Goal: Information Seeking & Learning: Learn about a topic

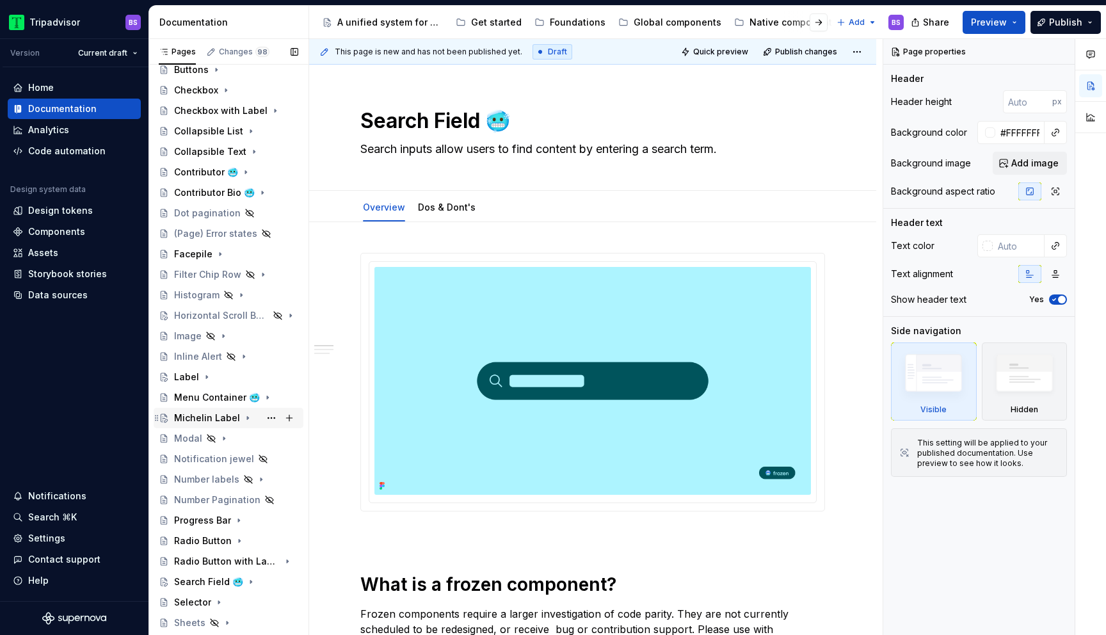
scroll to position [195, 0]
click at [223, 442] on icon "Page tree" at bounding box center [223, 441] width 1 height 3
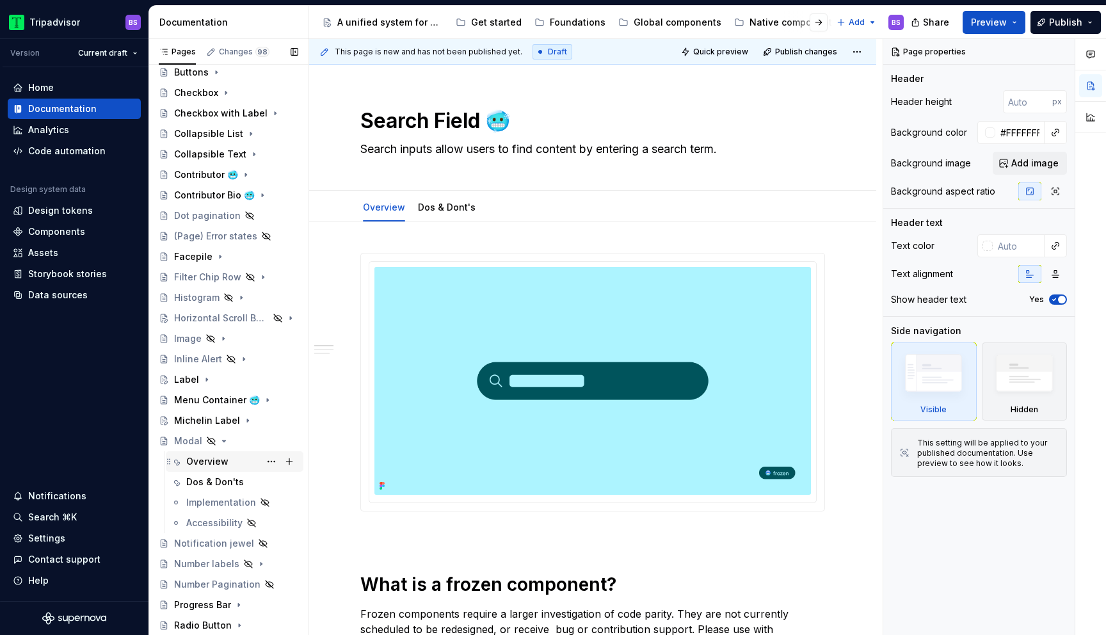
click at [240, 463] on div "Overview" at bounding box center [242, 461] width 112 height 18
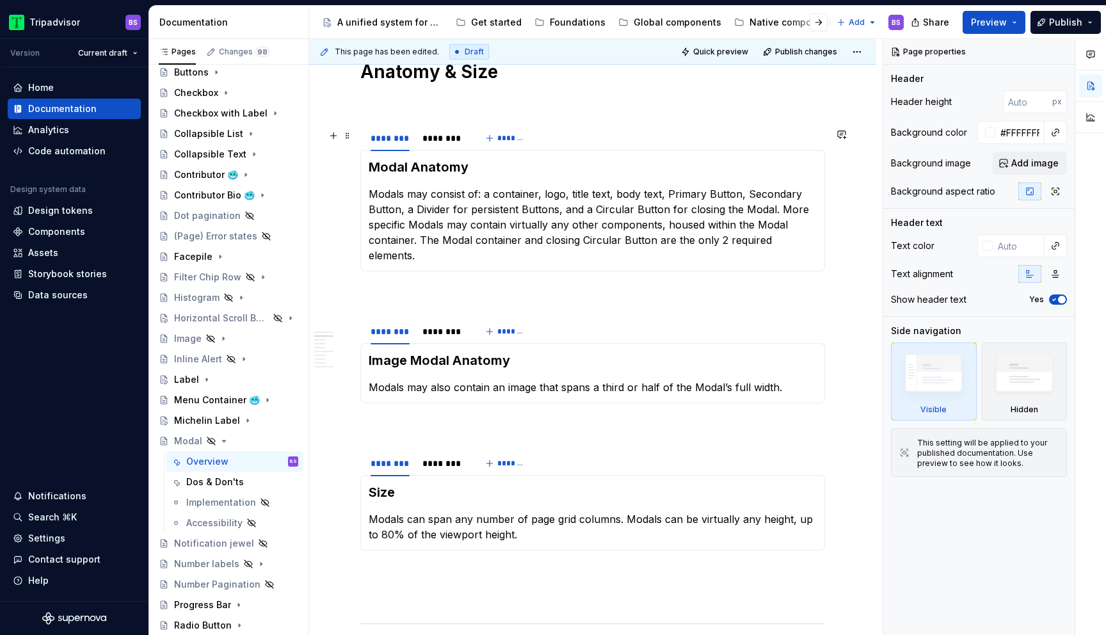
scroll to position [1239, 0]
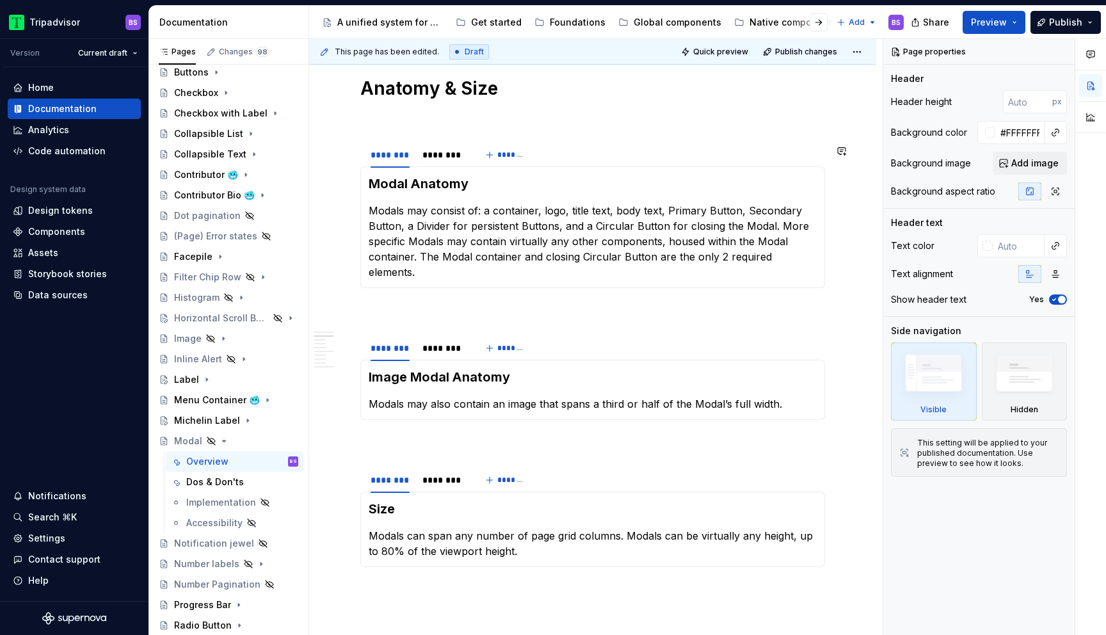
type textarea "*"
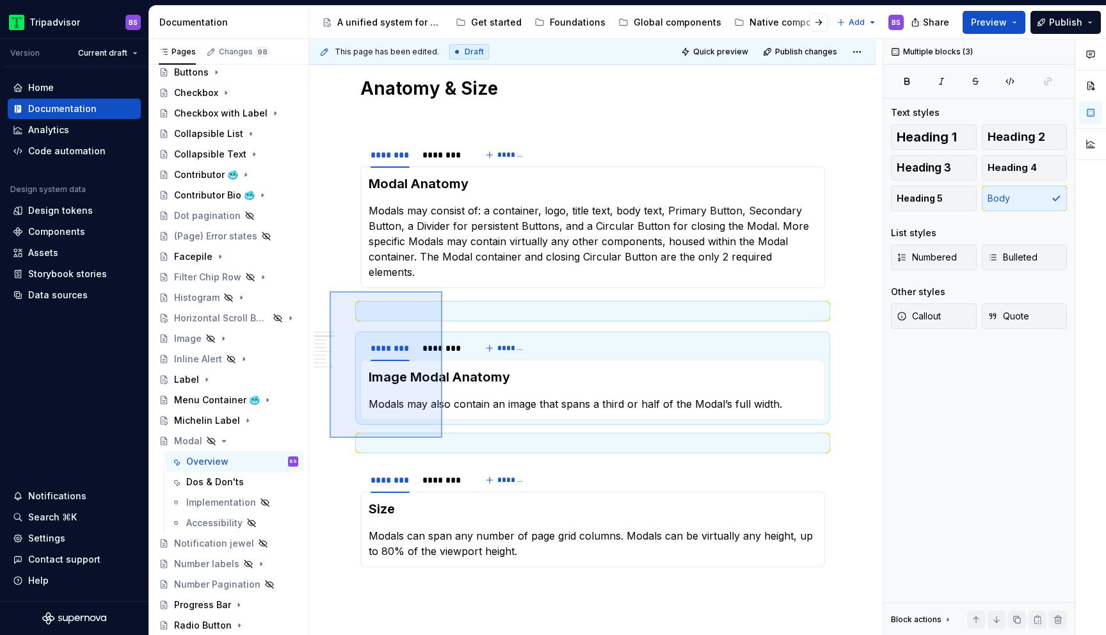
drag, startPoint x: 342, startPoint y: 315, endPoint x: 442, endPoint y: 438, distance: 158.3
click at [442, 438] on div "**********" at bounding box center [595, 337] width 573 height 596
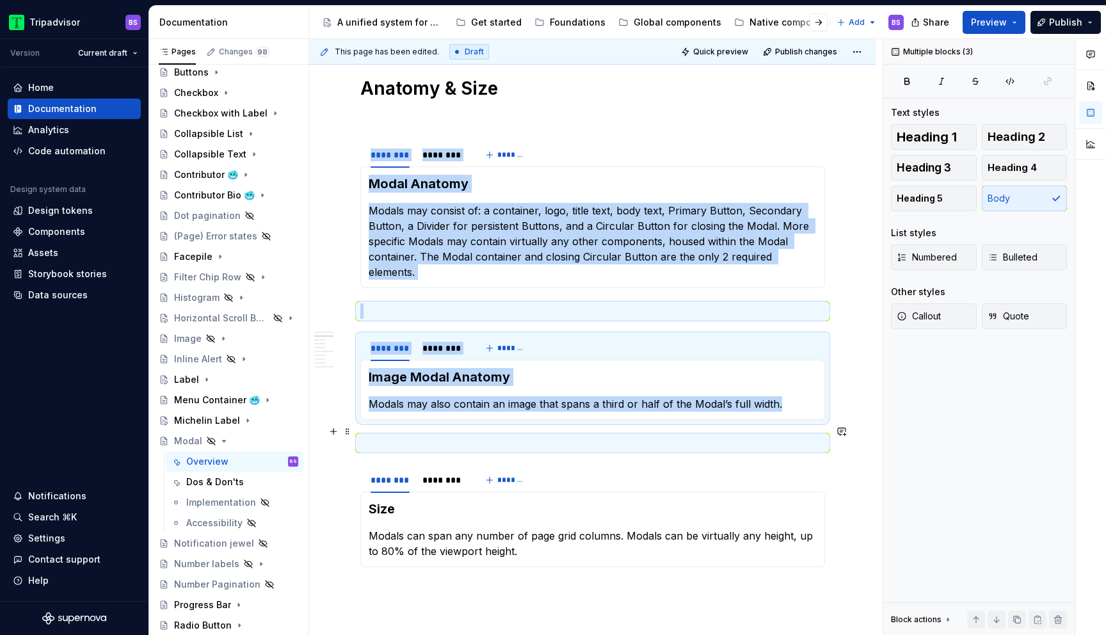
copy div "******** ******** ******* Modal Anatomy Modals may consist of: a container, log…"
click at [440, 435] on p at bounding box center [592, 442] width 465 height 15
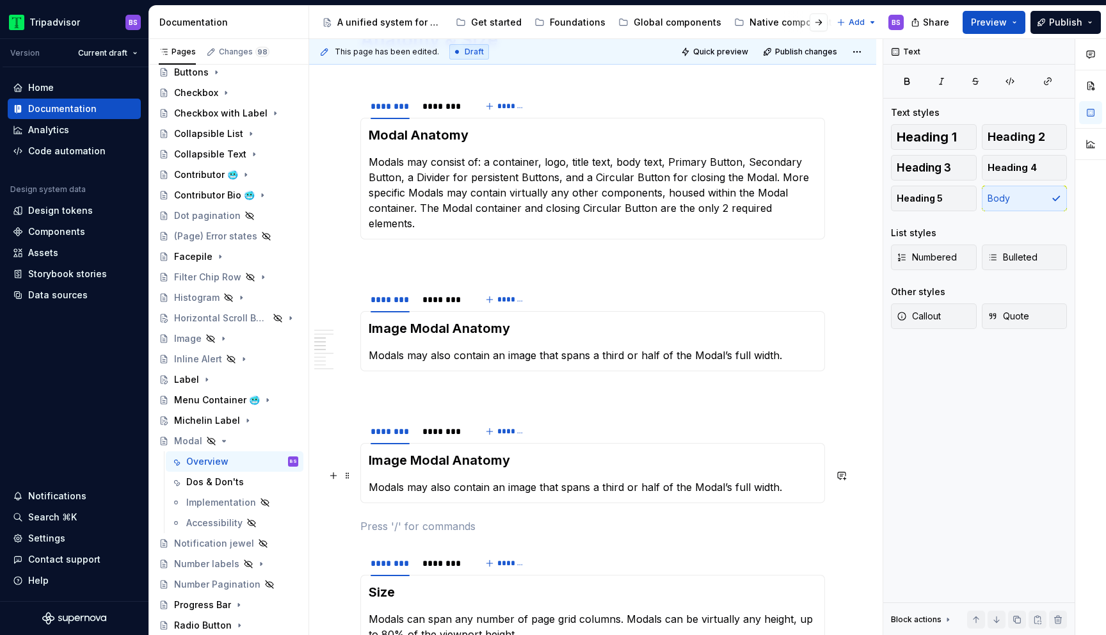
scroll to position [1307, 0]
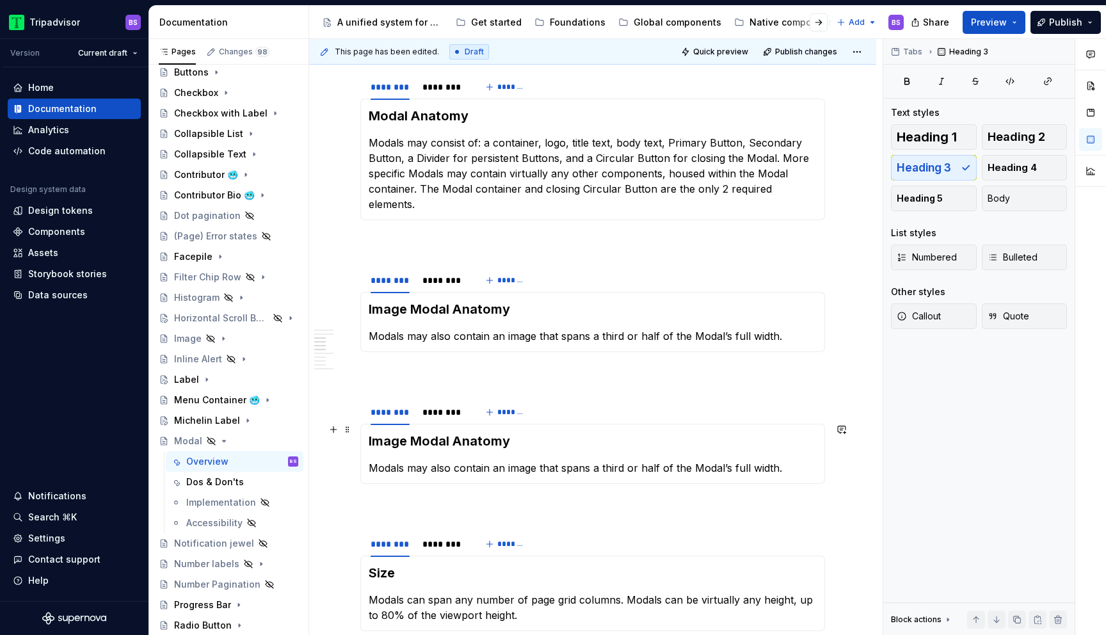
click at [415, 432] on h3 "Image Modal Anatomy" at bounding box center [593, 441] width 448 height 18
click at [422, 460] on p "Modals may also contain an image that spans a third or half of the Modal’s full…" at bounding box center [593, 467] width 448 height 15
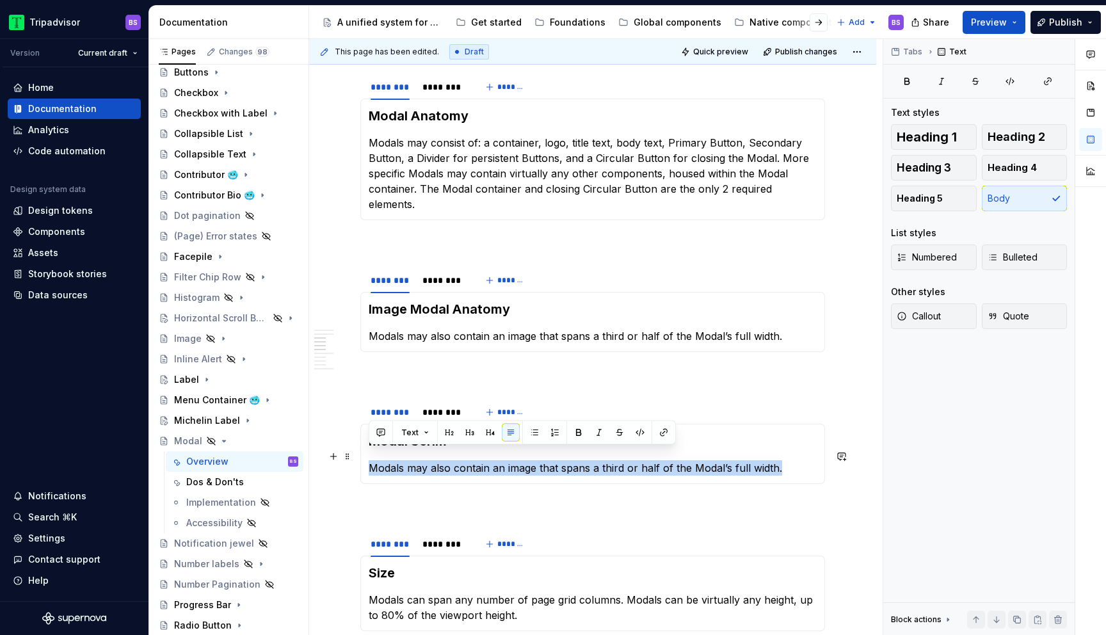
click at [422, 460] on p "Modals may also contain an image that spans a third or half of the Modal’s full…" at bounding box center [593, 467] width 448 height 15
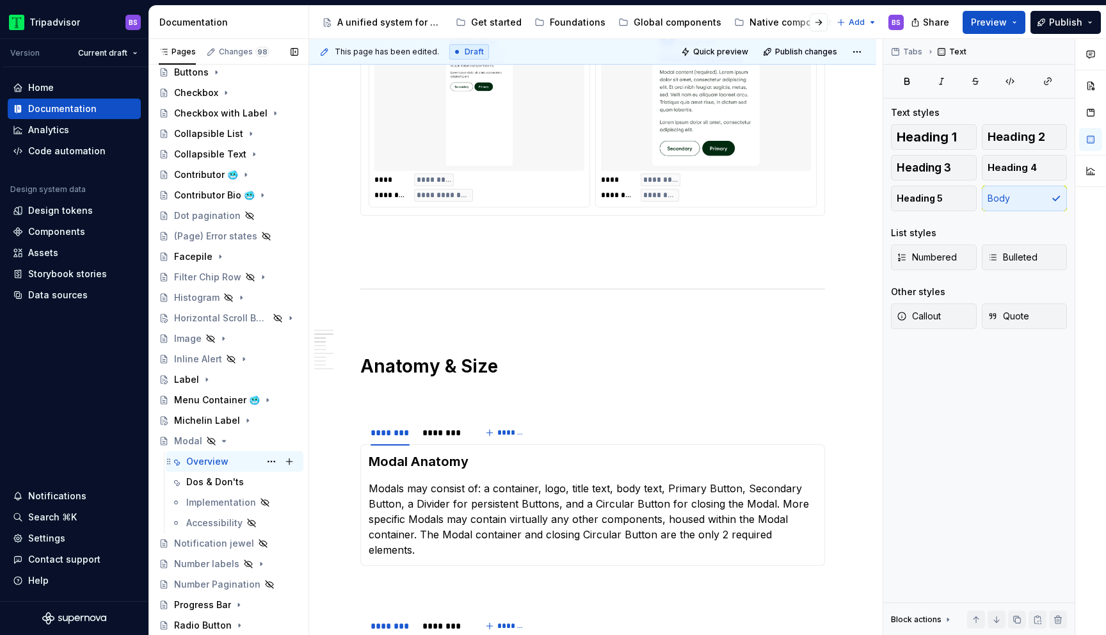
scroll to position [930, 0]
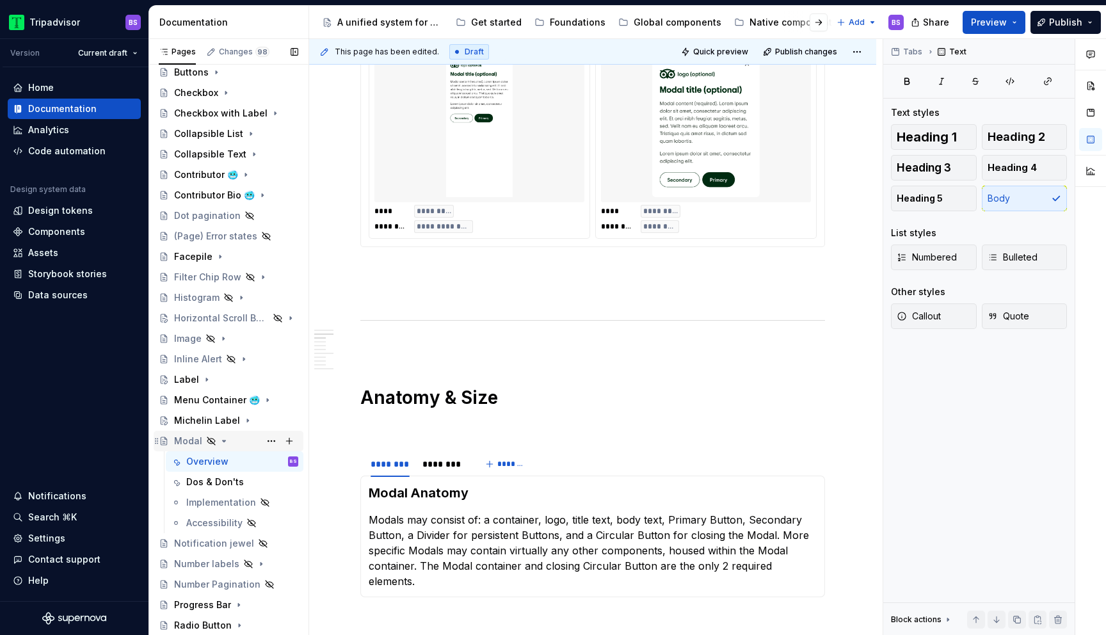
click at [223, 440] on icon "Page tree" at bounding box center [224, 440] width 3 height 1
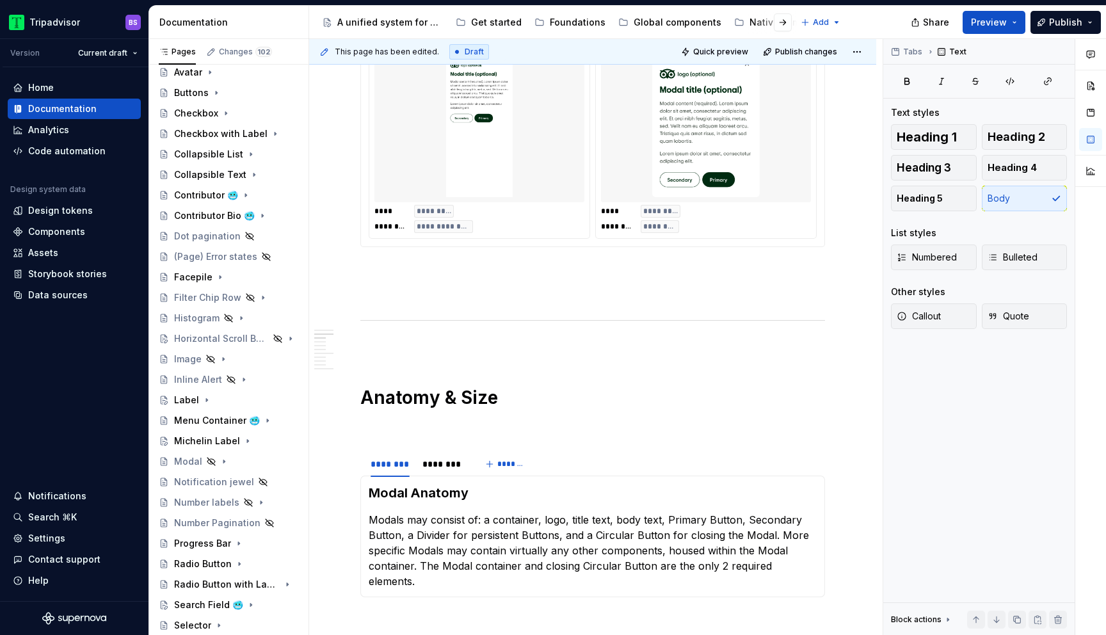
type textarea "*"
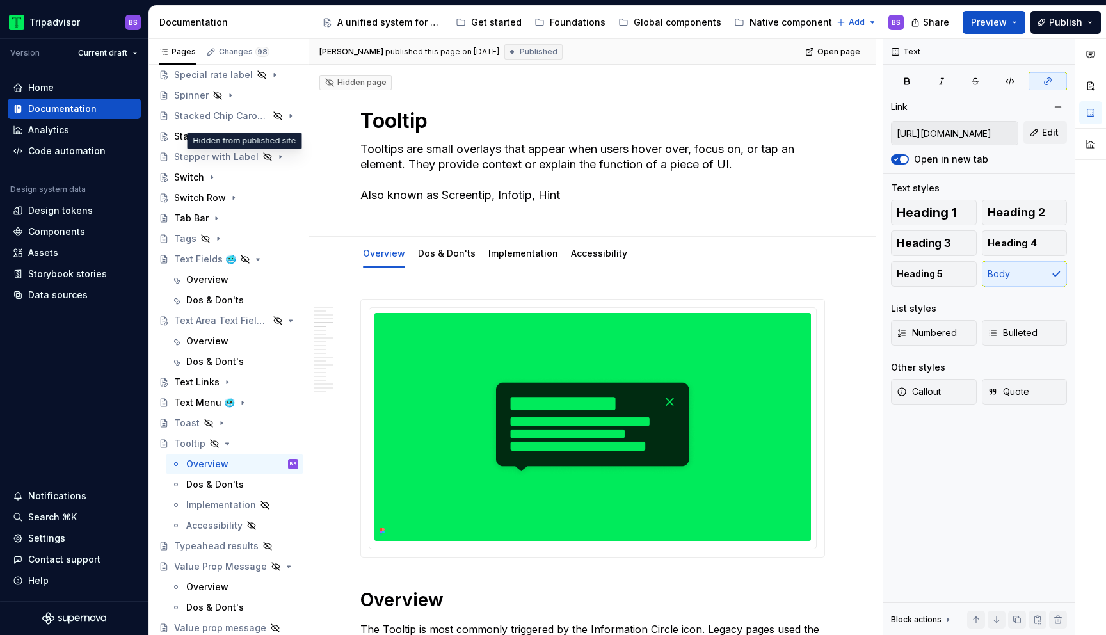
scroll to position [1294, 0]
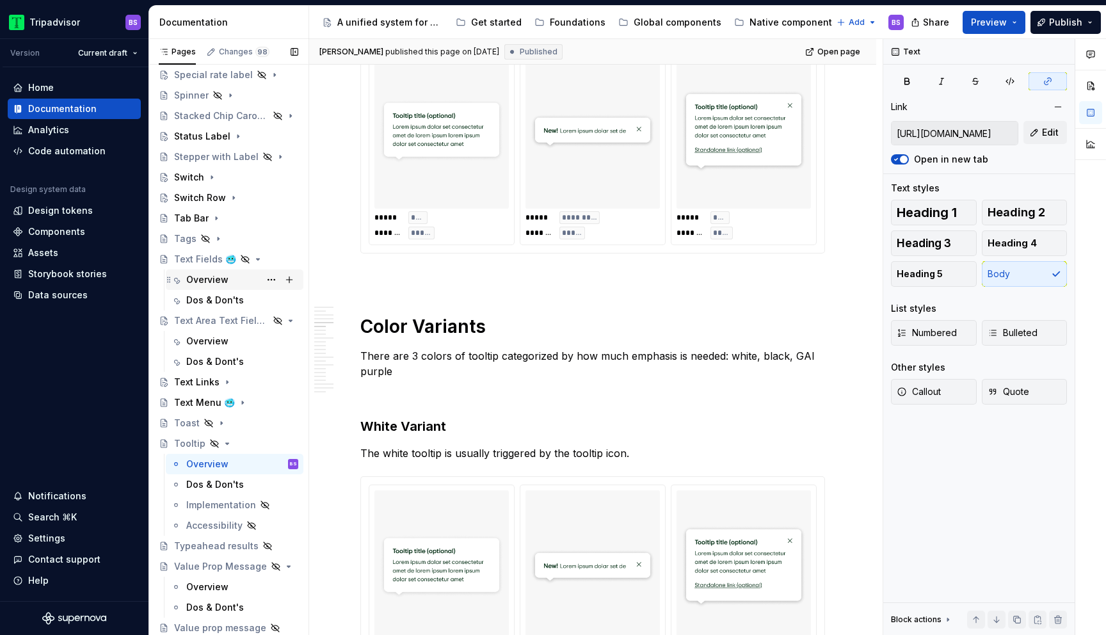
click at [228, 277] on div "Overview" at bounding box center [242, 280] width 112 height 18
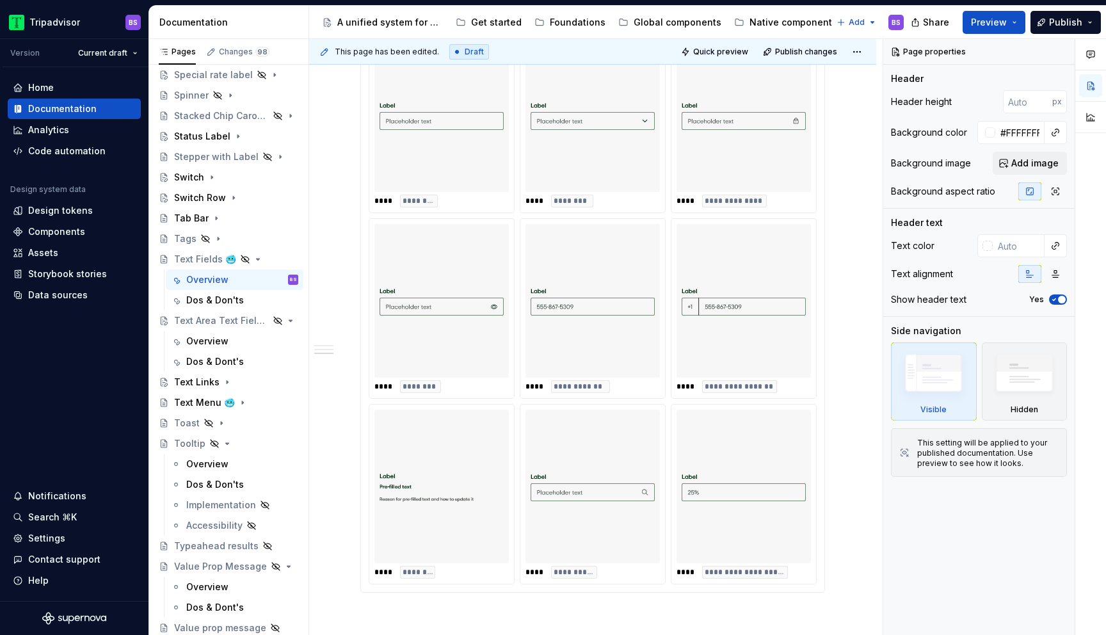
scroll to position [450, 0]
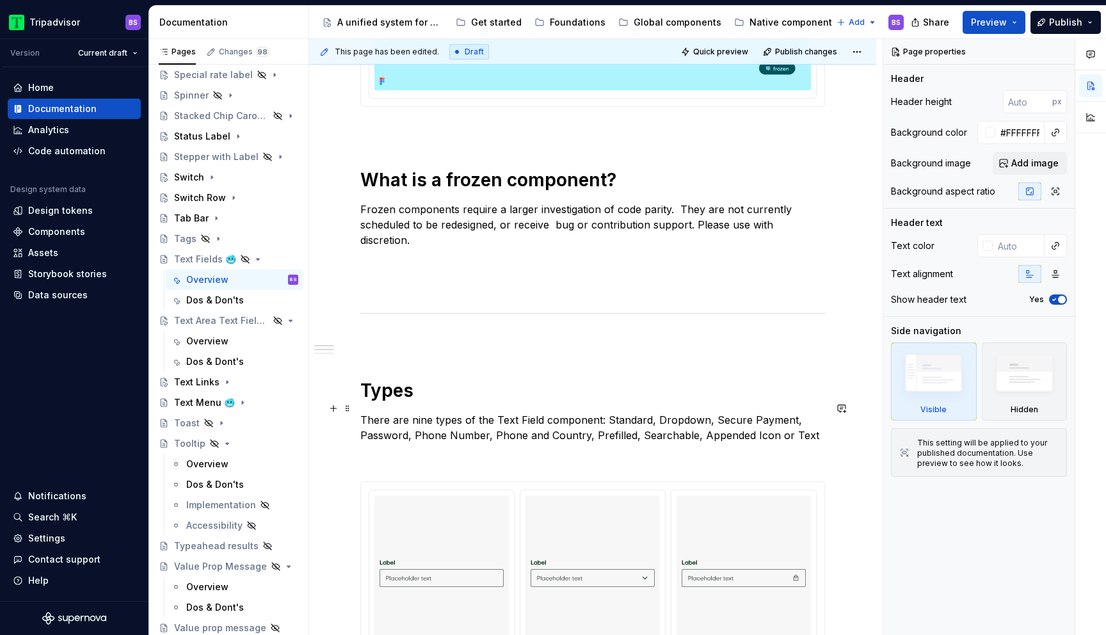
type textarea "*"
click at [808, 425] on p "There are nine types of the Text Field component: Standard, Dropdown, Secure Pa…" at bounding box center [592, 427] width 465 height 31
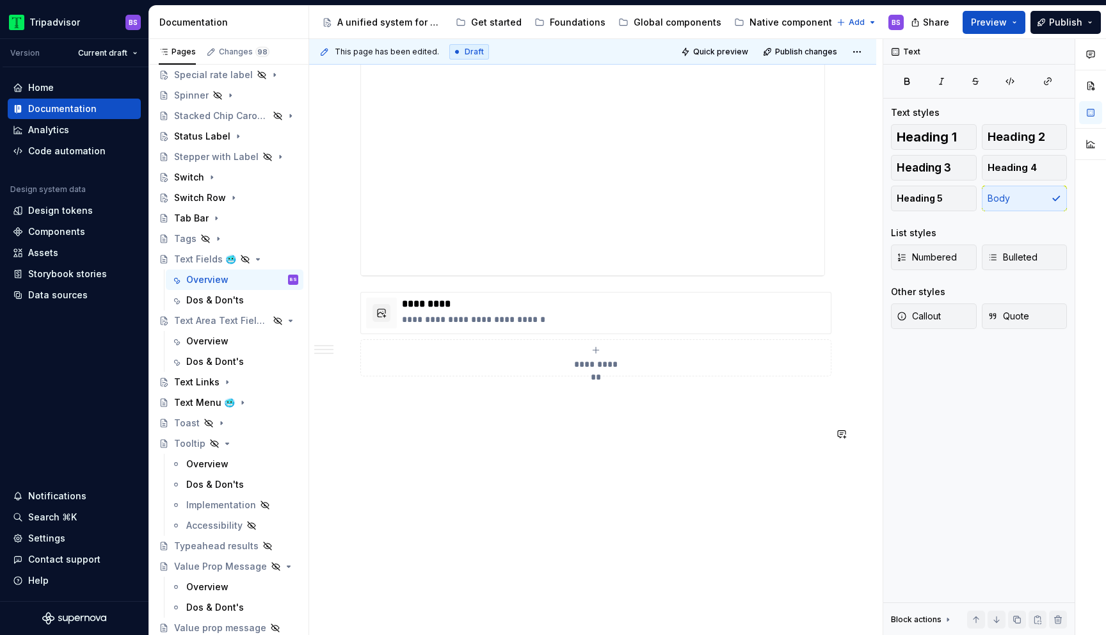
scroll to position [1798, 0]
click at [594, 301] on p "**********" at bounding box center [614, 307] width 424 height 13
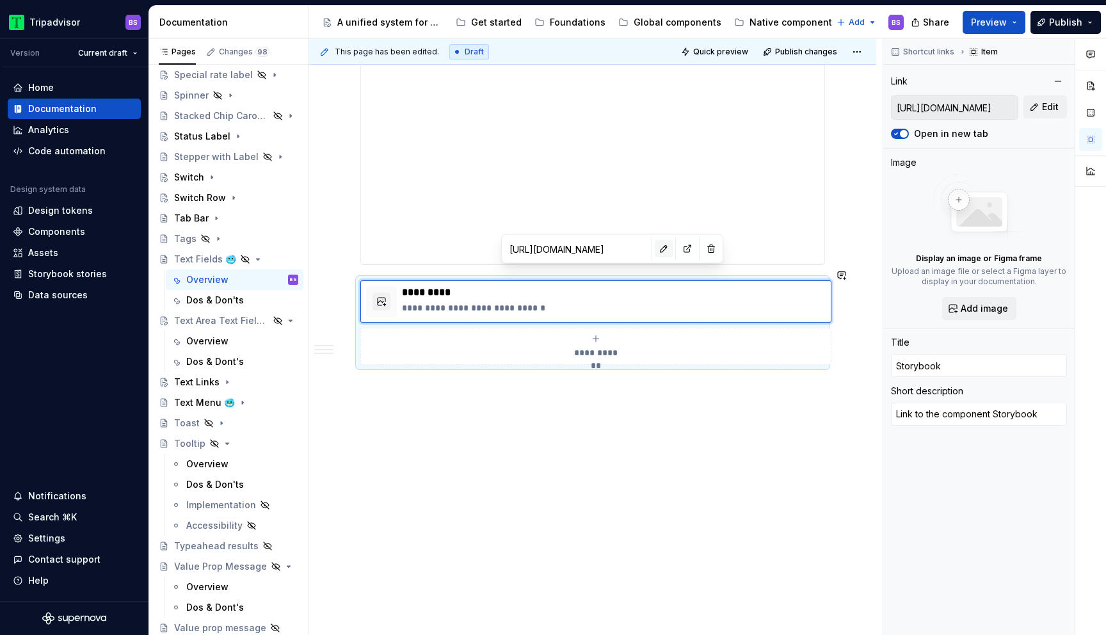
click at [655, 251] on button "button" at bounding box center [664, 249] width 18 height 18
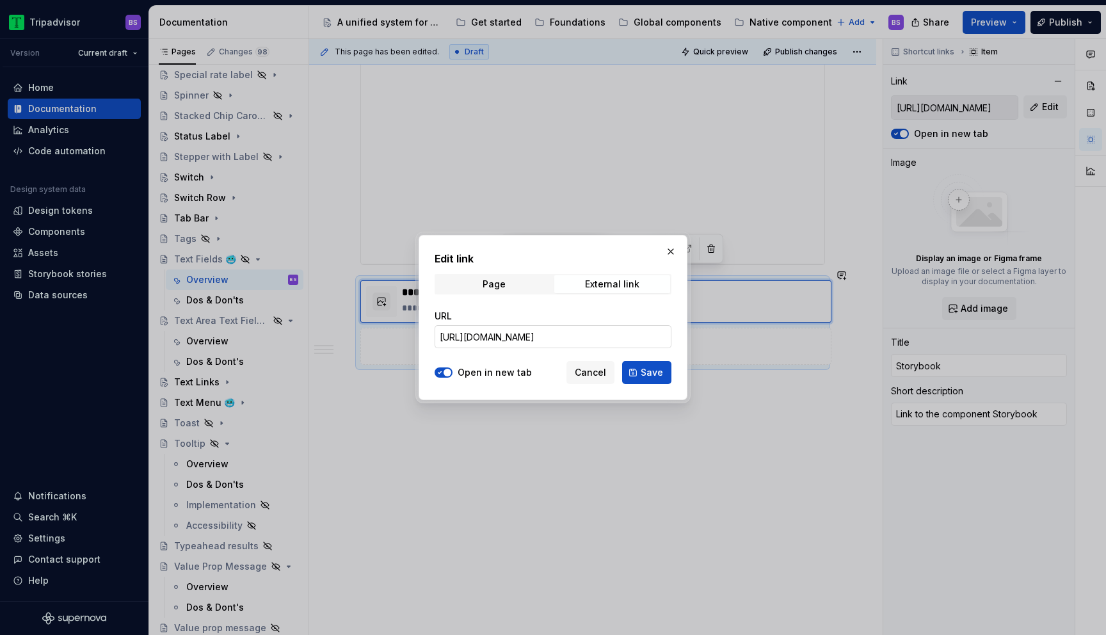
click at [630, 332] on input "https://webml.dev.tripadvisor.com/Storybook#@ta-design-system-frozen.text-field…" at bounding box center [552, 336] width 237 height 23
click at [670, 246] on button "button" at bounding box center [671, 252] width 18 height 18
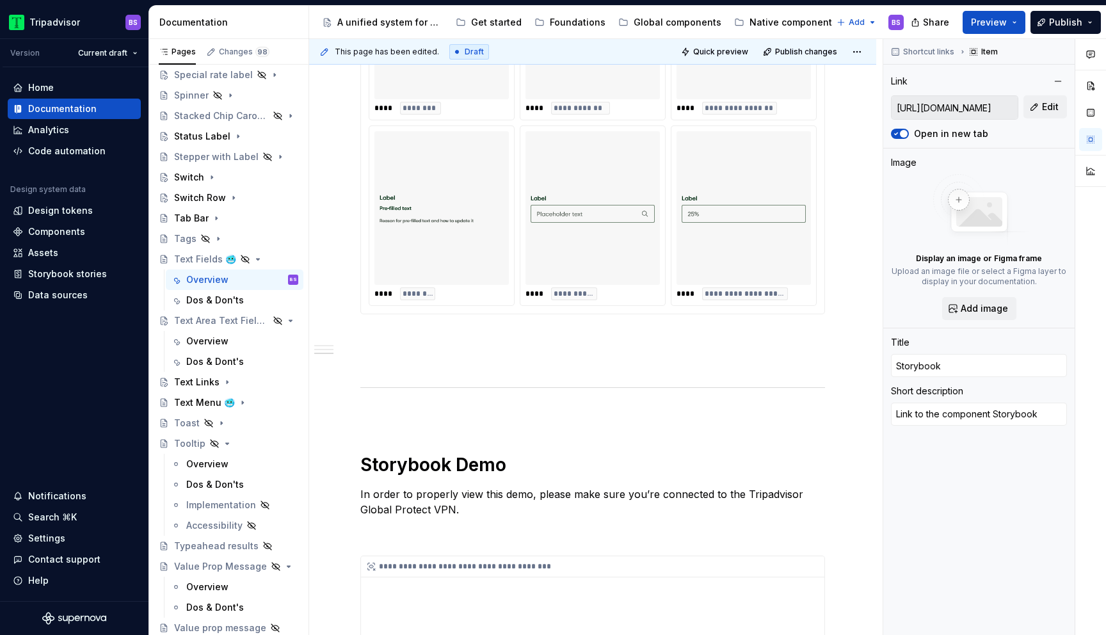
scroll to position [1103, 0]
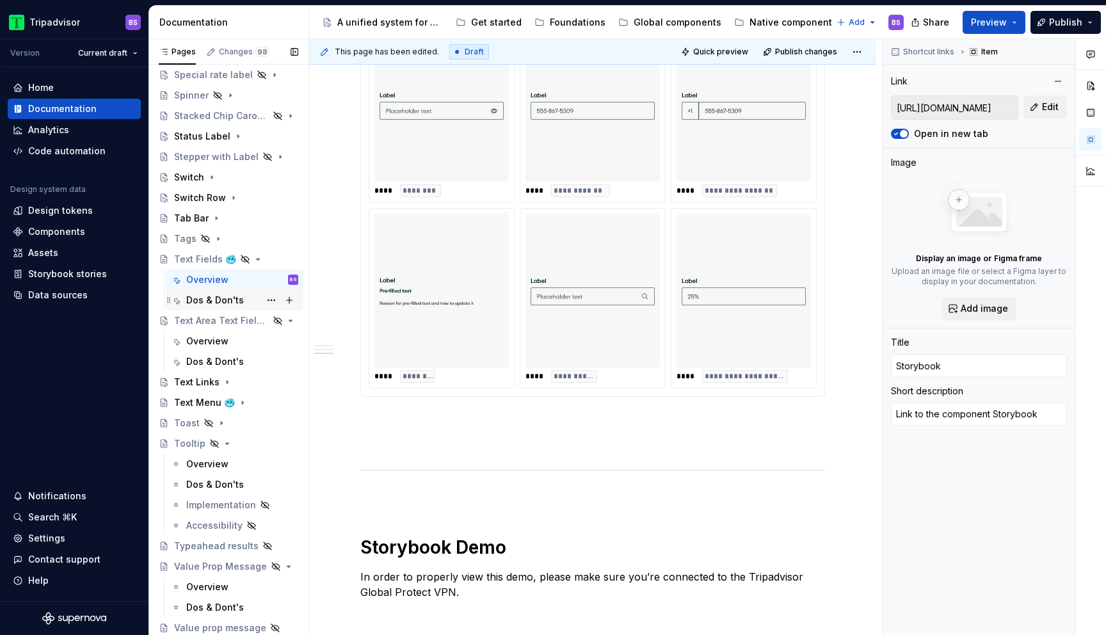
click at [205, 303] on div "Dos & Don'ts" at bounding box center [215, 300] width 58 height 13
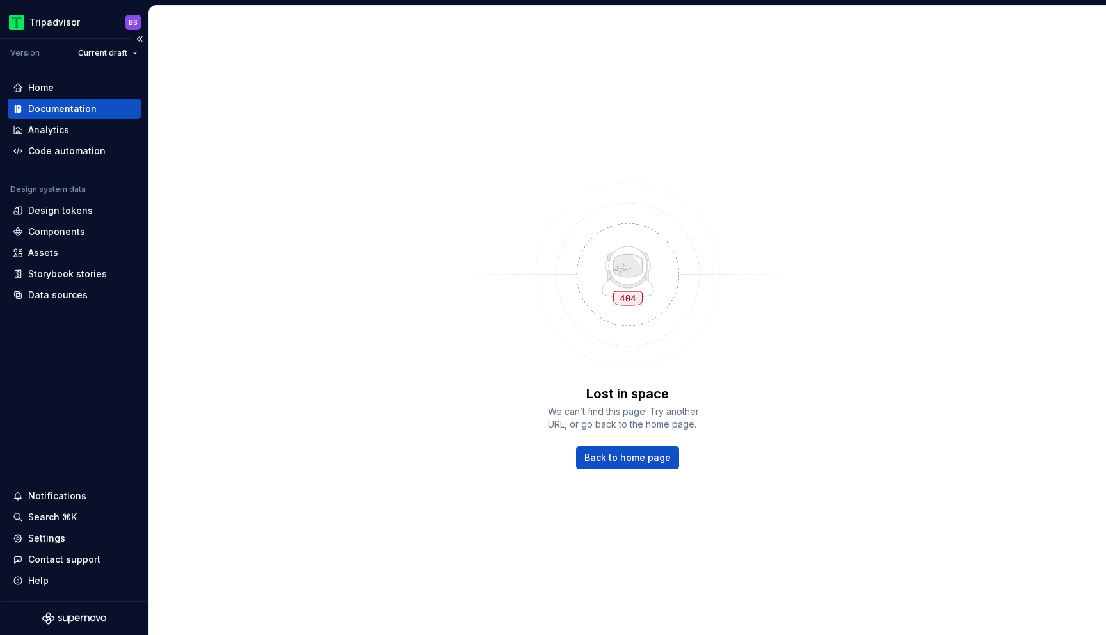
click at [46, 102] on div "Documentation" at bounding box center [62, 108] width 68 height 13
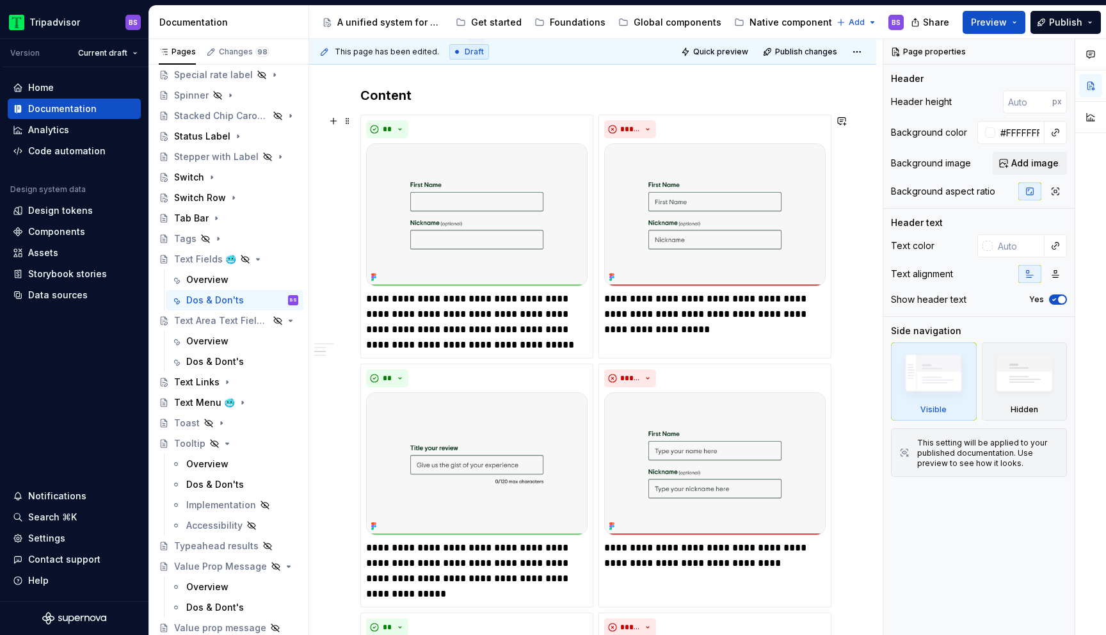
scroll to position [637, 0]
click at [571, 299] on p "**********" at bounding box center [476, 320] width 221 height 61
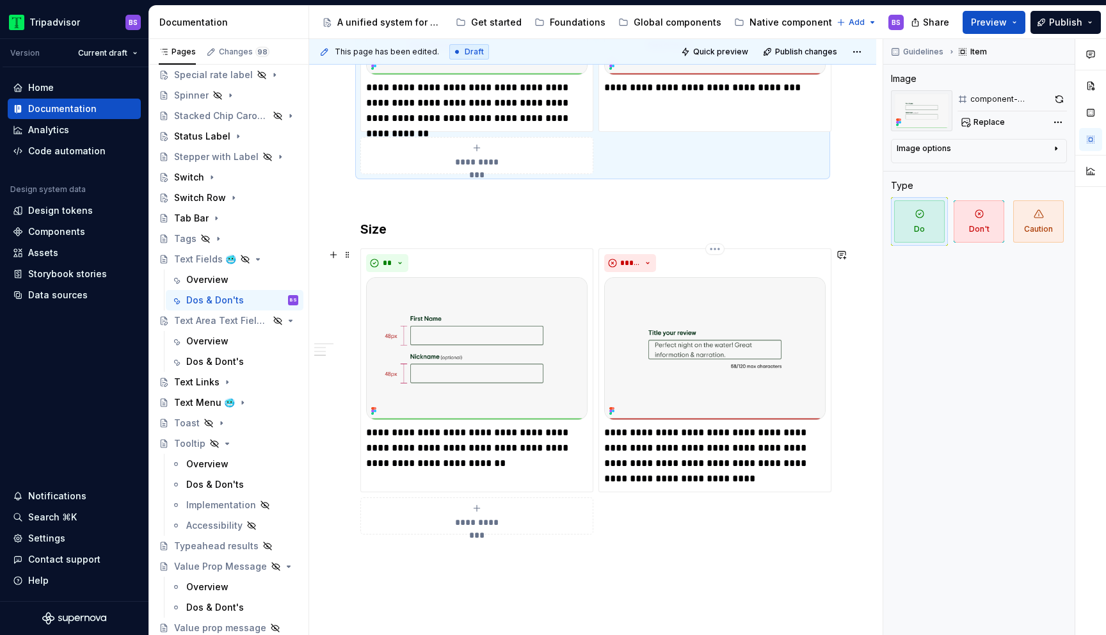
scroll to position [1450, 0]
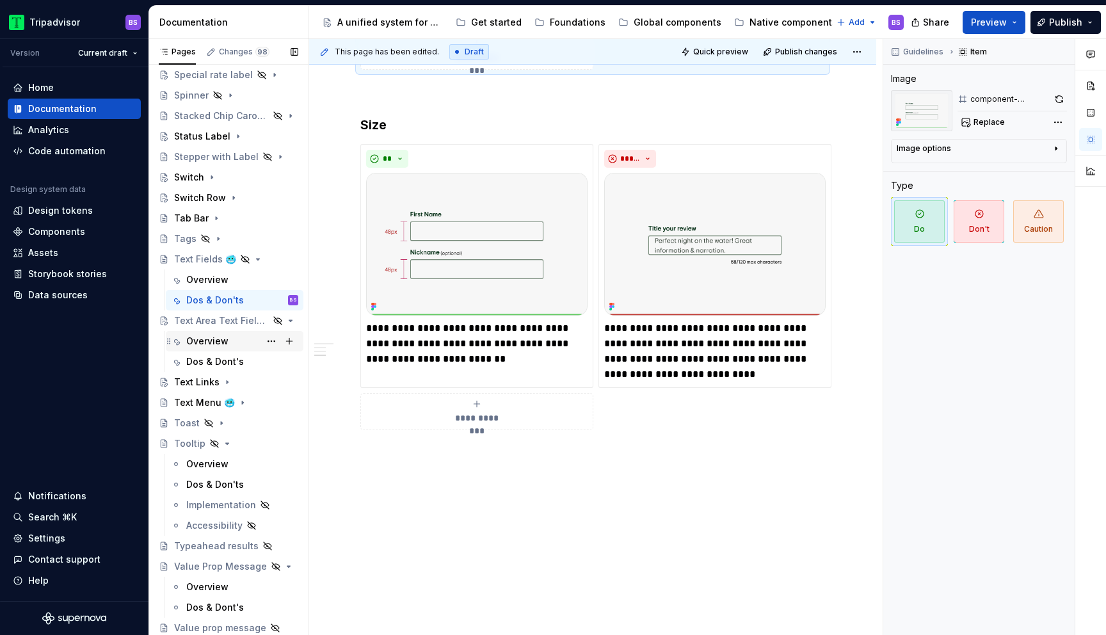
click at [230, 340] on div "Overview" at bounding box center [242, 341] width 112 height 18
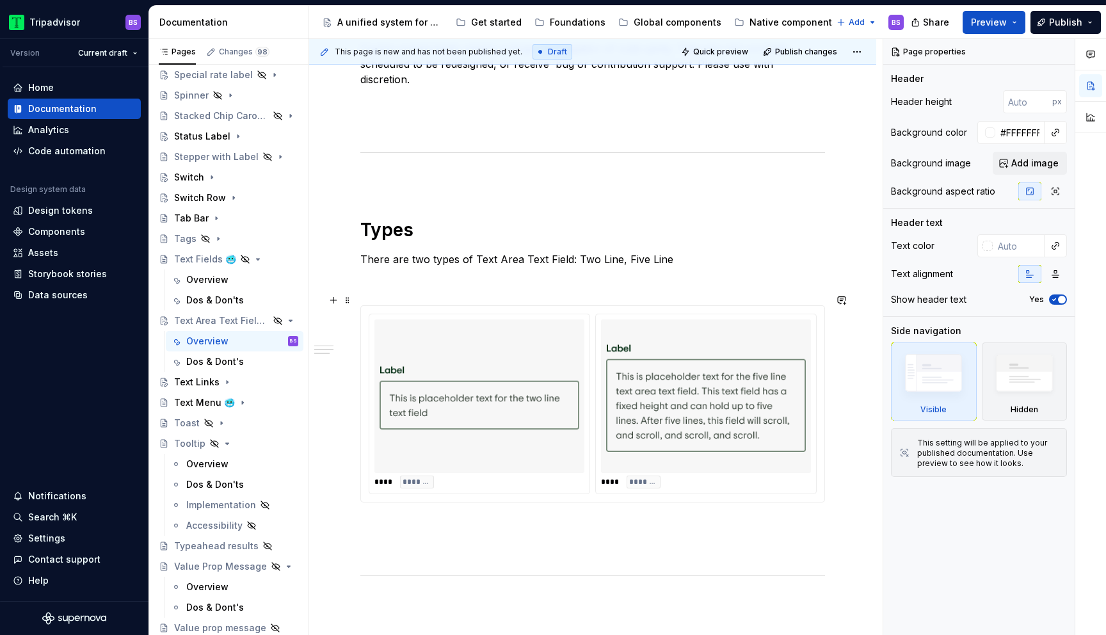
scroll to position [613, 0]
type textarea "*"
click at [410, 216] on h1 "Types" at bounding box center [592, 227] width 465 height 23
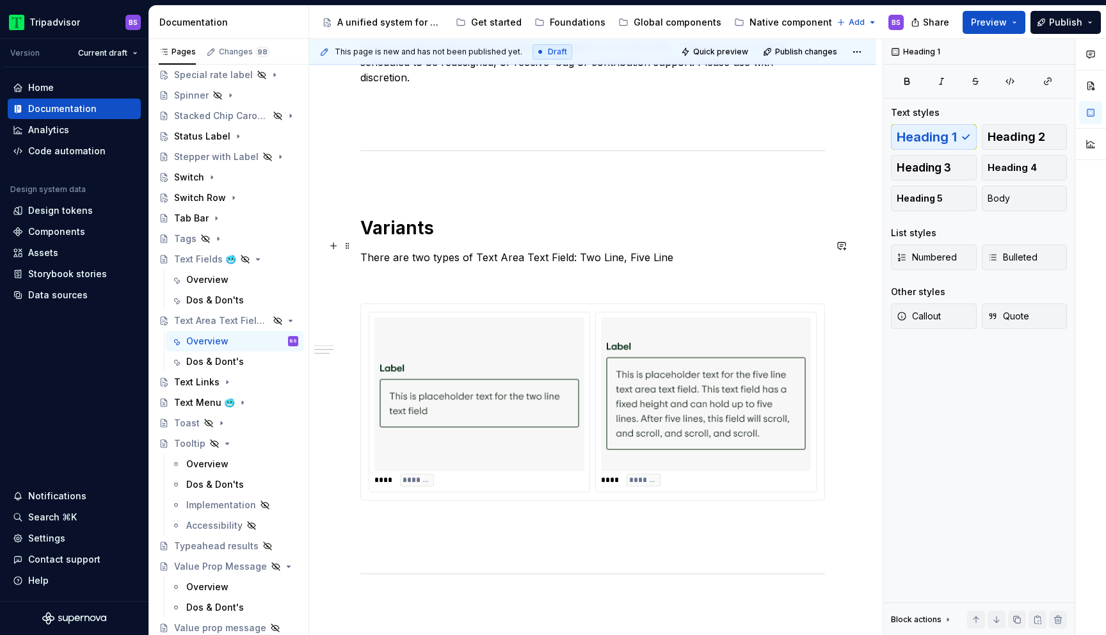
click at [456, 250] on p "There are two types of Text Area Text Field: Two Line, Five Line" at bounding box center [592, 257] width 465 height 15
click at [681, 250] on p "There are two variants of Text Area Text Field: Two Line, Five Line" at bounding box center [592, 257] width 465 height 15
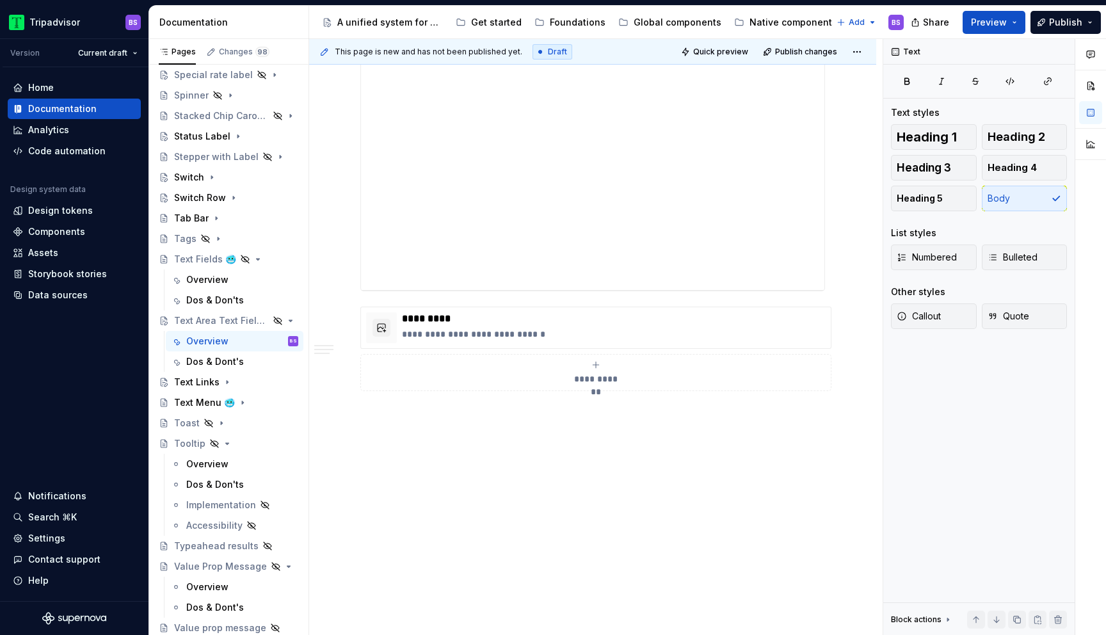
scroll to position [1401, 0]
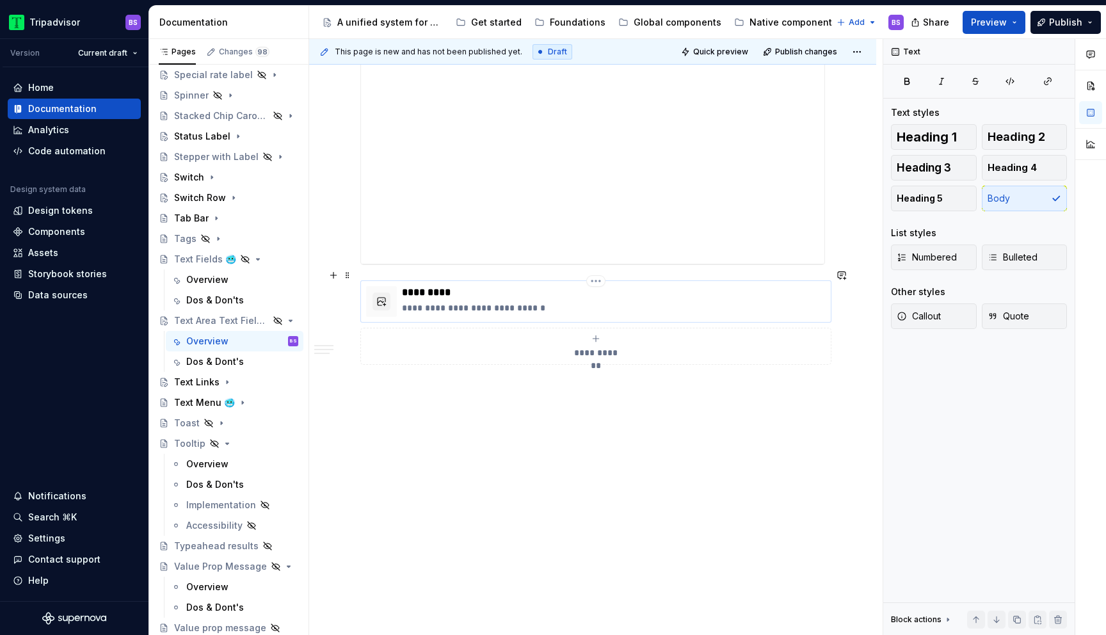
click at [590, 301] on p "**********" at bounding box center [614, 307] width 424 height 13
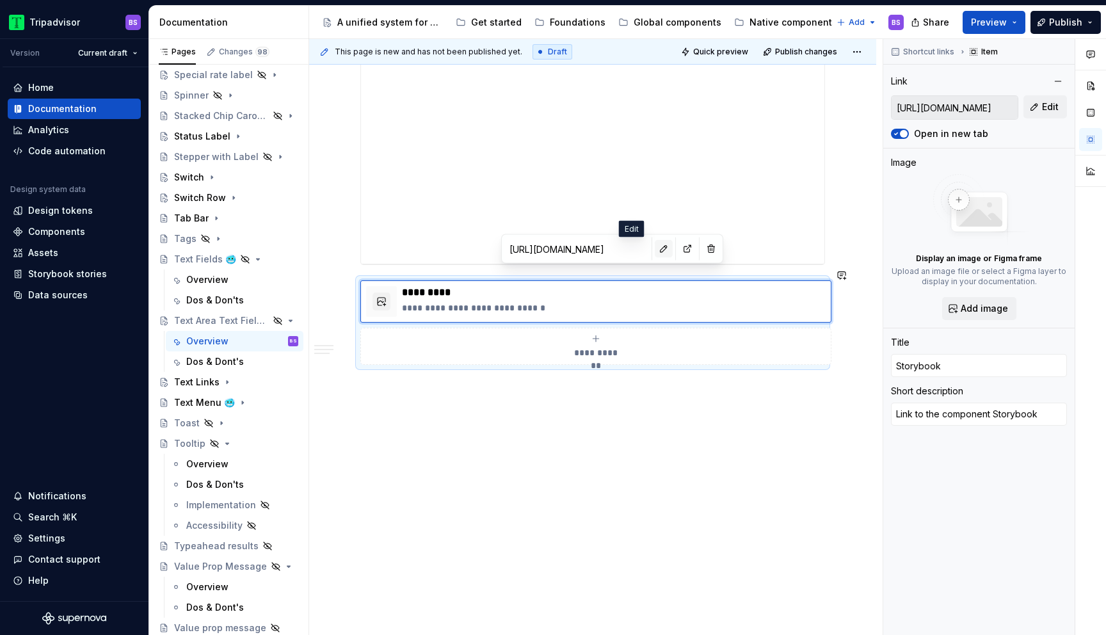
click at [655, 251] on button "button" at bounding box center [664, 249] width 18 height 18
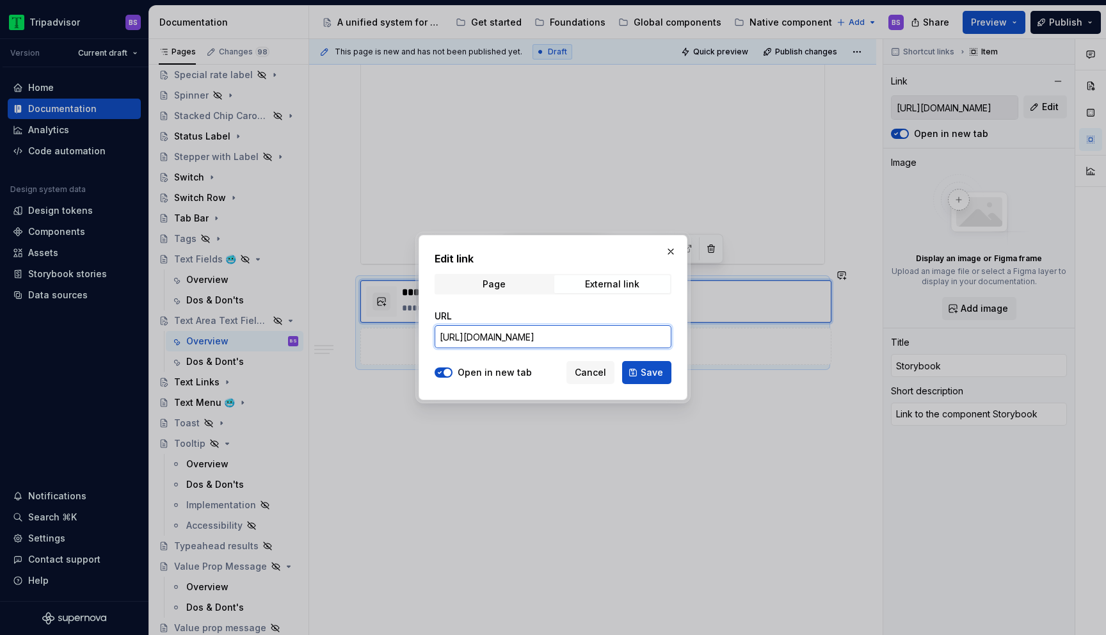
click at [614, 342] on input "https://webml.dev.tripadvisor.com/Storybook#@ta-design-system-frozen.text-field…" at bounding box center [552, 336] width 237 height 23
click at [644, 337] on input "https://webml.dev.tripadvisor.com/Storybook#@ta-design-system-frozen.text-field…" at bounding box center [552, 336] width 237 height 23
click at [671, 252] on button "button" at bounding box center [671, 252] width 18 height 18
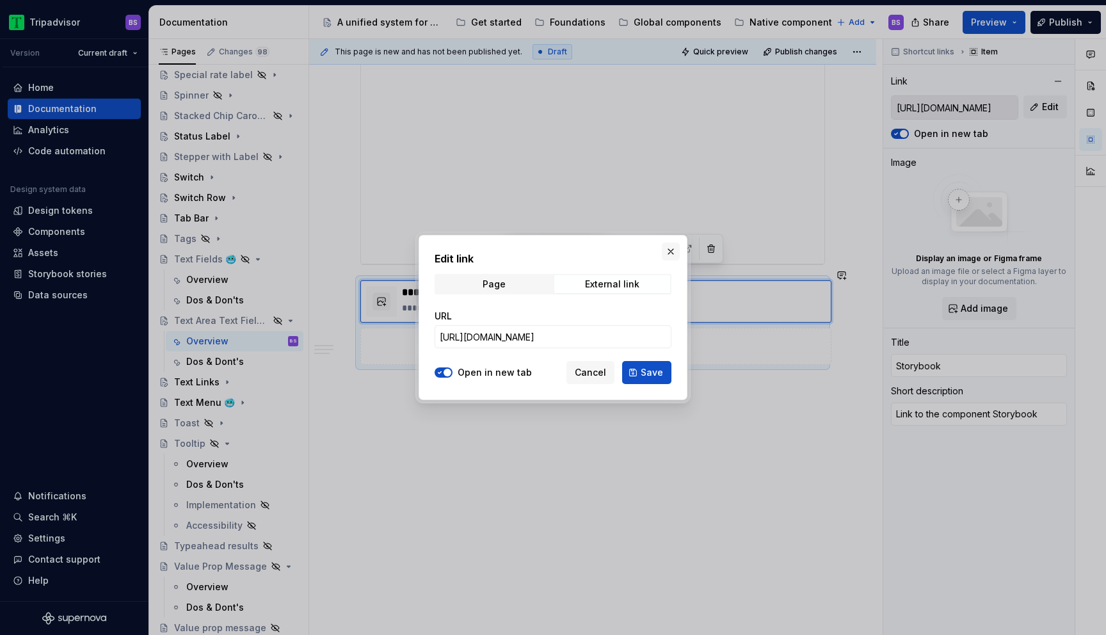
scroll to position [0, 0]
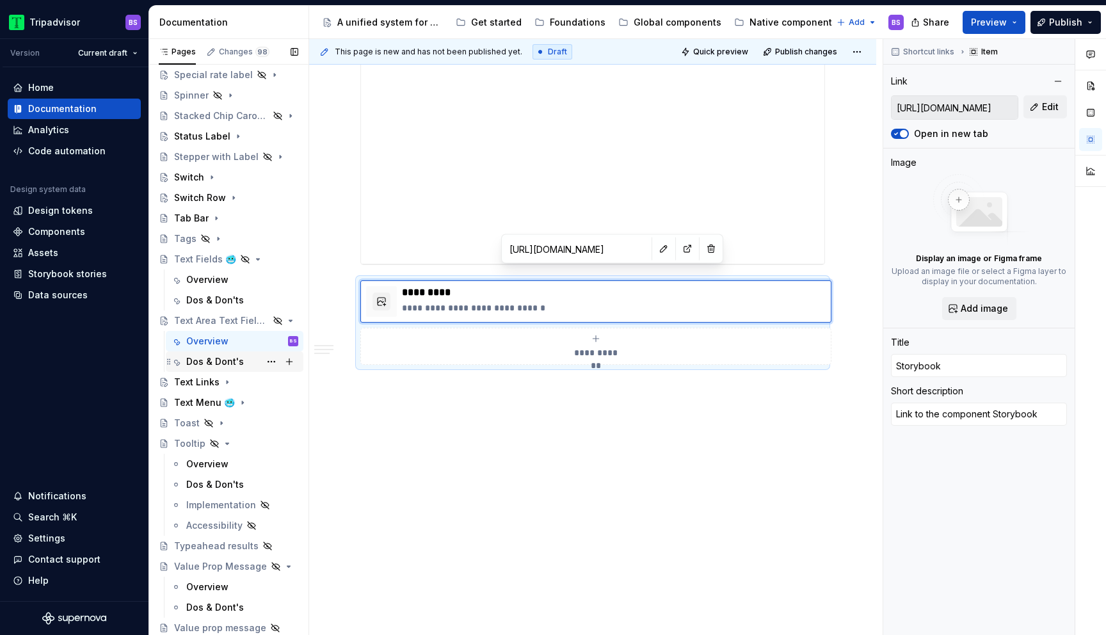
click at [212, 361] on div "Dos & Dont's" at bounding box center [215, 361] width 58 height 13
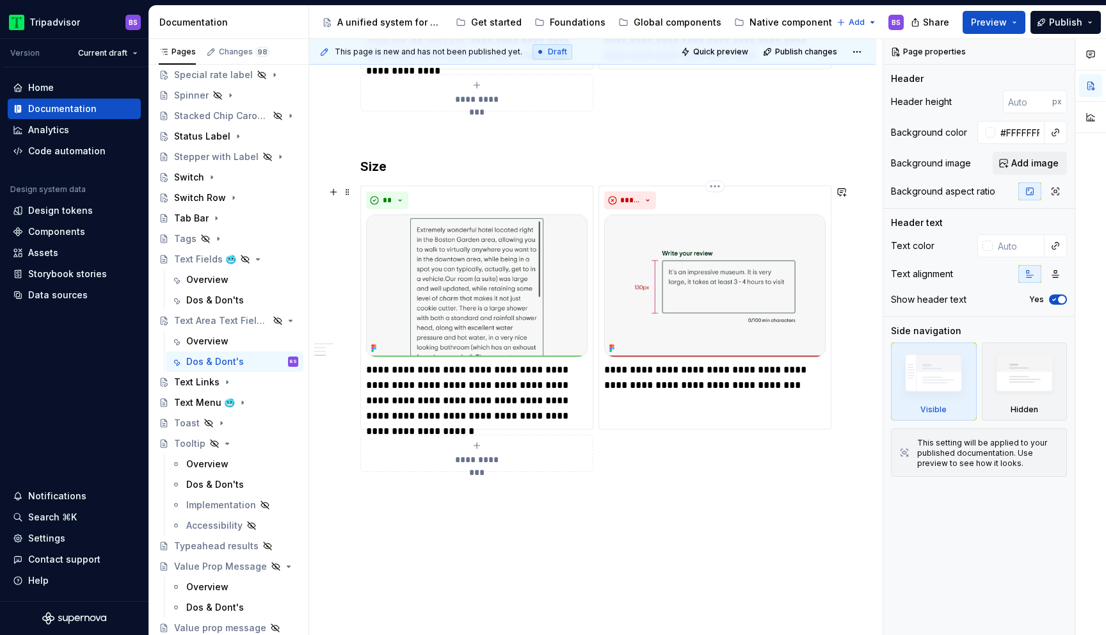
scroll to position [1760, 0]
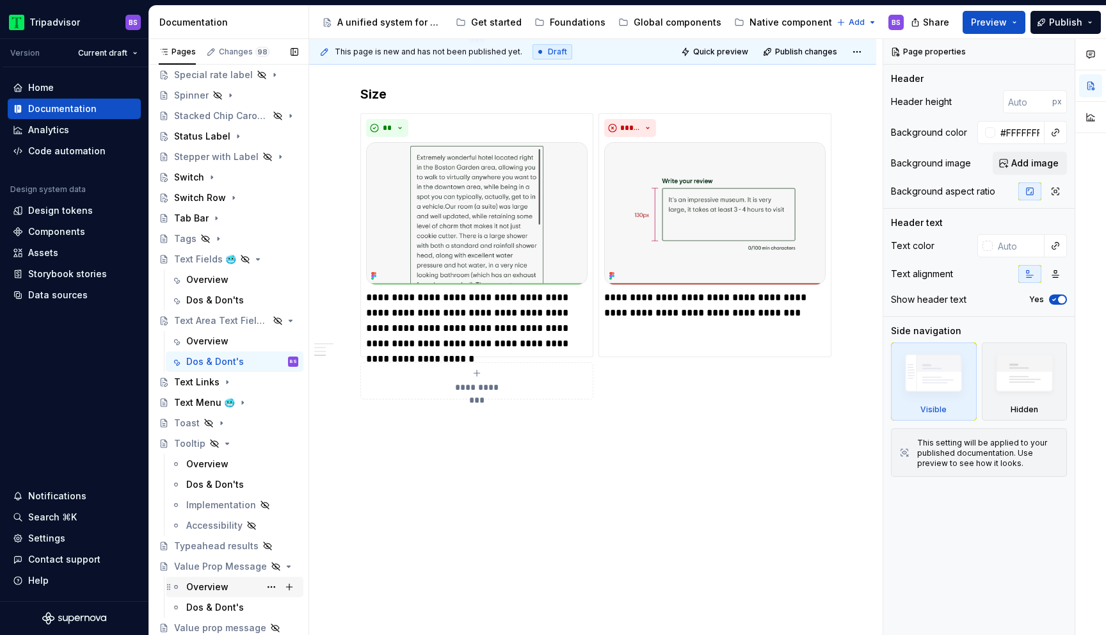
click at [245, 588] on div "Overview" at bounding box center [242, 587] width 112 height 18
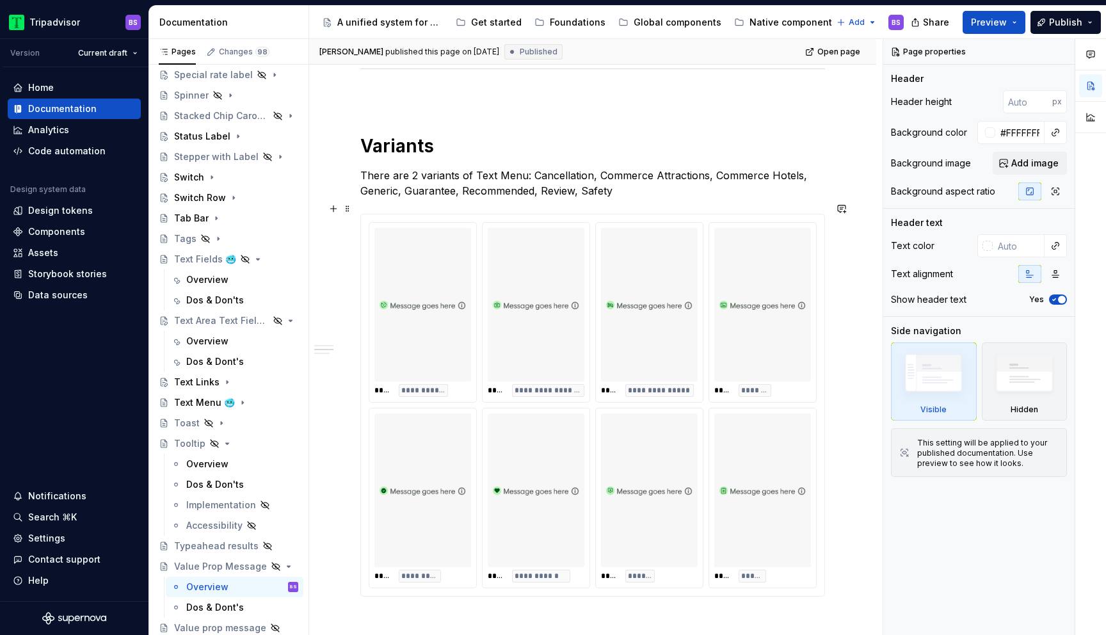
scroll to position [733, 0]
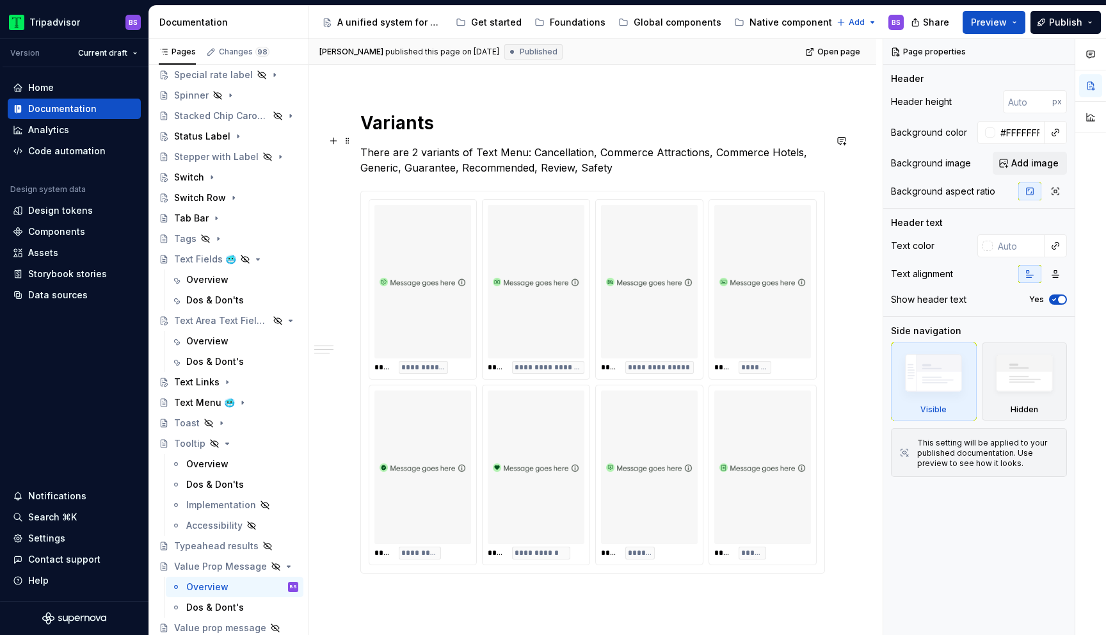
type textarea "*"
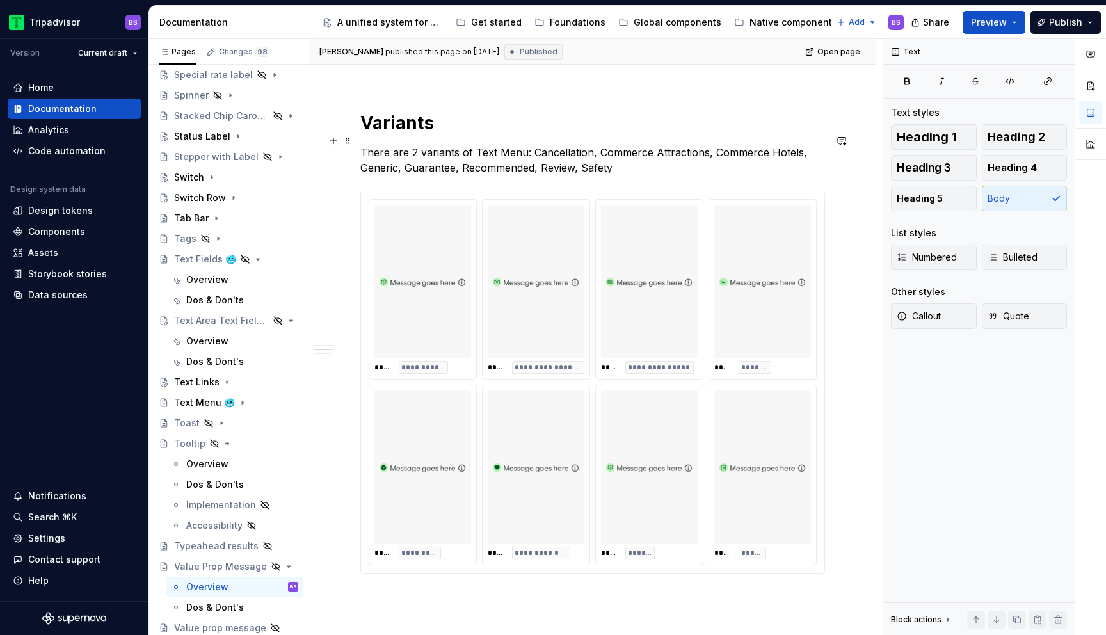
click at [413, 145] on p "There are 2 variants of Text Menu: Cancellation, Commerce Attractions, Commerce…" at bounding box center [592, 160] width 465 height 31
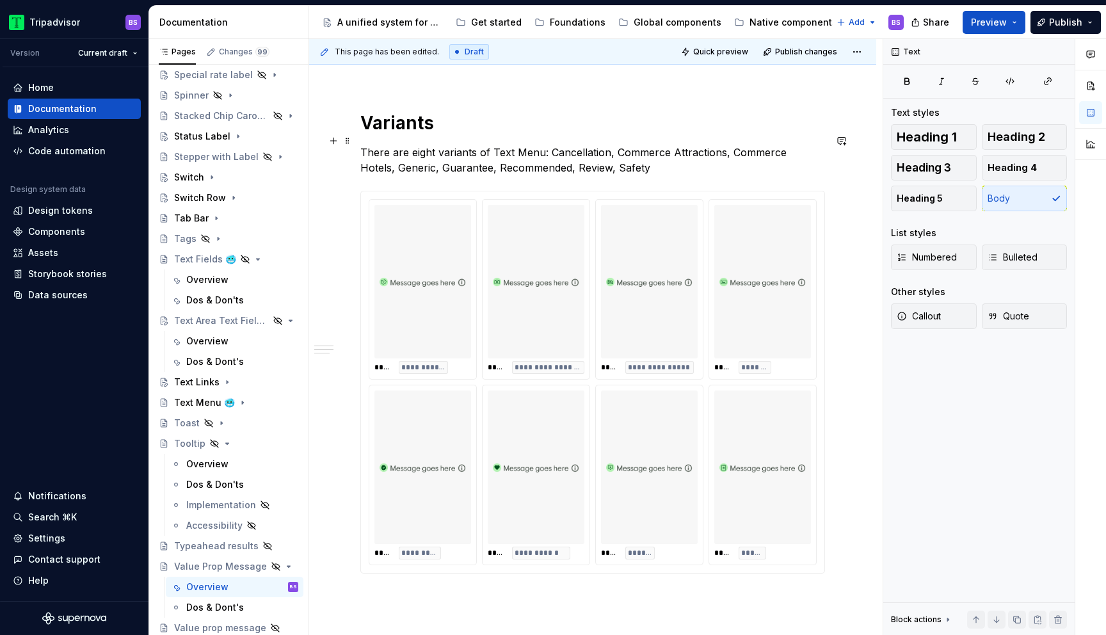
click at [620, 154] on p "There are eight variants of Text Menu: Cancellation, Commerce Attractions, Comm…" at bounding box center [592, 160] width 465 height 31
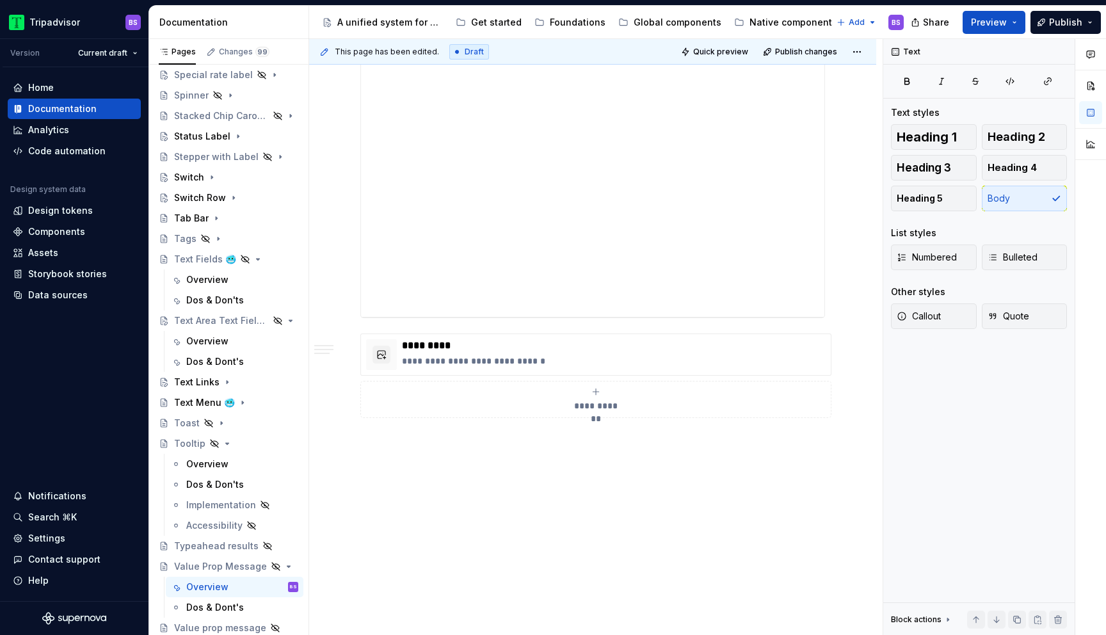
scroll to position [1614, 0]
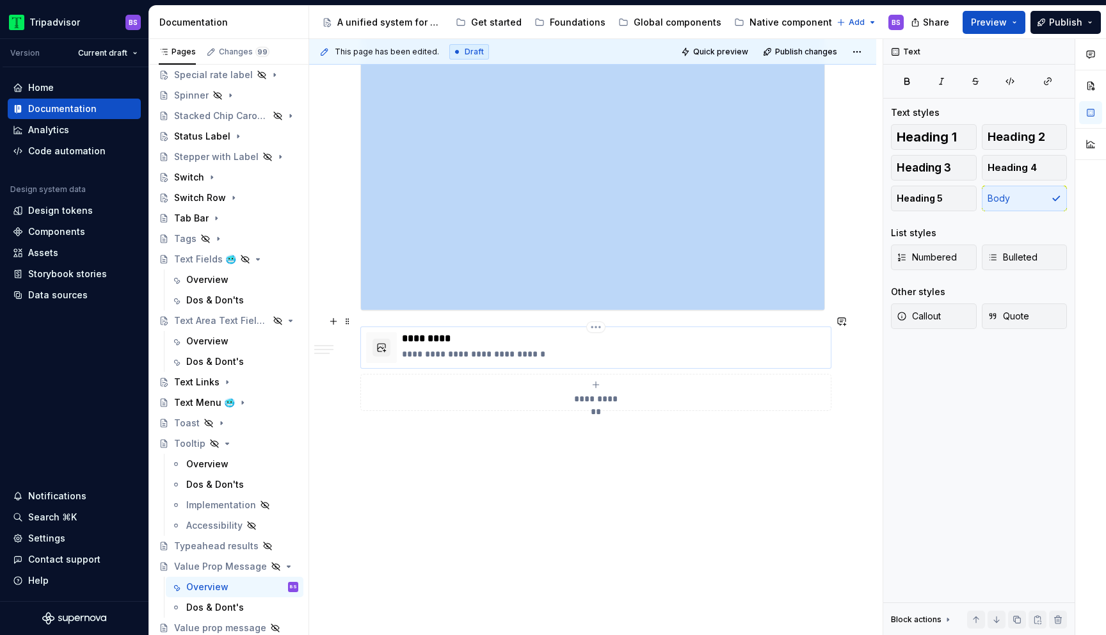
click at [627, 333] on div "**********" at bounding box center [614, 347] width 424 height 31
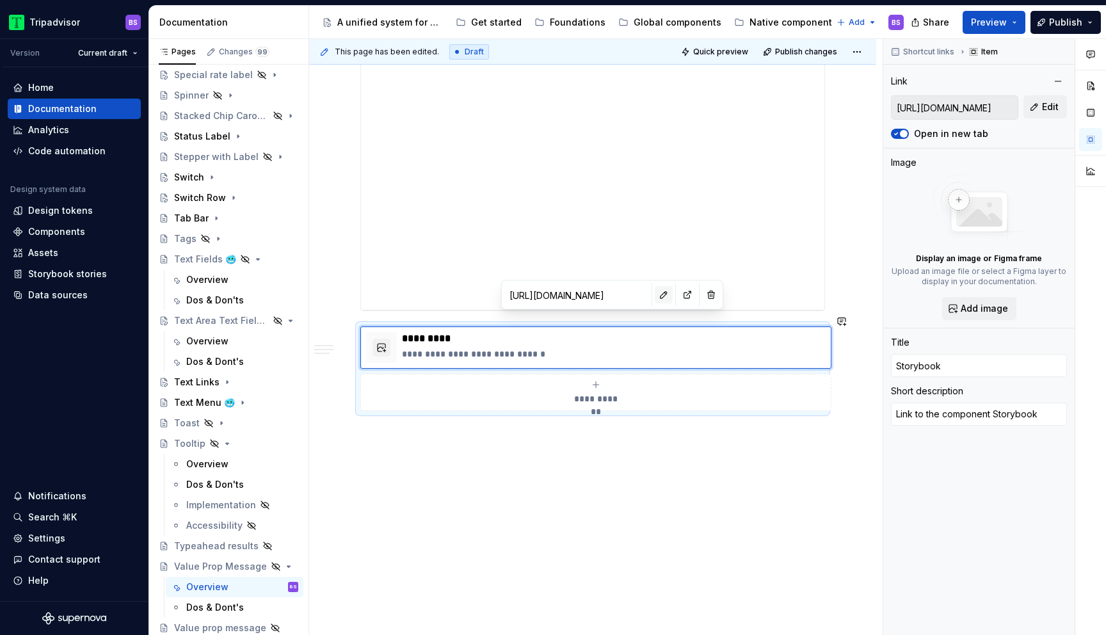
click at [655, 296] on button "button" at bounding box center [664, 295] width 18 height 18
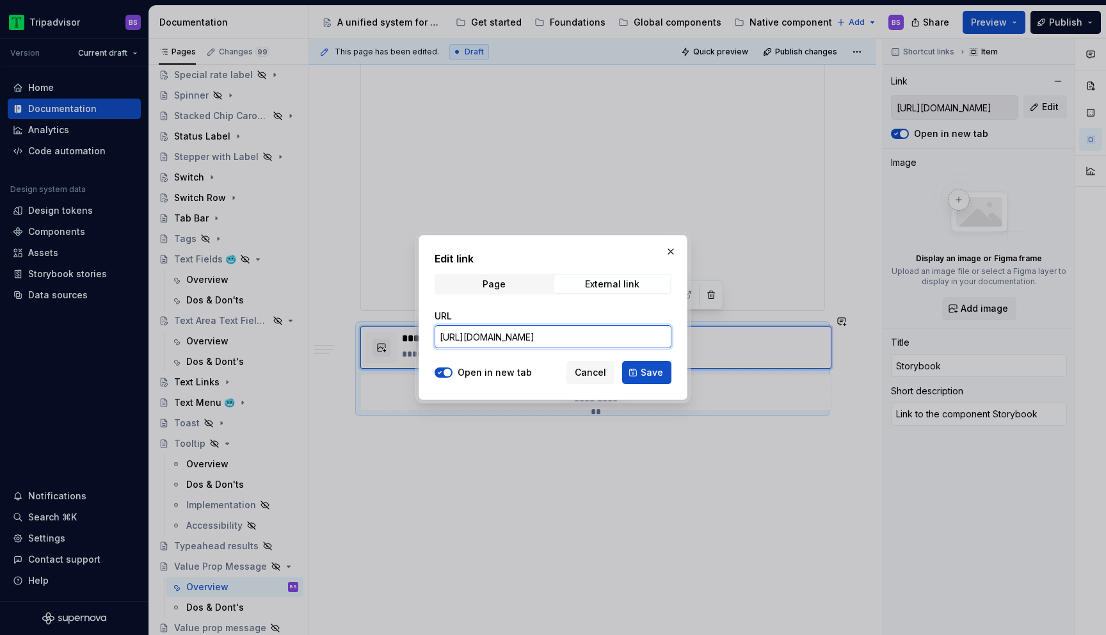
click at [624, 332] on input "https://webml.dev.tripadvisor.com/Storybook#@ta-fusion-elements.product-value-p…" at bounding box center [552, 336] width 237 height 23
click at [665, 251] on button "button" at bounding box center [671, 252] width 18 height 18
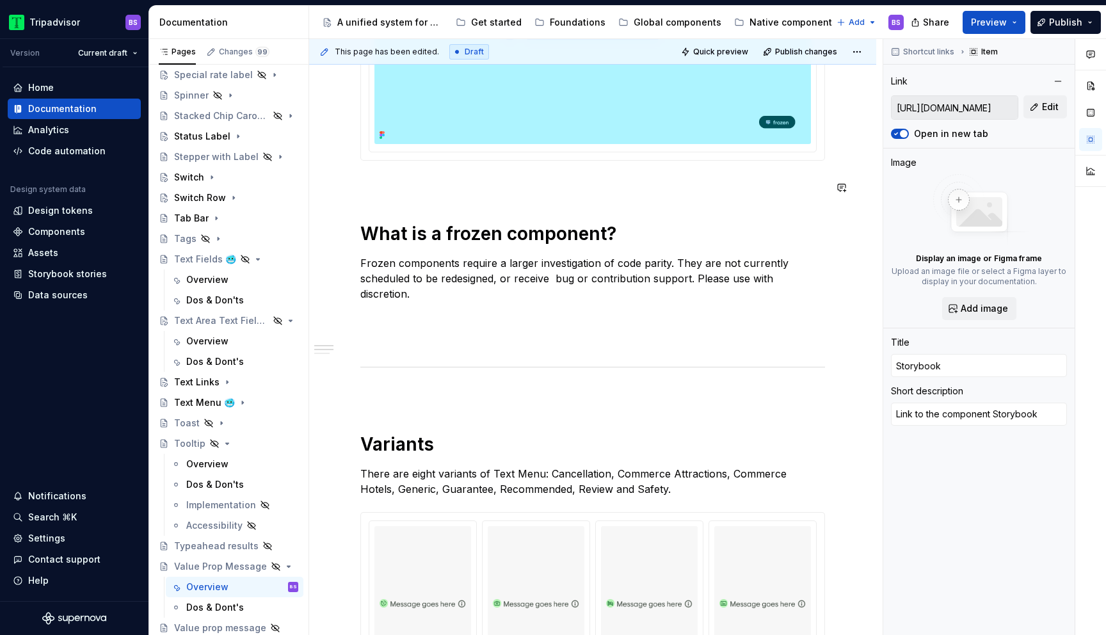
scroll to position [329, 0]
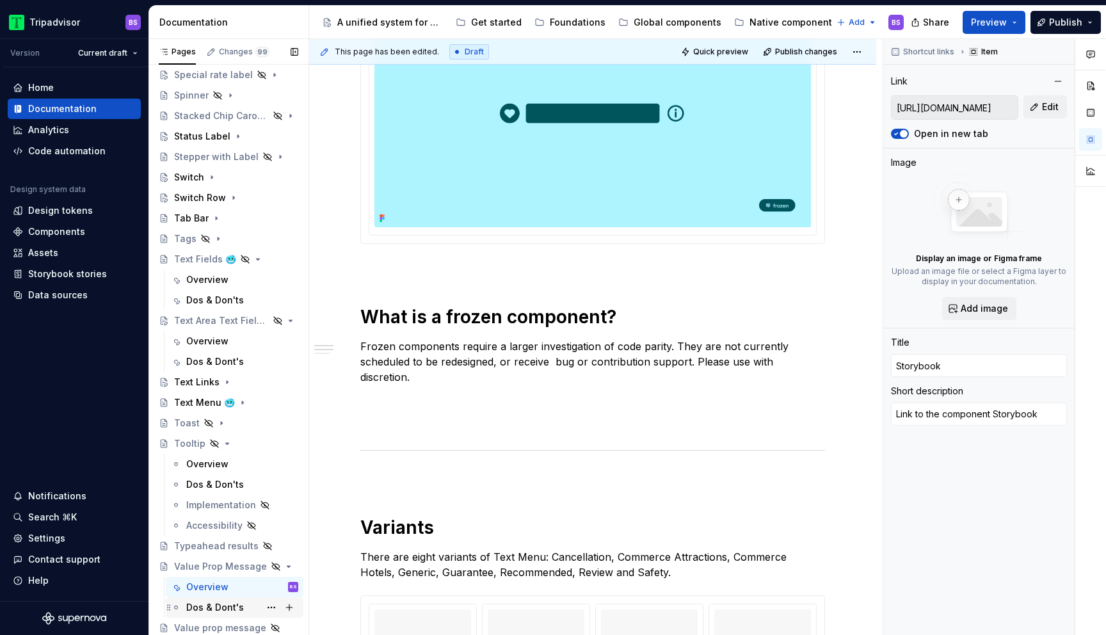
click at [212, 609] on div "Dos & Dont's" at bounding box center [215, 607] width 58 height 13
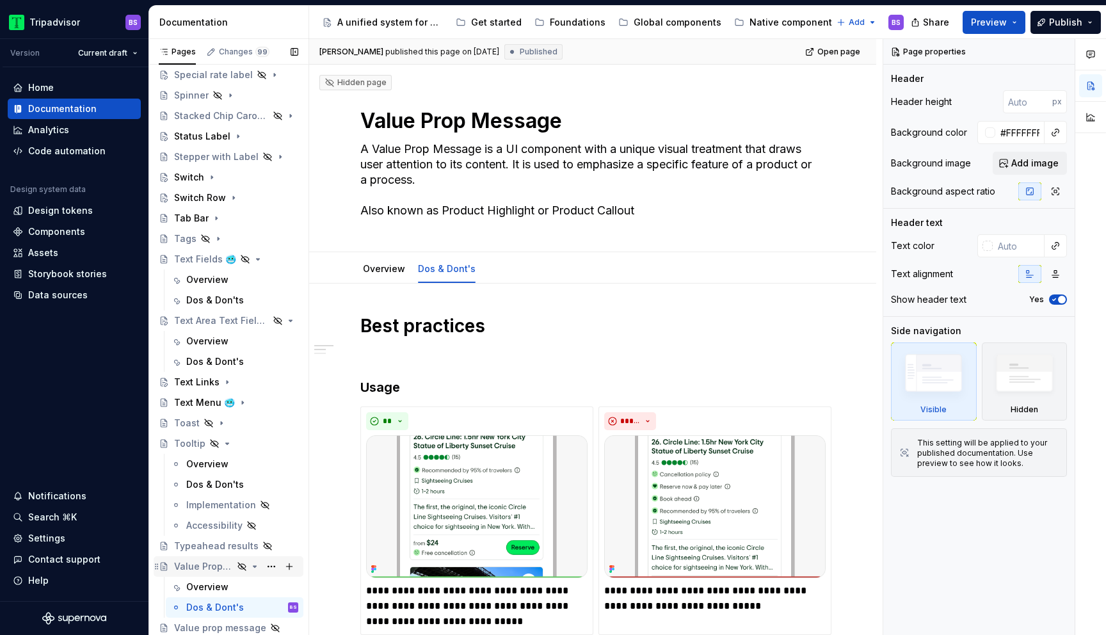
click at [257, 567] on icon "Page tree" at bounding box center [255, 566] width 10 height 10
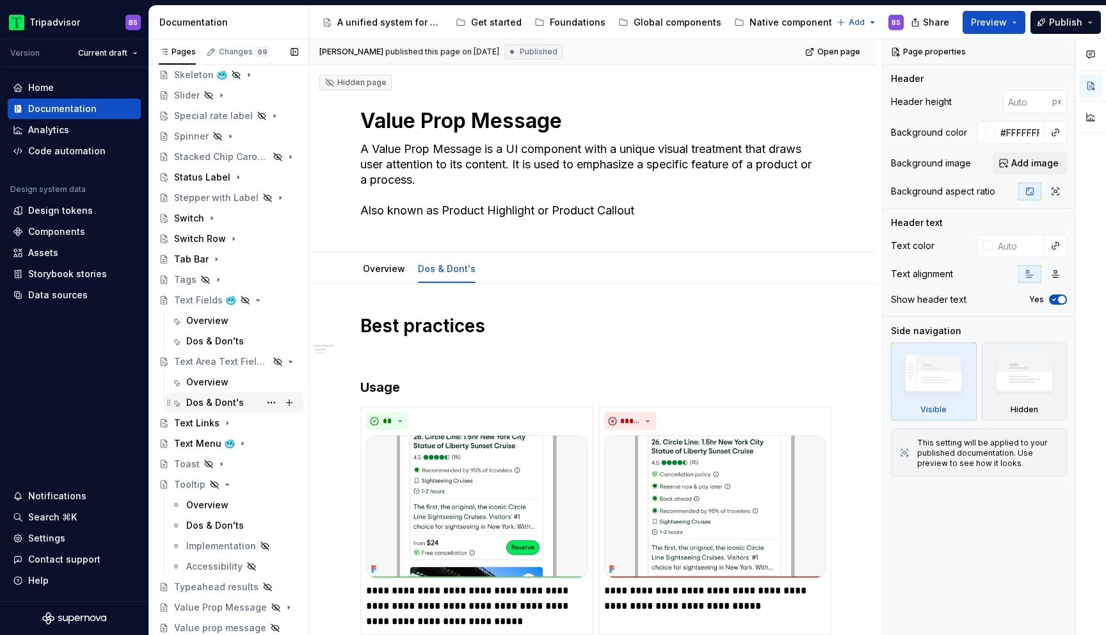
click at [234, 400] on div "Dos & Dont's" at bounding box center [215, 402] width 58 height 13
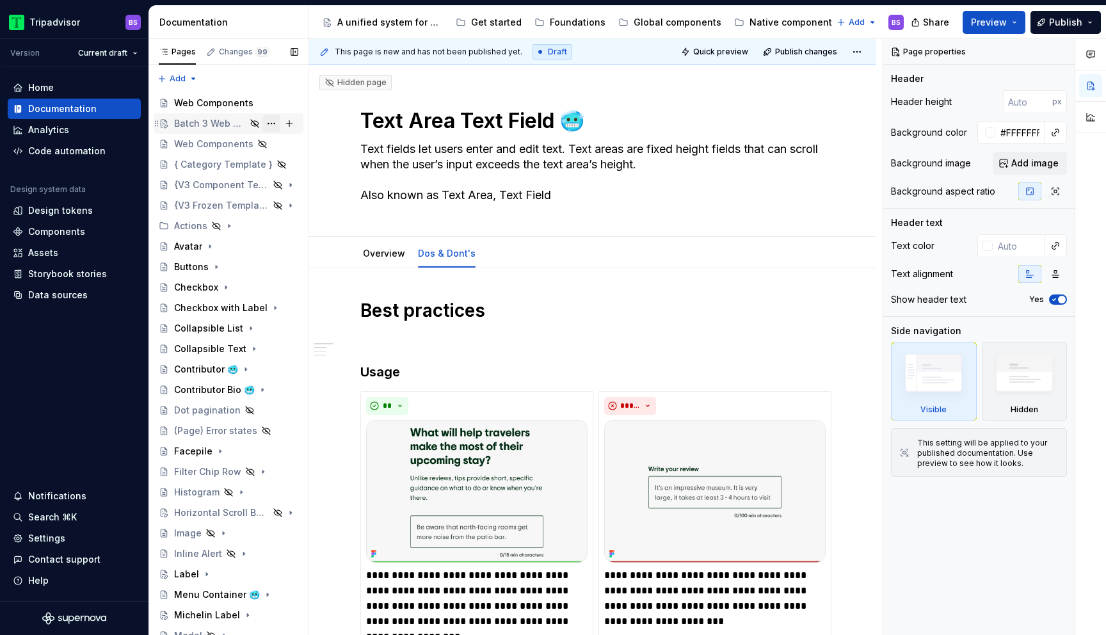
click at [267, 122] on button "Page tree" at bounding box center [271, 124] width 18 height 18
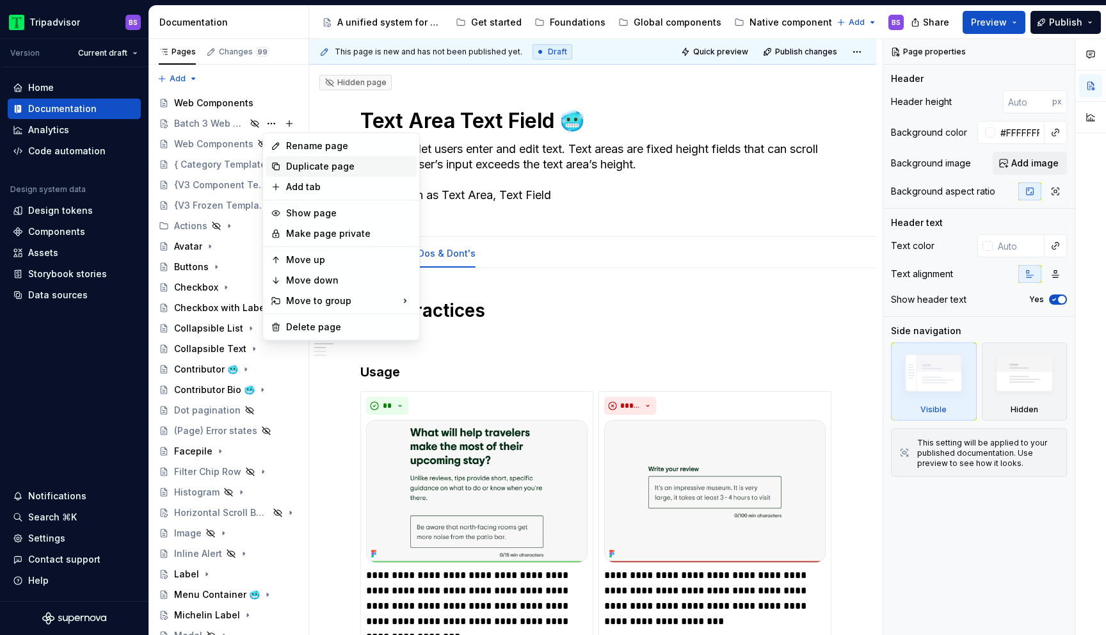
click at [305, 166] on div "Duplicate page" at bounding box center [348, 166] width 125 height 13
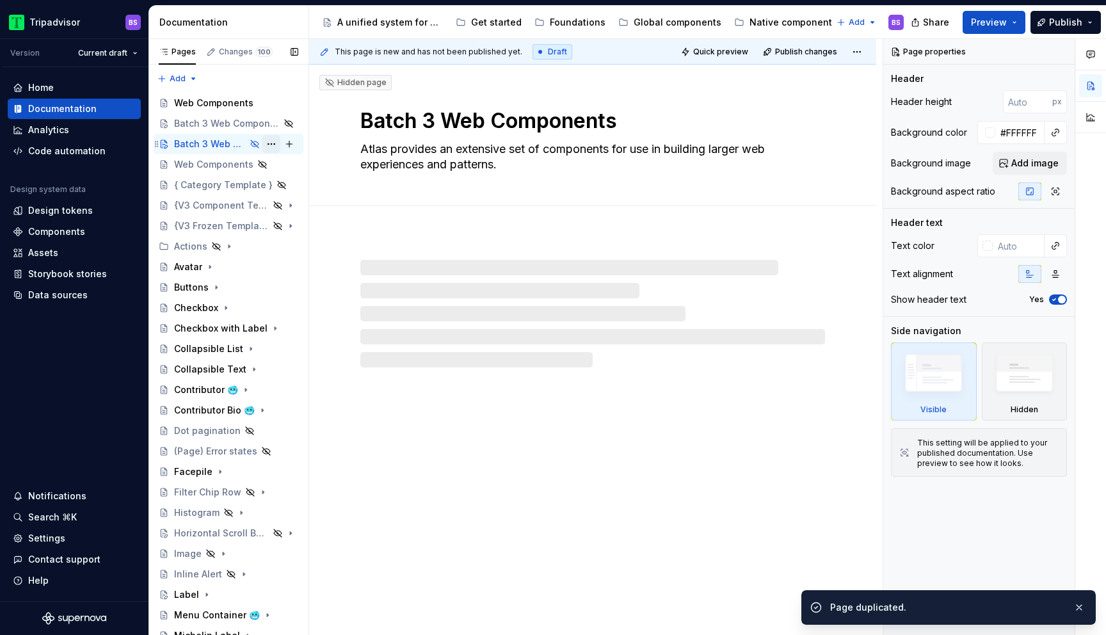
click at [275, 147] on button "Page tree" at bounding box center [271, 144] width 18 height 18
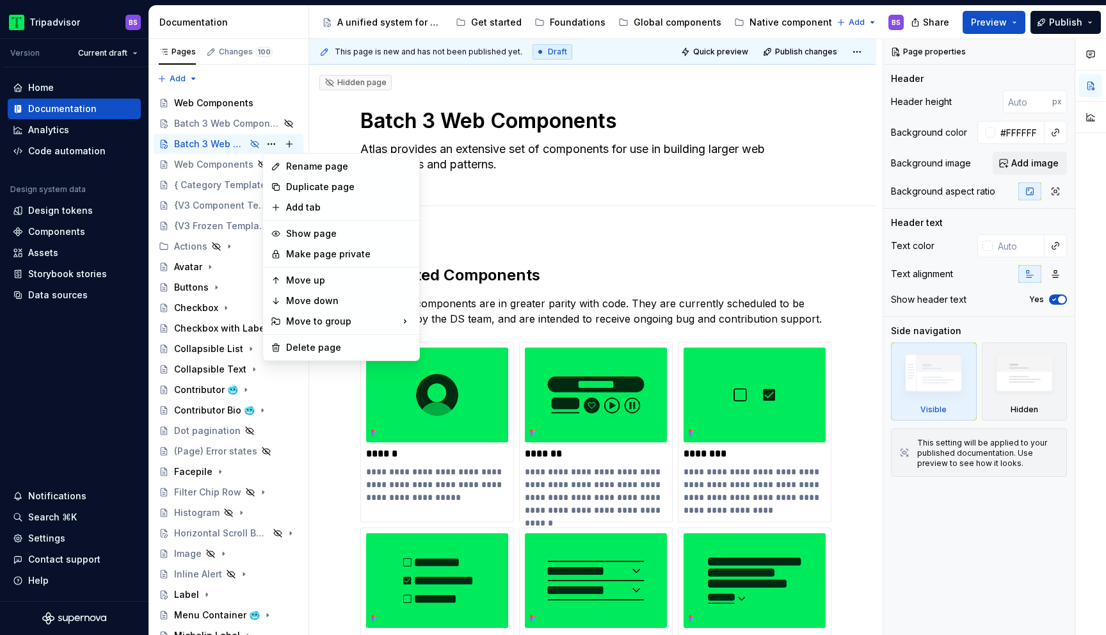
click at [412, 125] on html "Tripadvisor BS Version Current draft Home Documentation Analytics Code automati…" at bounding box center [553, 317] width 1106 height 635
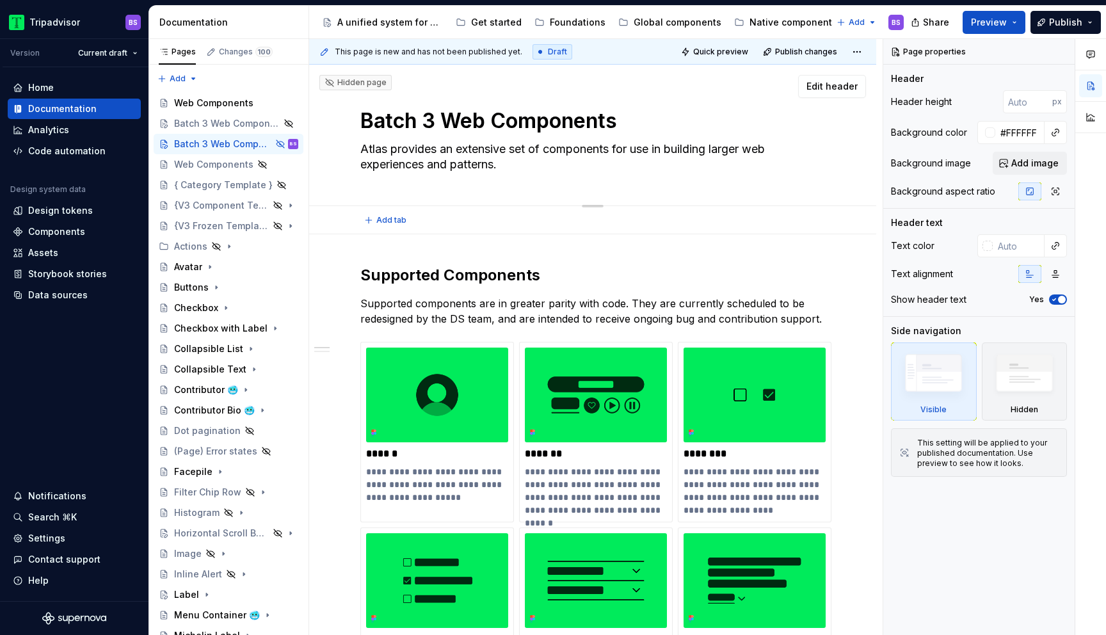
click at [438, 123] on textarea "Batch 3 Web Components" at bounding box center [590, 121] width 465 height 31
click at [433, 115] on textarea "Batch 3 Web Components" at bounding box center [590, 121] width 465 height 31
type textarea "*"
type textarea "Batch Web Components"
type textarea "*"
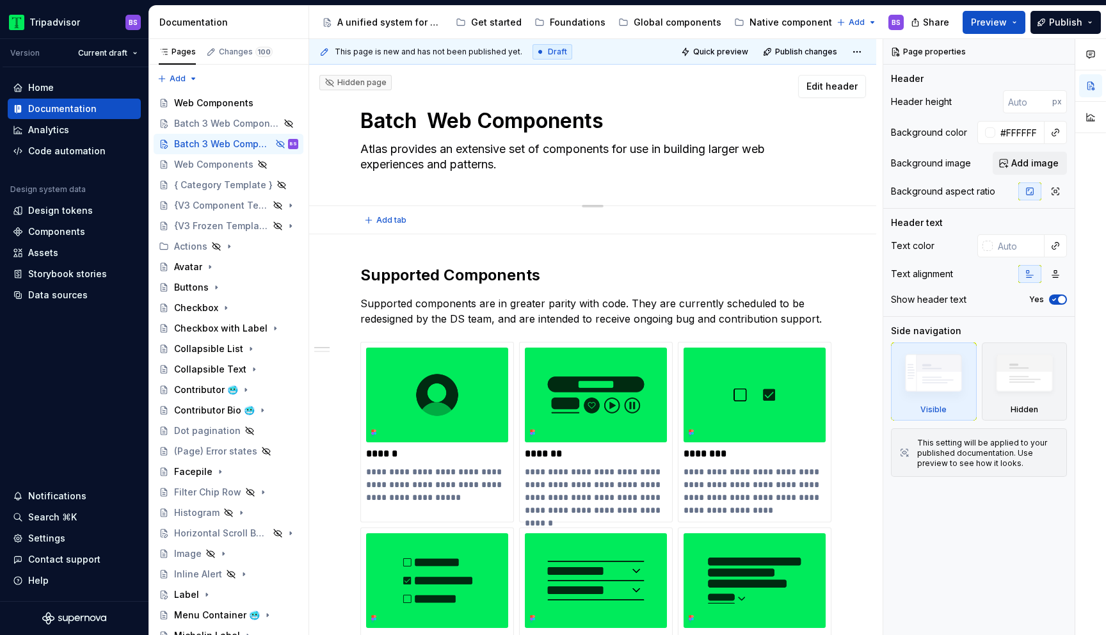
type textarea "Batch 4 Web Components"
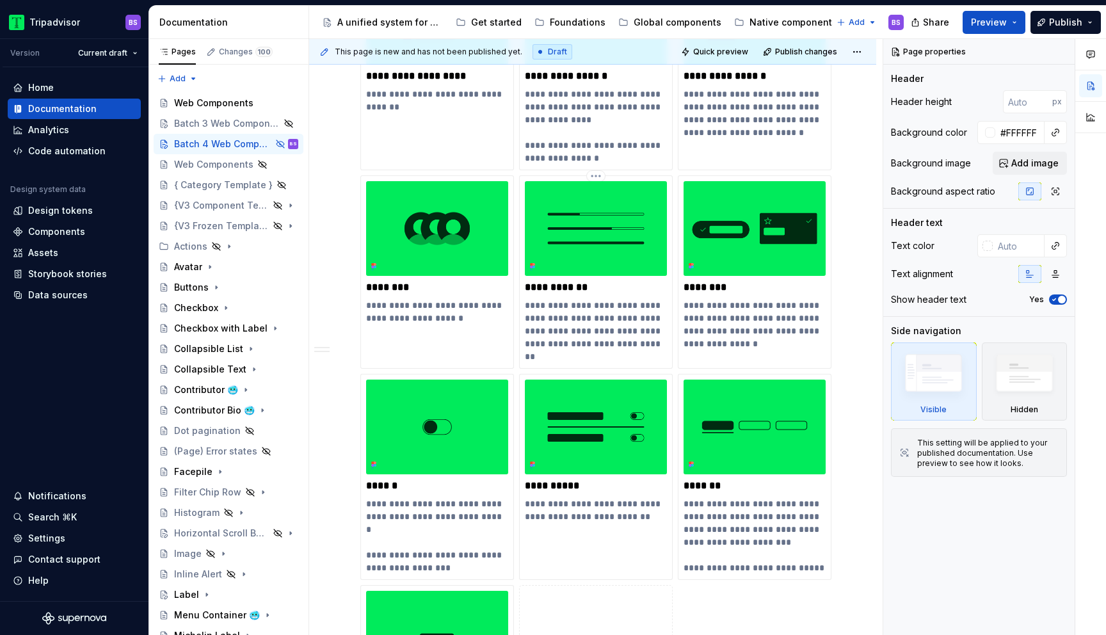
scroll to position [653, 0]
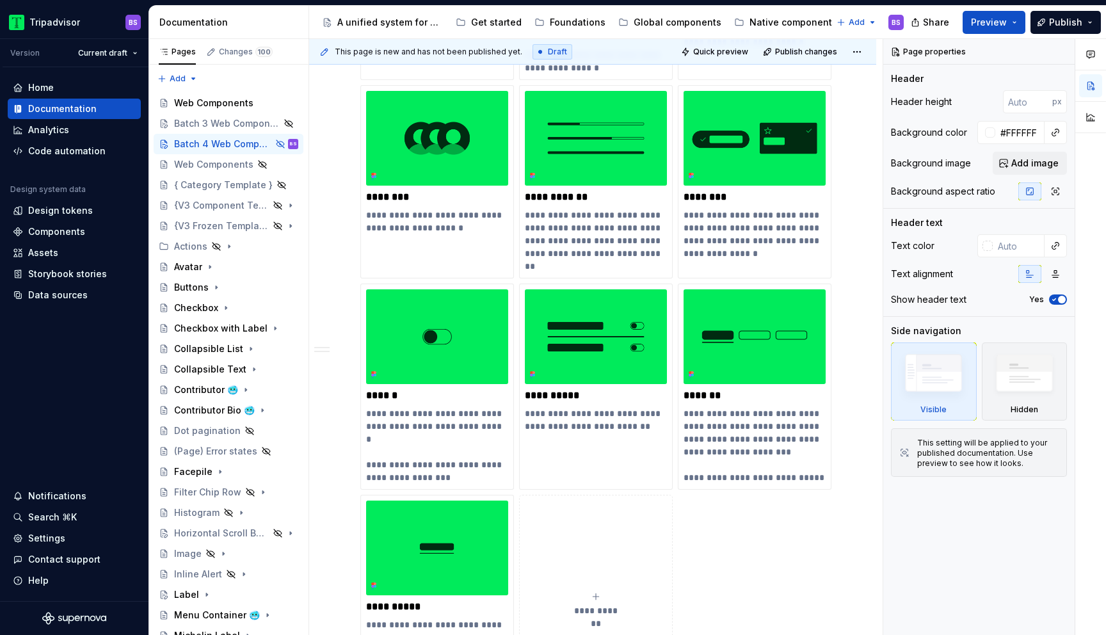
type textarea "*"
type textarea "Batch 4 Web Components"
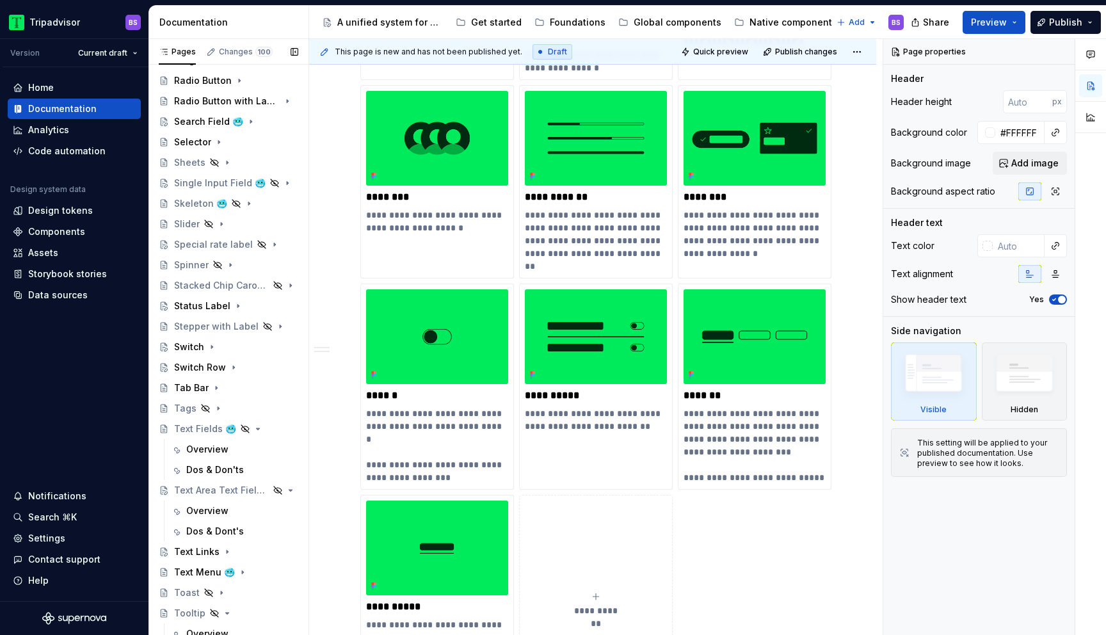
scroll to position [806, 0]
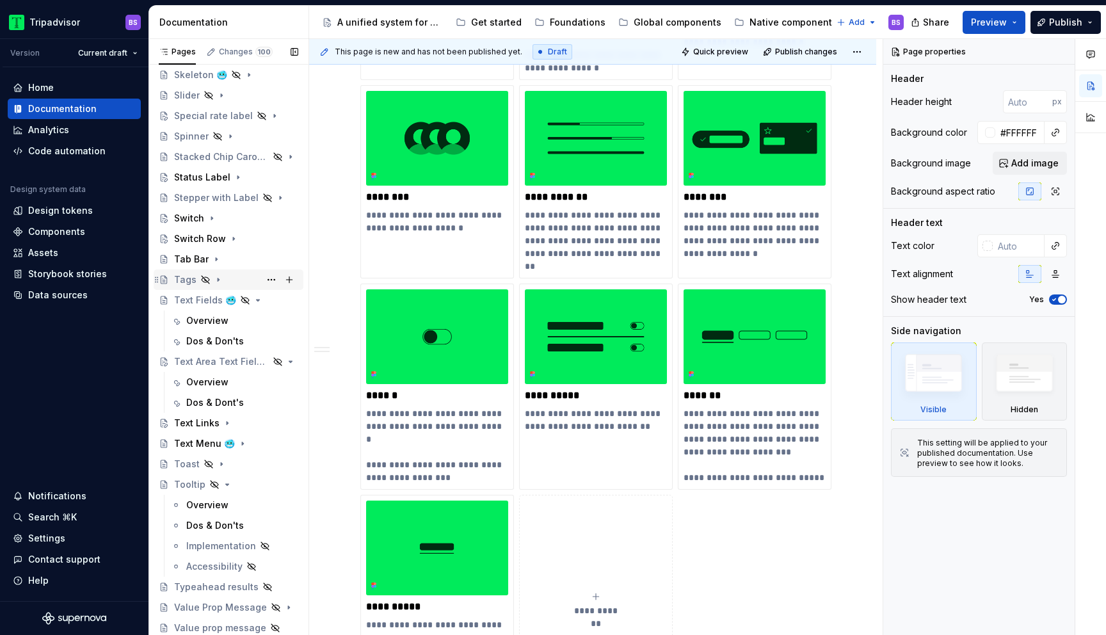
click at [215, 278] on icon "Page tree" at bounding box center [218, 280] width 10 height 10
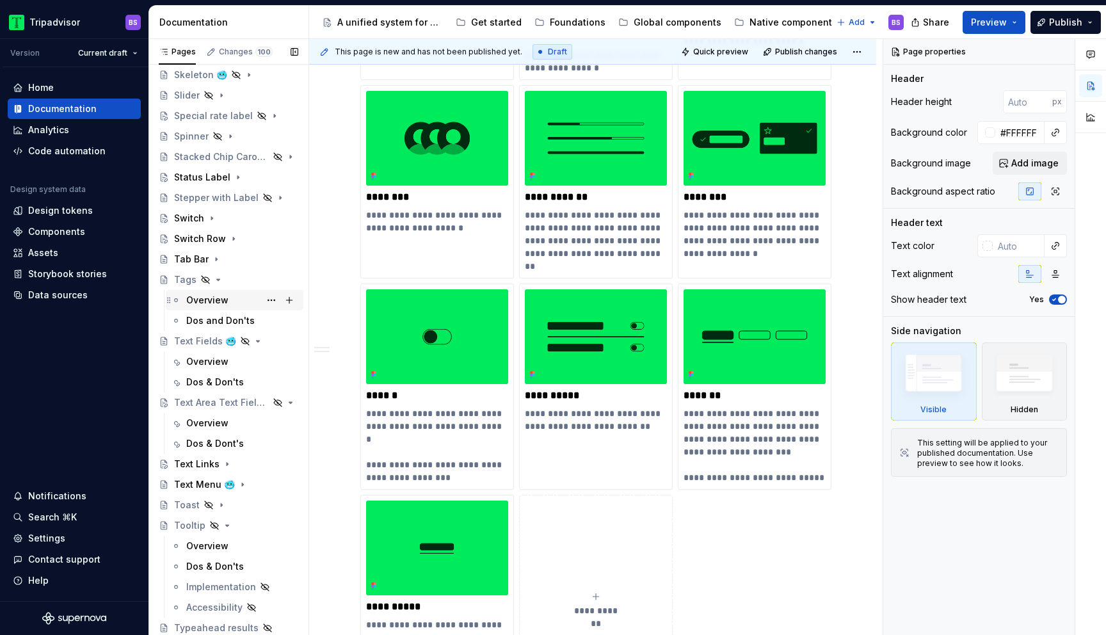
click at [219, 303] on div "Overview" at bounding box center [207, 300] width 42 height 13
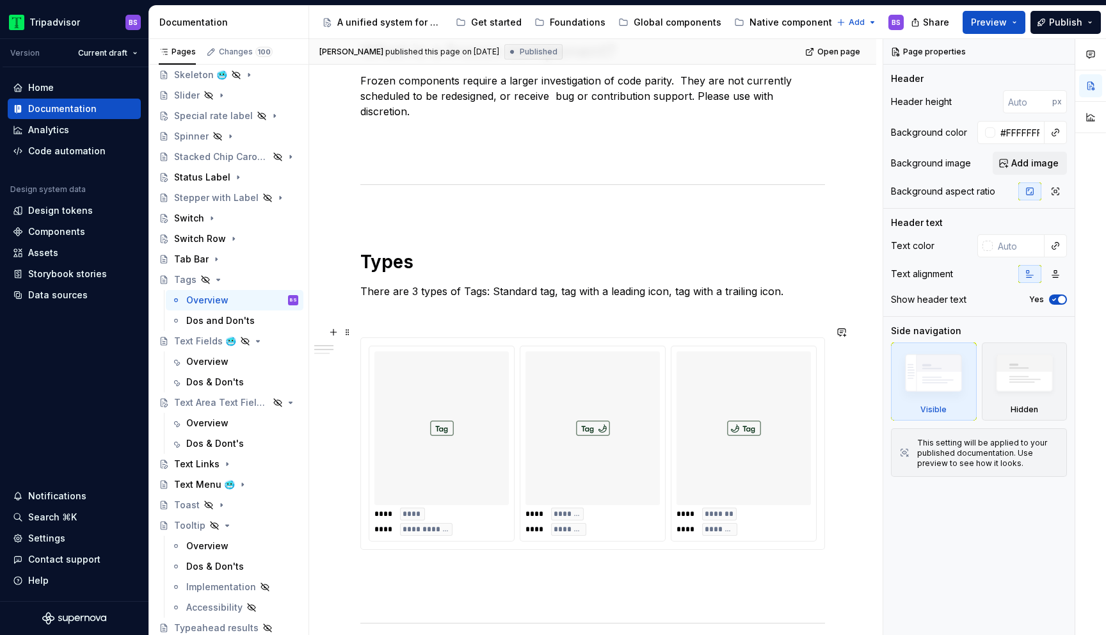
scroll to position [549, 0]
type textarea "*"
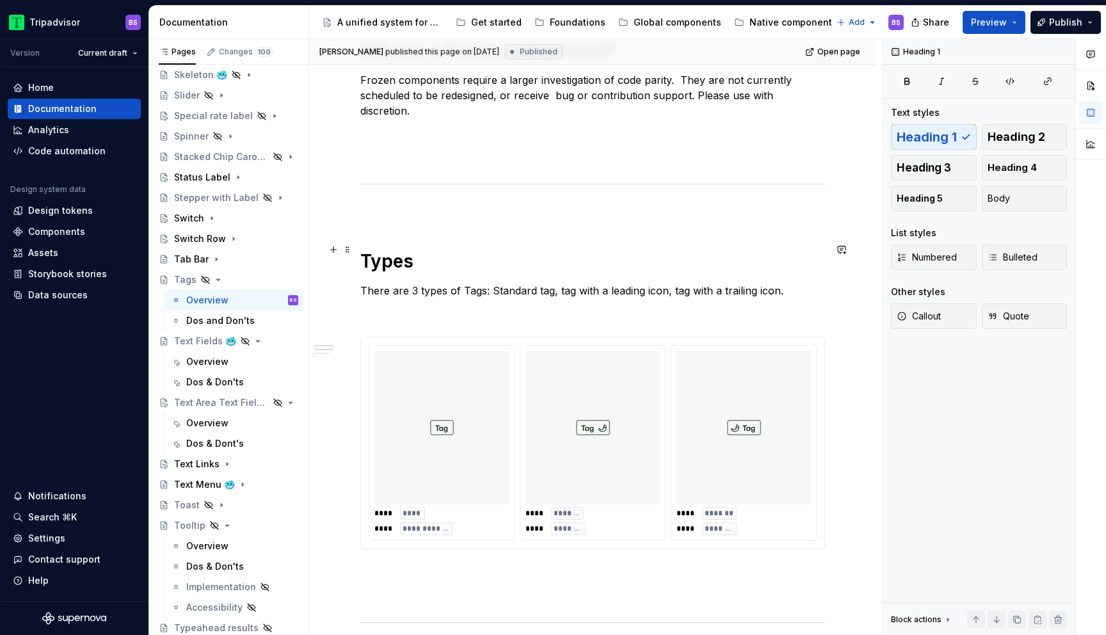
click at [410, 250] on h1 "Types" at bounding box center [592, 261] width 465 height 23
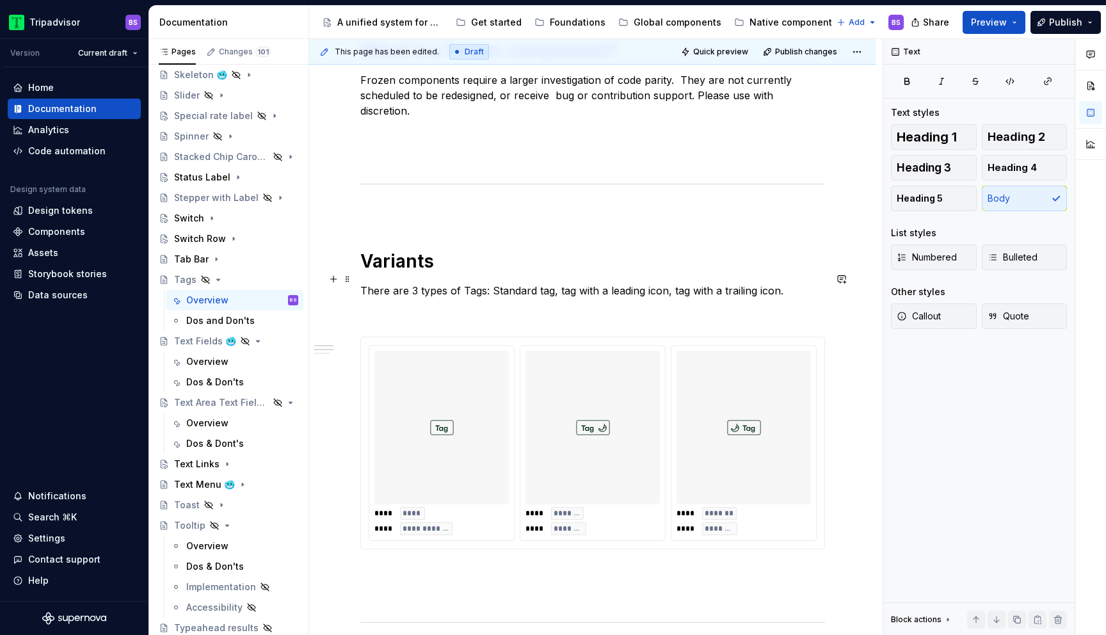
click at [413, 283] on p "There are 3 types of Tags: Standard tag, tag with a leading icon, tag with a tr…" at bounding box center [592, 290] width 465 height 15
click at [594, 283] on p "There are three variants of Tags: Standard tag, tag with a leading icon, tag wi…" at bounding box center [592, 290] width 465 height 15
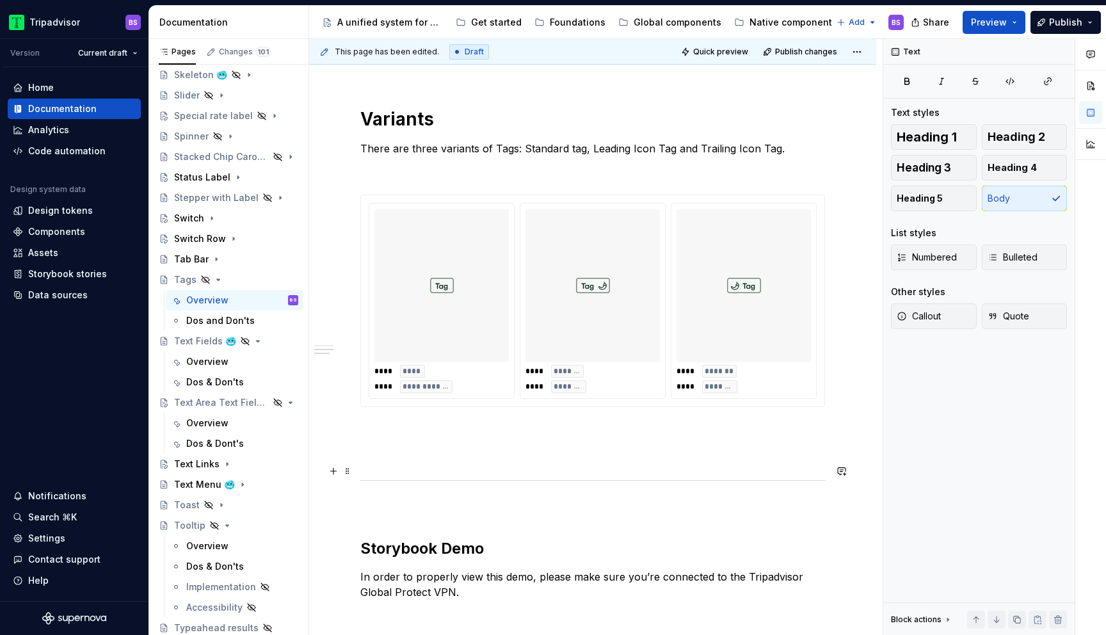
scroll to position [664, 0]
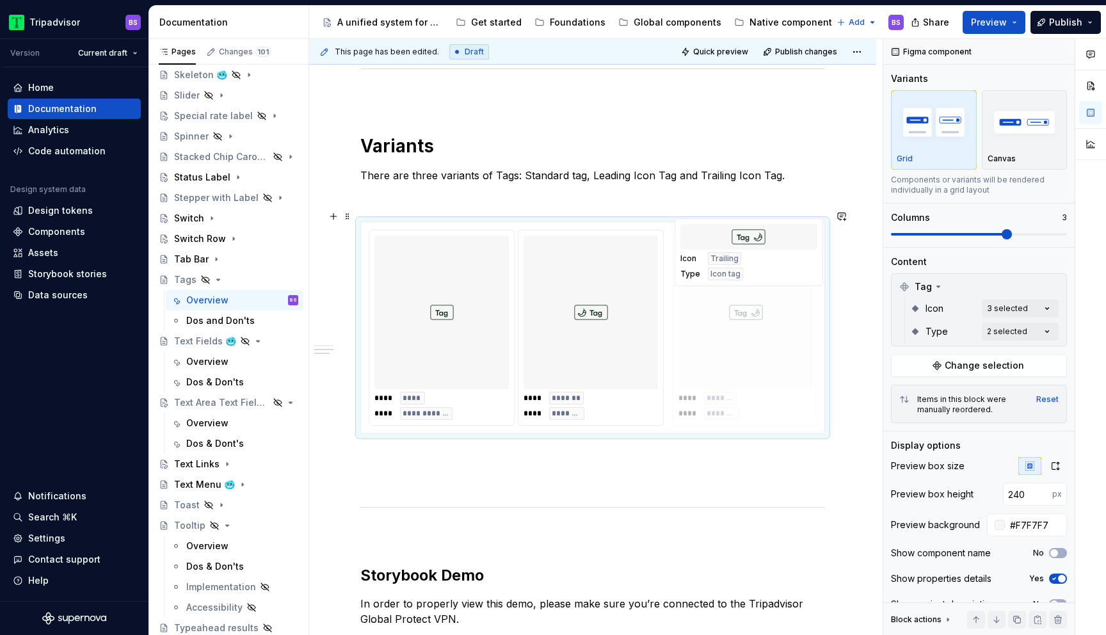
drag, startPoint x: 591, startPoint y: 305, endPoint x: 725, endPoint y: 309, distance: 133.8
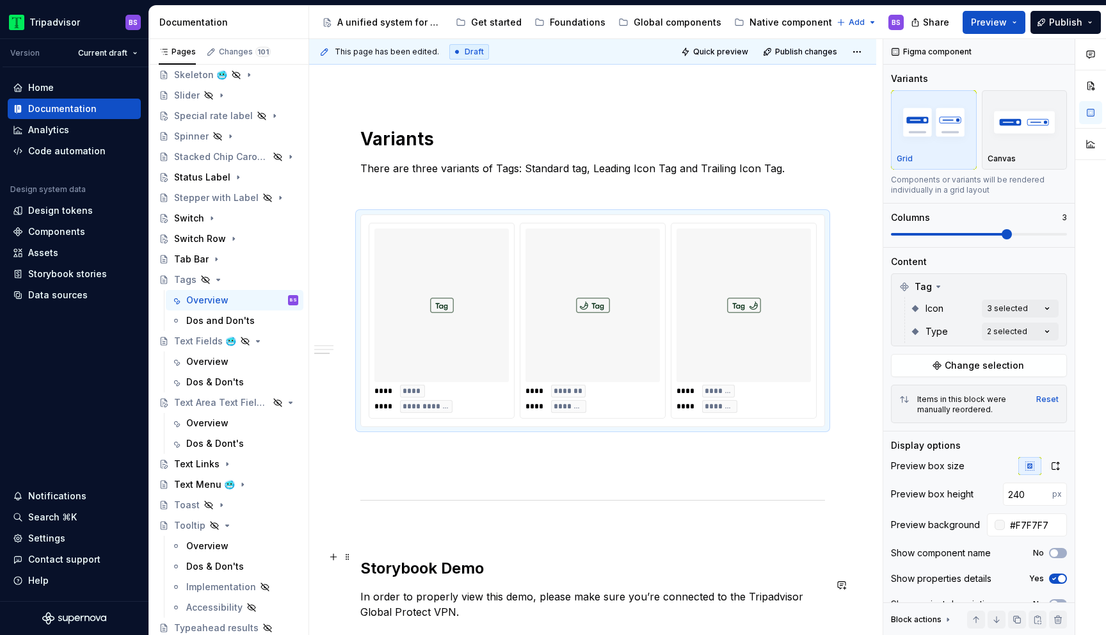
scroll to position [654, 0]
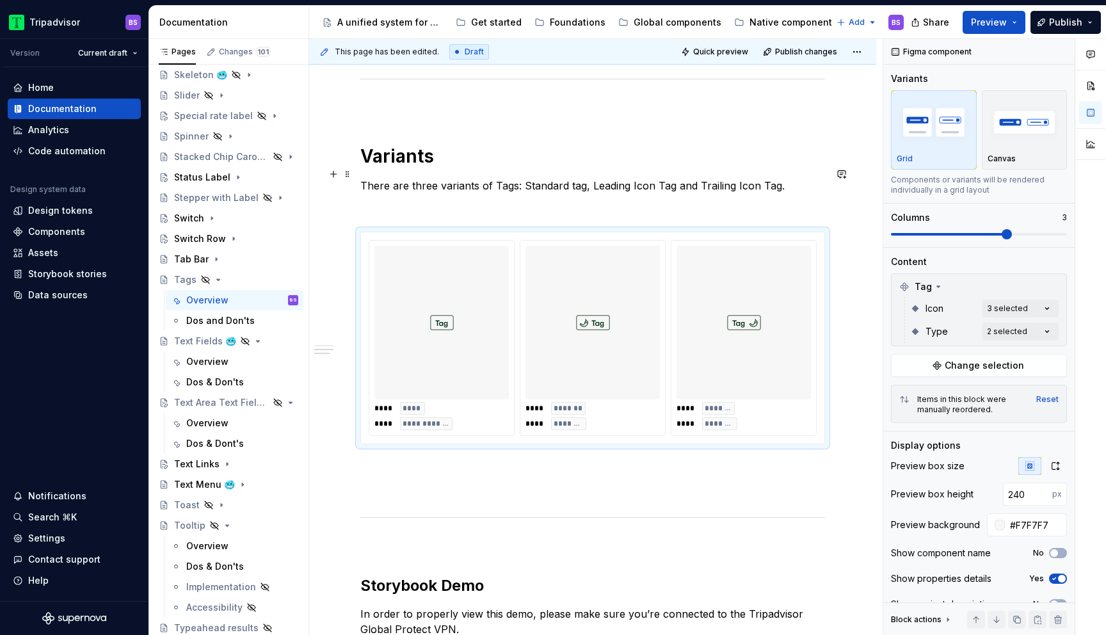
click at [571, 178] on p "There are three variants of Tags: Standard tag, Leading Icon Tag and Trailing I…" at bounding box center [592, 185] width 465 height 15
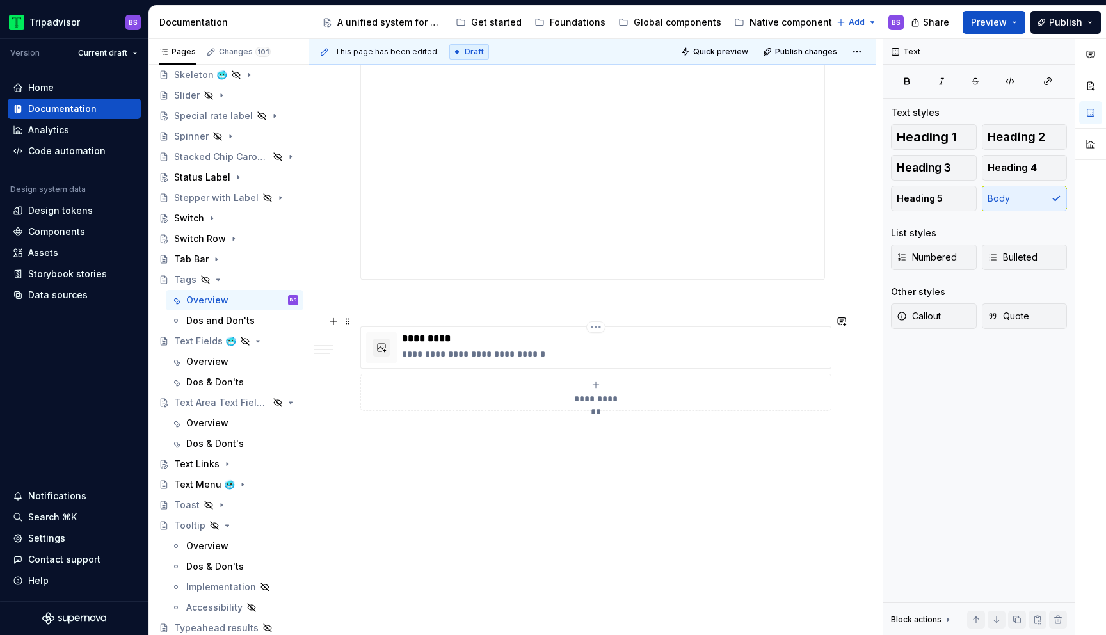
scroll to position [1417, 0]
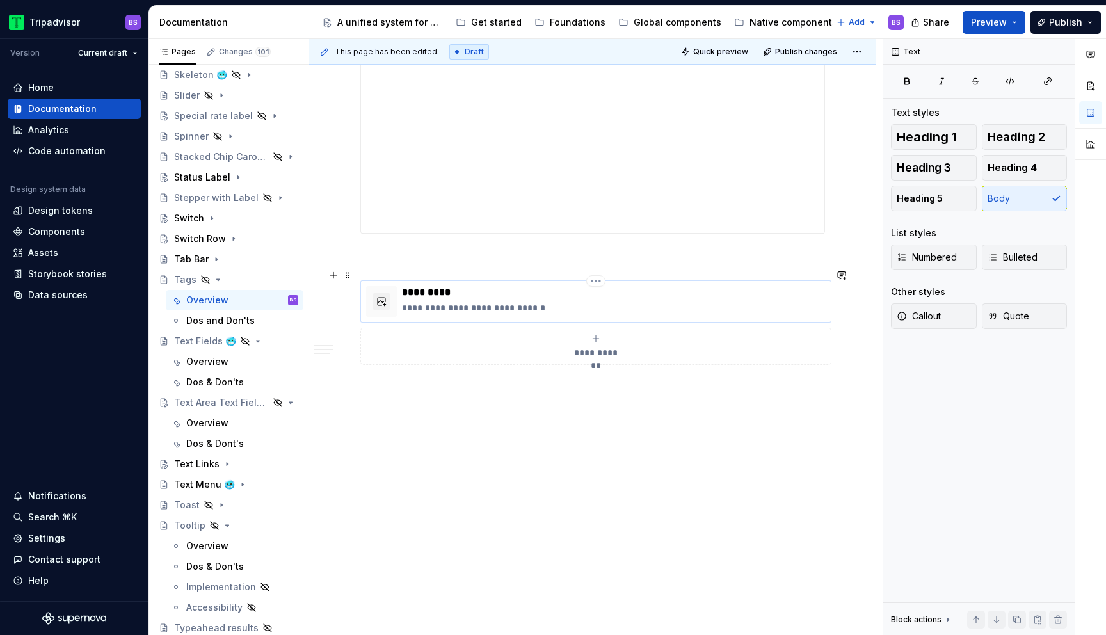
click at [559, 301] on p "**********" at bounding box center [614, 307] width 424 height 13
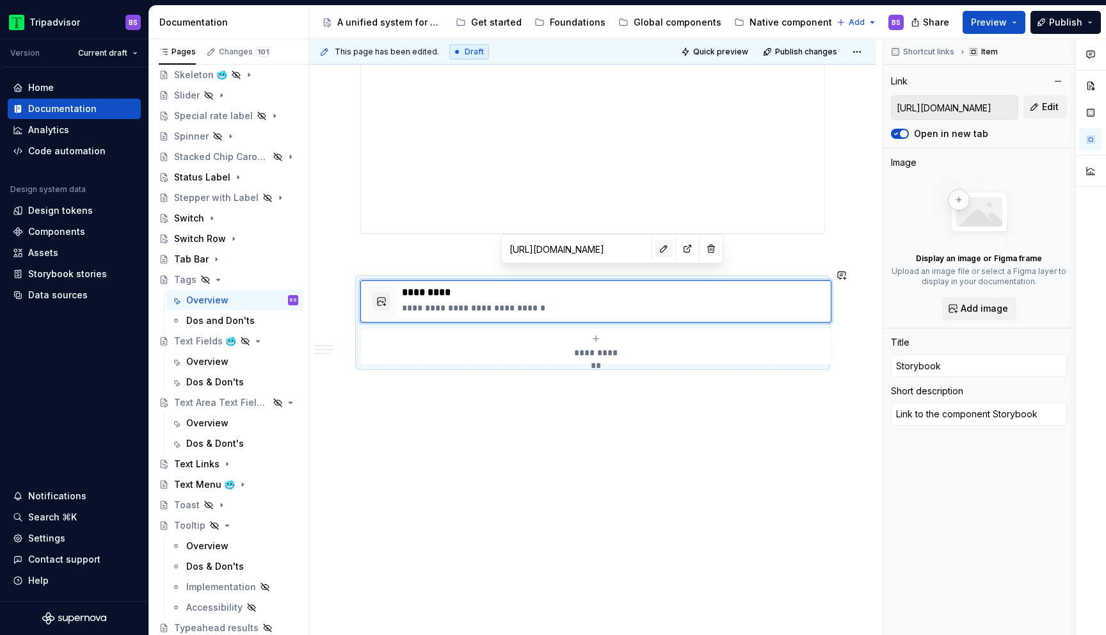
click at [655, 251] on button "button" at bounding box center [664, 249] width 18 height 18
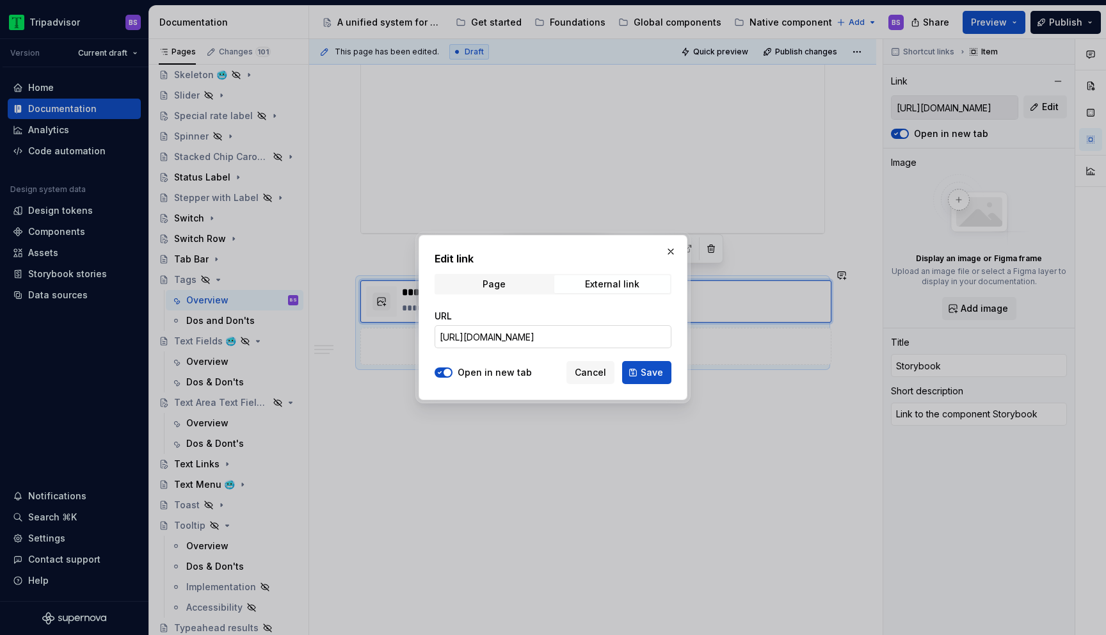
click at [607, 339] on input "https://webml.dev.tripadvisor.com/Storybook#@ta-design-system.tag_packages_desi…" at bounding box center [552, 336] width 237 height 23
click at [674, 244] on button "button" at bounding box center [671, 252] width 18 height 18
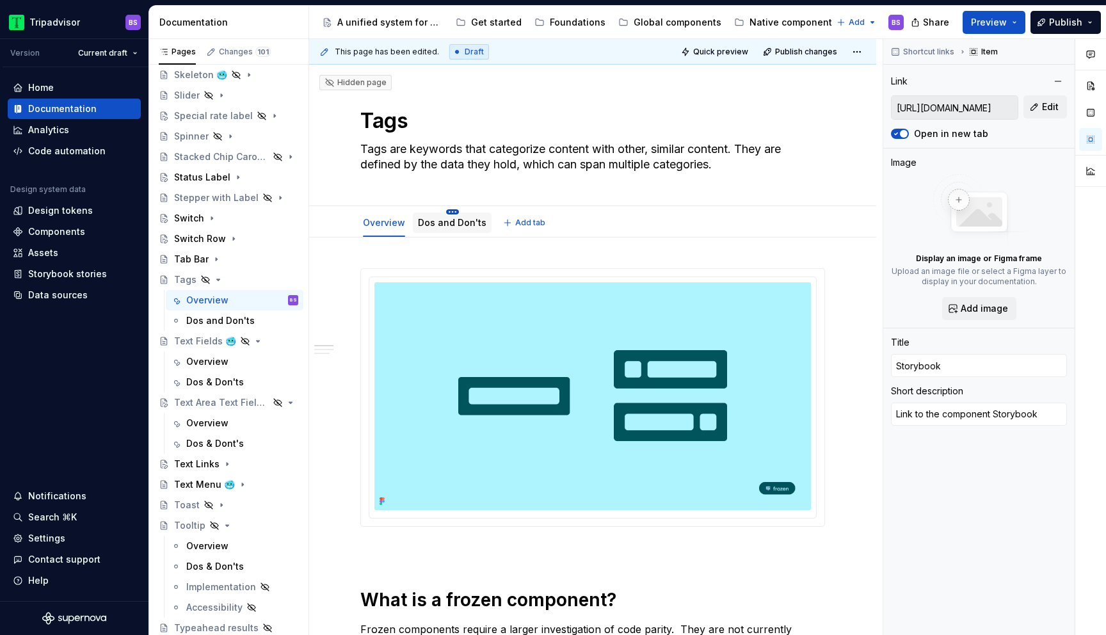
click at [450, 211] on html "Tripadvisor BS Version Current draft Home Documentation Analytics Code automati…" at bounding box center [553, 317] width 1106 height 635
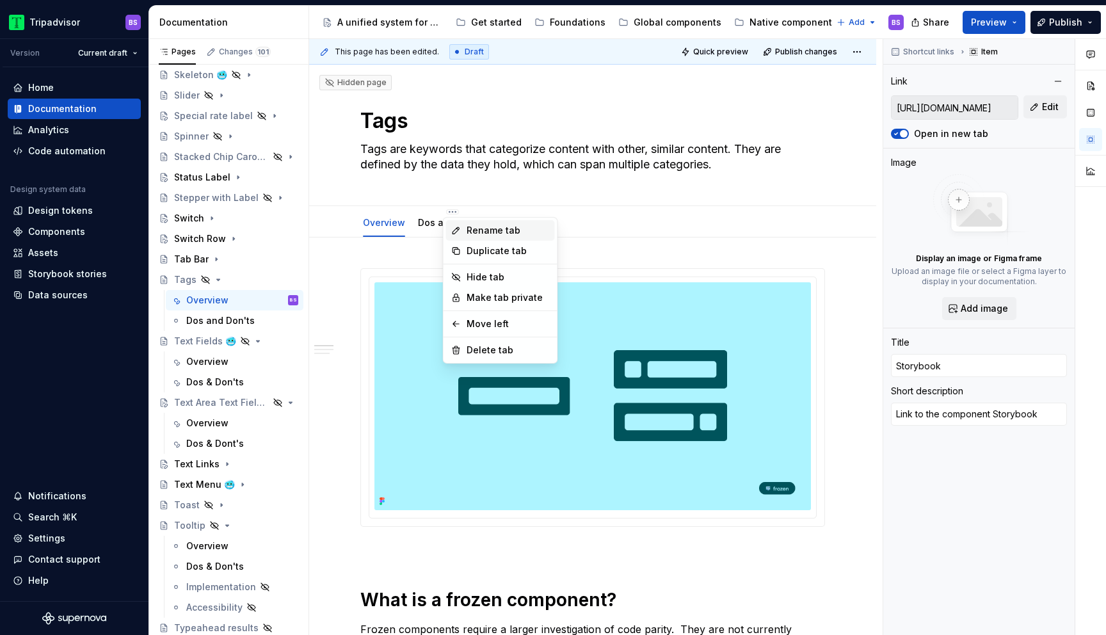
click at [482, 228] on div "Rename tab" at bounding box center [507, 230] width 83 height 13
type textarea "*"
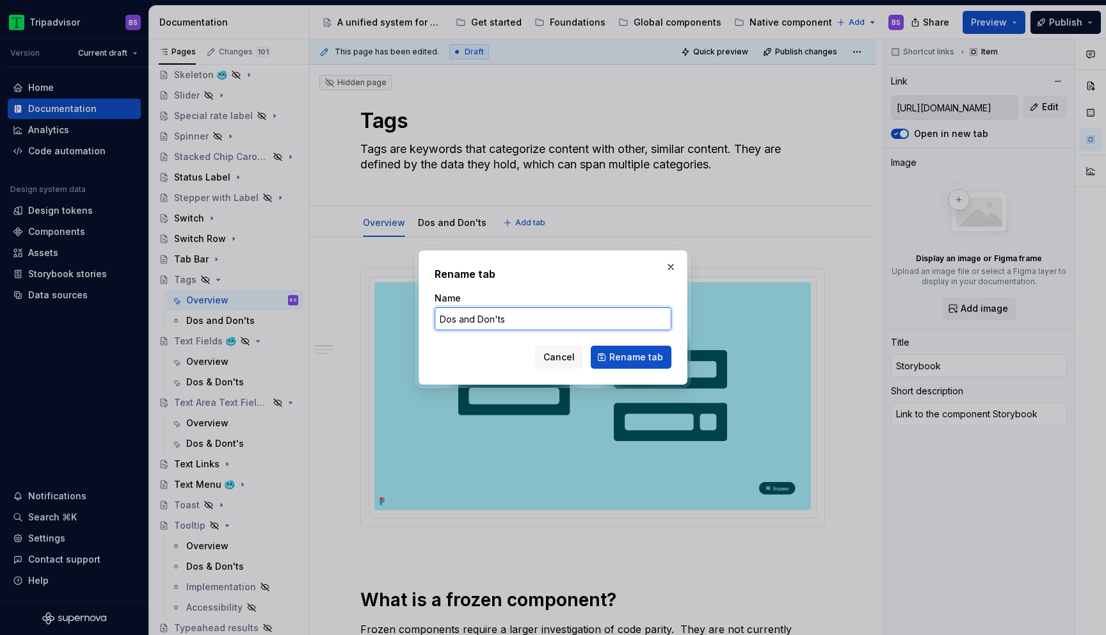
click at [465, 317] on input "Dos and Don'ts" at bounding box center [552, 318] width 237 height 23
type input "Dos & Don'ts"
click at [614, 354] on span "Rename tab" at bounding box center [636, 357] width 54 height 13
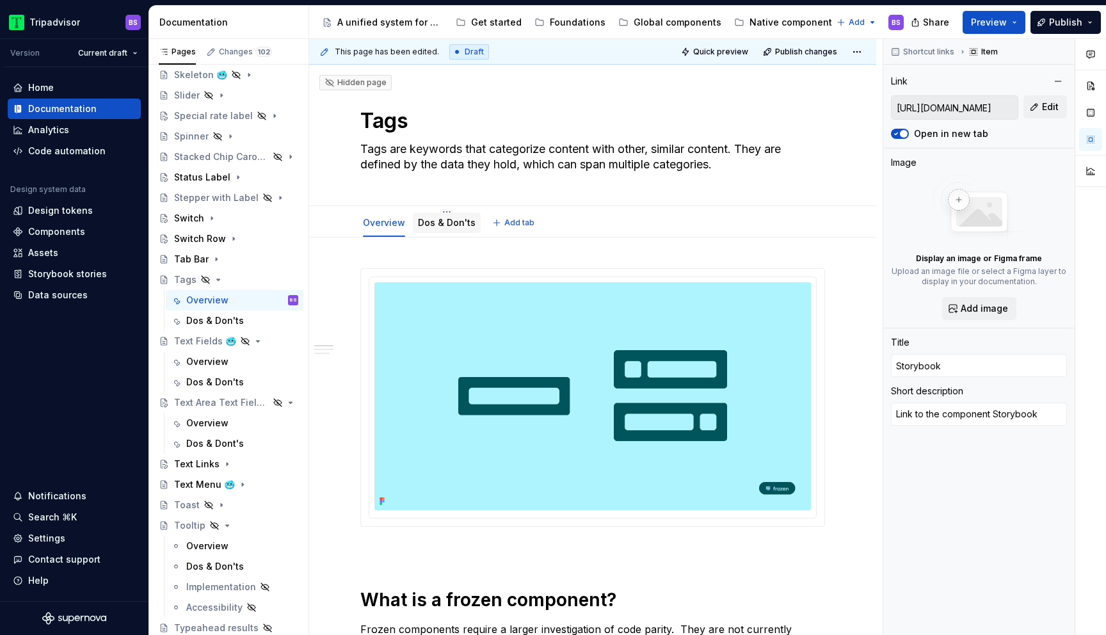
click at [446, 219] on link "Dos & Don'ts" at bounding box center [447, 222] width 58 height 11
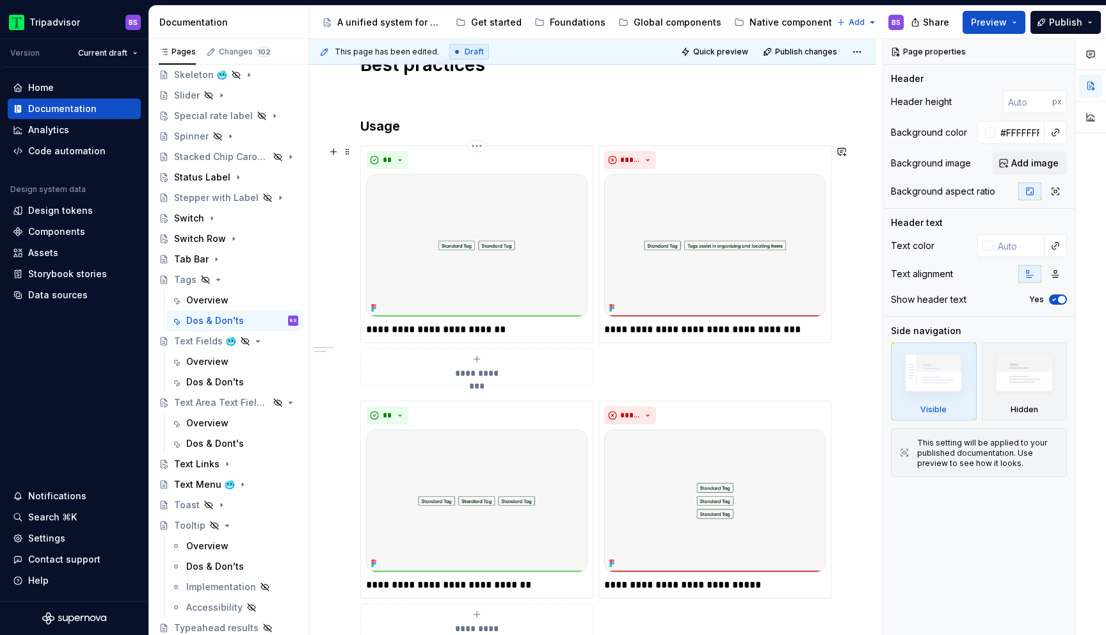
scroll to position [216, 0]
click at [669, 326] on p "**********" at bounding box center [714, 328] width 221 height 15
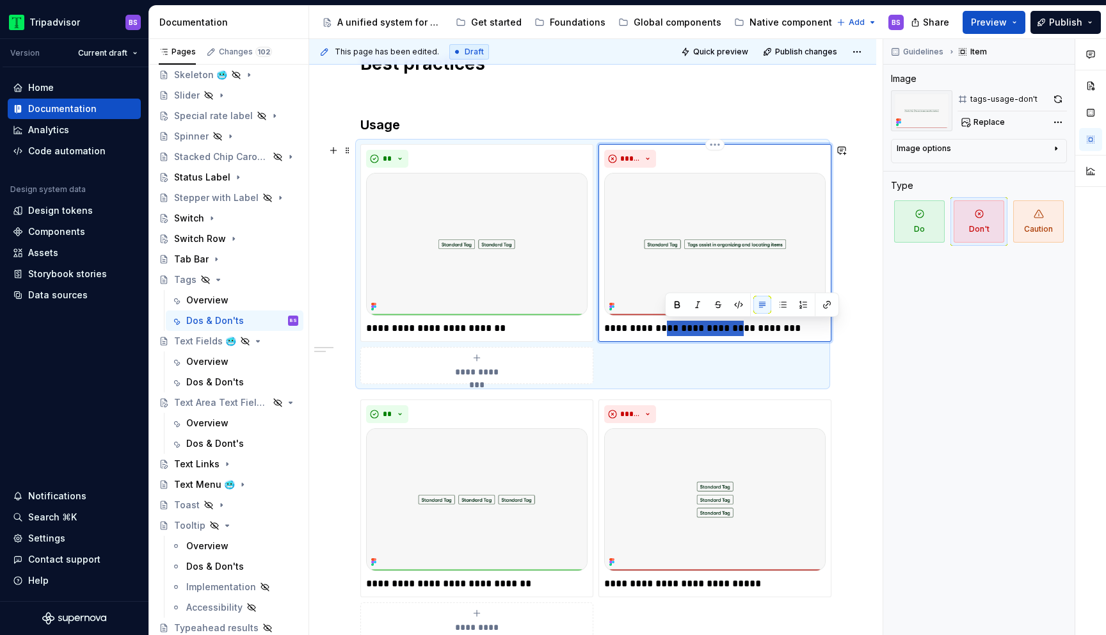
type textarea "*"
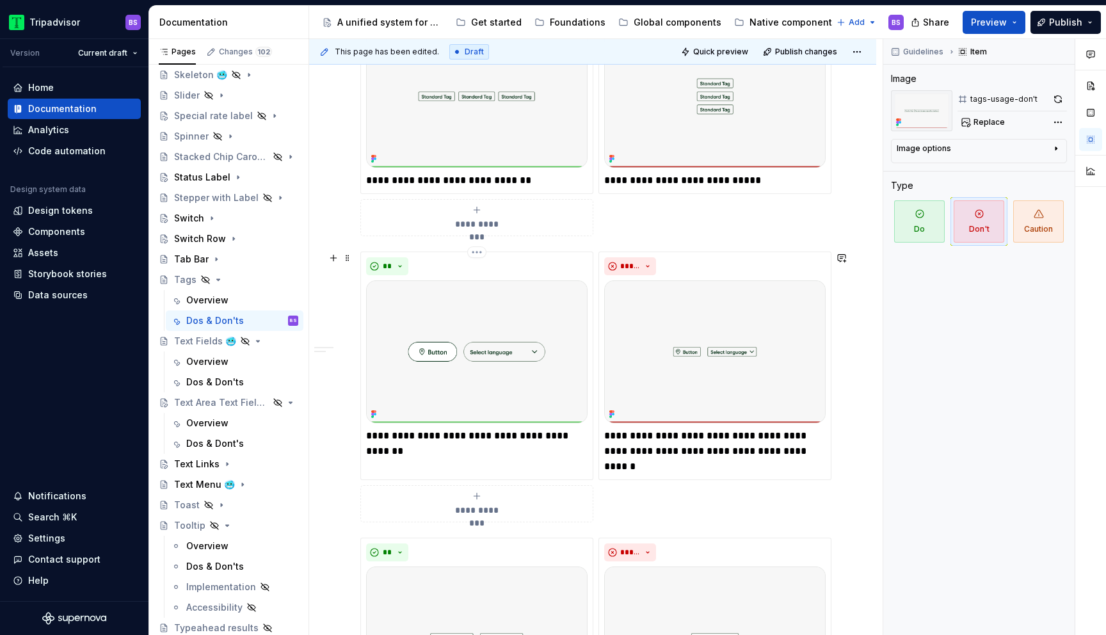
scroll to position [623, 0]
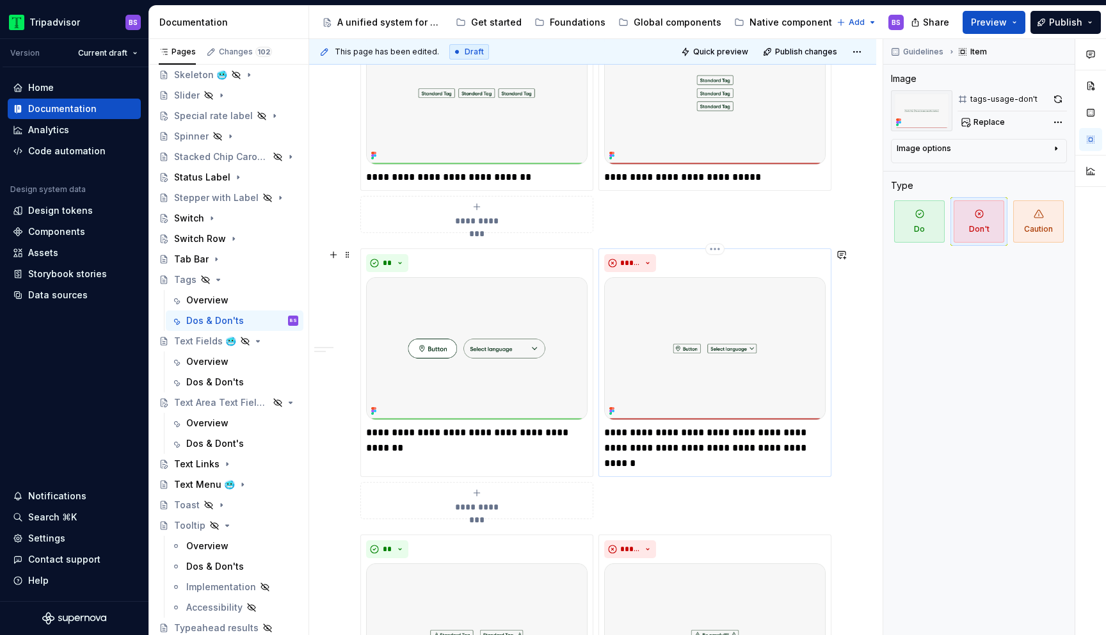
click at [683, 447] on p "**********" at bounding box center [714, 448] width 221 height 46
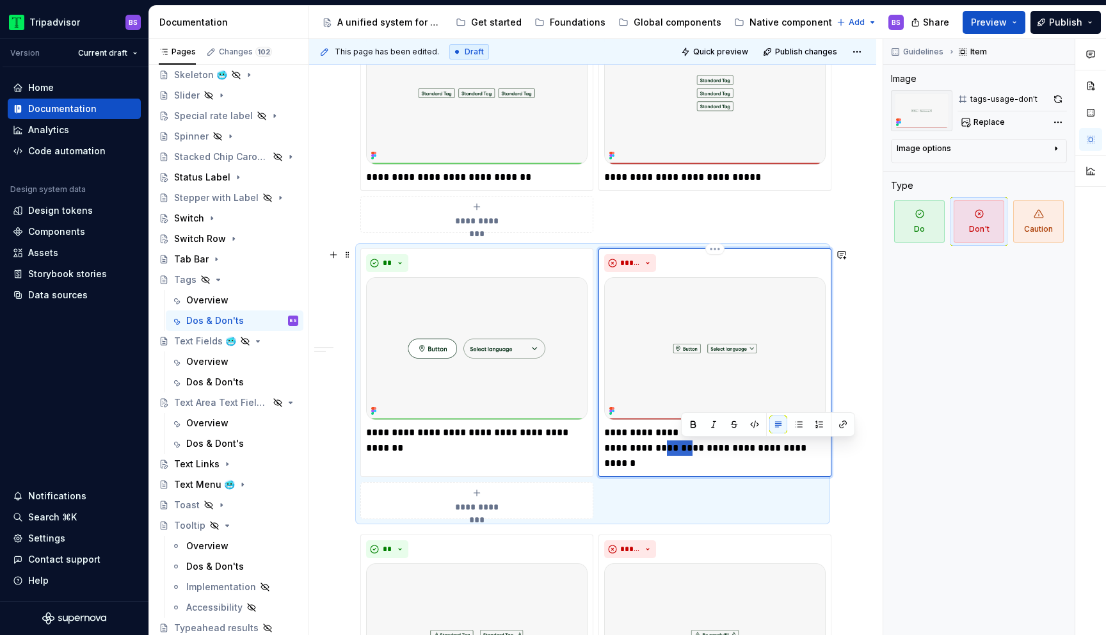
type textarea "*"
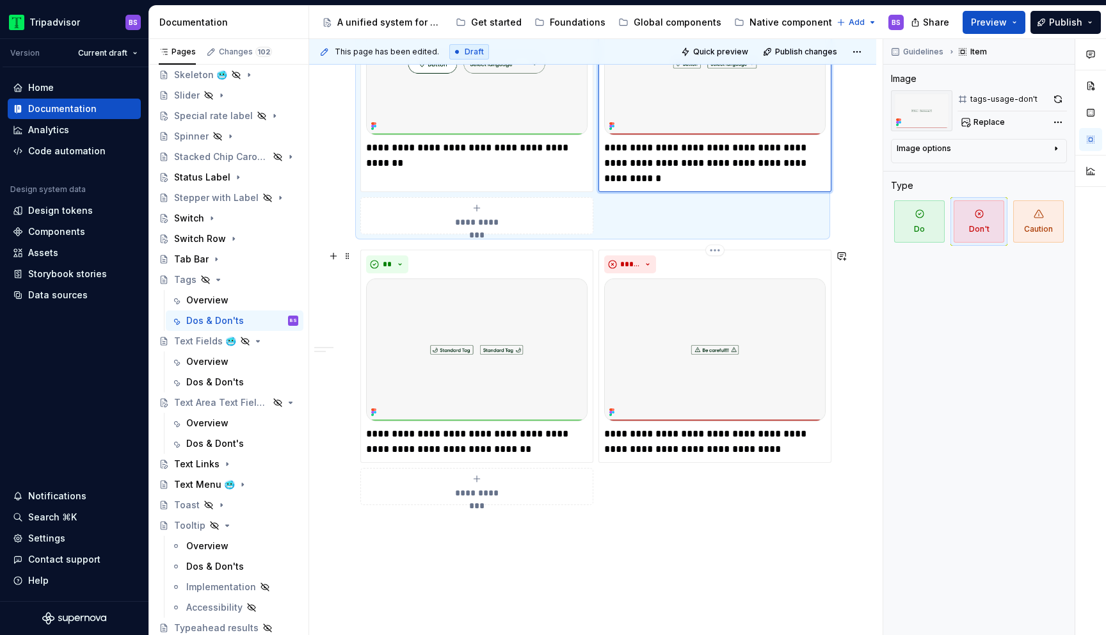
scroll to position [909, 0]
click at [237, 297] on div "Overview" at bounding box center [242, 300] width 112 height 18
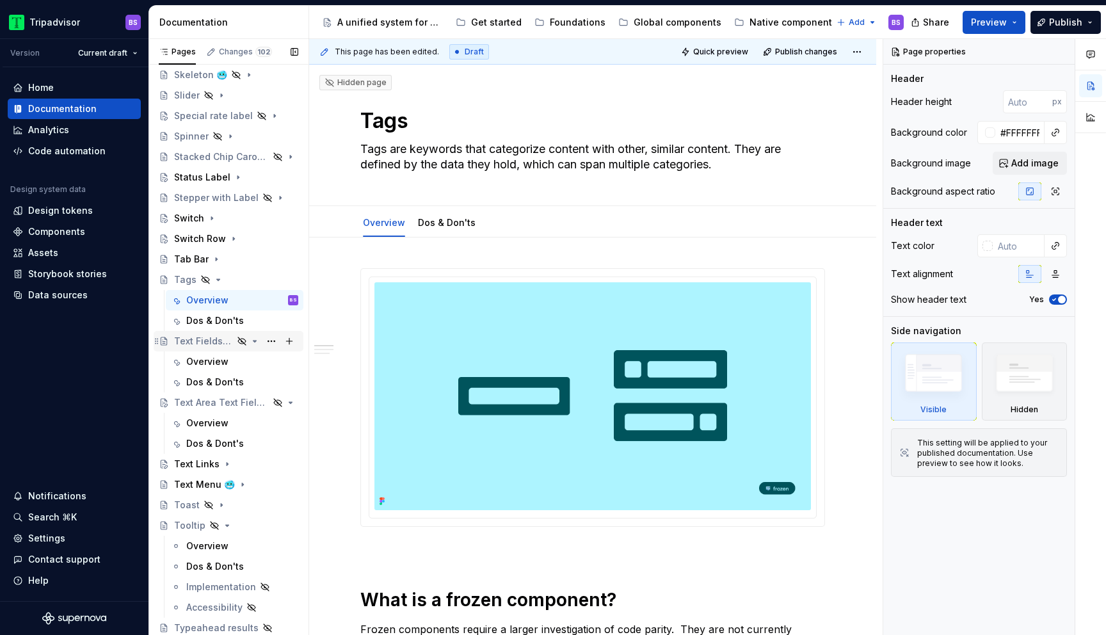
click at [205, 342] on div "Text Fields 🥶" at bounding box center [203, 341] width 59 height 13
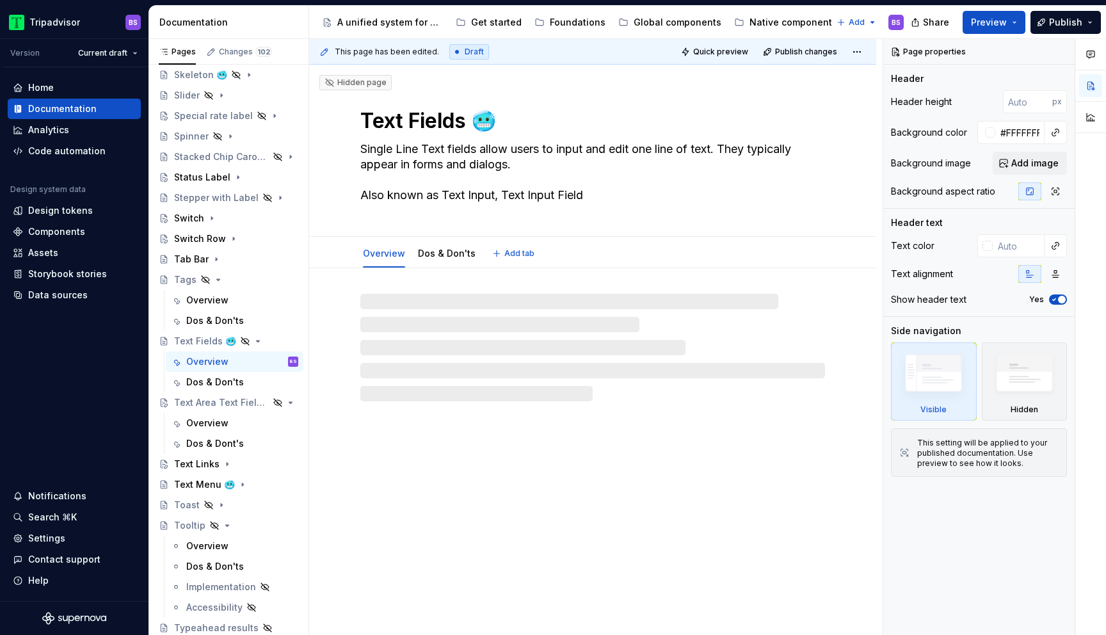
click at [512, 122] on textarea "Text Fields 🥶" at bounding box center [590, 121] width 465 height 31
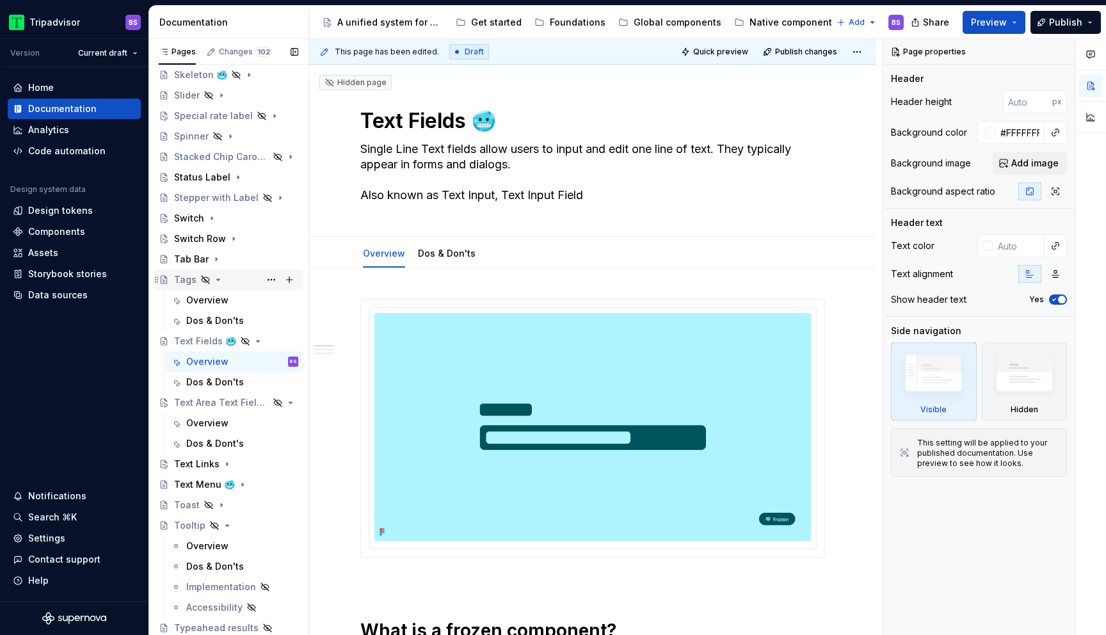
click at [228, 276] on div "Tags" at bounding box center [236, 280] width 124 height 18
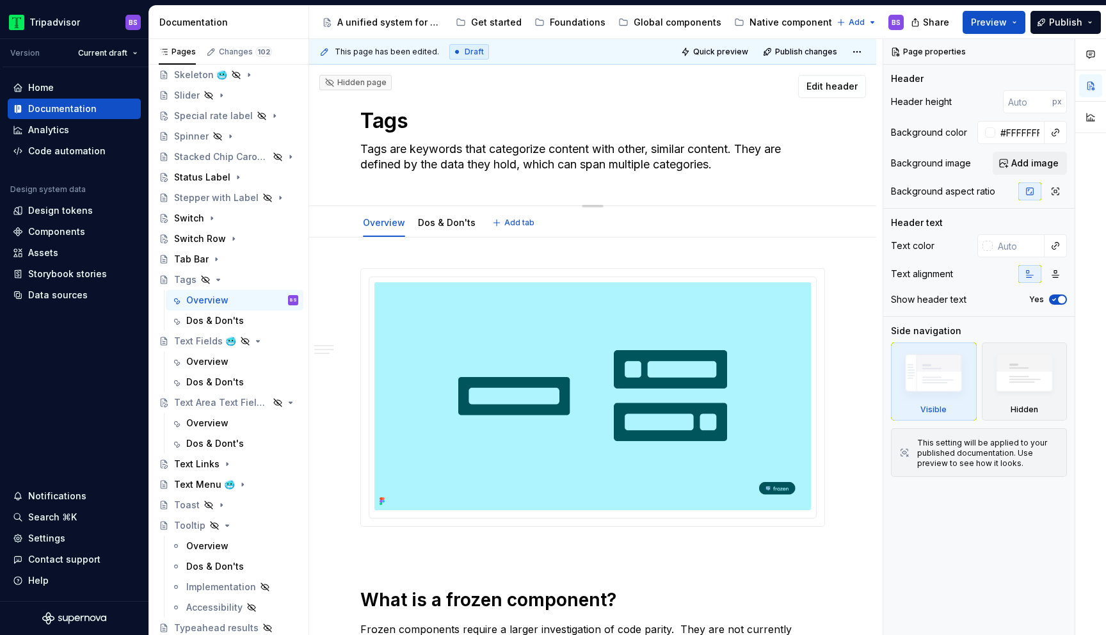
click at [442, 122] on textarea "Tags" at bounding box center [590, 121] width 465 height 31
paste textarea "🥶"
type textarea "*"
type textarea "Tags 🥶"
type textarea "*"
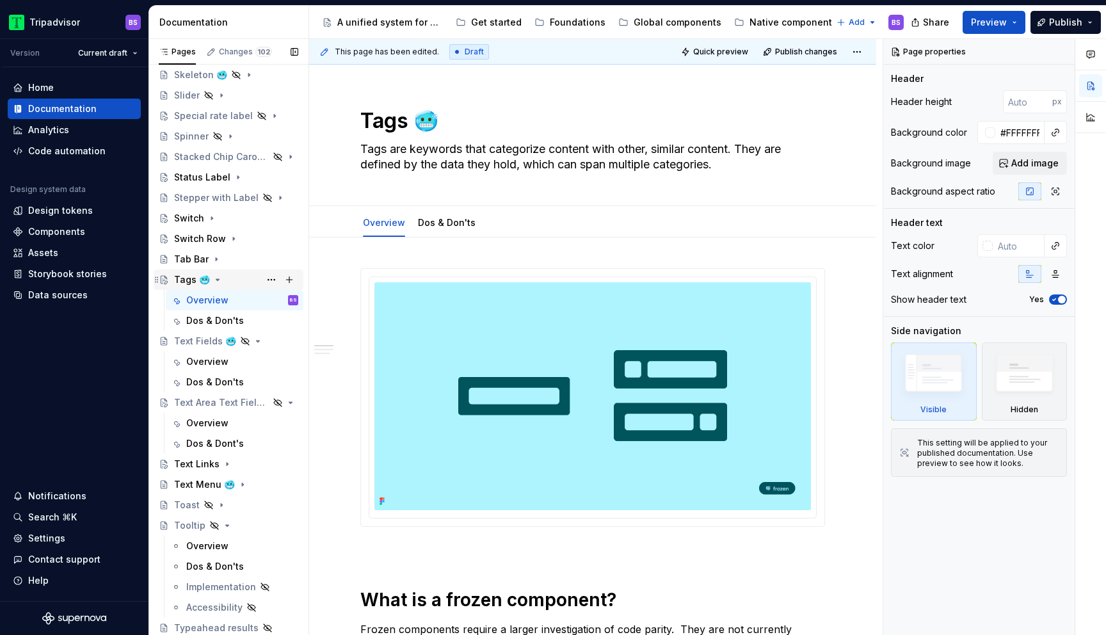
type textarea "Tags 🥶"
click at [240, 278] on div "Tags 🥶" at bounding box center [236, 280] width 124 height 18
click at [237, 316] on div "Dos & Don'ts" at bounding box center [215, 320] width 58 height 13
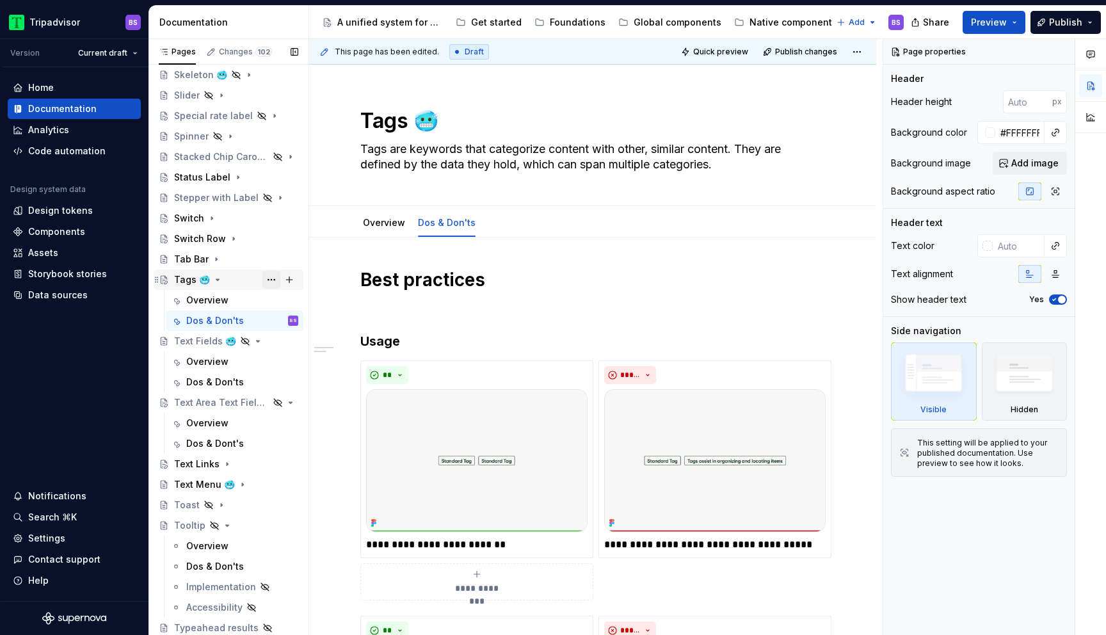
click at [271, 277] on button "Page tree" at bounding box center [271, 280] width 18 height 18
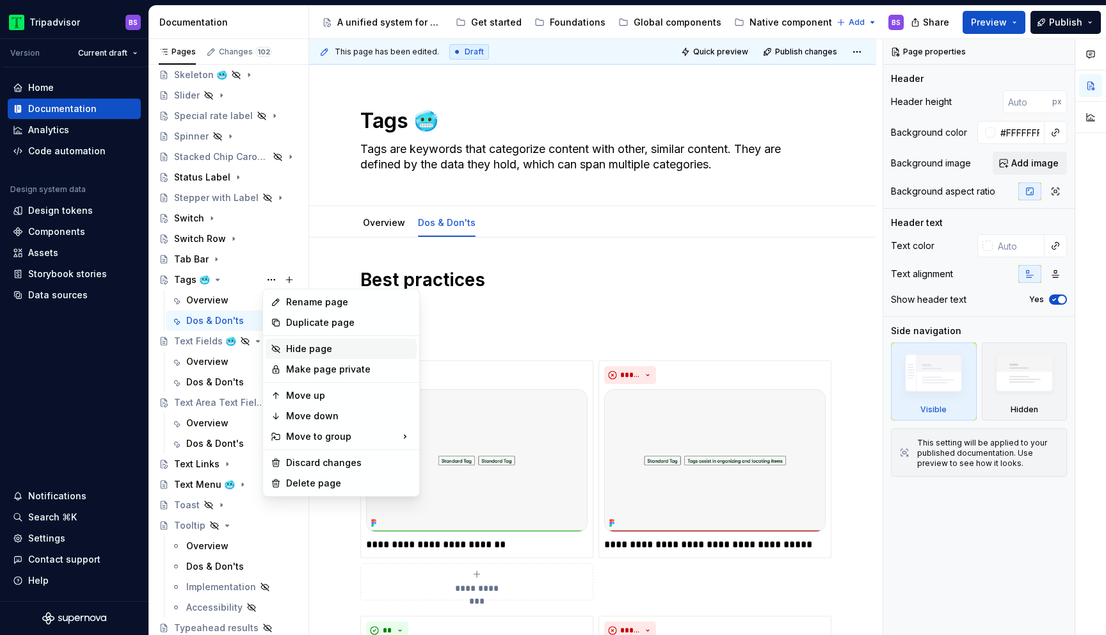
click at [310, 349] on div "Hide page" at bounding box center [348, 348] width 125 height 13
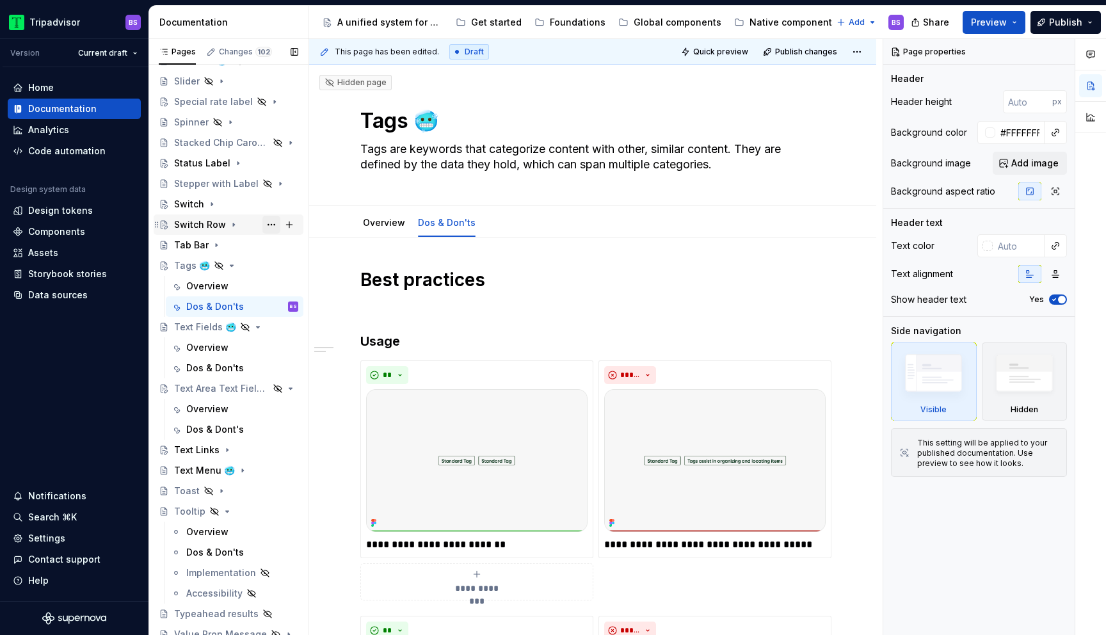
scroll to position [847, 0]
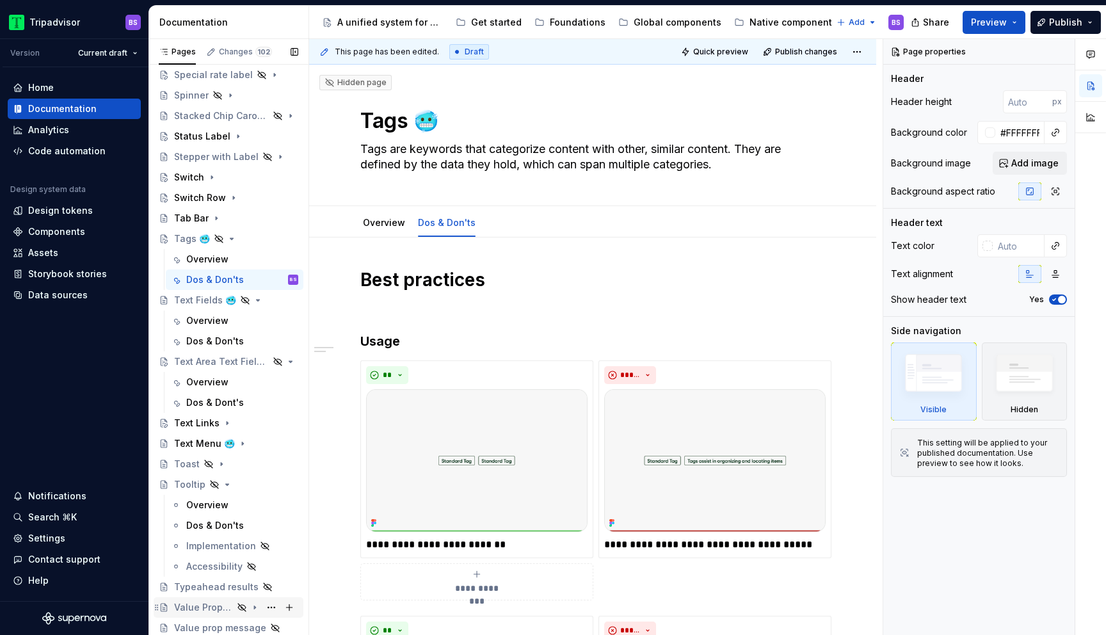
click at [238, 603] on icon "Page tree" at bounding box center [242, 607] width 10 height 10
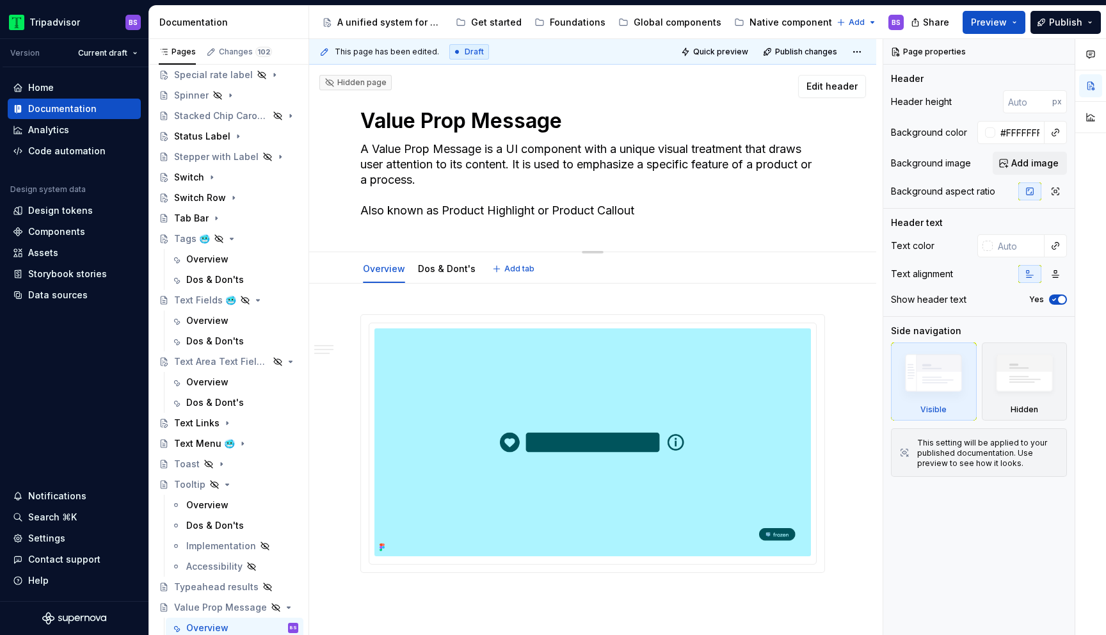
click at [587, 125] on textarea "Value Prop Message" at bounding box center [590, 121] width 465 height 31
paste textarea "🥶"
type textarea "*"
type textarea "Value Prop Message 🥶"
type textarea "*"
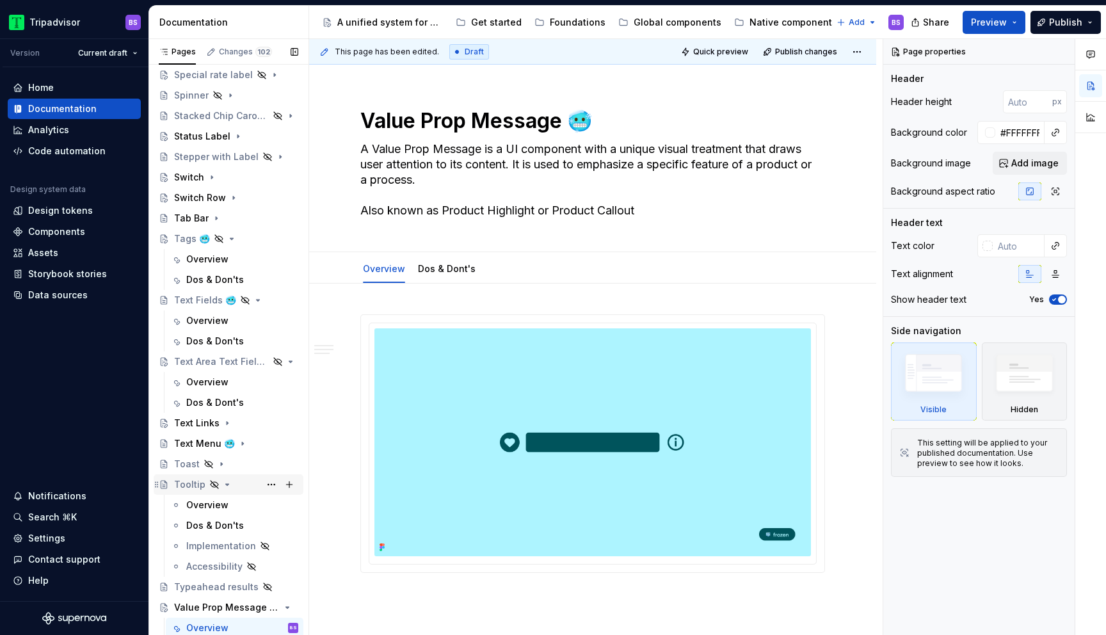
type textarea "Value Prop Message 🥶"
click at [241, 486] on div "Tooltip" at bounding box center [236, 484] width 124 height 18
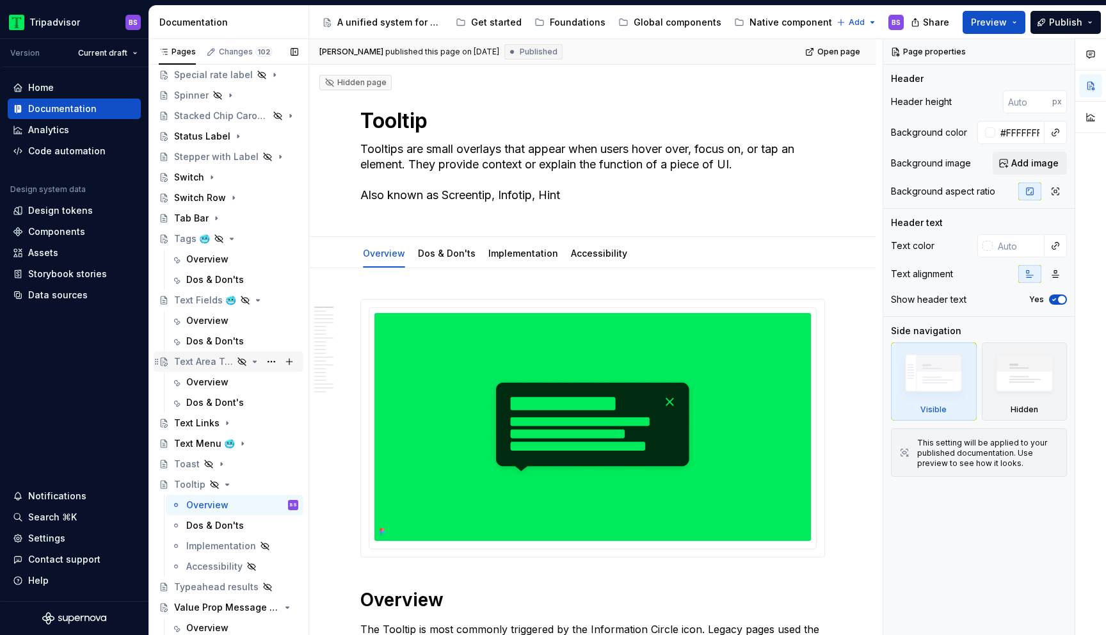
click at [219, 361] on div "Text Area Text Field 🥶" at bounding box center [203, 361] width 59 height 13
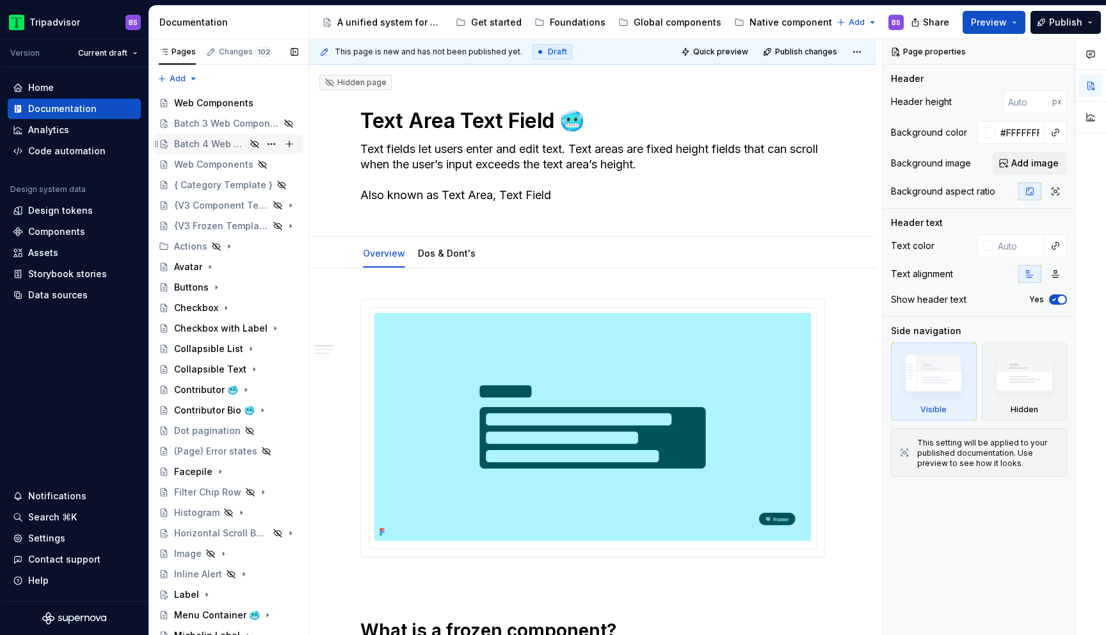
click at [223, 144] on div "Batch 4 Web Components" at bounding box center [210, 144] width 72 height 13
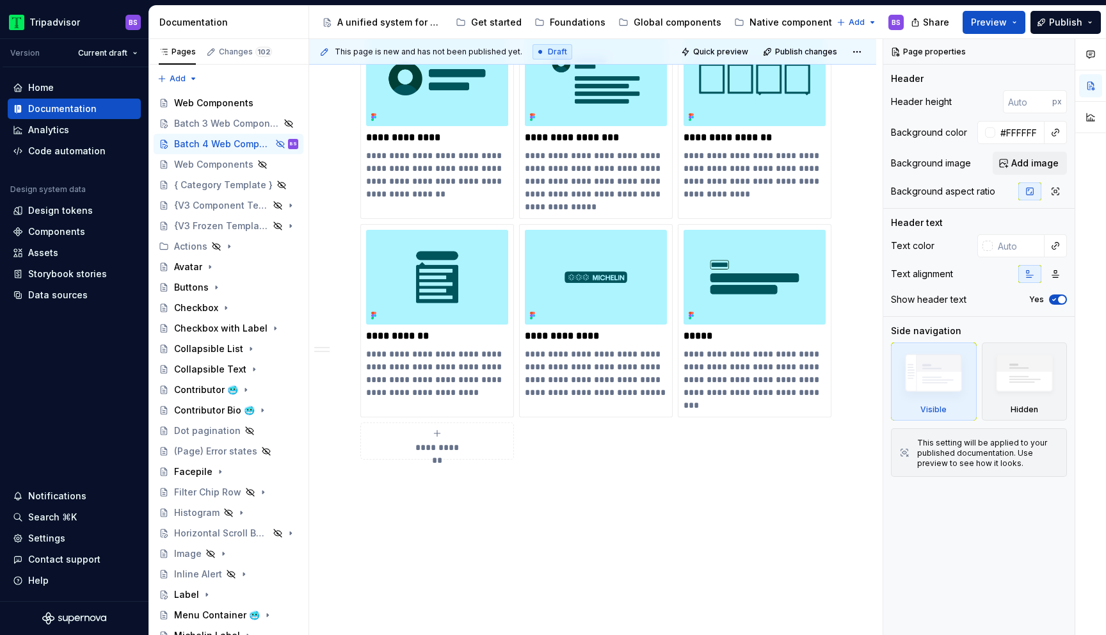
scroll to position [1501, 0]
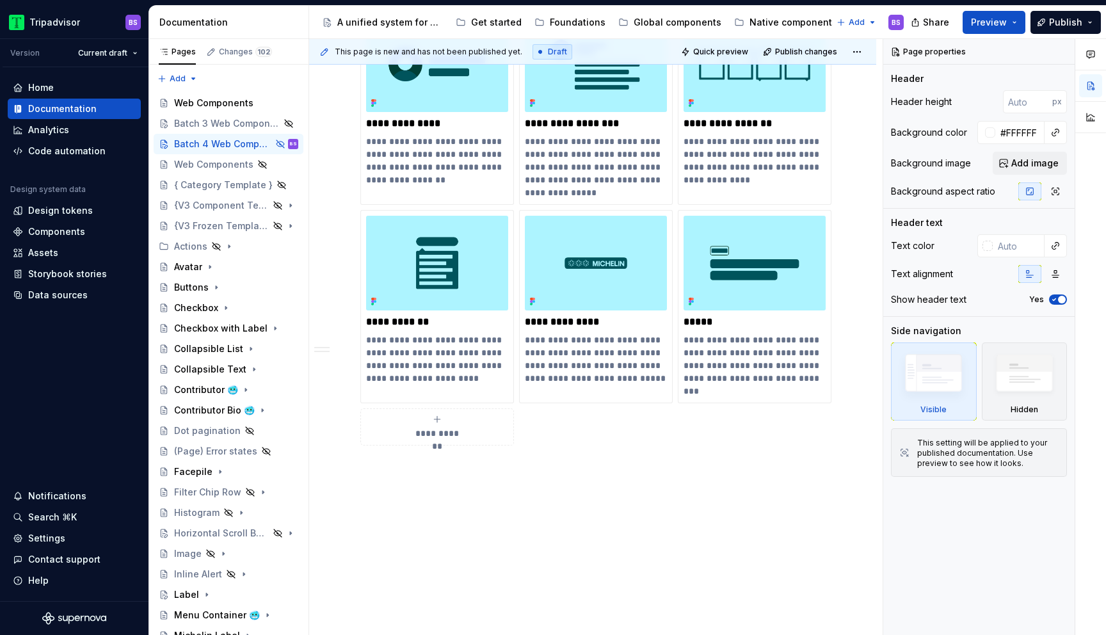
click at [440, 414] on div "**********" at bounding box center [437, 427] width 142 height 26
type textarea "*"
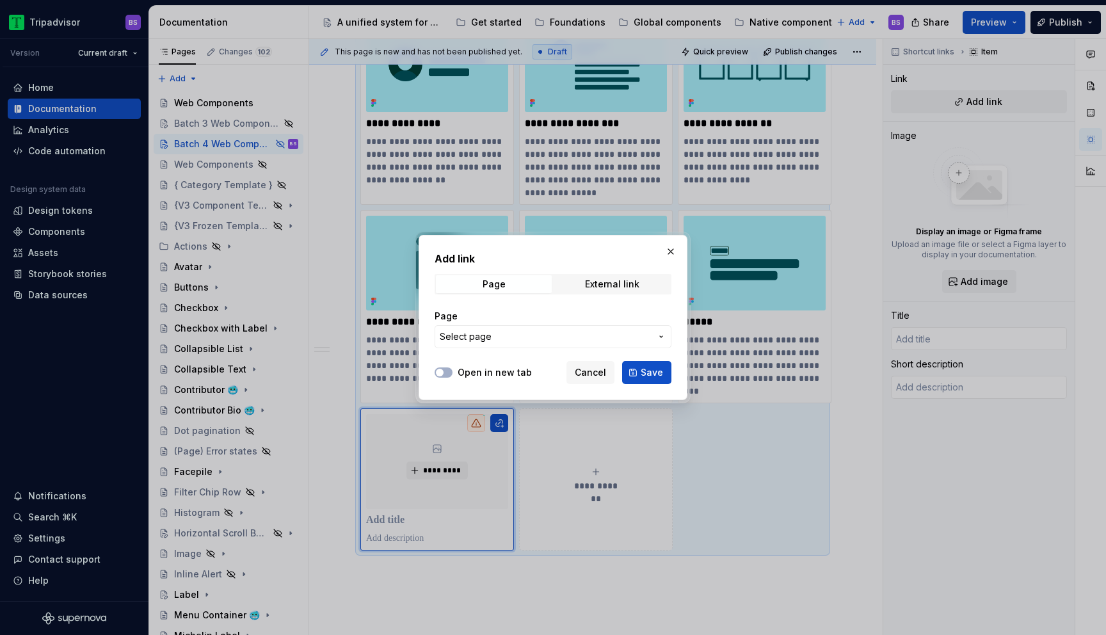
drag, startPoint x: 491, startPoint y: 333, endPoint x: 495, endPoint y: 324, distance: 9.7
click at [491, 333] on span "Select page" at bounding box center [545, 336] width 211 height 13
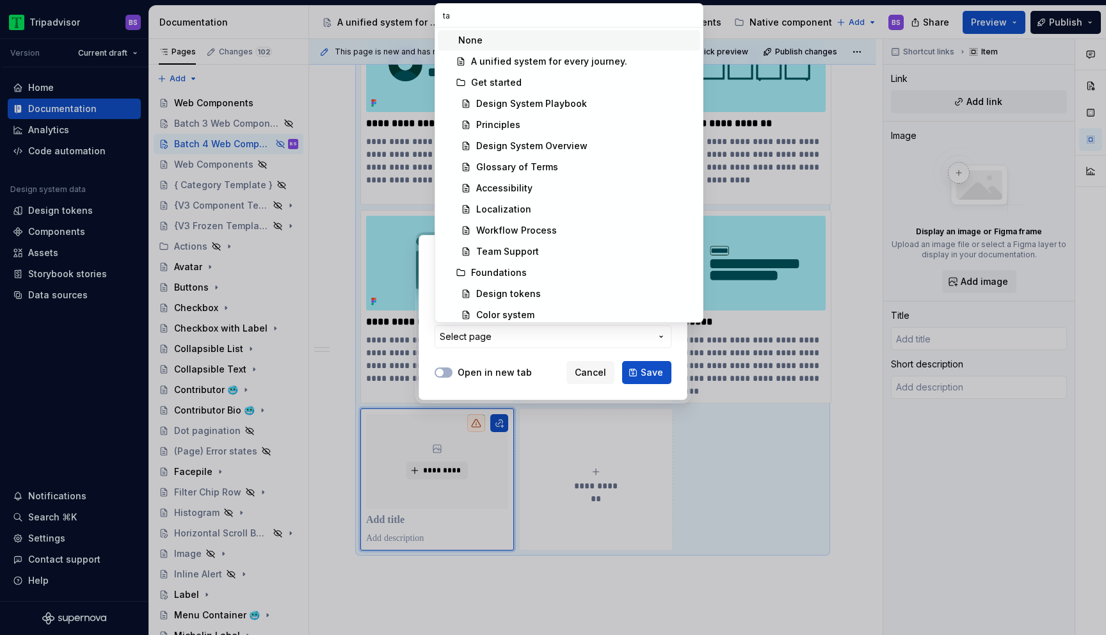
type input "tag"
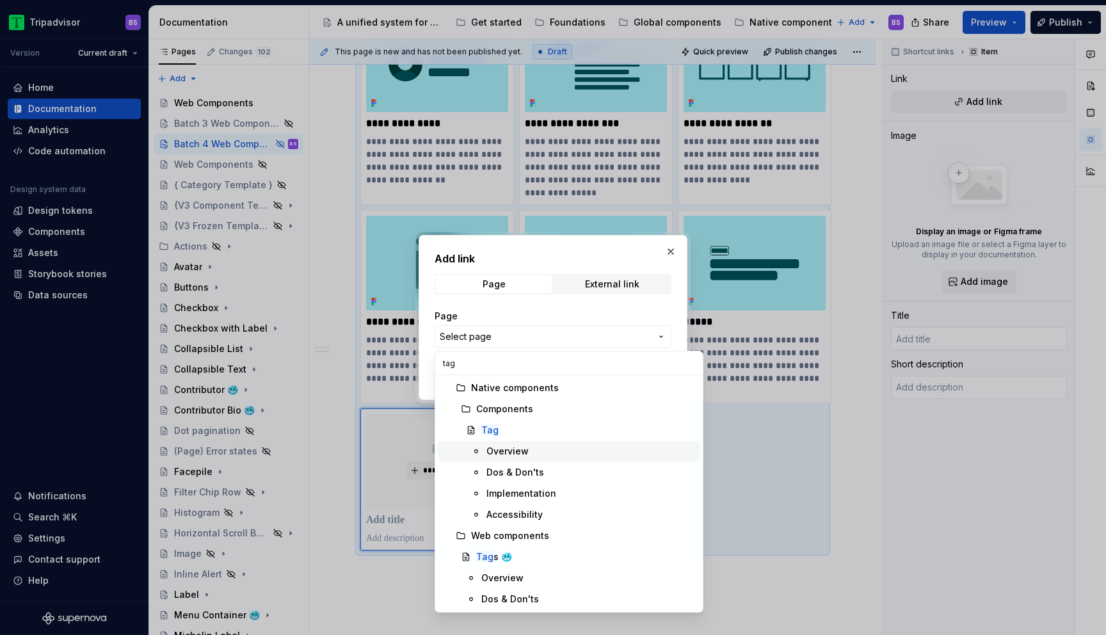
type textarea "*"
type input "tag"
click at [521, 554] on div "Tag s 🥶" at bounding box center [585, 556] width 219 height 13
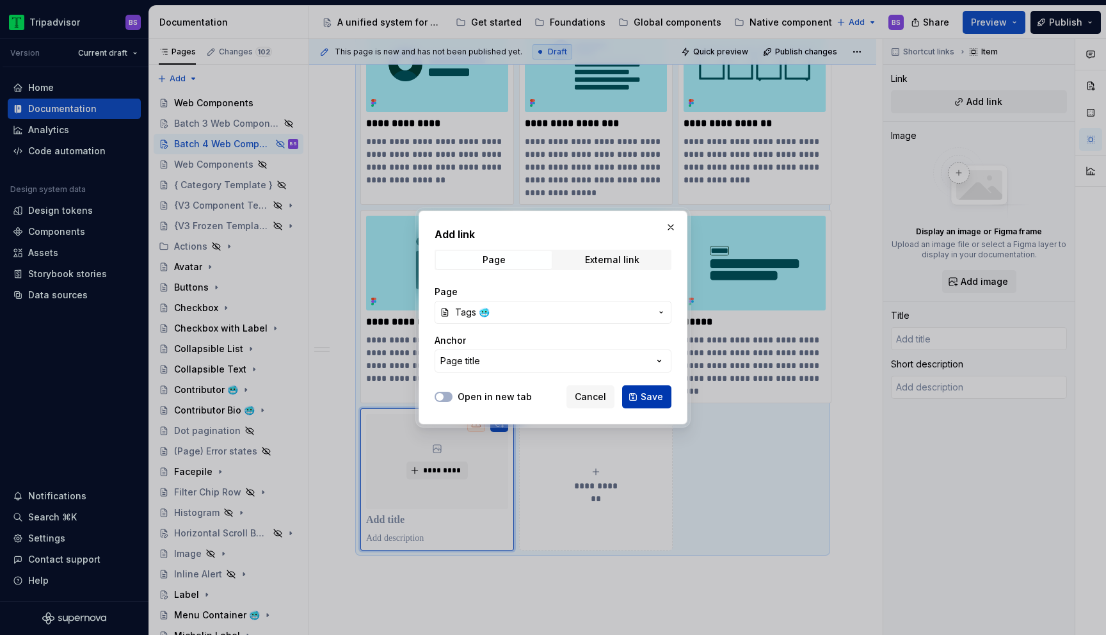
click at [651, 397] on span "Save" at bounding box center [652, 396] width 22 height 13
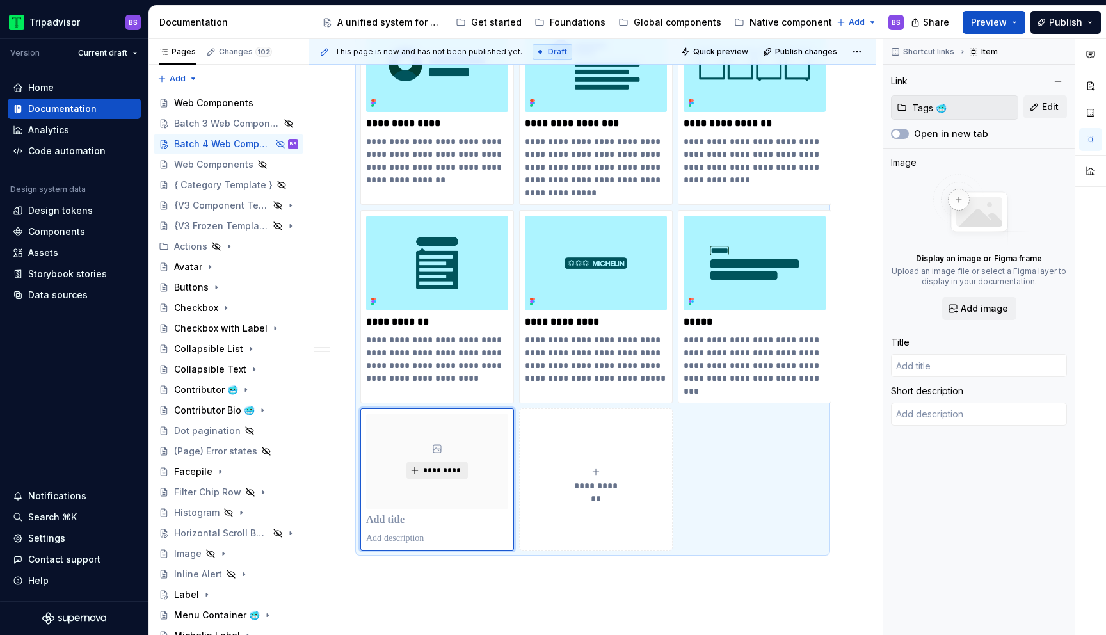
type textarea "*"
type input "Tags 🥶"
type textarea "Tags are keywords that categorize content with other, similar content. They are…"
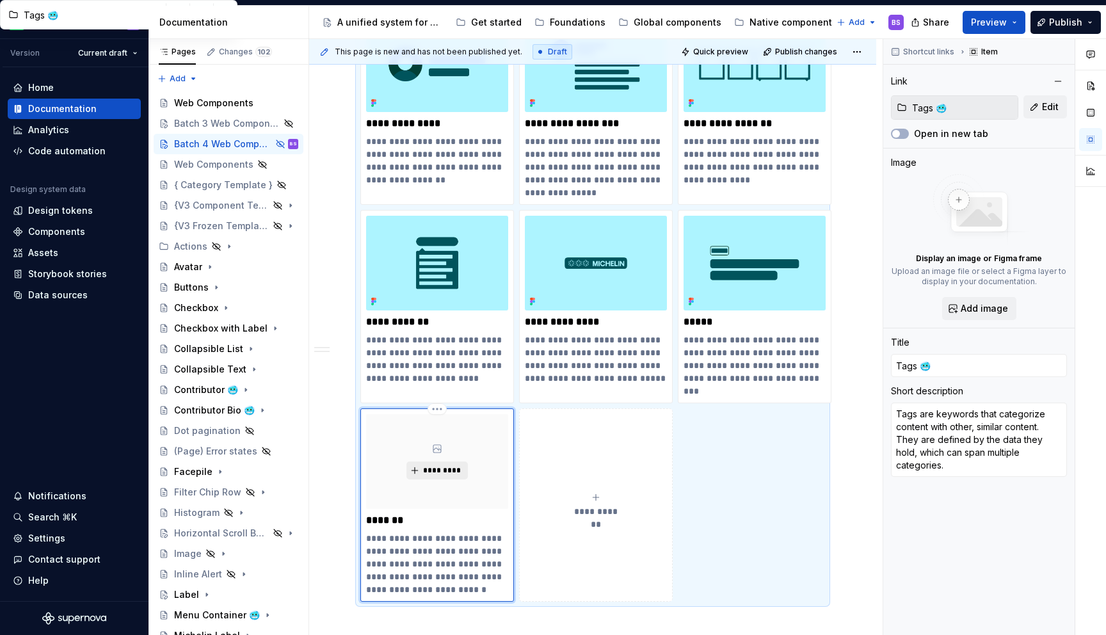
click at [446, 465] on span "*********" at bounding box center [441, 470] width 39 height 10
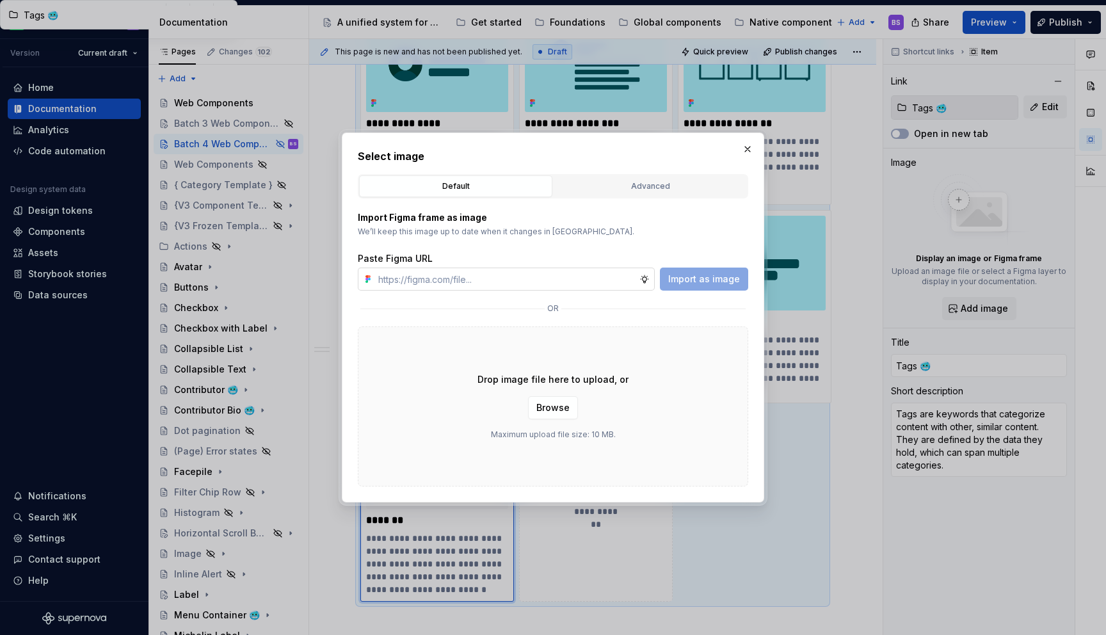
type textarea "*"
click at [557, 275] on input "text" at bounding box center [506, 278] width 266 height 23
type input "https://www.figma.com/design/Rk3eGC5124Z7punn8EFUkb/Atlas-Web-Documentation?nod…"
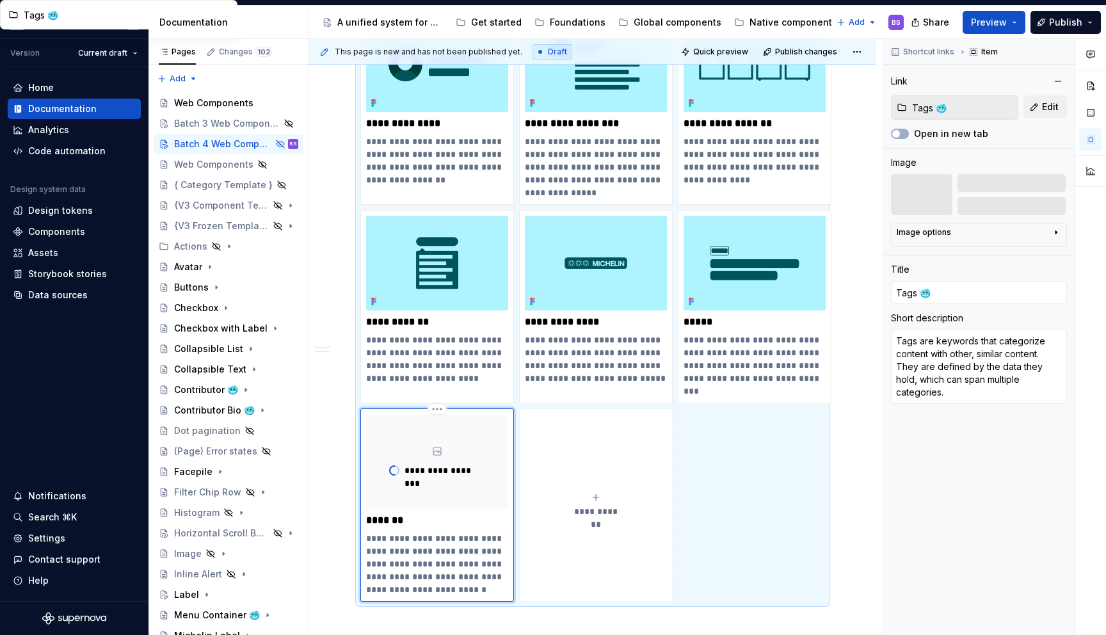
click at [601, 505] on span "**********" at bounding box center [596, 511] width 56 height 13
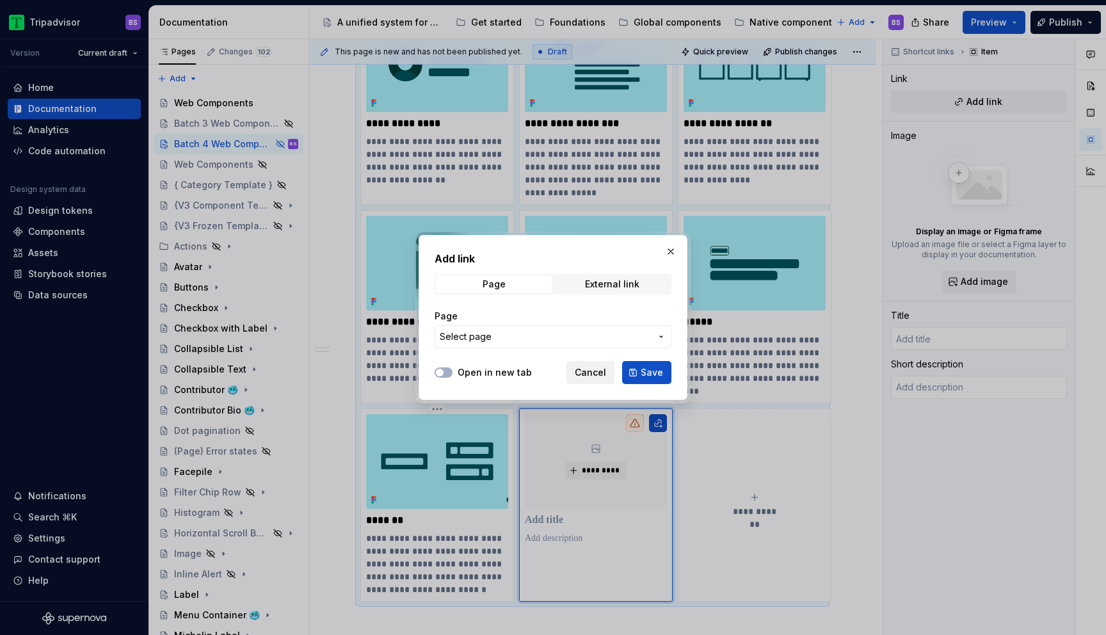
click at [589, 365] on button "Cancel" at bounding box center [590, 372] width 48 height 23
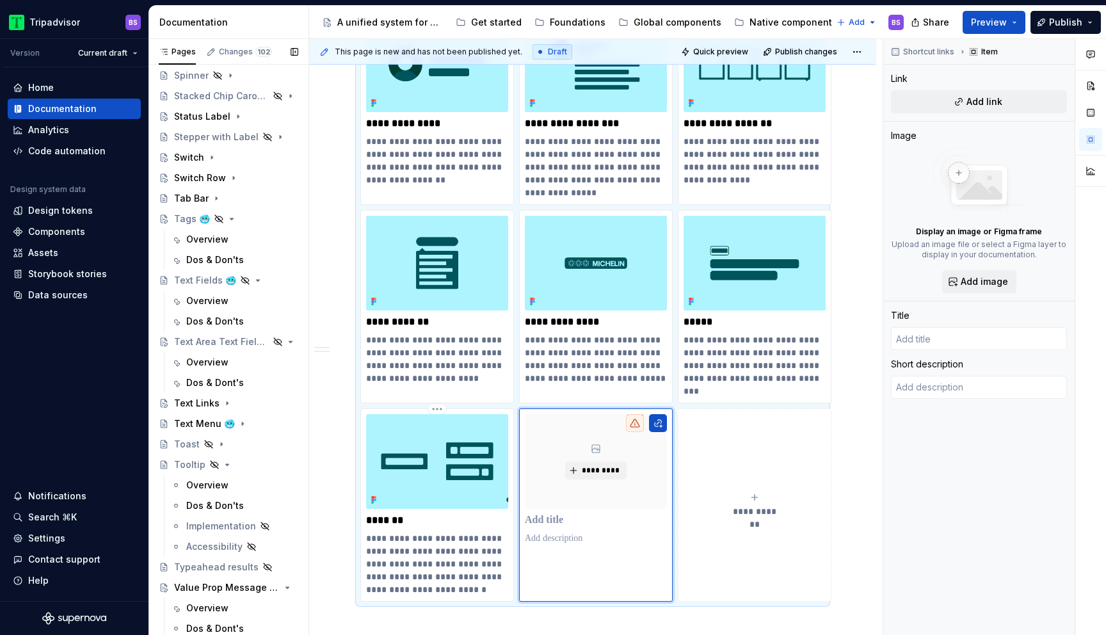
scroll to position [888, 0]
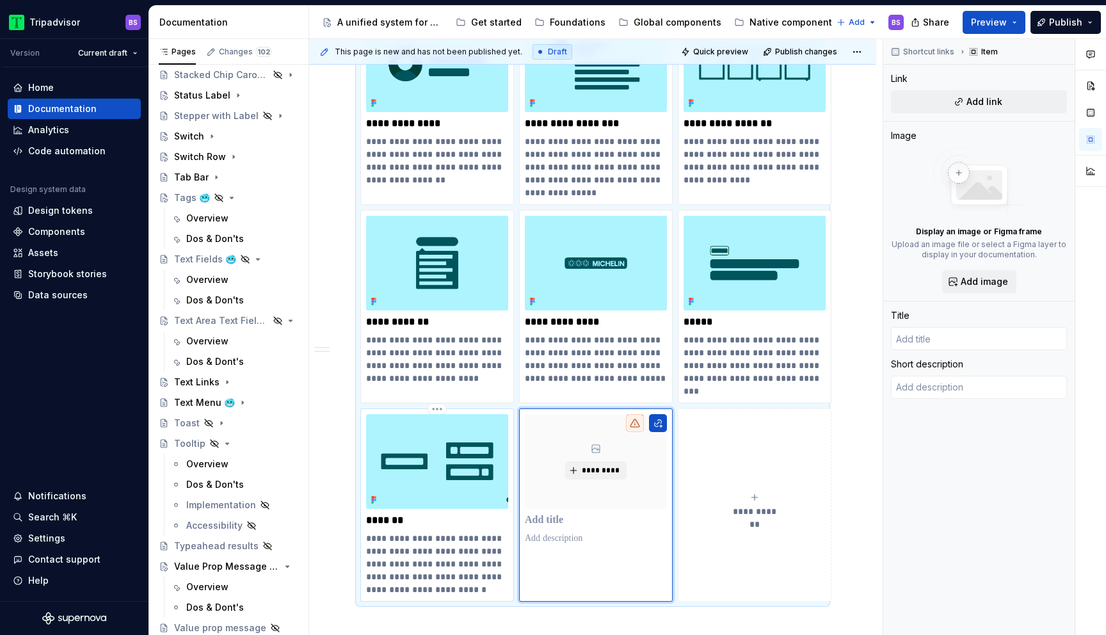
click at [454, 421] on img at bounding box center [437, 461] width 142 height 95
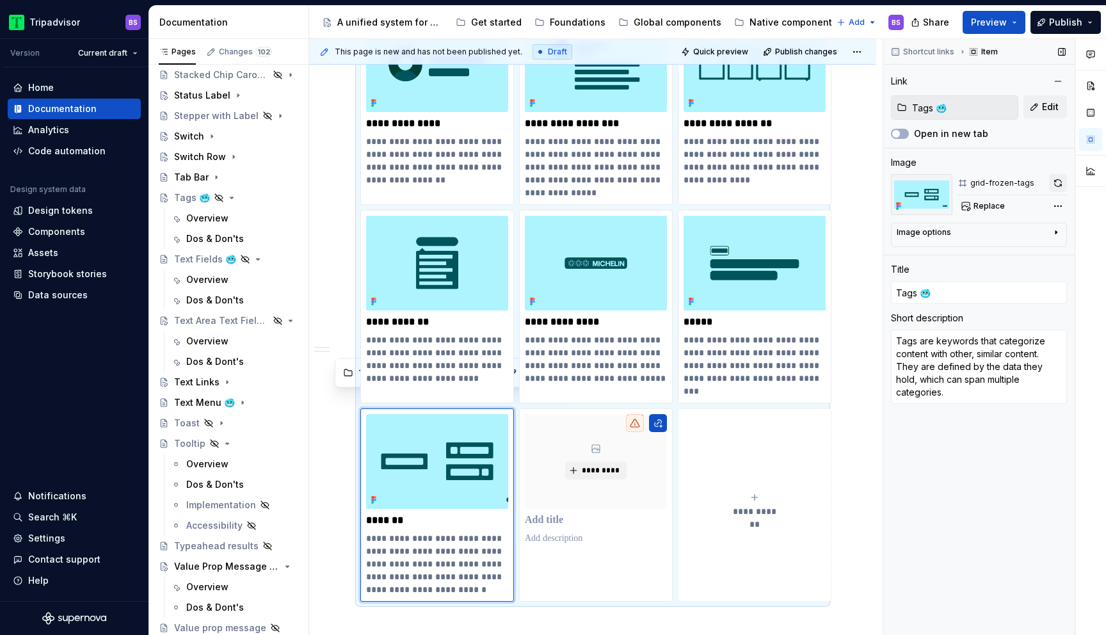
click at [1058, 177] on button "button" at bounding box center [1058, 183] width 18 height 18
click at [599, 465] on span "*********" at bounding box center [600, 470] width 39 height 10
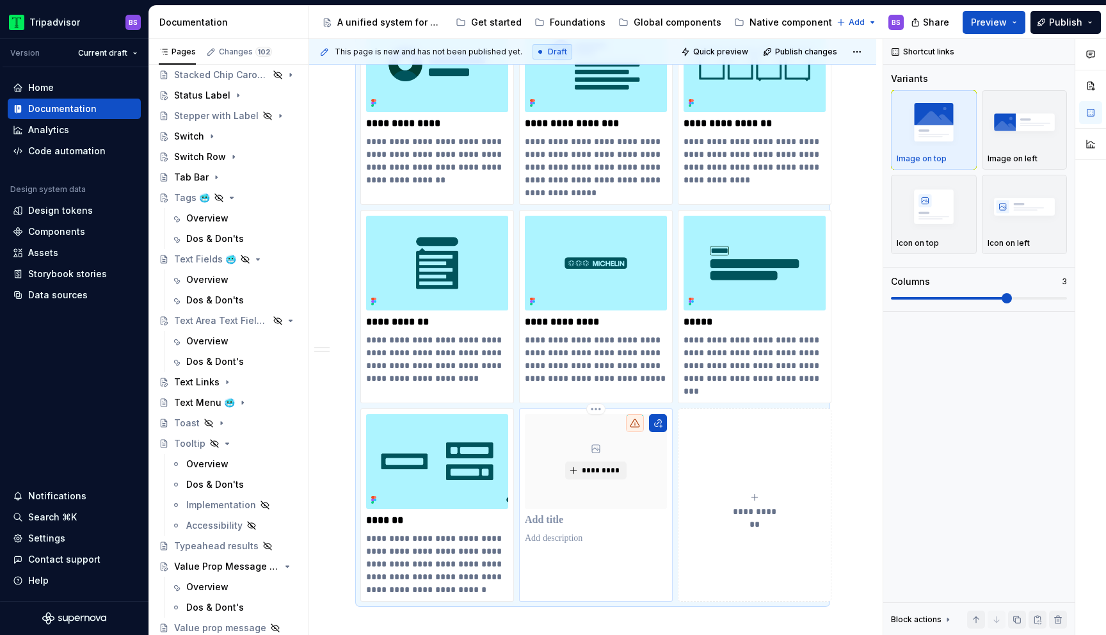
click at [580, 513] on div "*********" at bounding box center [596, 479] width 142 height 131
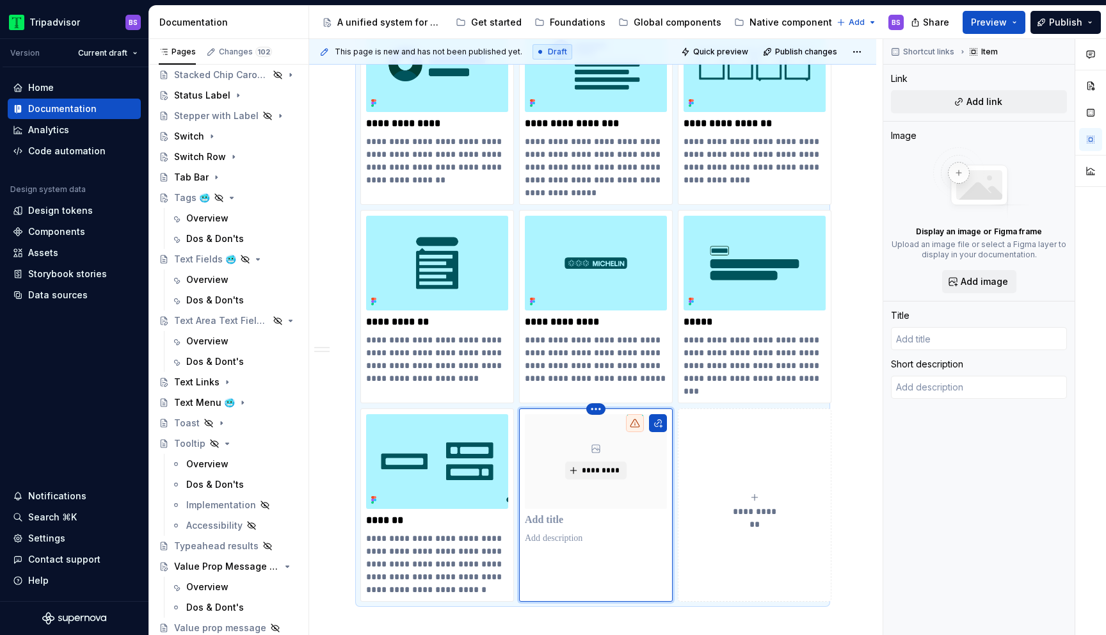
click at [598, 392] on html "Tripadvisor BS Version Current draft Home Documentation Analytics Code automati…" at bounding box center [553, 317] width 1106 height 635
click at [614, 411] on div "Delete item" at bounding box center [651, 415] width 83 height 13
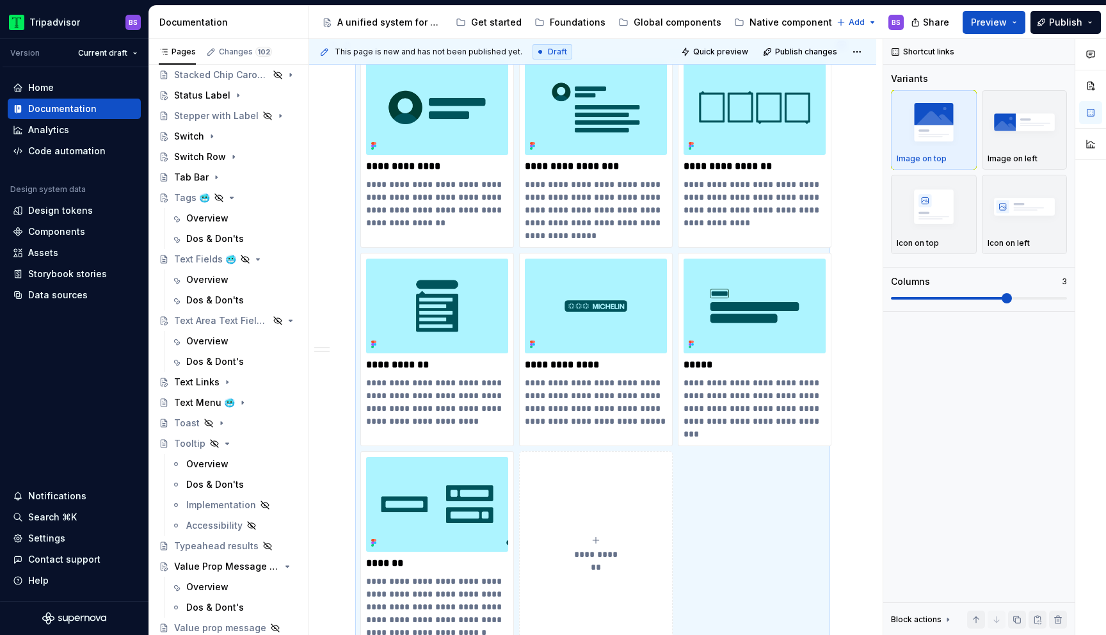
click at [593, 535] on icon "submit" at bounding box center [596, 540] width 10 height 10
type textarea "*"
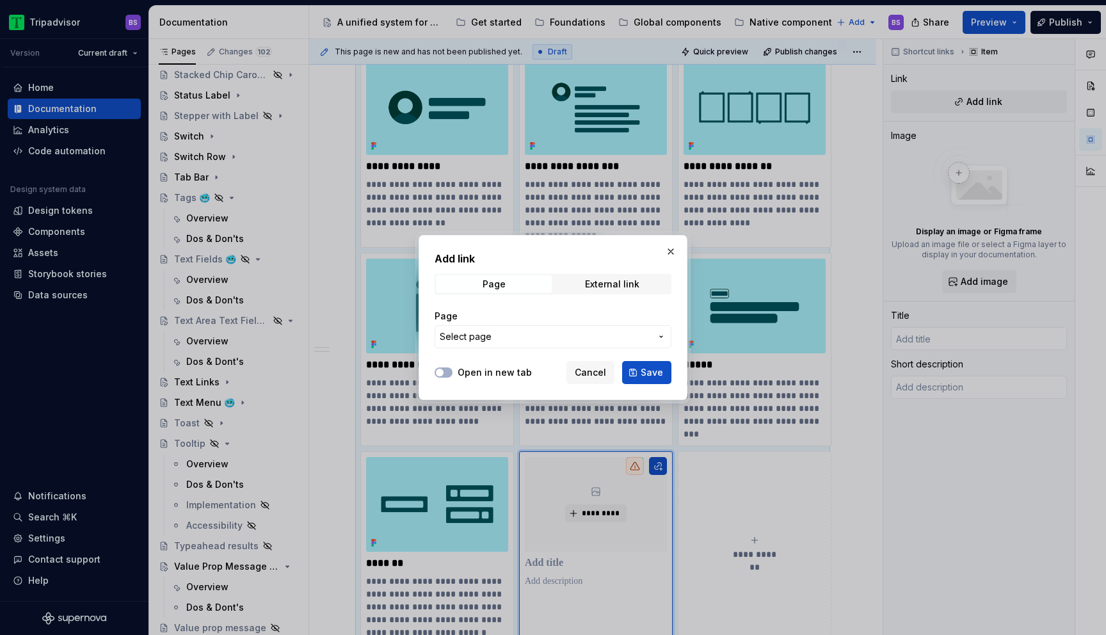
click at [475, 342] on span "Select page" at bounding box center [466, 336] width 52 height 13
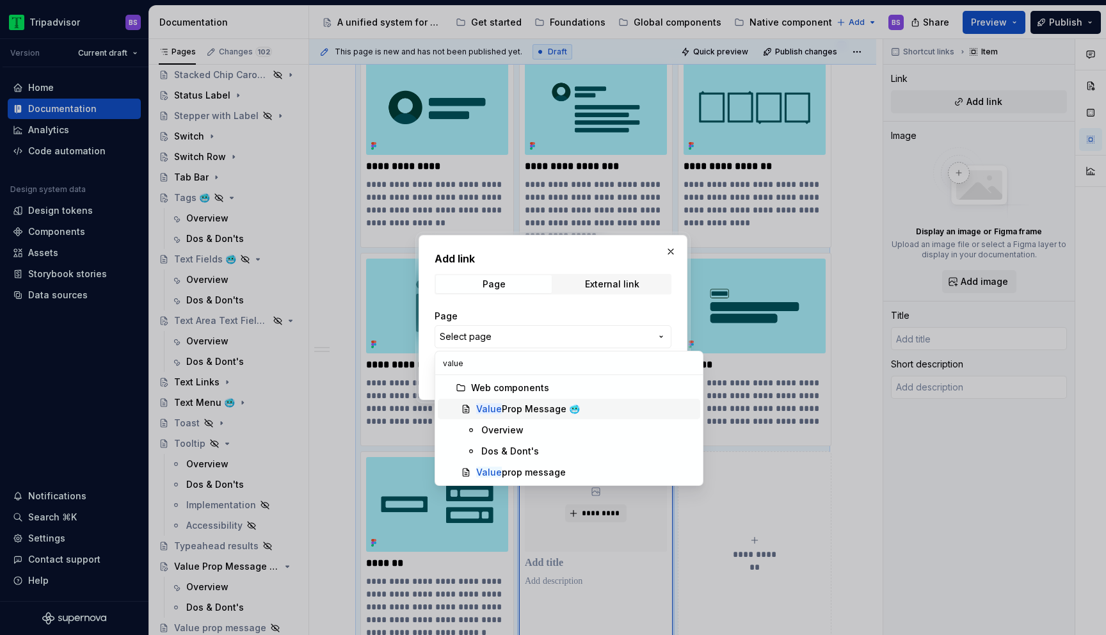
type input "value"
click at [532, 406] on div "Value Prop Message 🥶" at bounding box center [528, 408] width 104 height 13
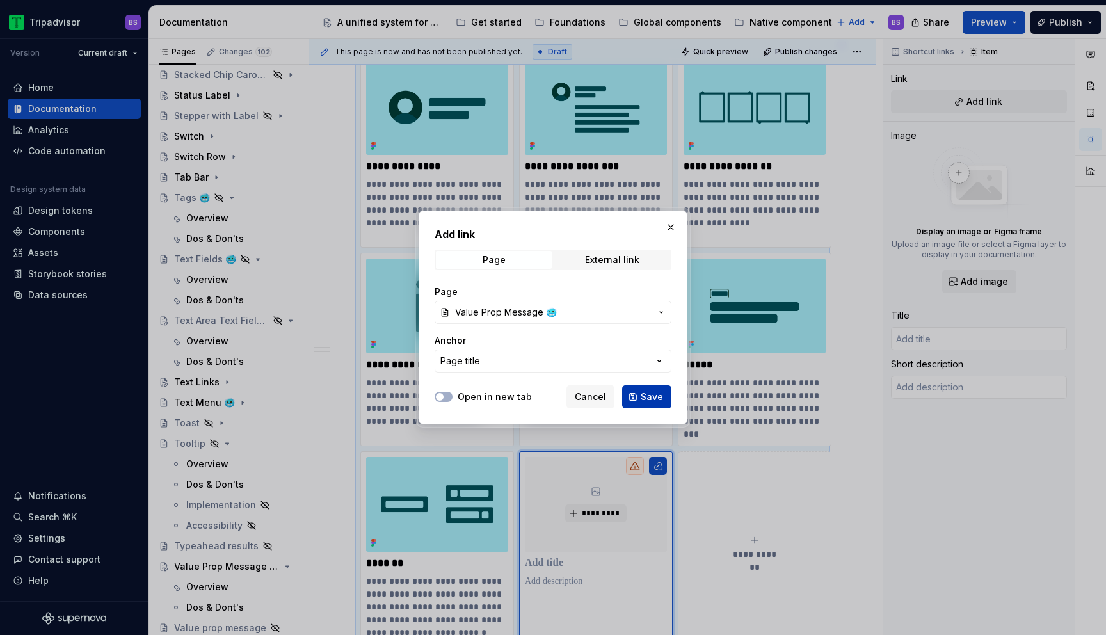
click at [648, 396] on span "Save" at bounding box center [652, 396] width 22 height 13
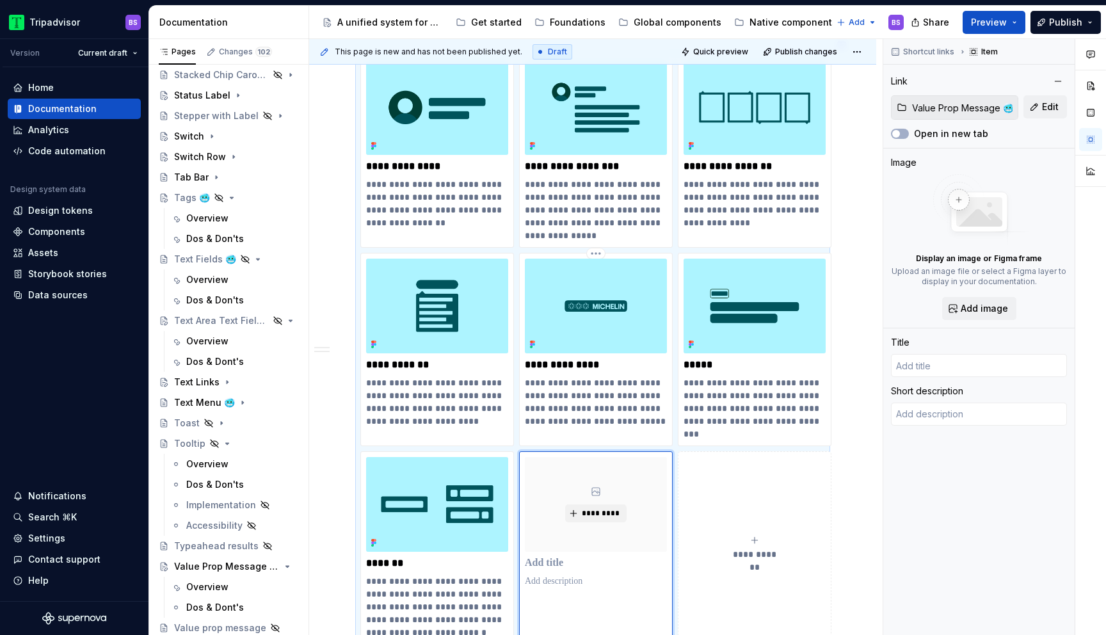
type textarea "*"
type input "Value Prop Message 🥶"
type textarea "A Value Prop Message is a UI component with a unique visual treatment that draw…"
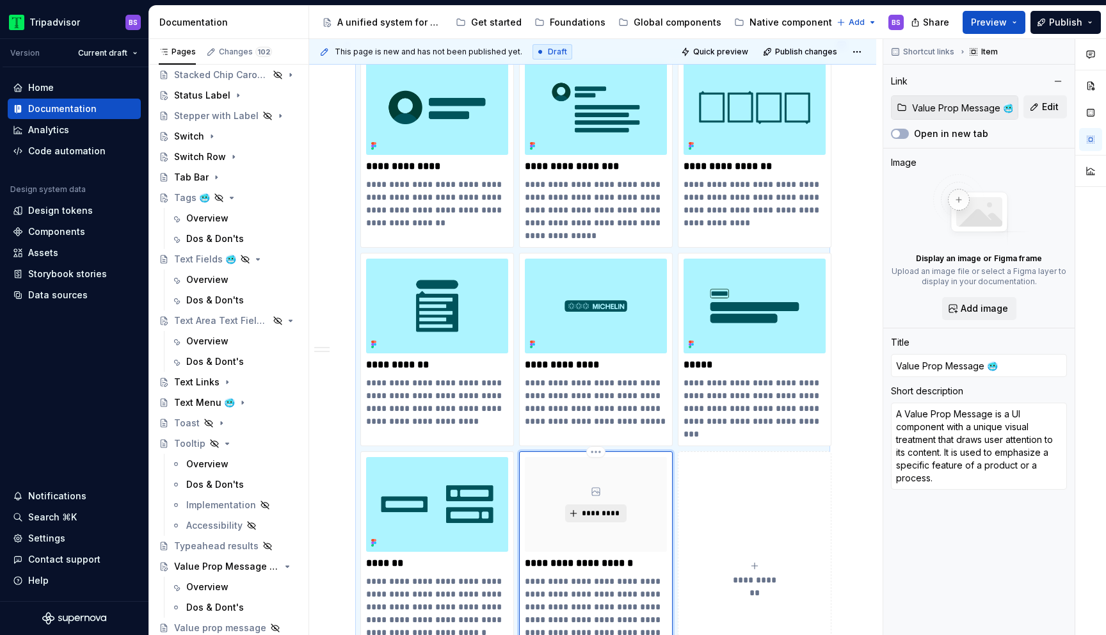
click at [593, 508] on span "*********" at bounding box center [600, 513] width 39 height 10
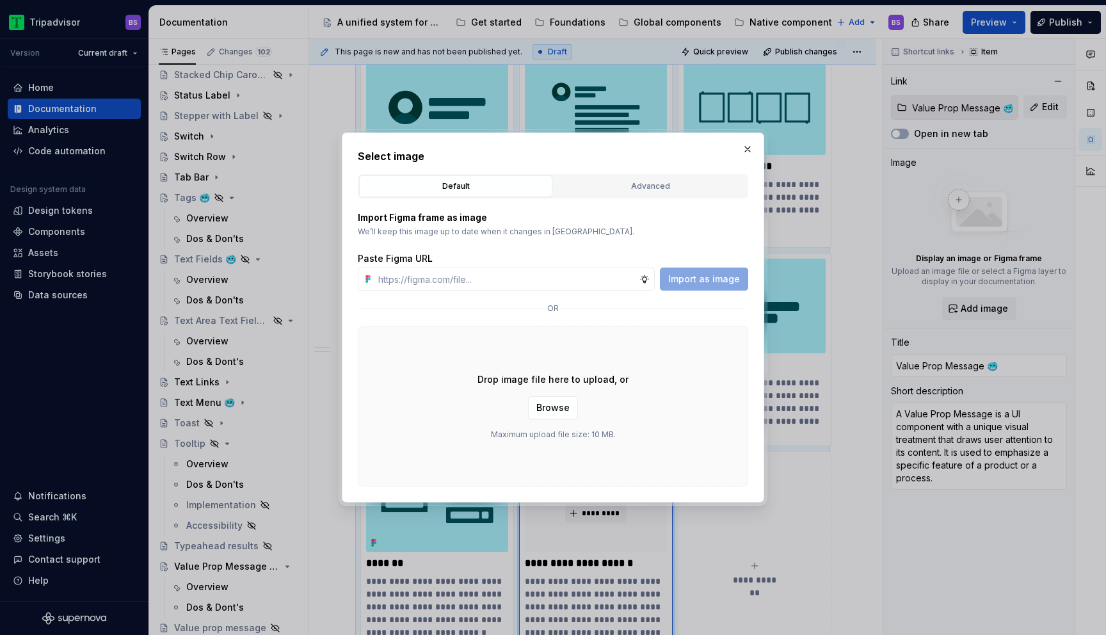
type textarea "*"
click at [410, 284] on input "text" at bounding box center [506, 278] width 266 height 23
paste input "https://www.figma.com/design/Rk3eGC5124Z7punn8EFUkb/Atlas-Web-Documentation?nod…"
type input "https://www.figma.com/design/Rk3eGC5124Z7punn8EFUkb/Atlas-Web-Documentation?nod…"
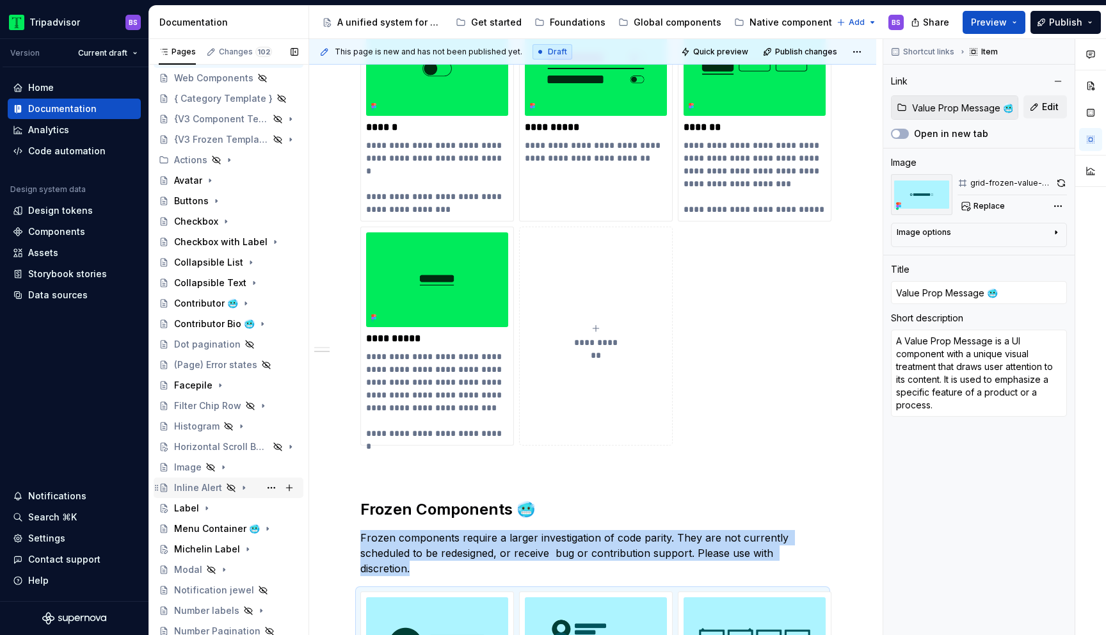
scroll to position [0, 0]
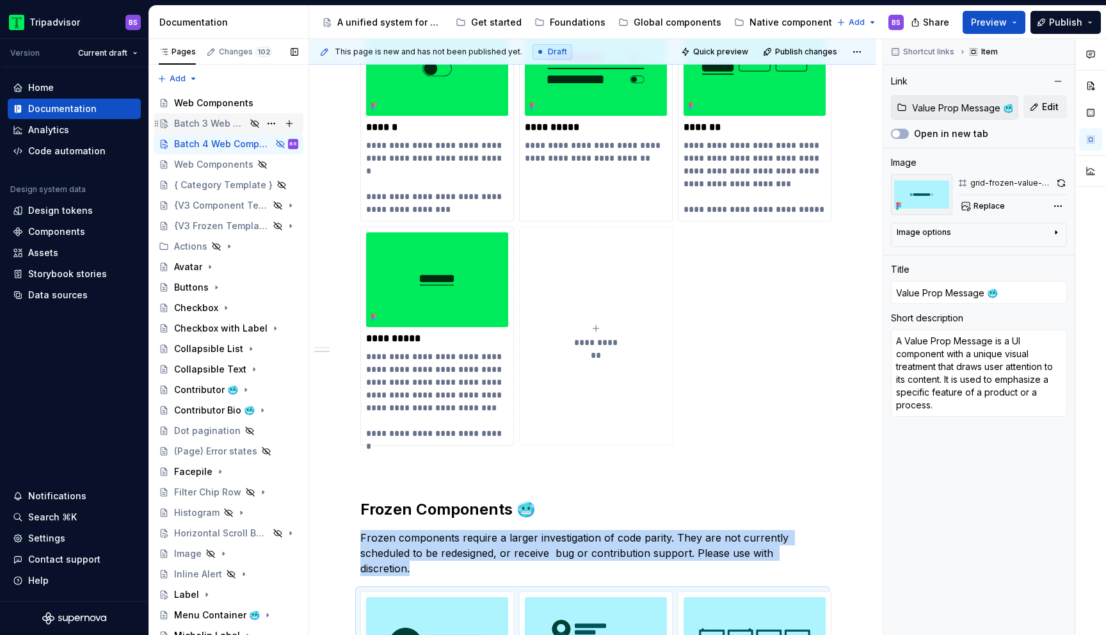
click at [221, 122] on div "Batch 3 Web Components" at bounding box center [210, 123] width 72 height 13
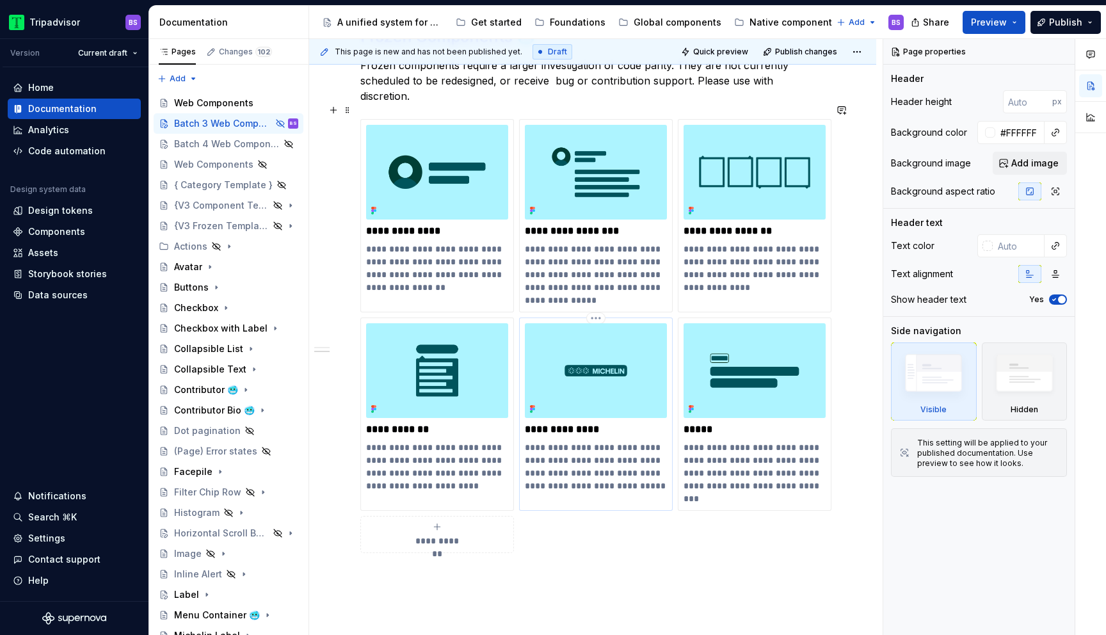
scroll to position [1392, 0]
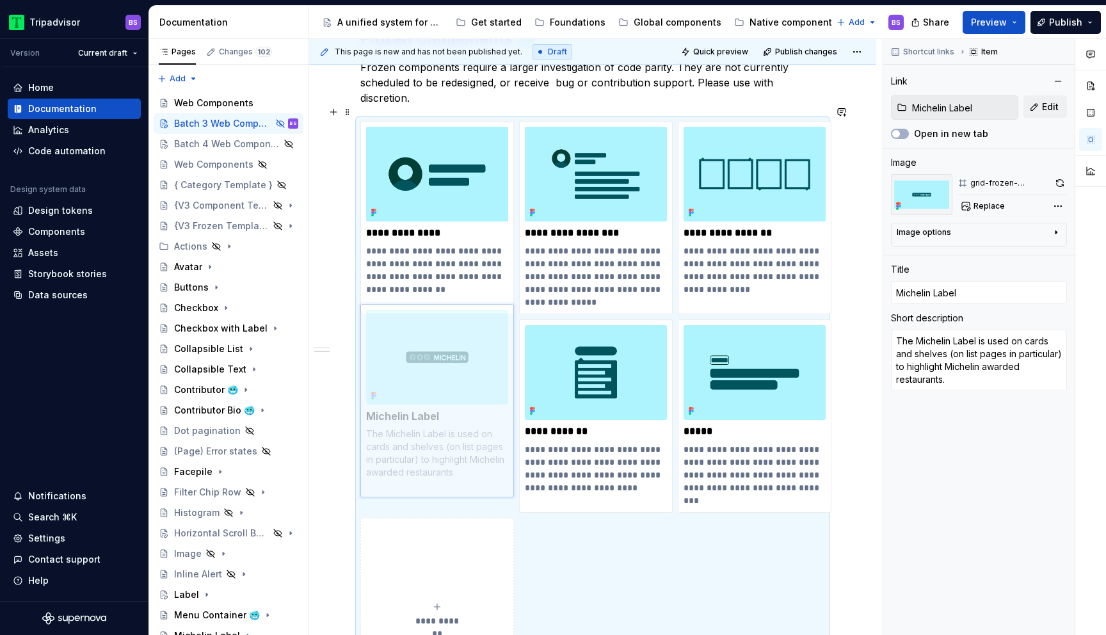
drag, startPoint x: 600, startPoint y: 358, endPoint x: 465, endPoint y: 365, distance: 135.8
click at [465, 365] on body "Tripadvisor BS Version Current draft Home Documentation Analytics Code automati…" at bounding box center [553, 317] width 1106 height 635
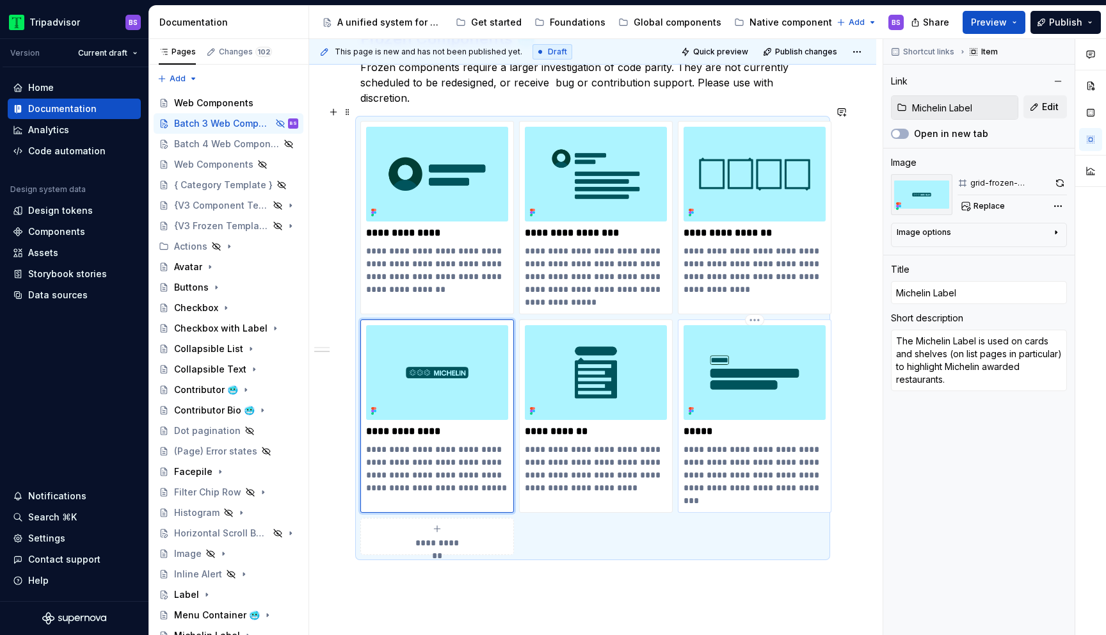
type textarea "*"
type input "Label"
type textarea "Contained text positioned in close proximity to another component, representing…"
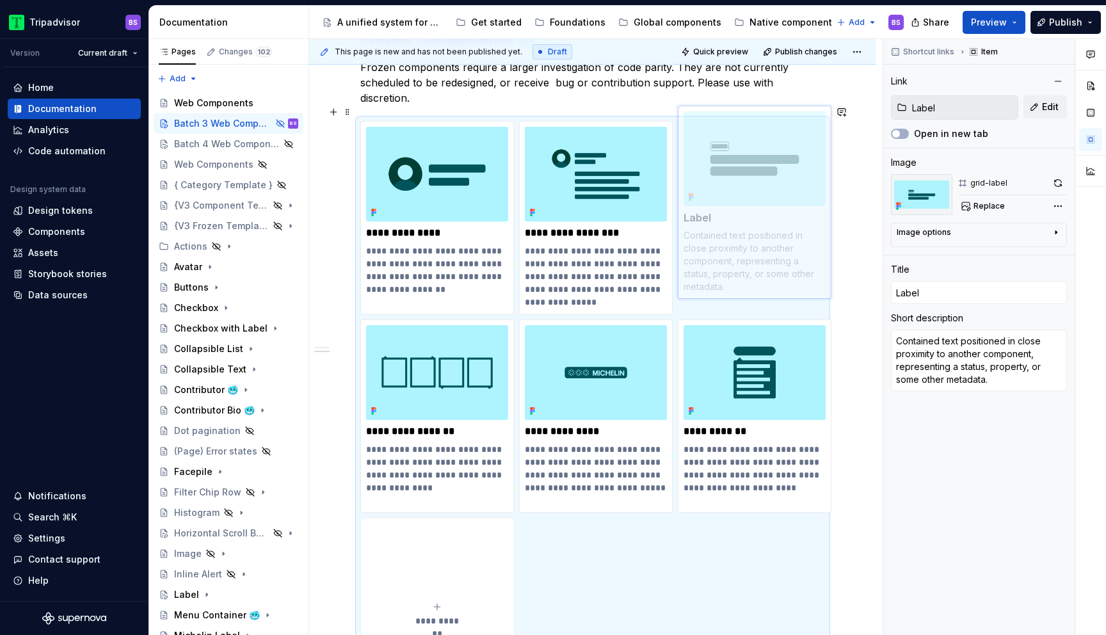
drag, startPoint x: 721, startPoint y: 384, endPoint x: 689, endPoint y: 241, distance: 146.2
click at [687, 244] on body "Tripadvisor BS Version Current draft Home Documentation Analytics Code automati…" at bounding box center [553, 317] width 1106 height 635
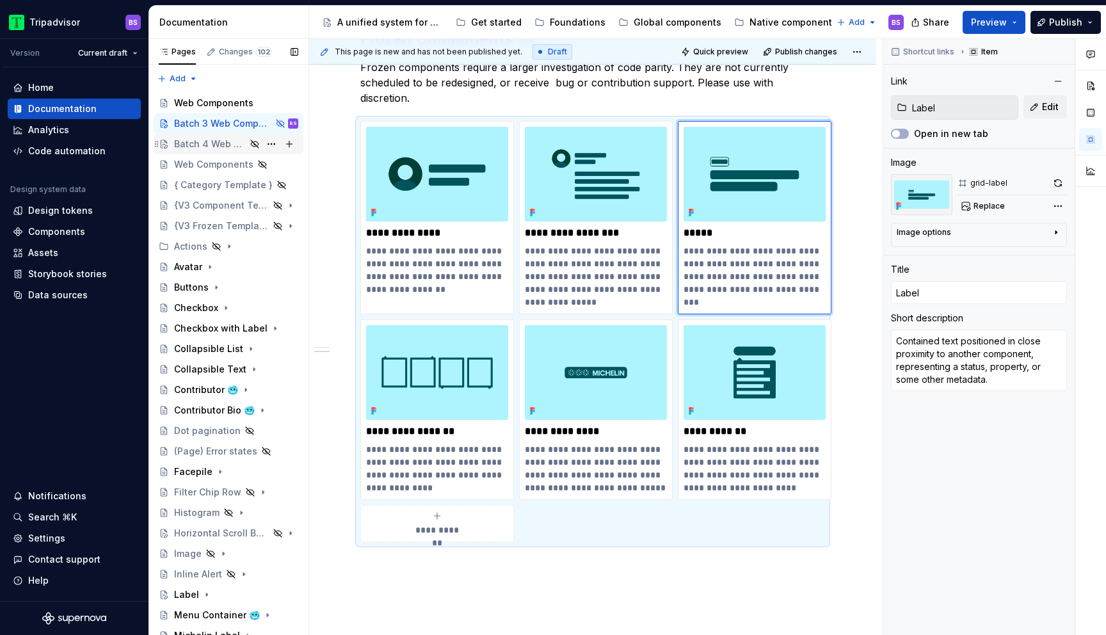
click at [212, 145] on div "Batch 4 Web Components" at bounding box center [210, 144] width 72 height 13
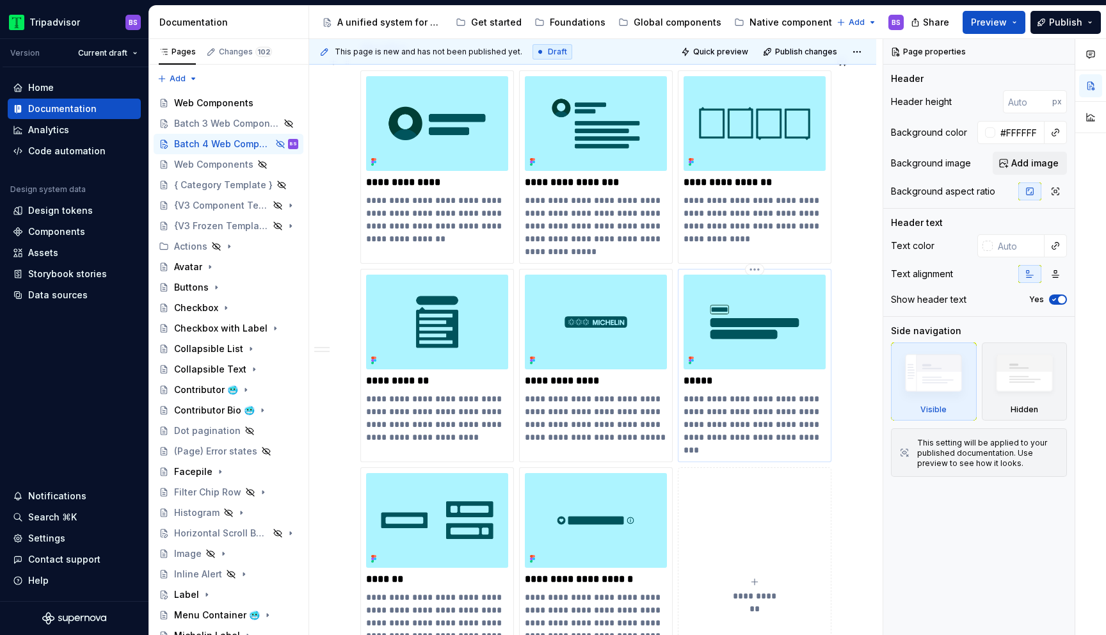
scroll to position [1431, 0]
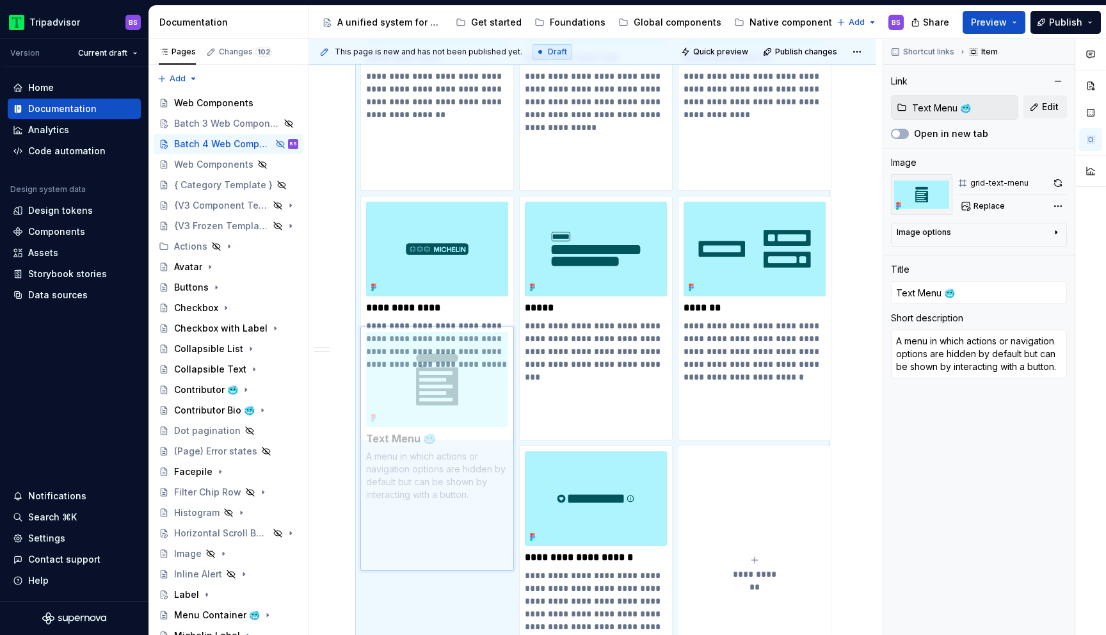
drag, startPoint x: 441, startPoint y: 322, endPoint x: 438, endPoint y: 529, distance: 206.7
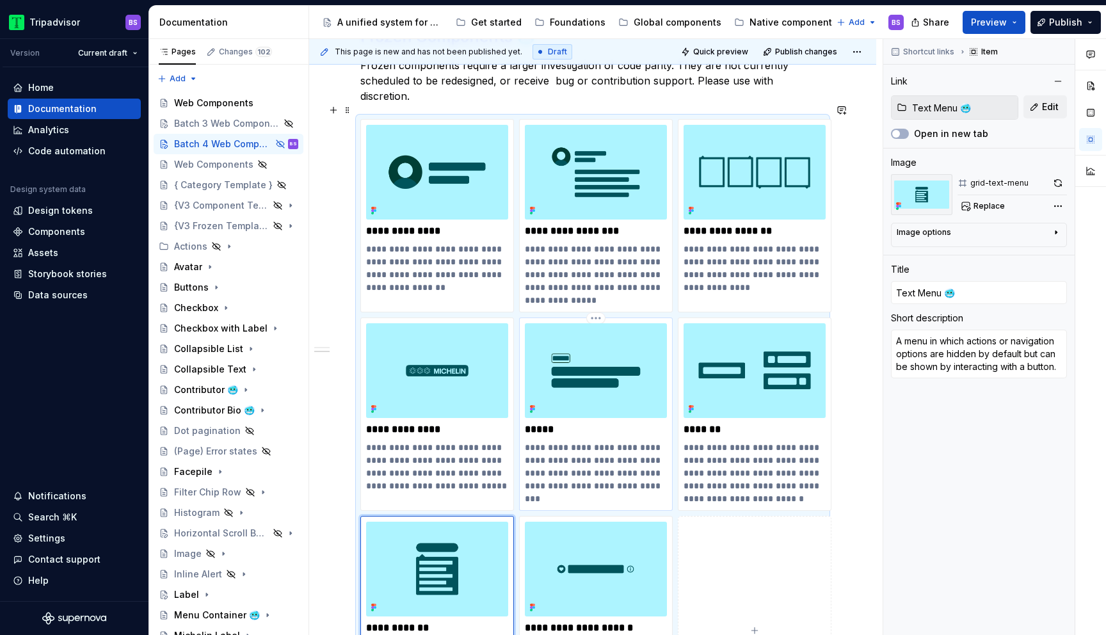
type textarea "*"
type input "Label"
type textarea "Contained text positioned in close proximity to another component, representing…"
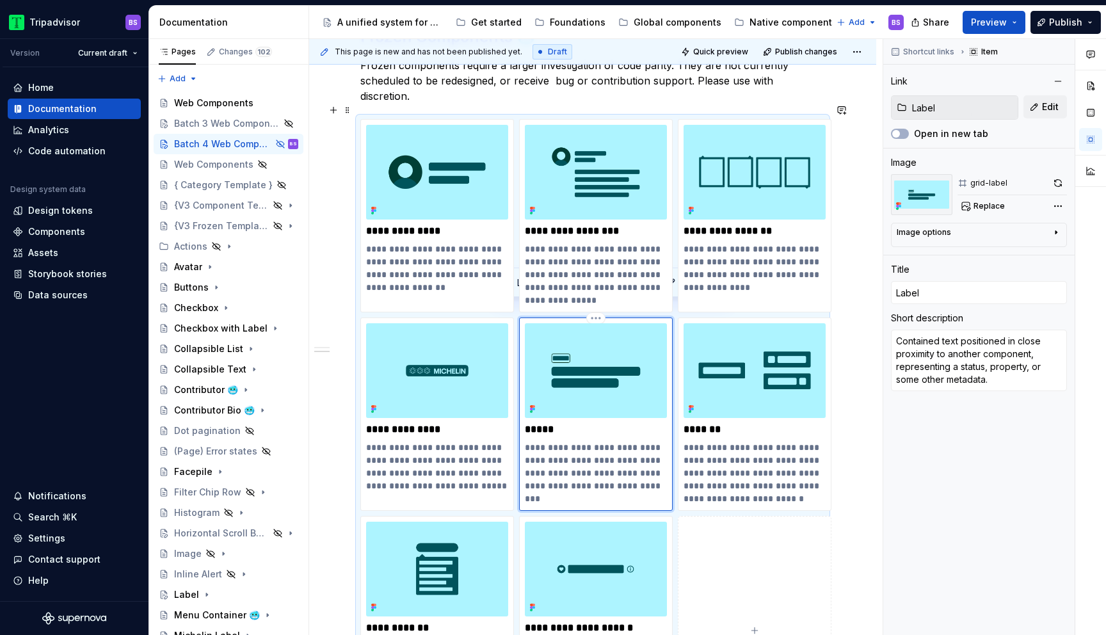
scroll to position [1445, 0]
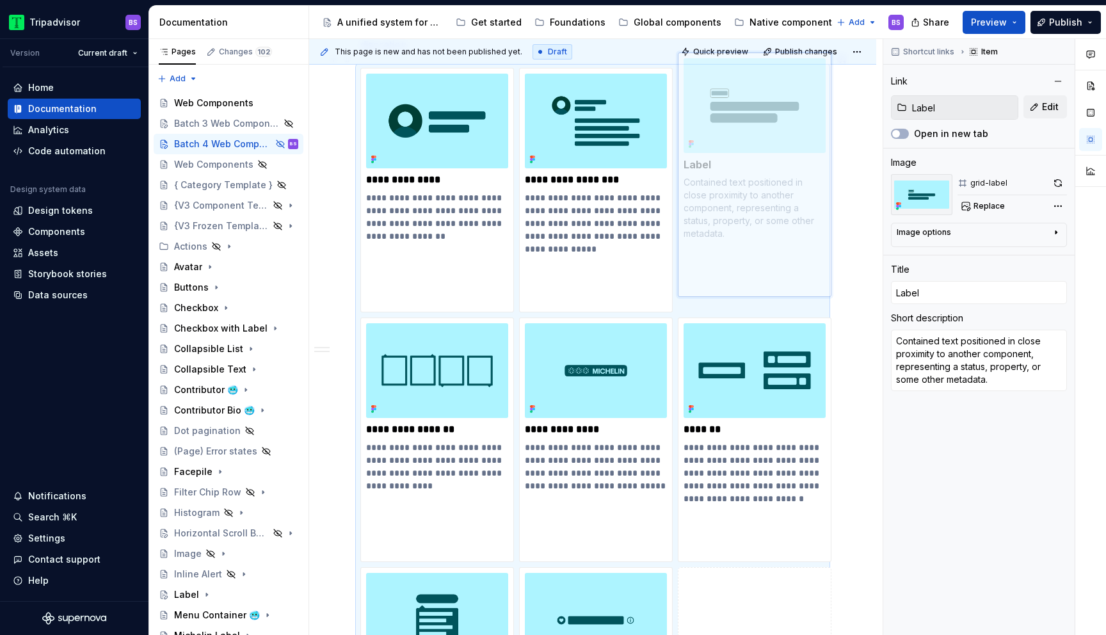
drag, startPoint x: 575, startPoint y: 358, endPoint x: 726, endPoint y: 167, distance: 244.1
click at [726, 167] on body "Tripadvisor BS Version Current draft Home Documentation Analytics Code automati…" at bounding box center [553, 317] width 1106 height 635
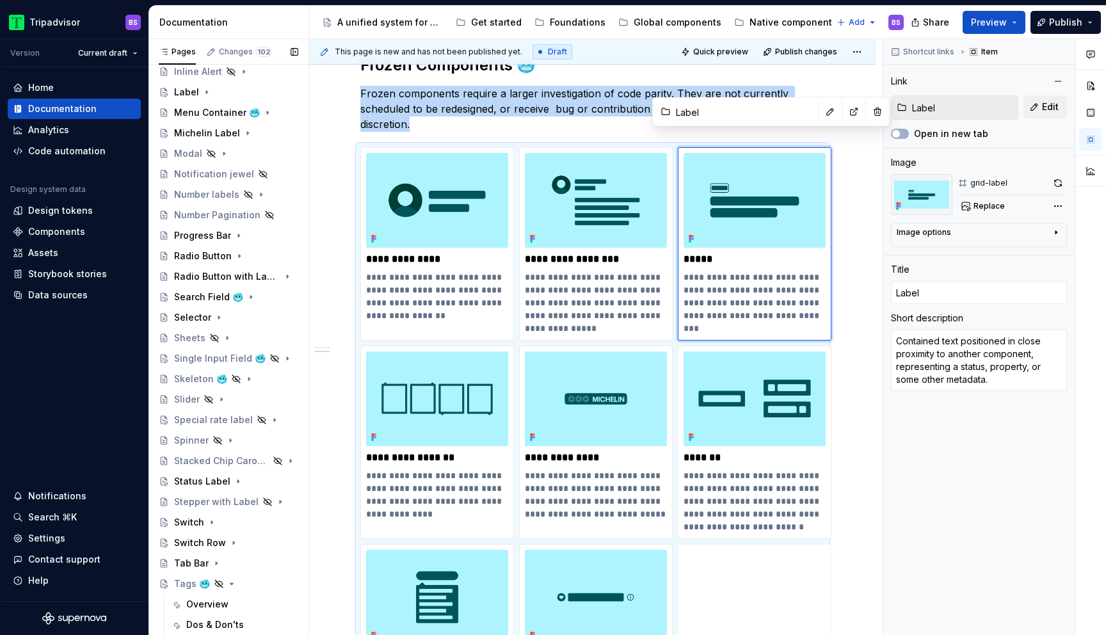
scroll to position [888, 0]
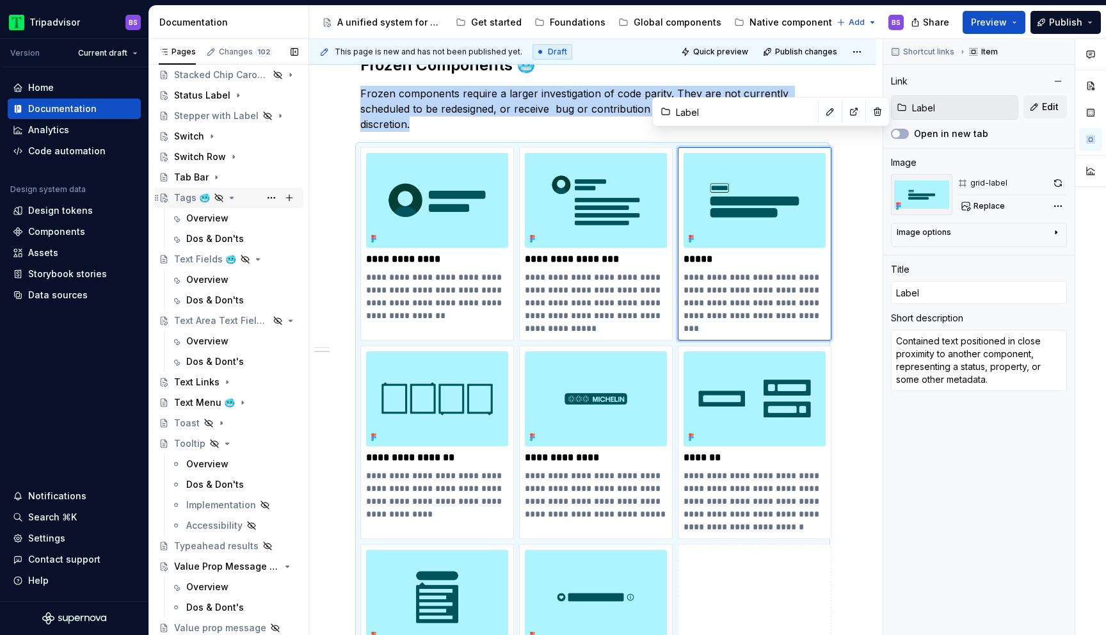
click at [250, 195] on div "Tags 🥶" at bounding box center [236, 198] width 124 height 18
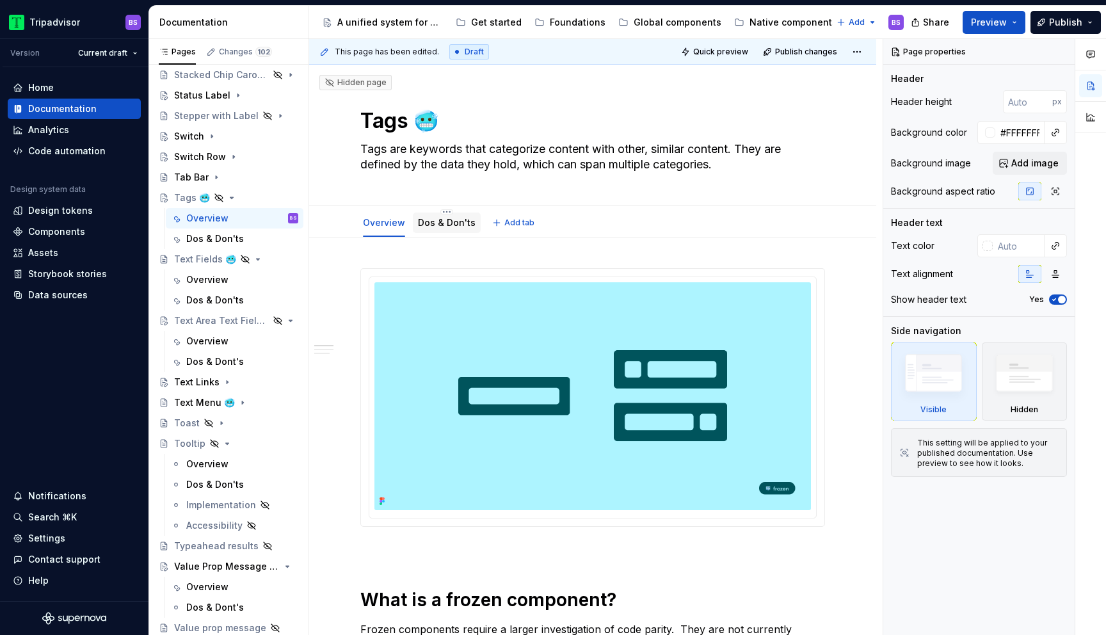
click at [445, 215] on div "Dos & Don'ts" at bounding box center [447, 222] width 58 height 15
click at [445, 224] on link "Dos & Don'ts" at bounding box center [447, 222] width 58 height 11
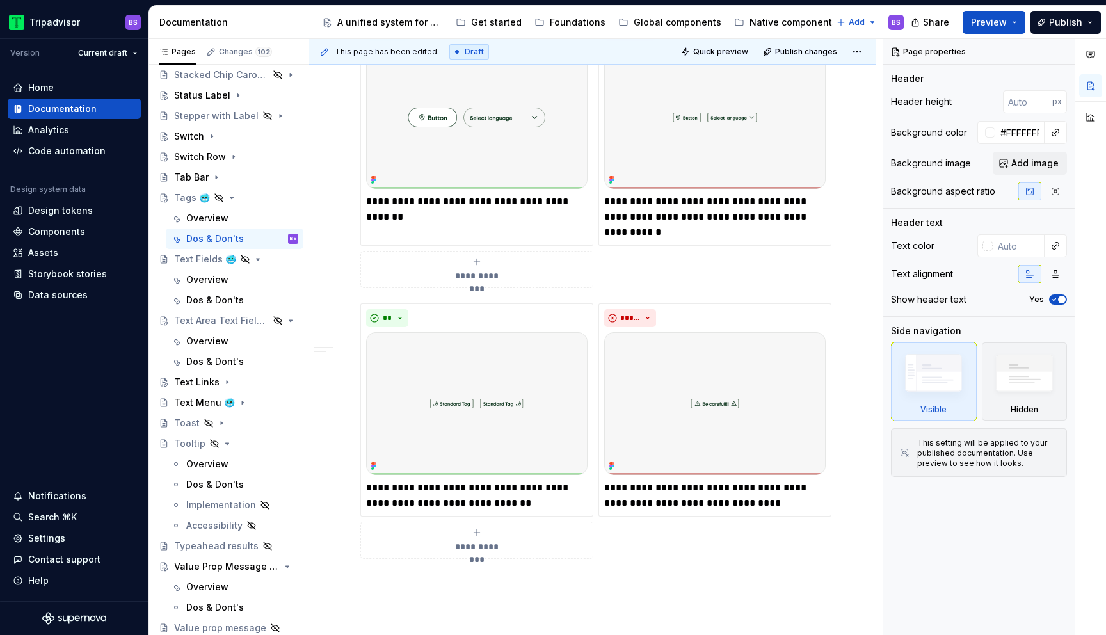
scroll to position [854, 0]
click at [230, 198] on icon "Page tree" at bounding box center [231, 197] width 3 height 1
click at [209, 281] on div "Overview" at bounding box center [207, 279] width 42 height 13
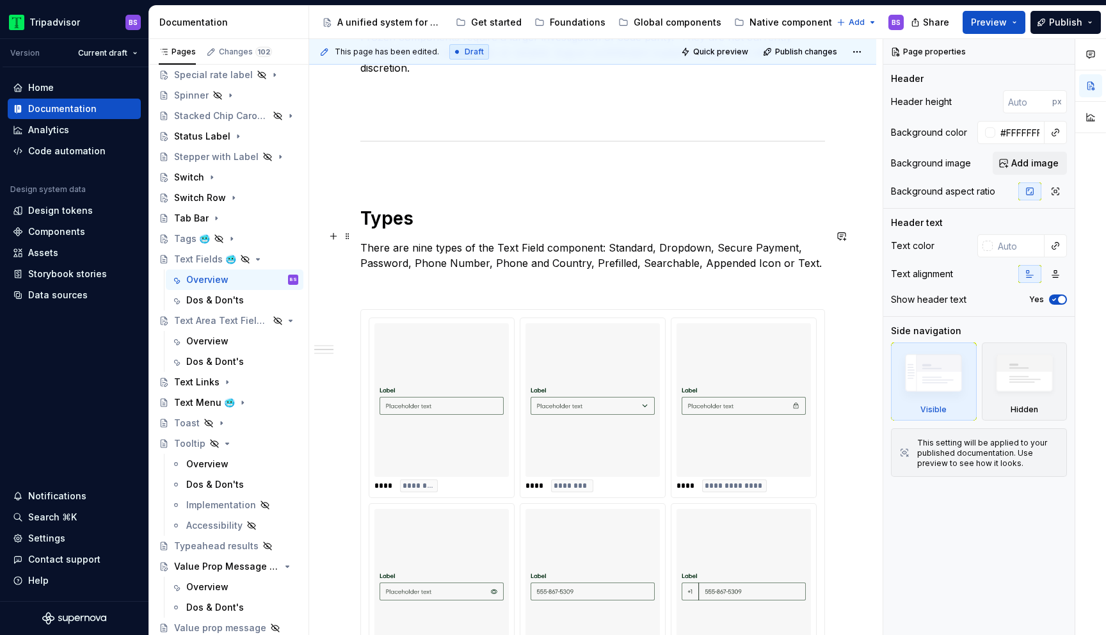
scroll to position [633, 0]
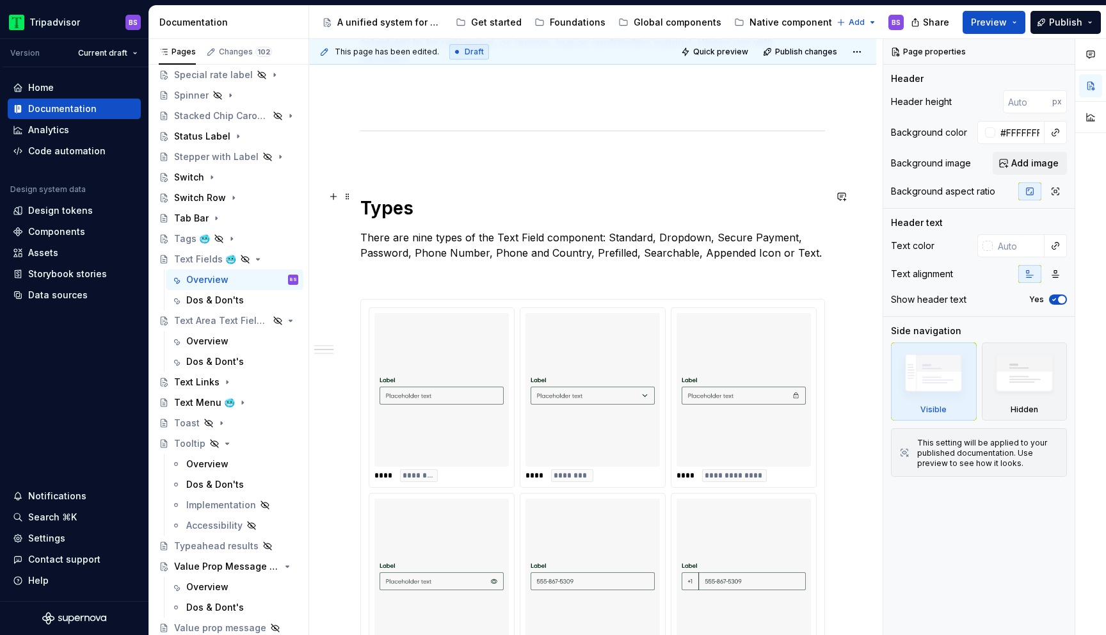
click at [365, 196] on h1 "Types" at bounding box center [592, 207] width 465 height 23
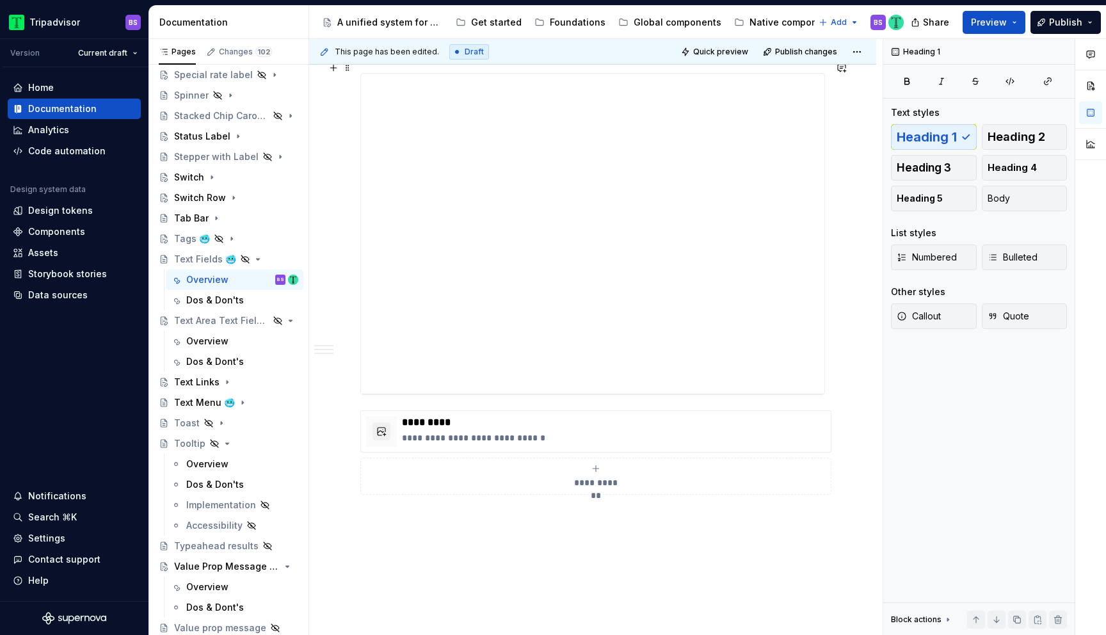
scroll to position [1685, 0]
click at [598, 414] on p "**********" at bounding box center [614, 420] width 424 height 13
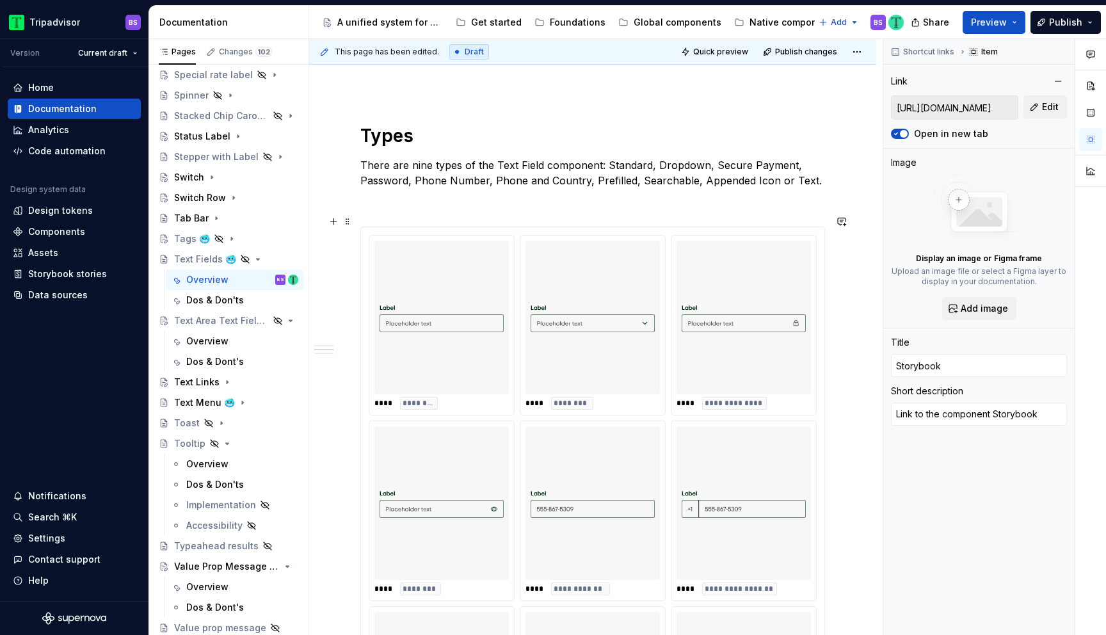
scroll to position [603, 0]
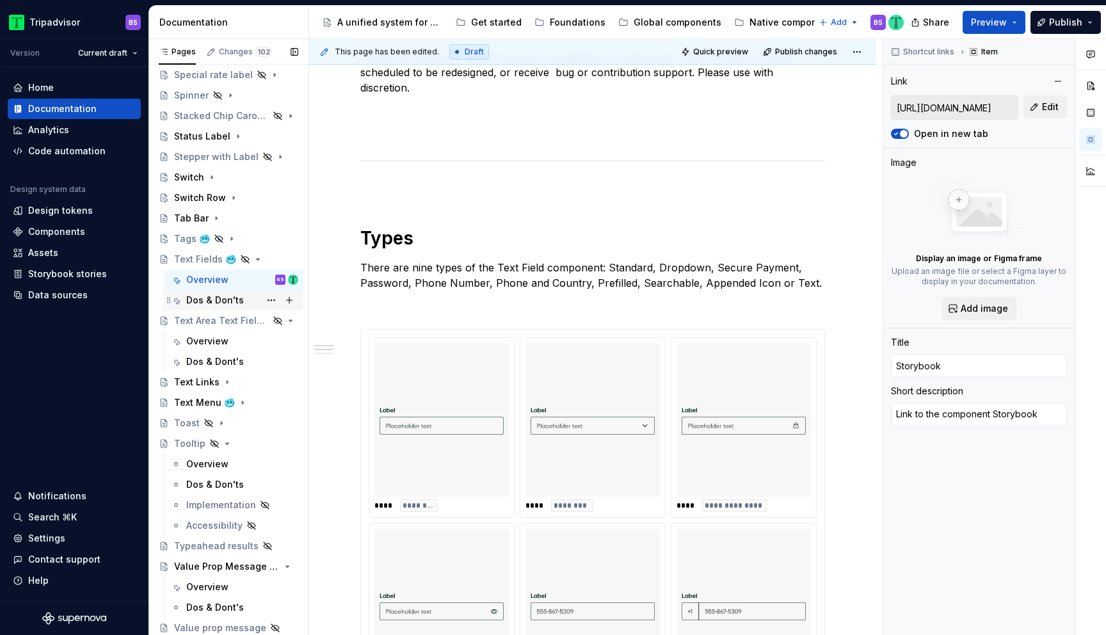
click at [214, 299] on div "Dos & Don'ts" at bounding box center [215, 300] width 58 height 13
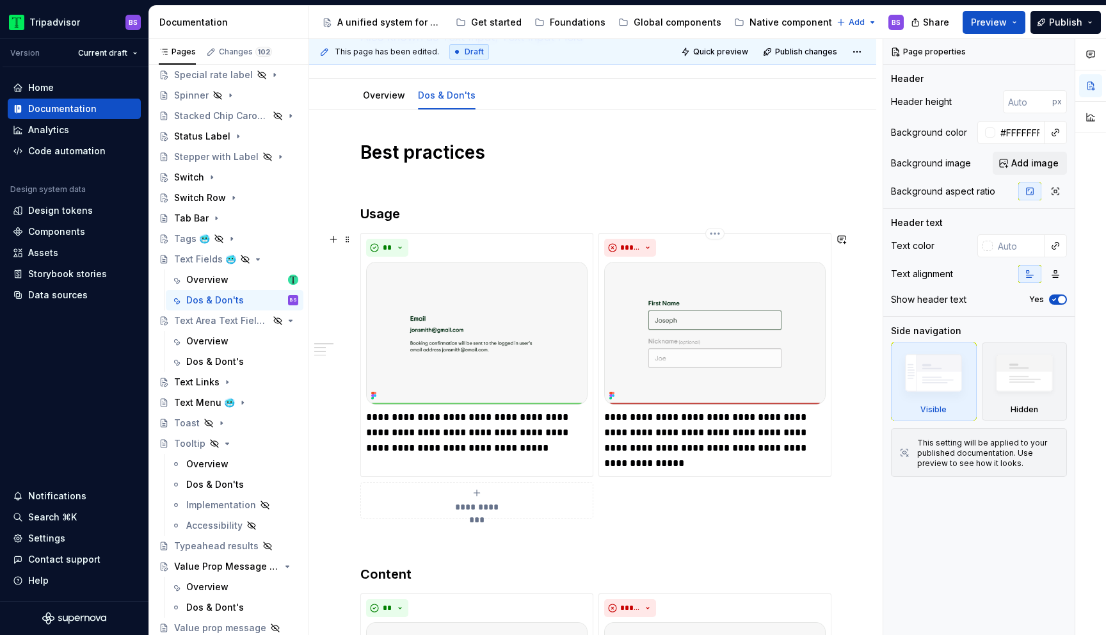
scroll to position [173, 0]
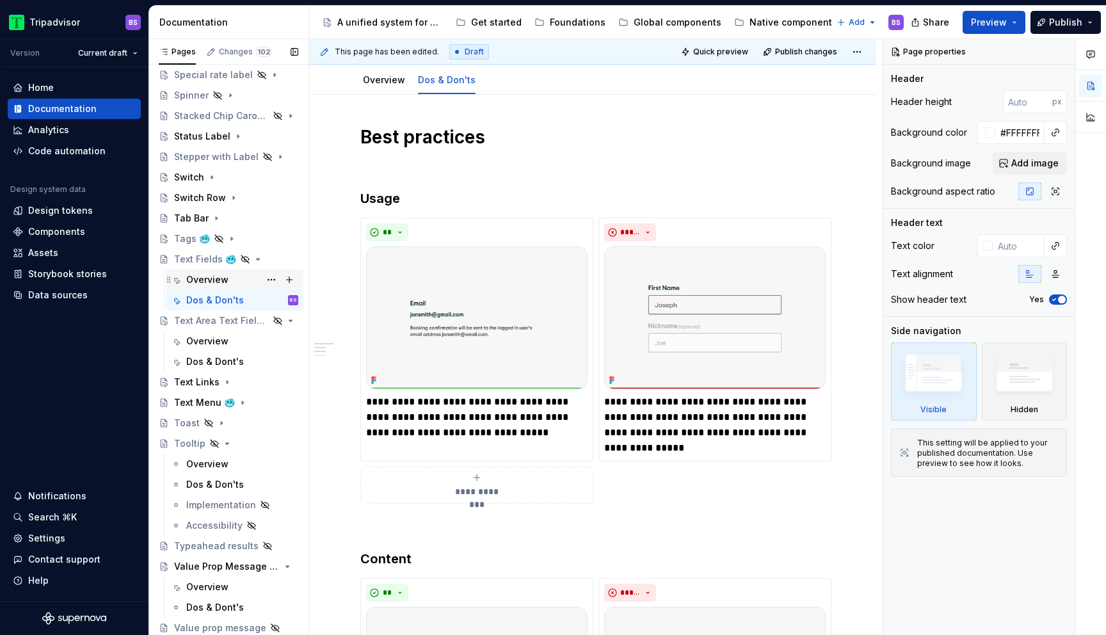
click at [225, 277] on div "Overview" at bounding box center [207, 279] width 42 height 13
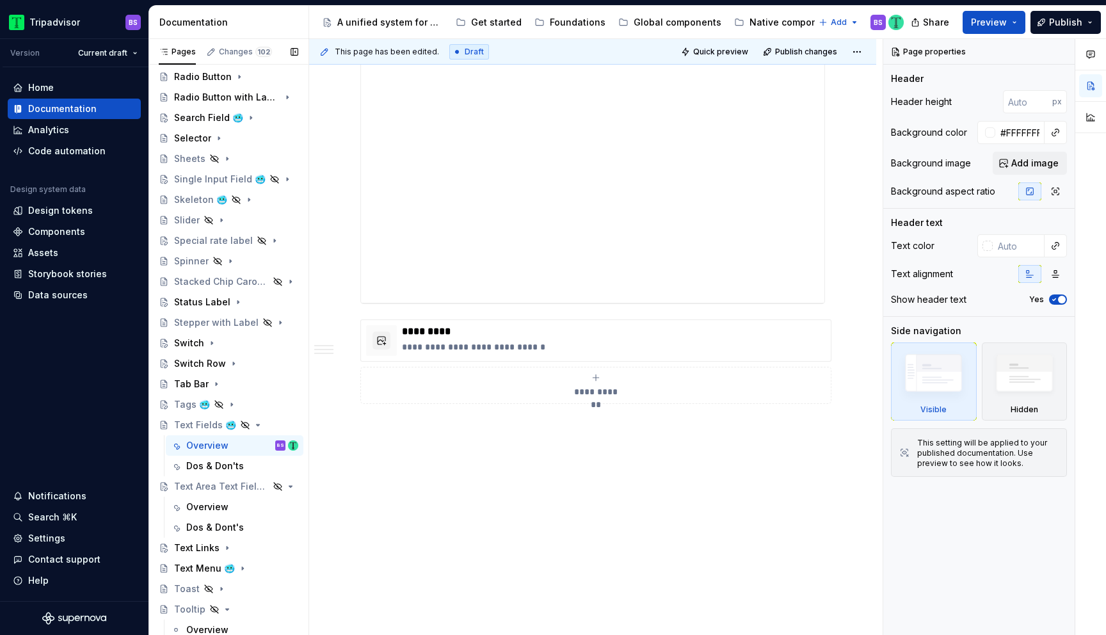
scroll to position [847, 0]
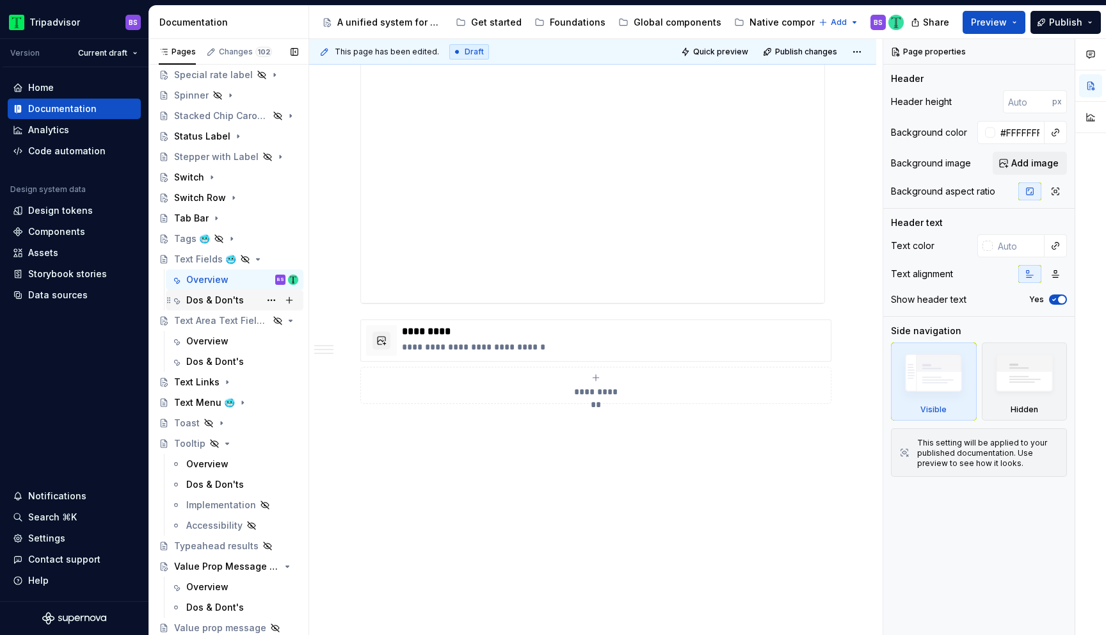
click at [237, 301] on div "Dos & Don'ts" at bounding box center [215, 300] width 58 height 13
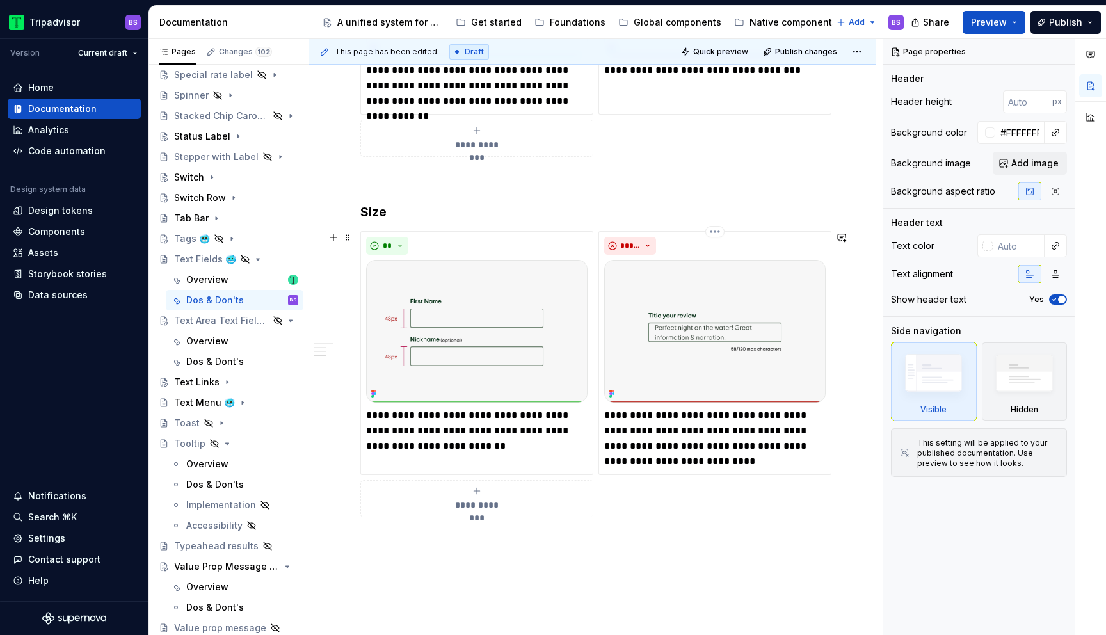
scroll to position [1450, 0]
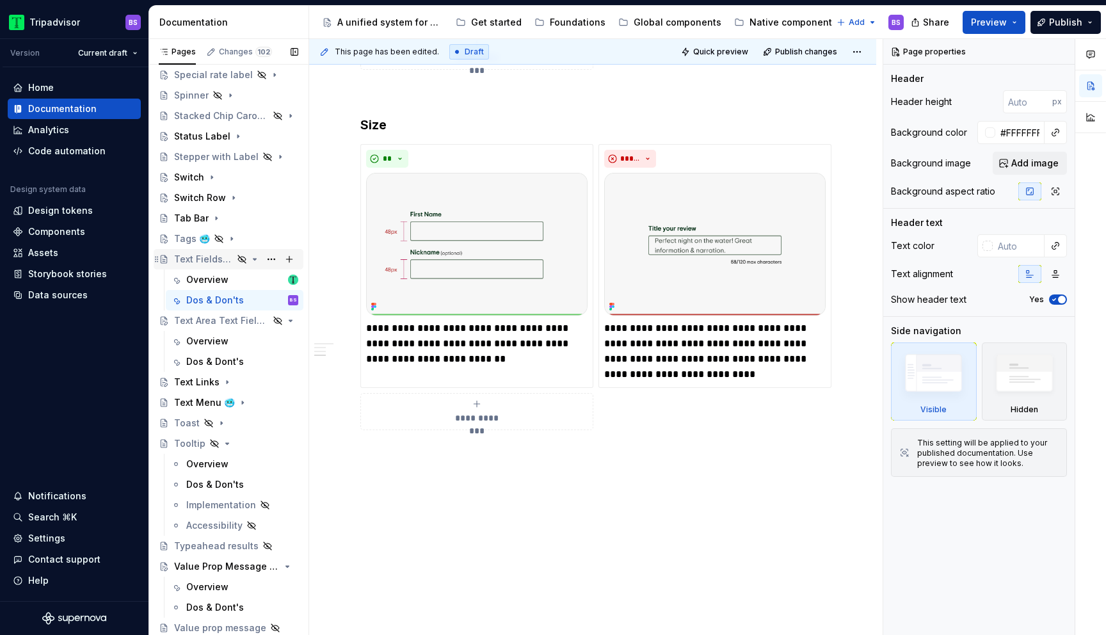
click at [251, 259] on icon "Page tree" at bounding box center [255, 259] width 10 height 10
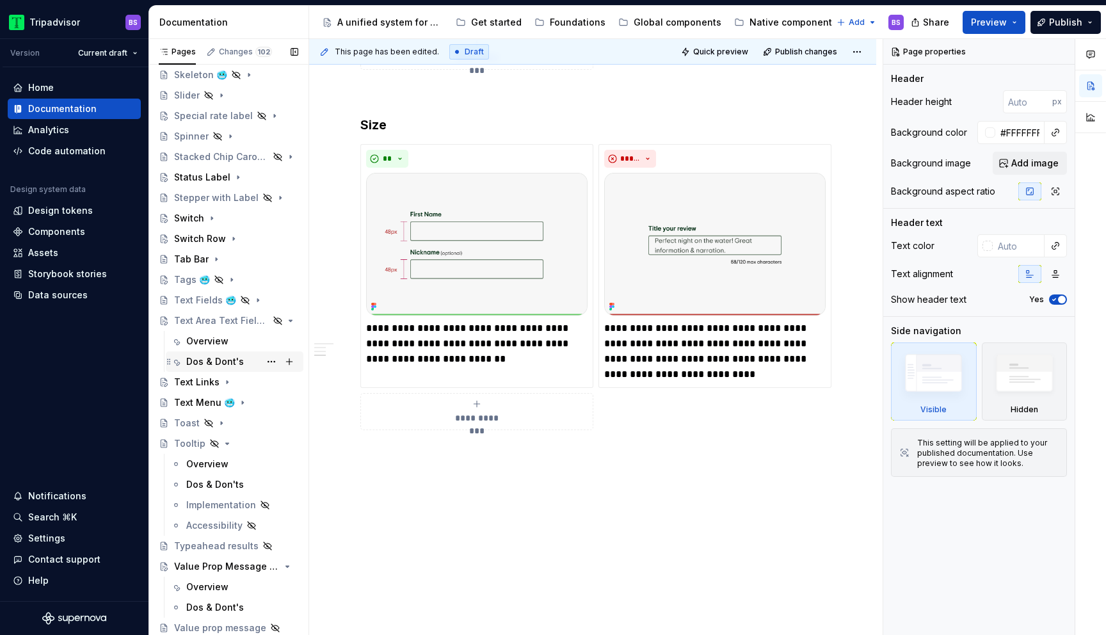
click at [234, 367] on div "Dos & Dont's" at bounding box center [215, 361] width 58 height 13
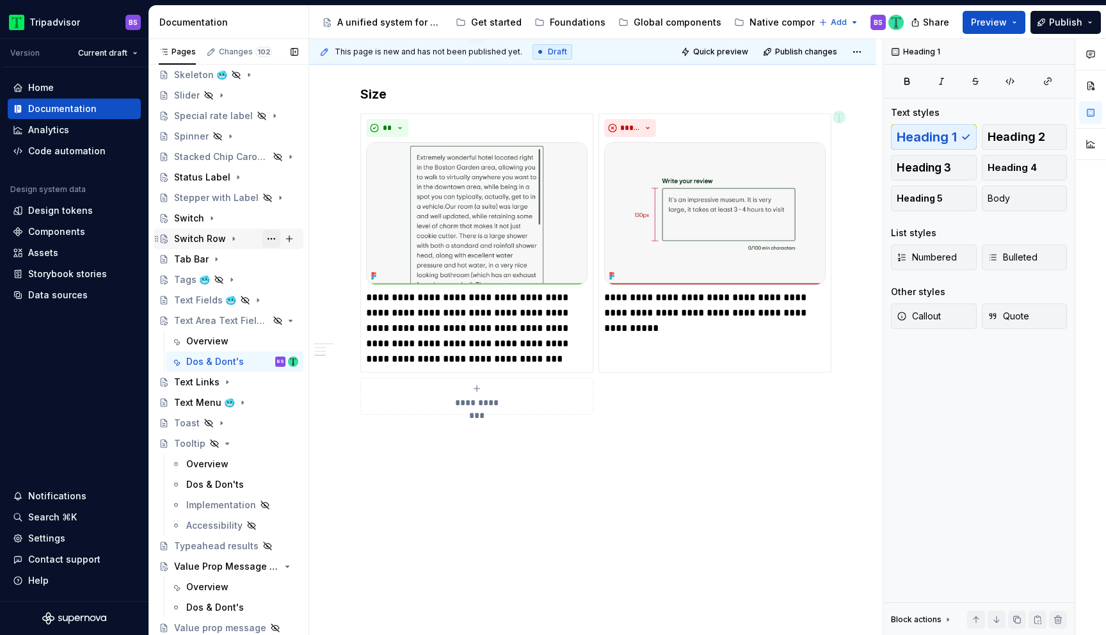
scroll to position [1745, 0]
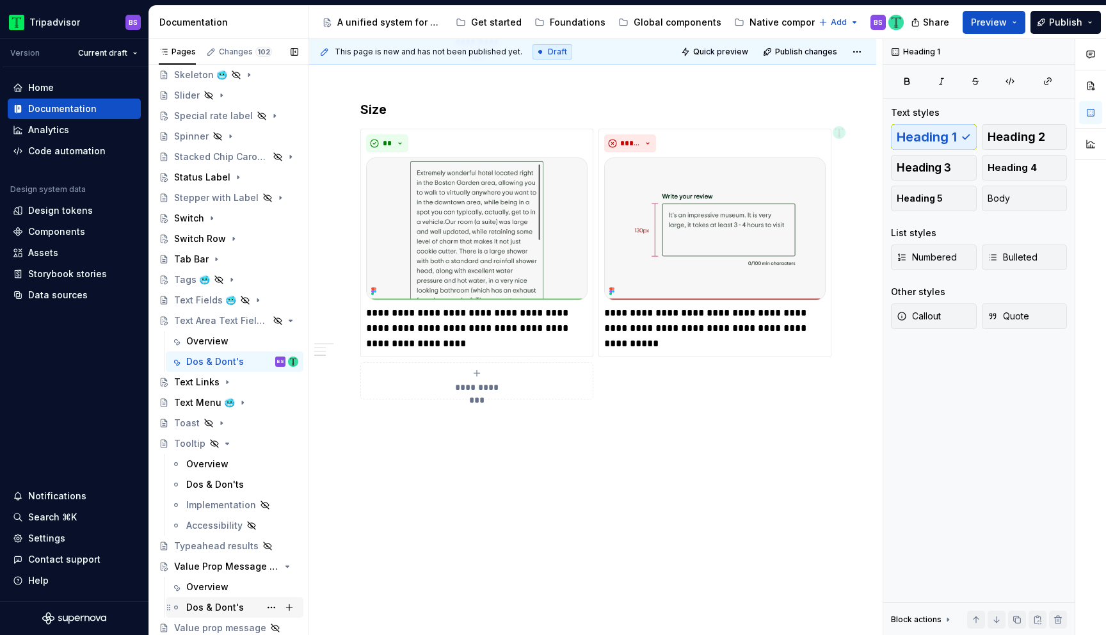
click at [235, 603] on div "Dos & Dont's" at bounding box center [215, 607] width 58 height 13
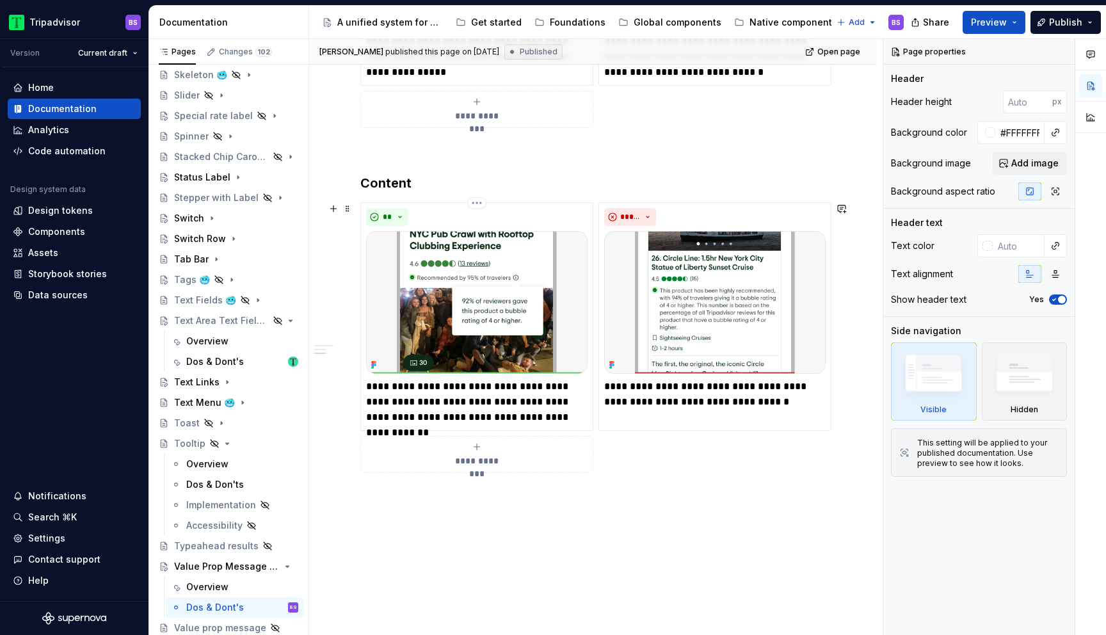
scroll to position [871, 0]
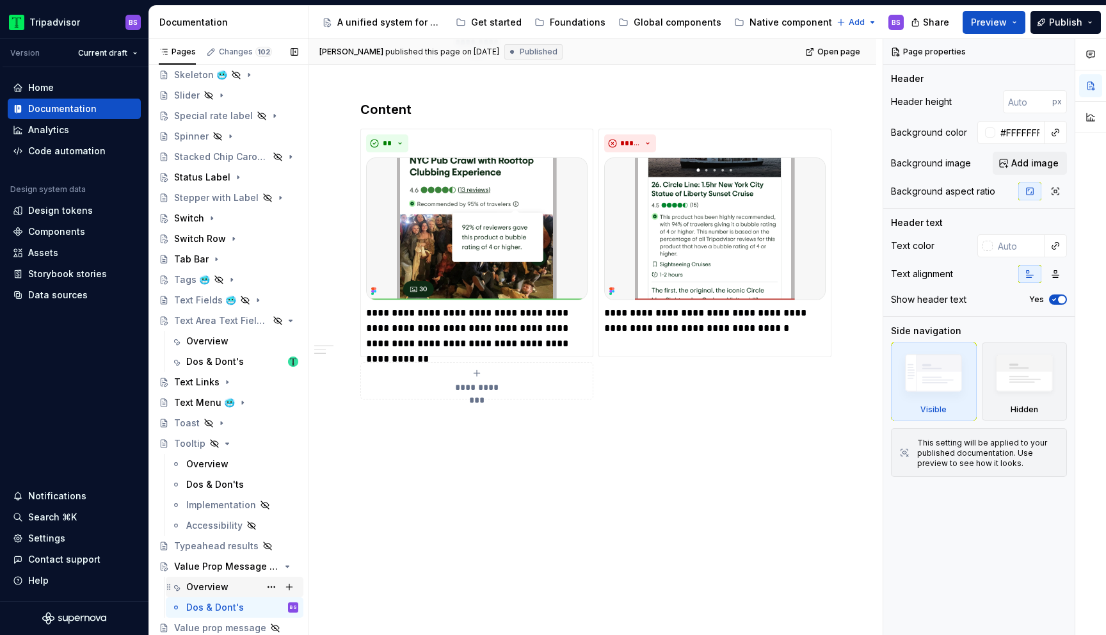
click at [198, 588] on div "Overview" at bounding box center [207, 586] width 42 height 13
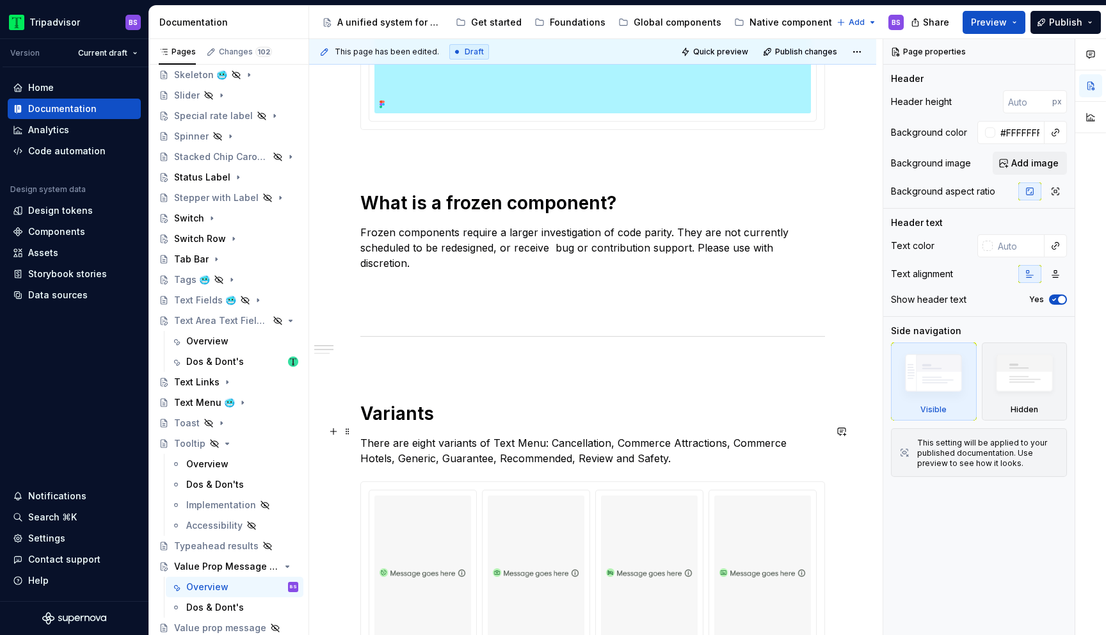
scroll to position [330, 0]
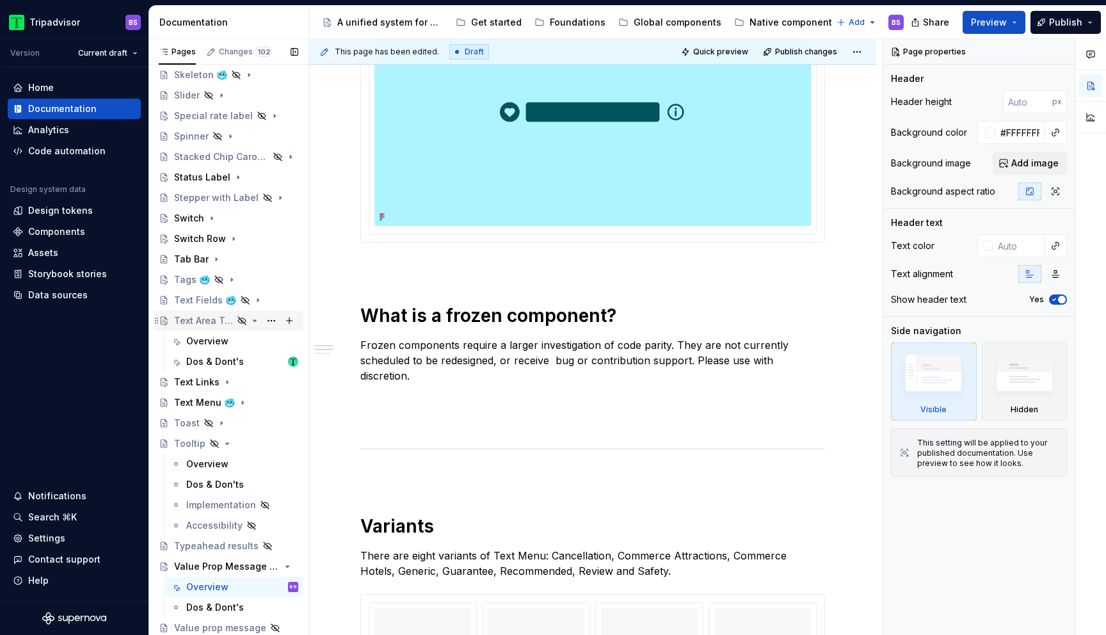
click at [255, 321] on icon "Page tree" at bounding box center [254, 320] width 3 height 1
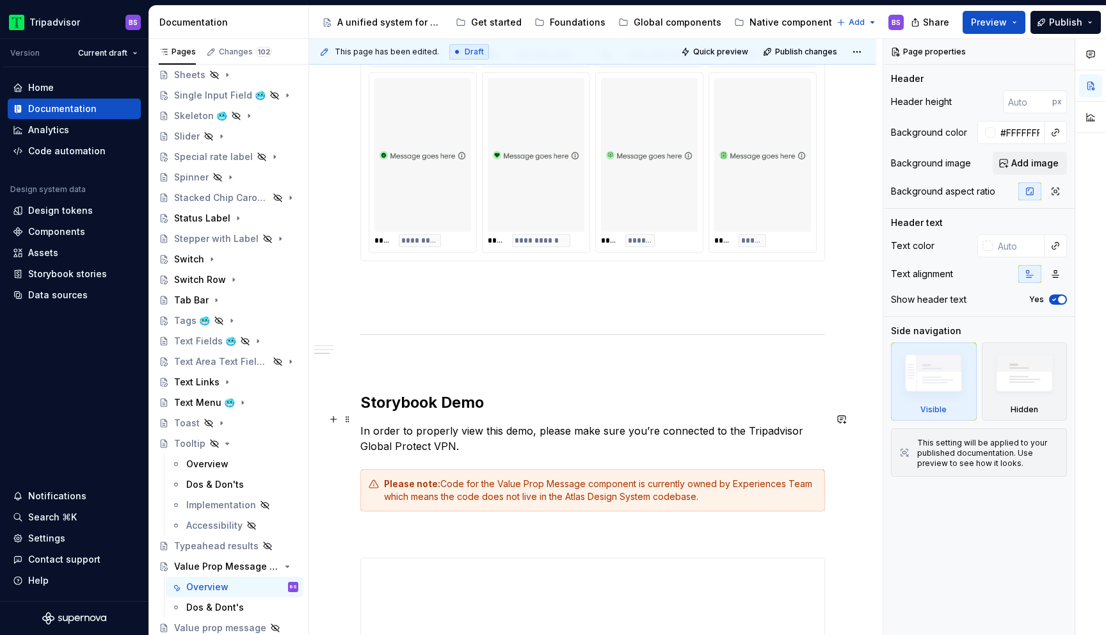
scroll to position [1046, 0]
click at [211, 607] on div "Dos & Dont's" at bounding box center [215, 607] width 58 height 13
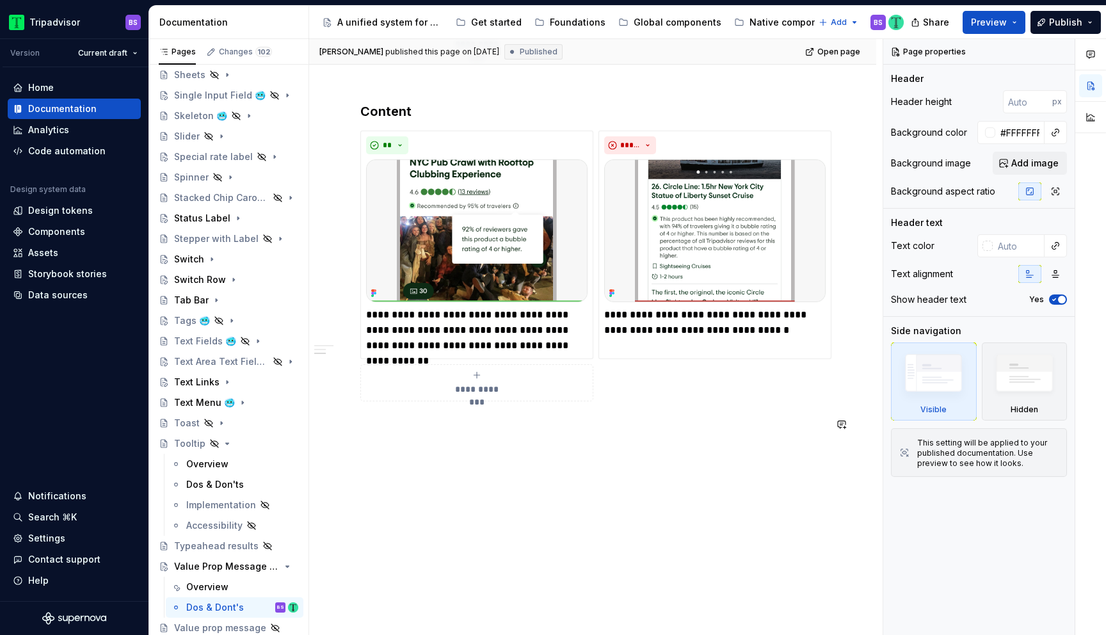
scroll to position [871, 0]
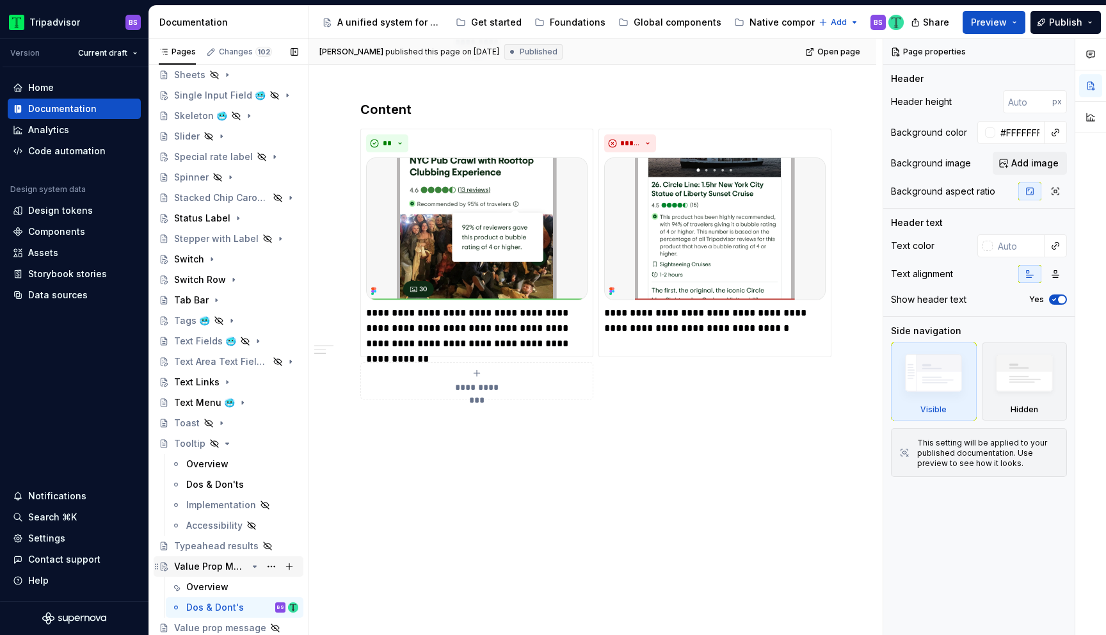
click at [255, 569] on icon "Page tree" at bounding box center [255, 566] width 10 height 10
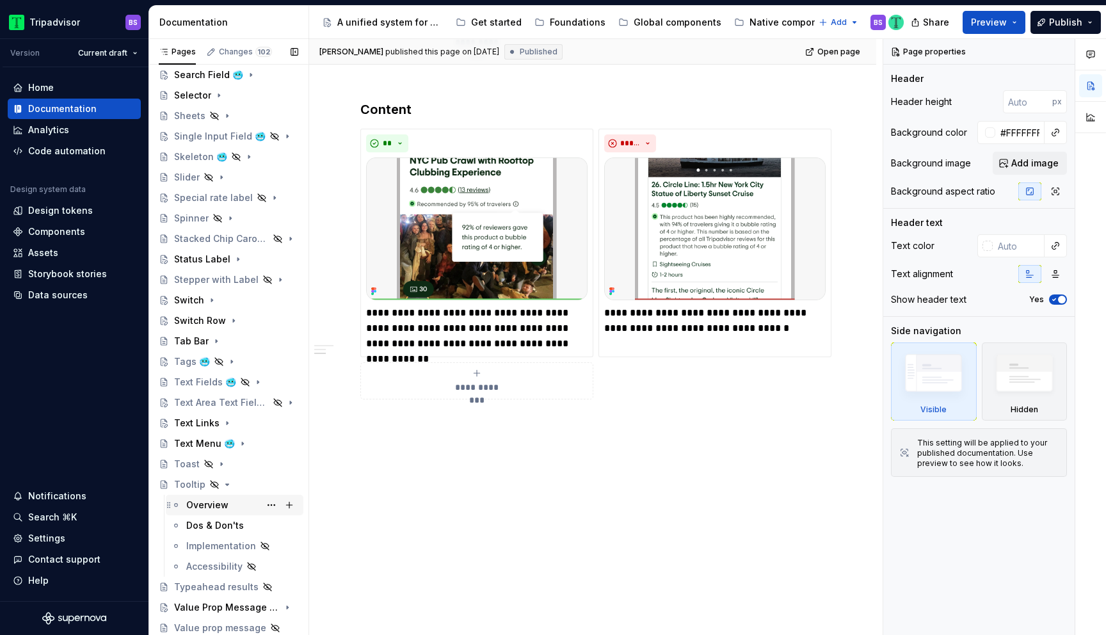
click at [224, 505] on div "Overview" at bounding box center [207, 504] width 42 height 13
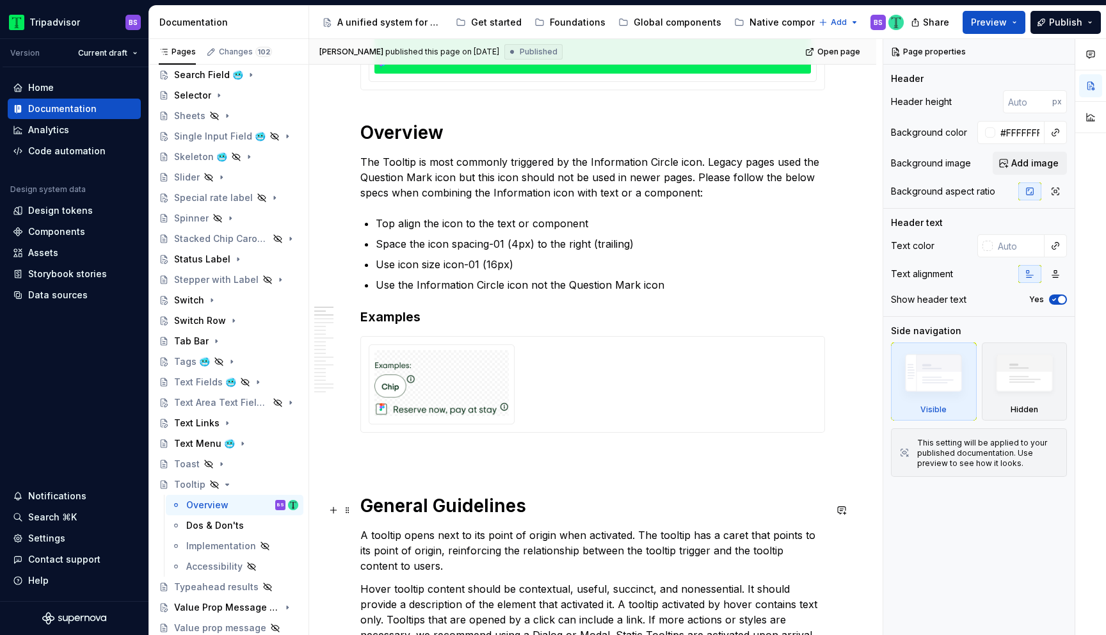
scroll to position [404, 0]
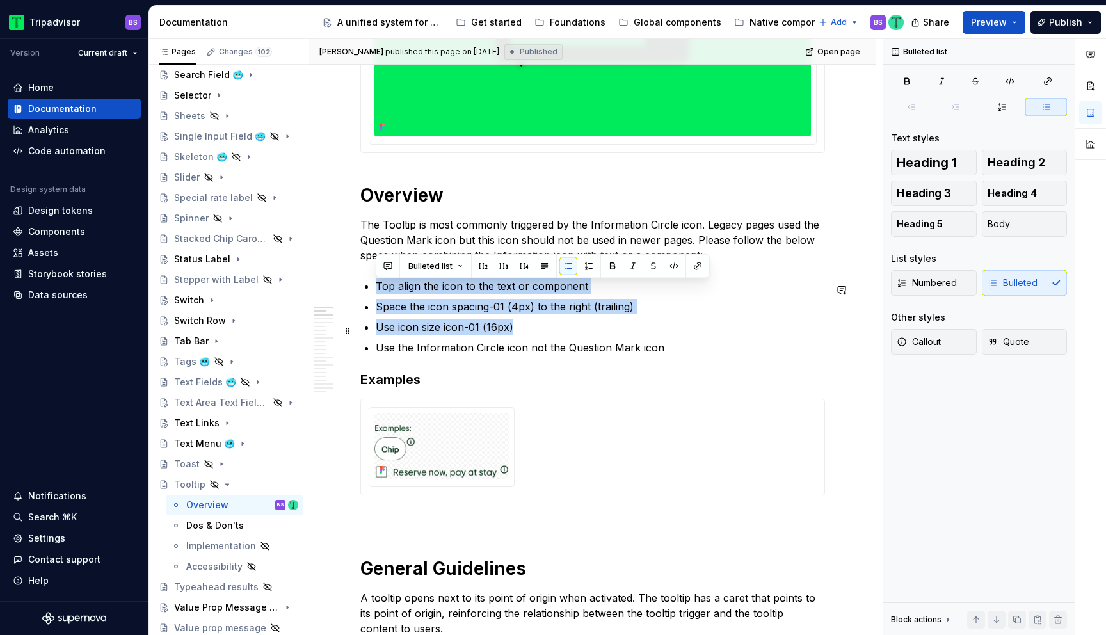
drag, startPoint x: 374, startPoint y: 287, endPoint x: 591, endPoint y: 330, distance: 221.6
click at [591, 290] on p "Top align the icon to the text or component" at bounding box center [600, 285] width 449 height 15
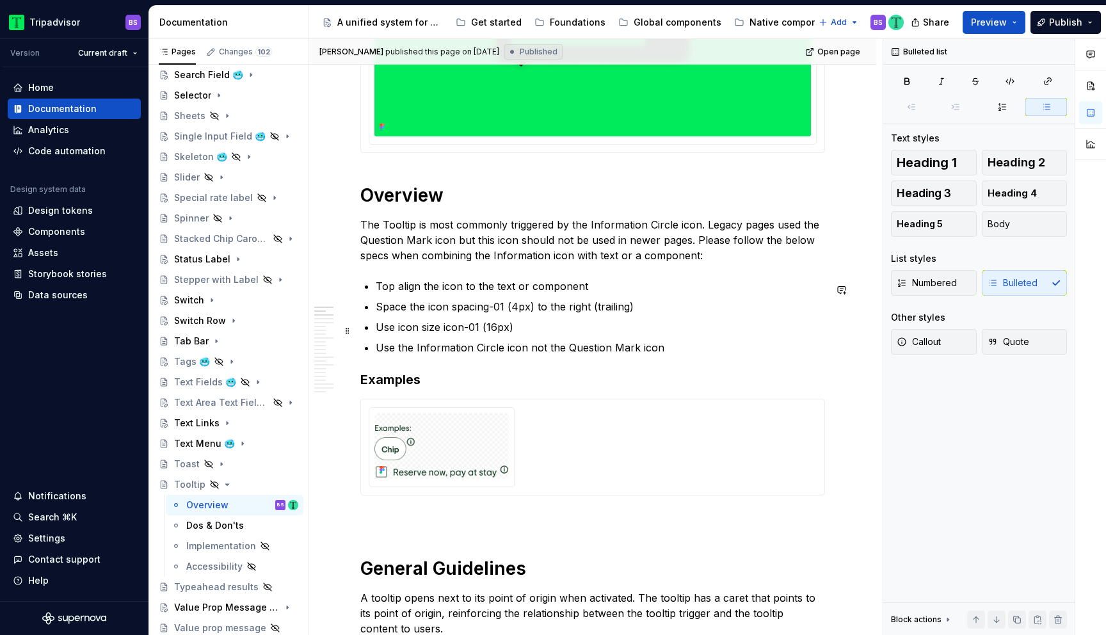
click at [411, 331] on p "Use icon size icon-01 (16px)" at bounding box center [600, 326] width 449 height 15
drag, startPoint x: 377, startPoint y: 352, endPoint x: 660, endPoint y: 349, distance: 282.8
click at [660, 349] on p "Use the Information Circle icon not the Question Mark icon" at bounding box center [600, 347] width 449 height 15
click at [597, 305] on p "Space the icon spacing-01 (4px) to the right (trailing)" at bounding box center [600, 306] width 449 height 15
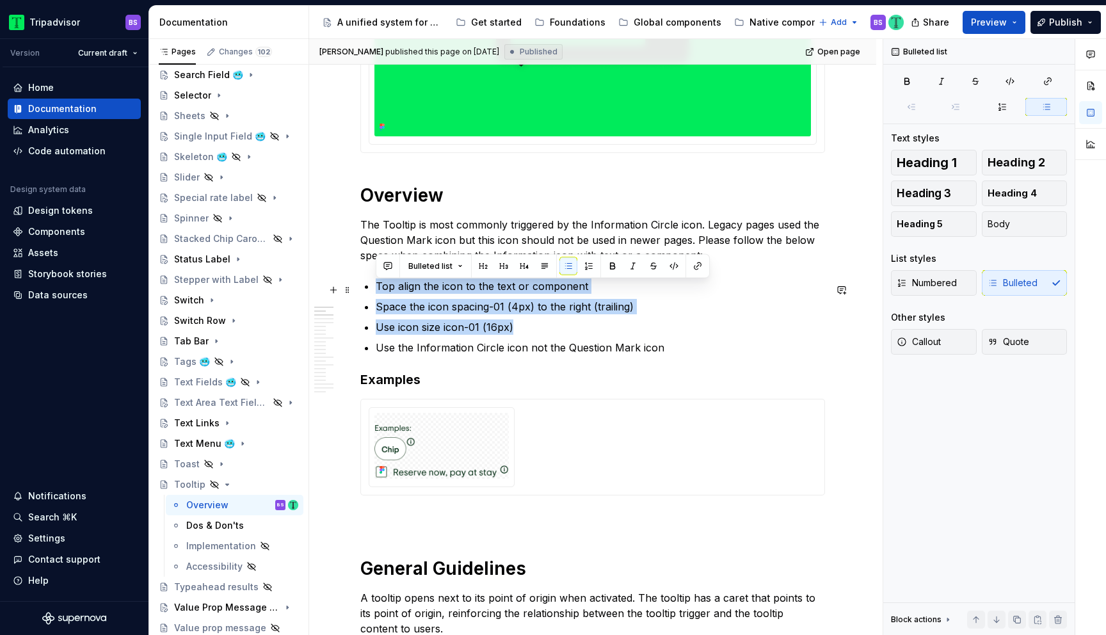
drag, startPoint x: 522, startPoint y: 331, endPoint x: 360, endPoint y: 290, distance: 167.8
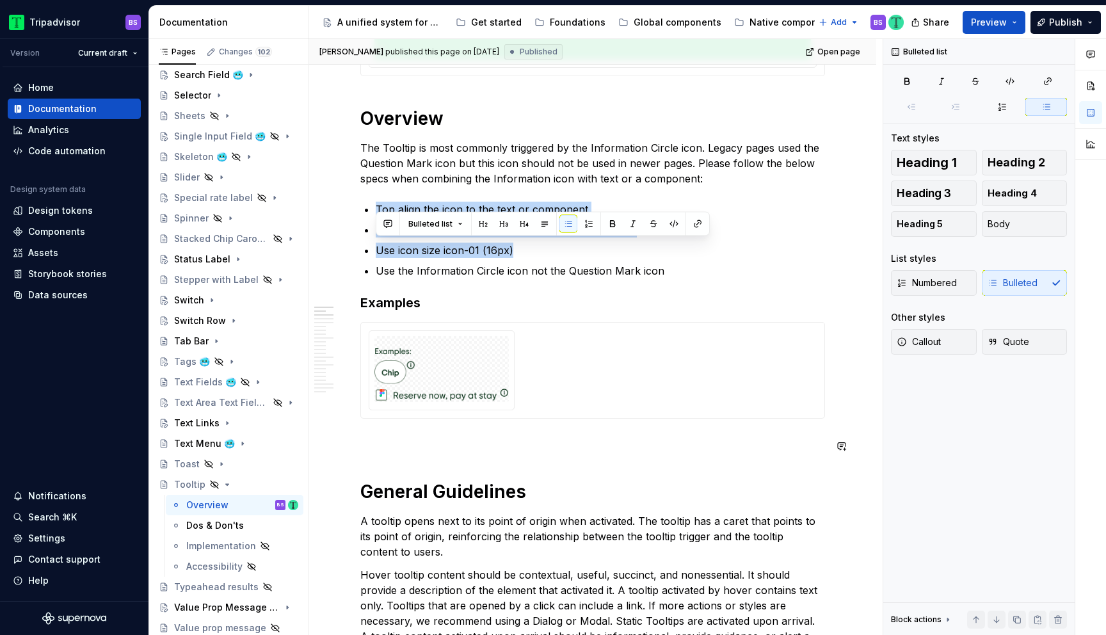
scroll to position [437, 0]
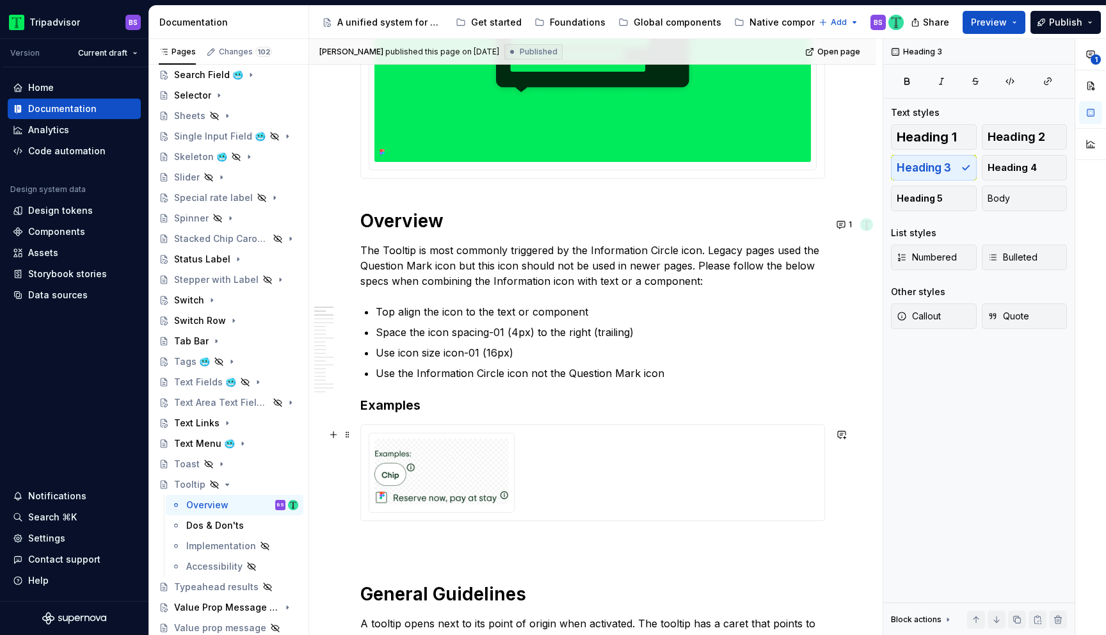
scroll to position [371, 0]
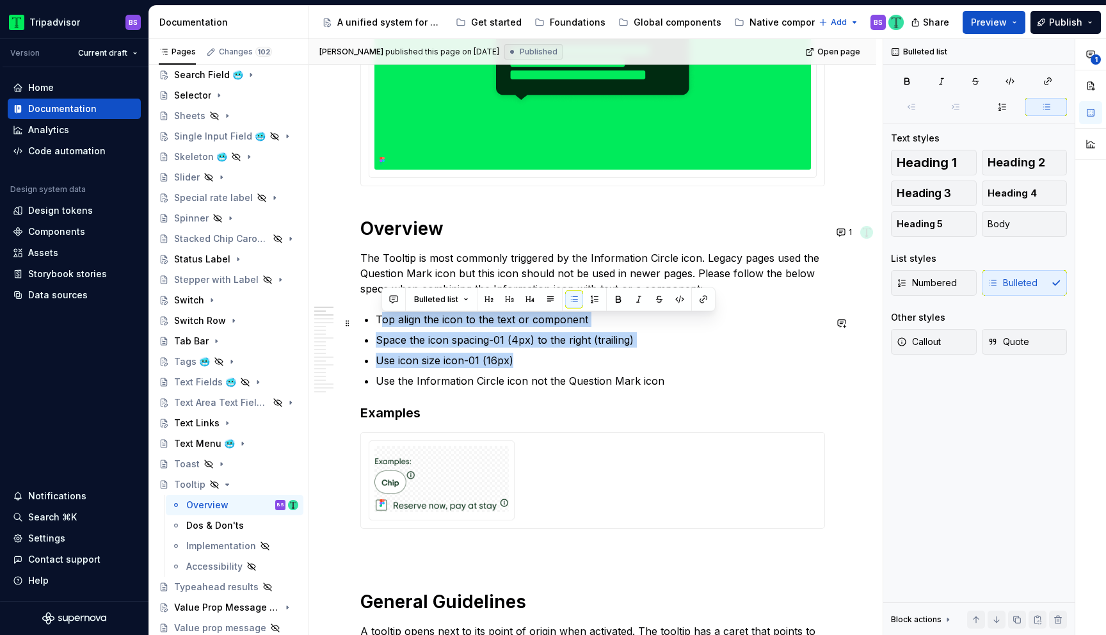
drag, startPoint x: 521, startPoint y: 363, endPoint x: 379, endPoint y: 324, distance: 147.5
click at [379, 324] on ul "Top align the icon to the text or component Space the icon spacing-01 (4px) to …" at bounding box center [600, 350] width 449 height 77
drag, startPoint x: 377, startPoint y: 321, endPoint x: 520, endPoint y: 364, distance: 149.8
click at [520, 364] on ul "Top align the icon to the text or component Space the icon spacing-01 (4px) to …" at bounding box center [600, 350] width 449 height 77
click at [521, 364] on p "Use icon size icon-01 (16px)" at bounding box center [600, 360] width 449 height 15
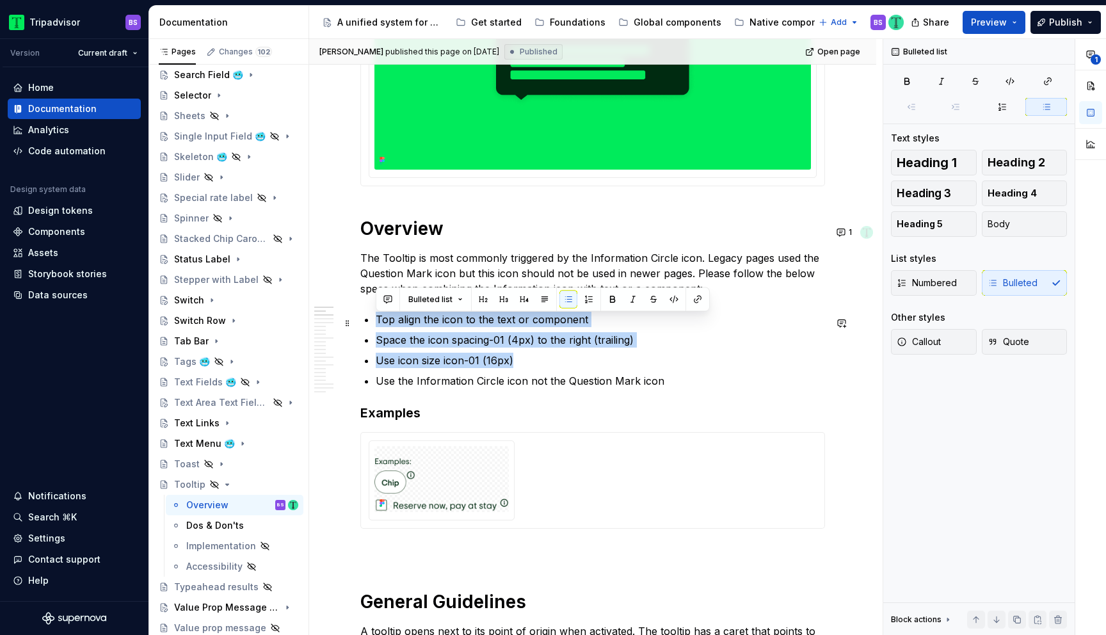
drag, startPoint x: 518, startPoint y: 364, endPoint x: 358, endPoint y: 317, distance: 167.4
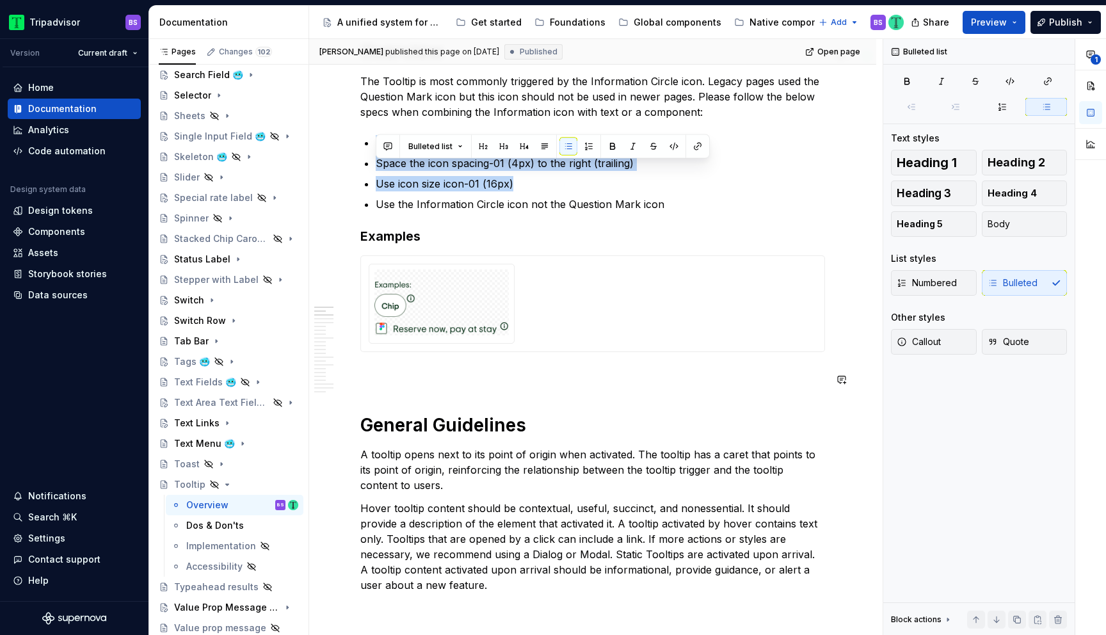
scroll to position [524, 0]
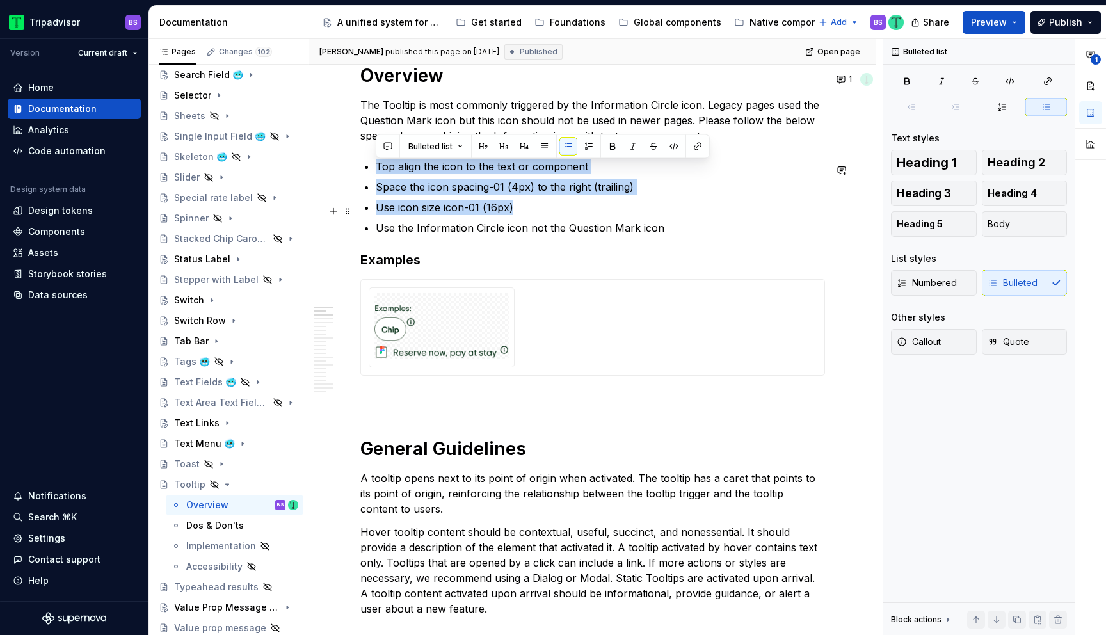
click at [534, 212] on p "Use icon size icon-01 (16px)" at bounding box center [600, 207] width 449 height 15
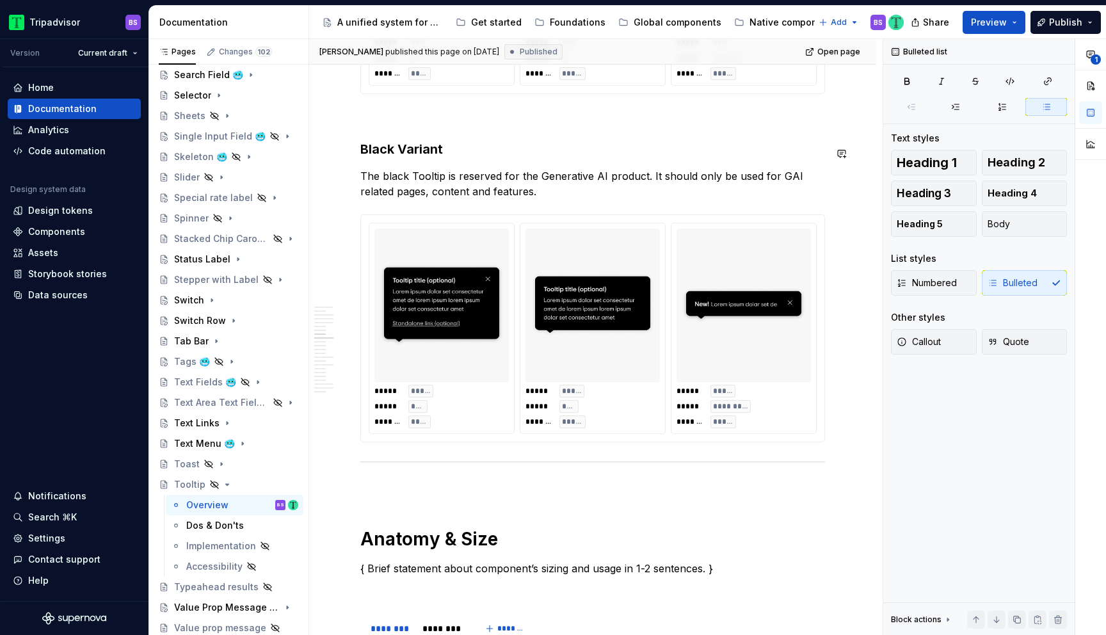
scroll to position [2224, 0]
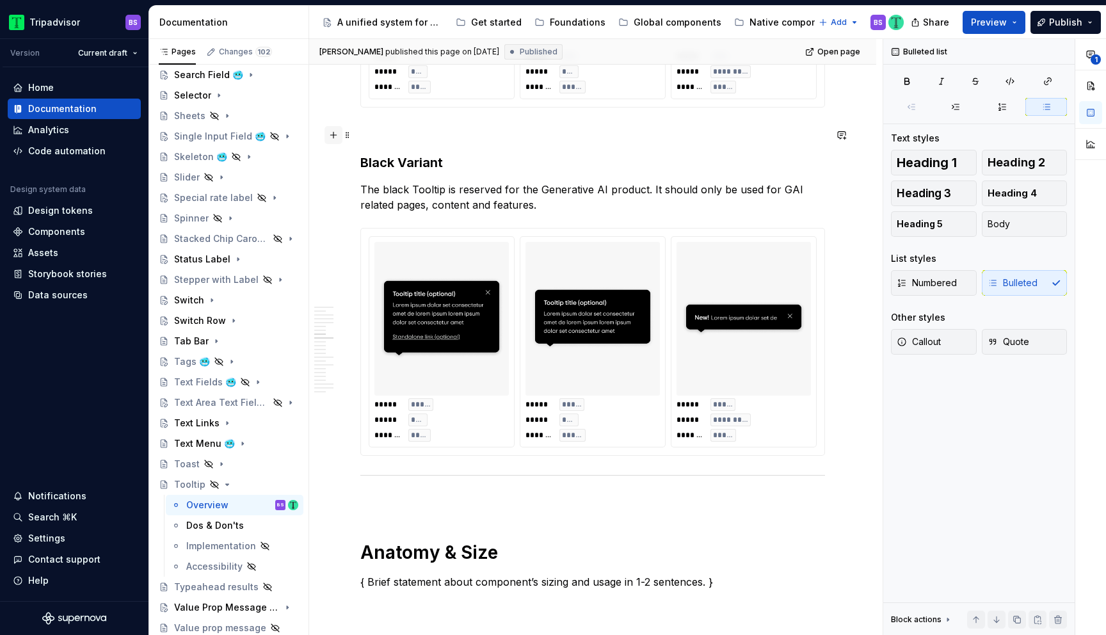
click at [336, 139] on button "button" at bounding box center [333, 135] width 18 height 18
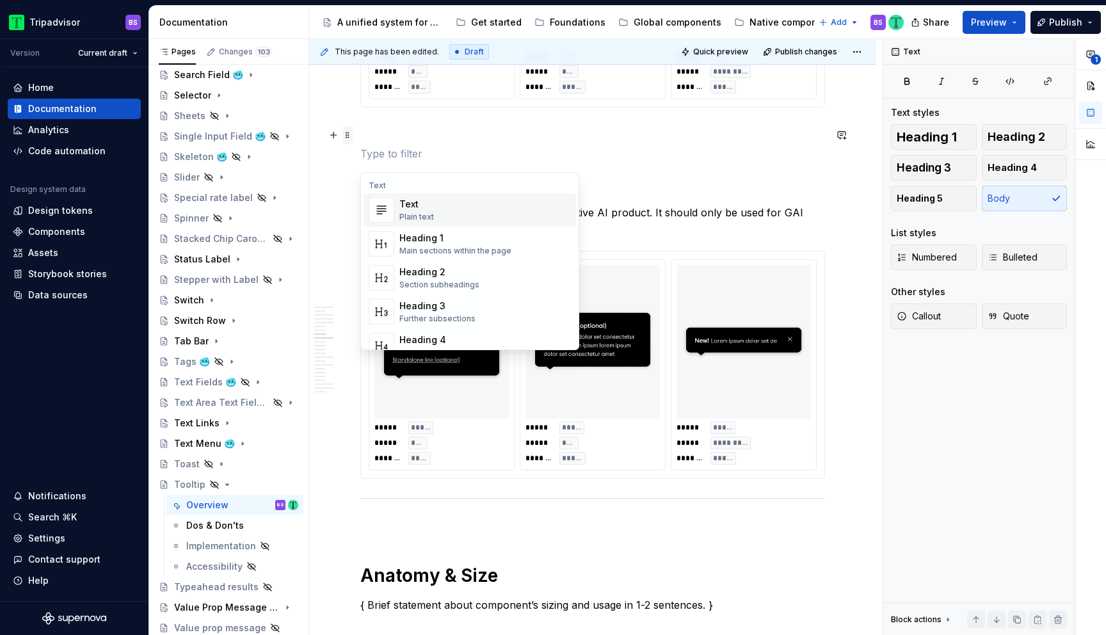
type textarea "*"
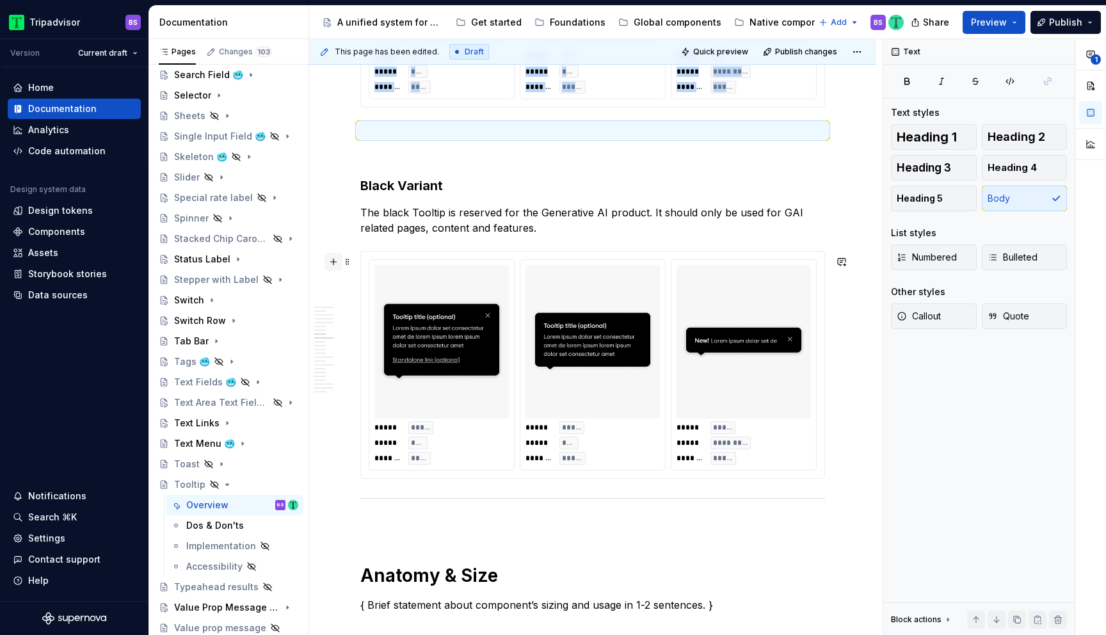
click at [335, 262] on button "button" at bounding box center [333, 262] width 18 height 18
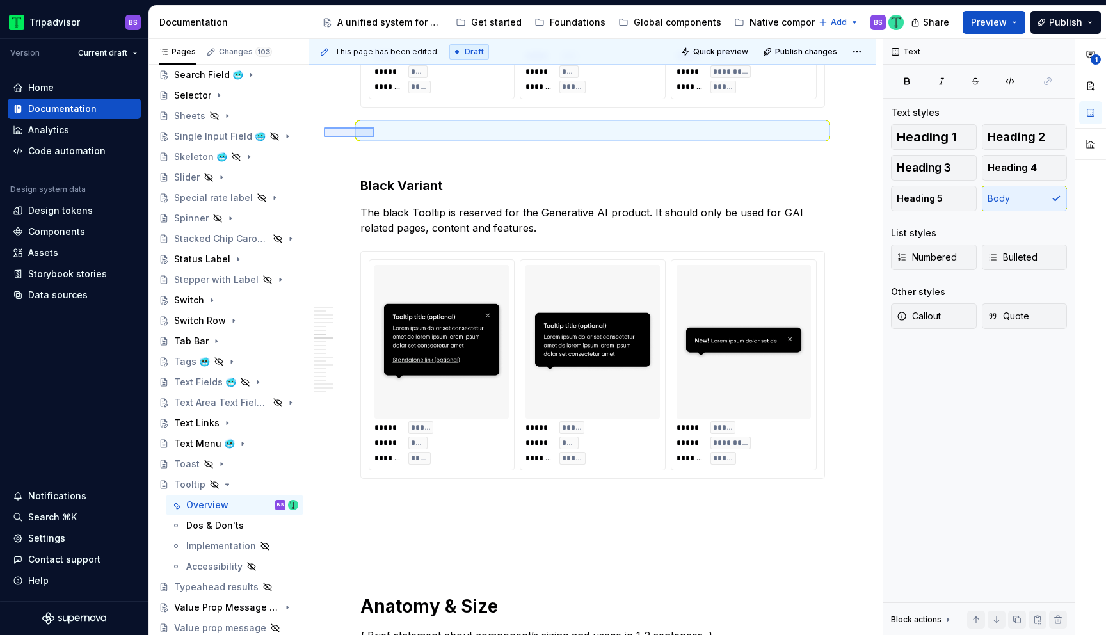
drag, startPoint x: 324, startPoint y: 127, endPoint x: 389, endPoint y: 136, distance: 65.9
click at [389, 136] on div "This page has been edited. Draft Quick preview Publish changes Hidden page Tool…" at bounding box center [595, 337] width 573 height 596
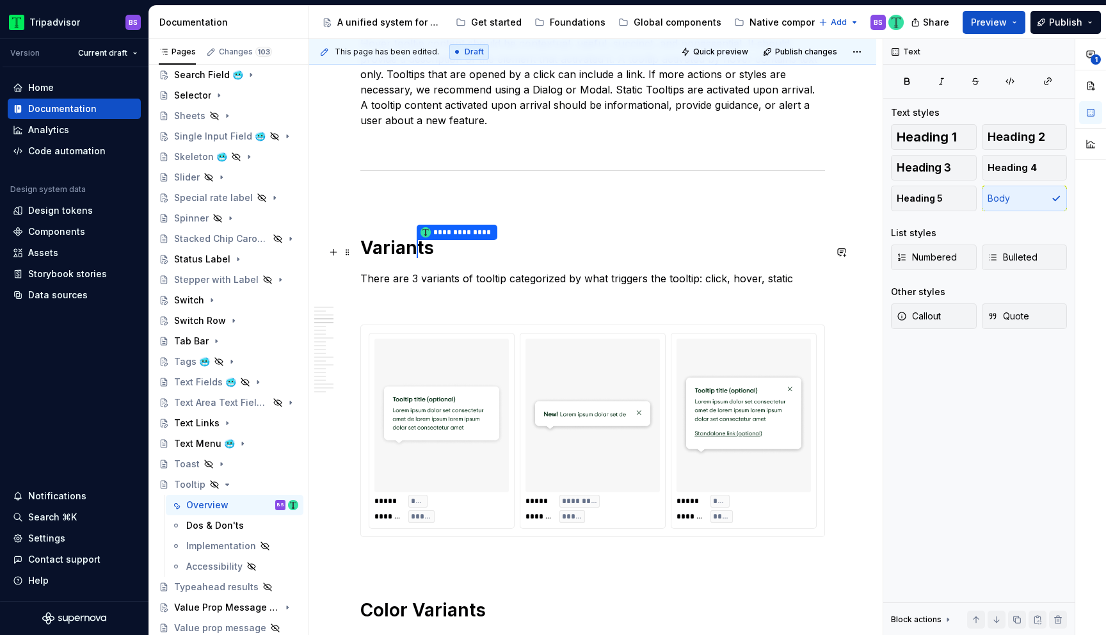
scroll to position [1009, 0]
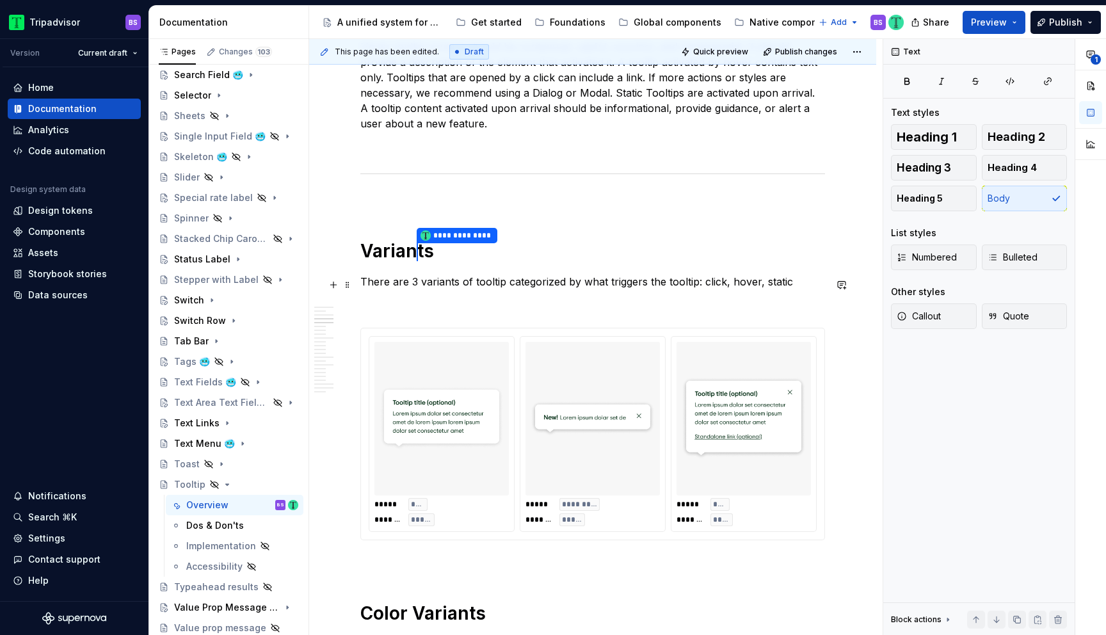
click at [415, 283] on p "There are 3 variants of tooltip categorized by what triggers the tooltip: click…" at bounding box center [592, 281] width 465 height 15
click at [713, 283] on p "There are three types of tooltip categorized by what triggers the tooltip: clic…" at bounding box center [592, 281] width 465 height 15
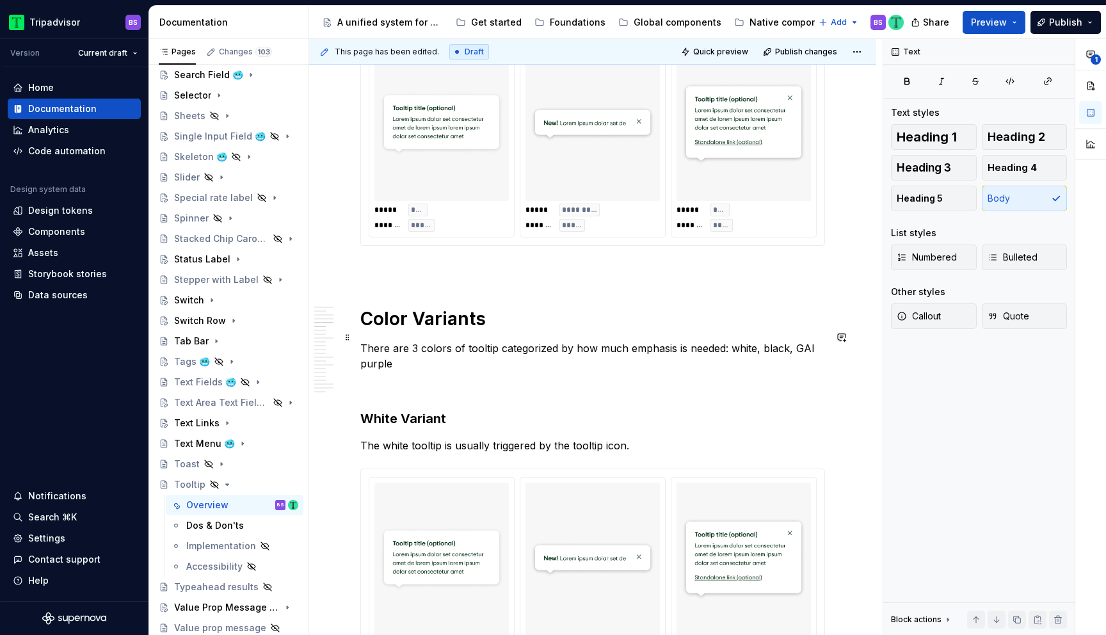
scroll to position [1330, 0]
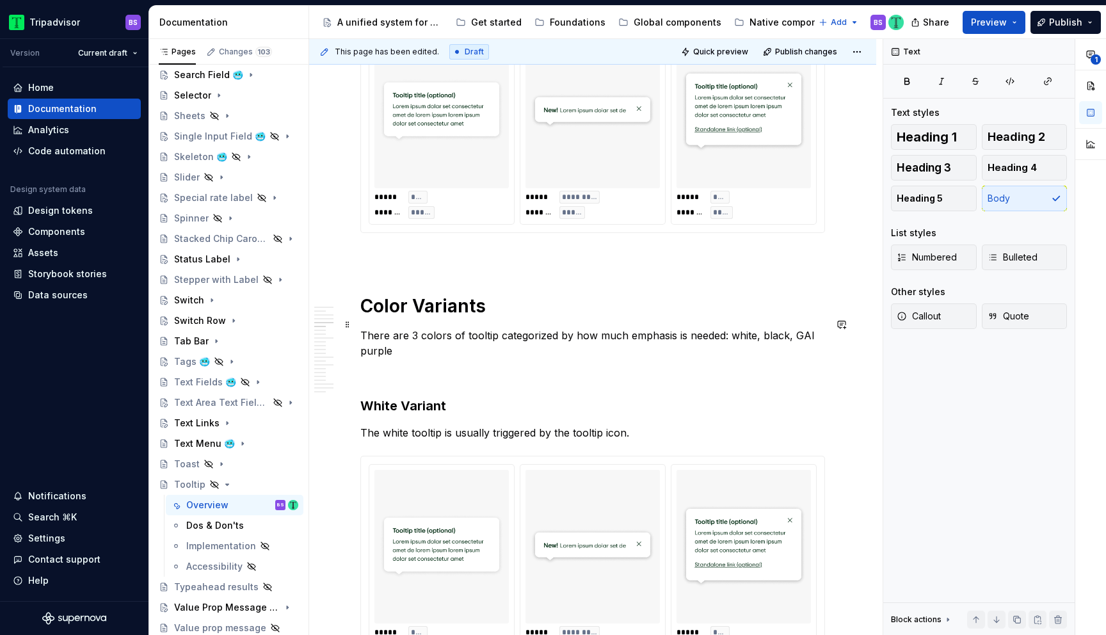
click at [416, 328] on p "There are 3 colors of tooltip categorized by how much emphasis is needed: white…" at bounding box center [592, 343] width 465 height 31
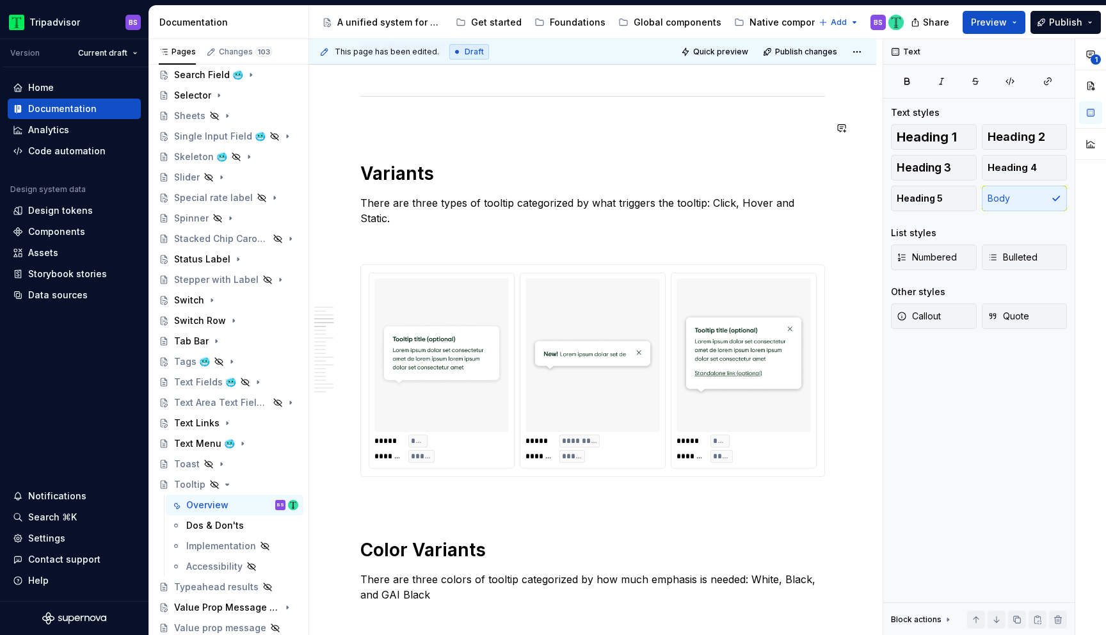
scroll to position [1067, 0]
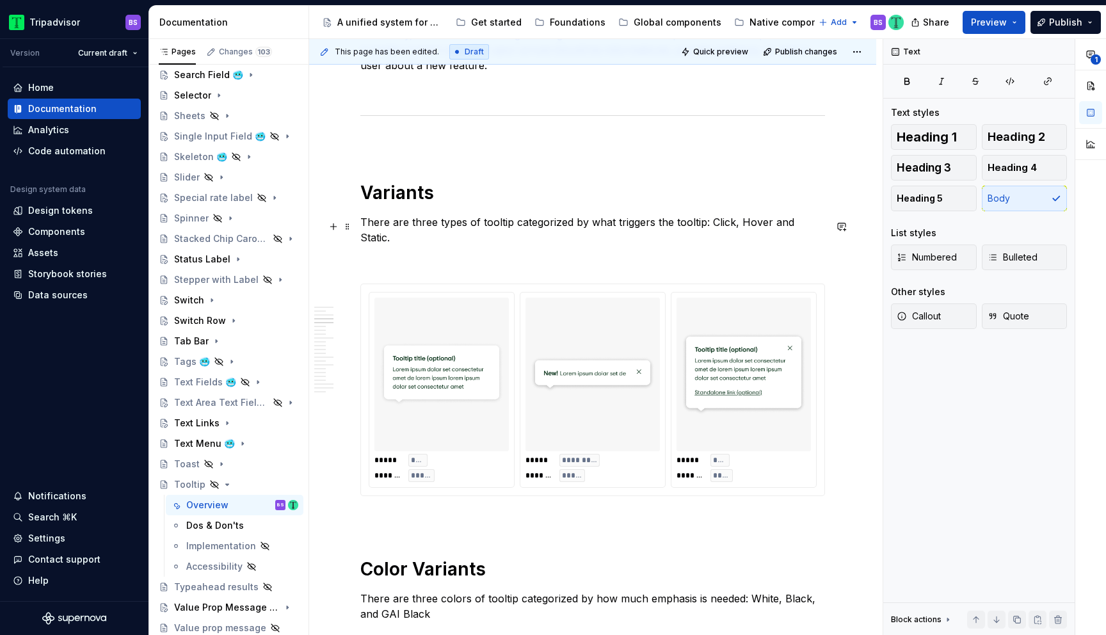
click at [764, 224] on p "There are three types of tooltip categorized by what triggers the tooltip: Clic…" at bounding box center [592, 229] width 465 height 31
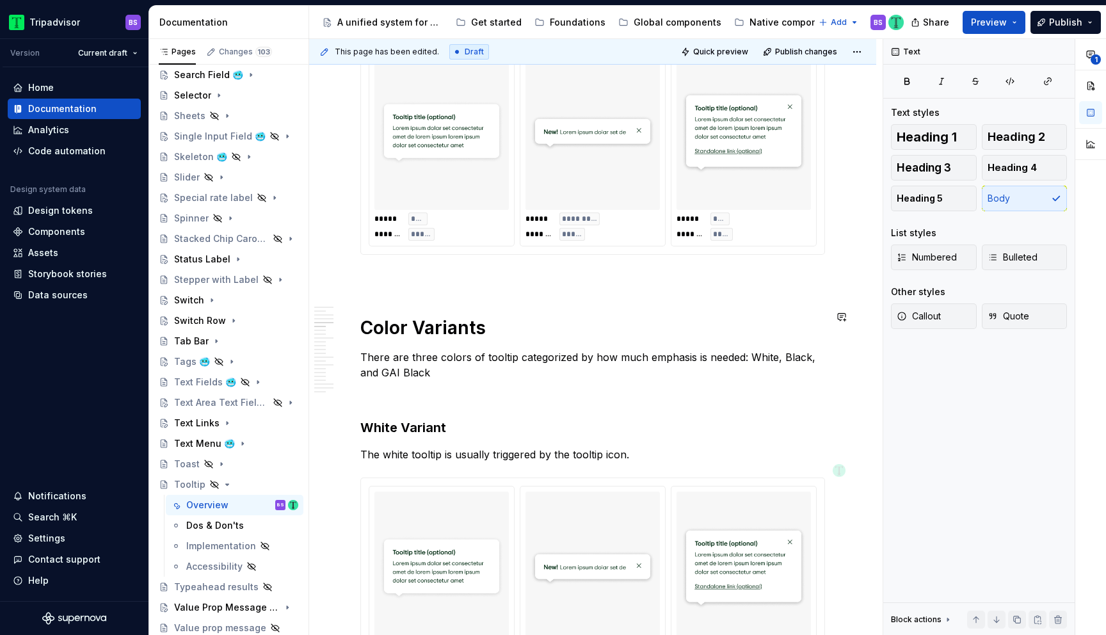
scroll to position [1325, 0]
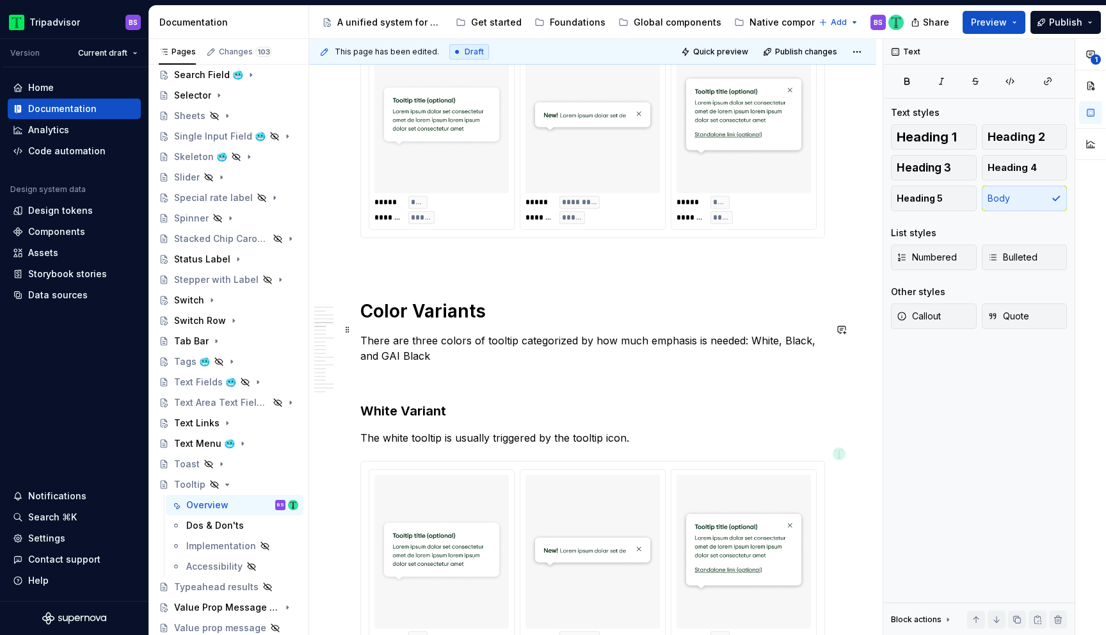
click at [781, 333] on p "There are three colors of tooltip categorized by how much emphasis is needed: W…" at bounding box center [592, 348] width 465 height 31
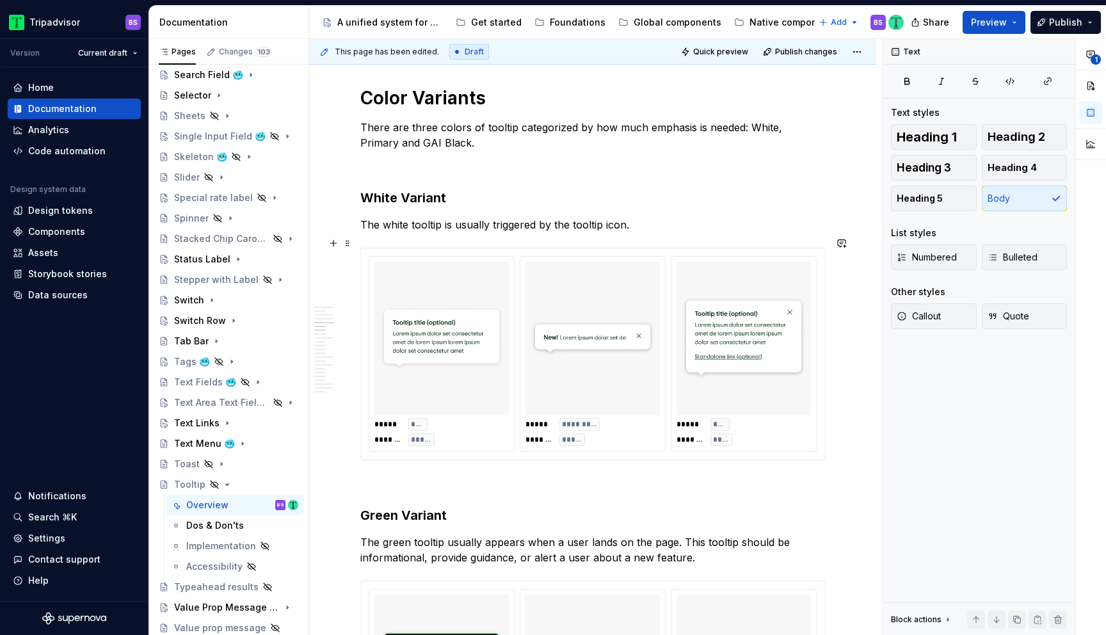
scroll to position [1481, 0]
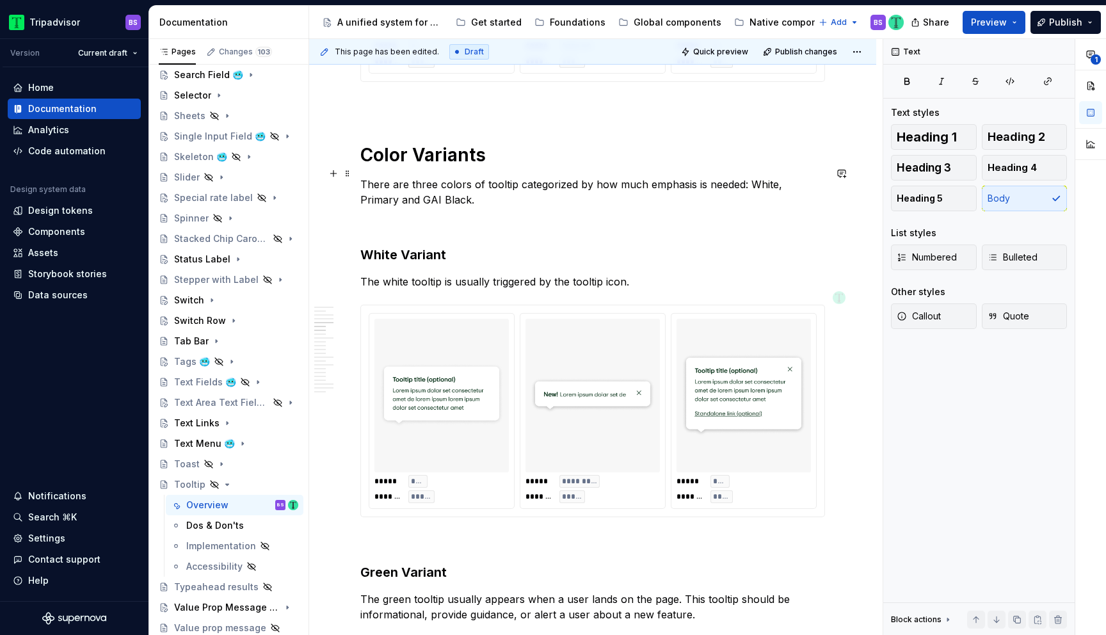
click at [781, 177] on p "There are three colors of tooltip categorized by how much emphasis is needed: W…" at bounding box center [592, 192] width 465 height 31
click at [388, 274] on p "The white tooltip is usually triggered by the tooltip icon." at bounding box center [592, 281] width 465 height 15
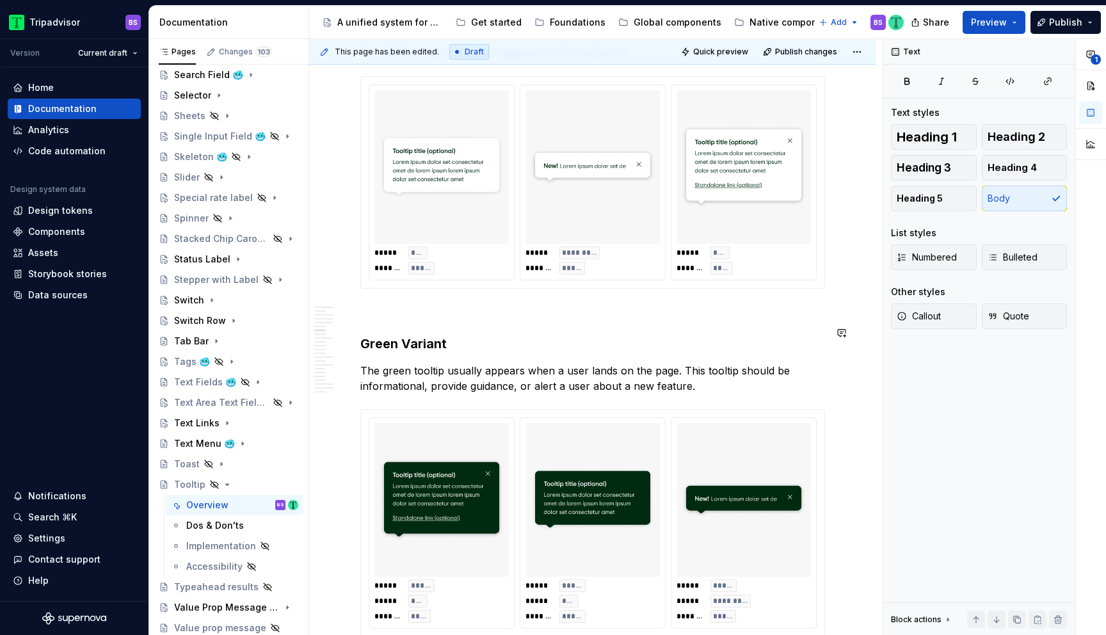
scroll to position [1711, 0]
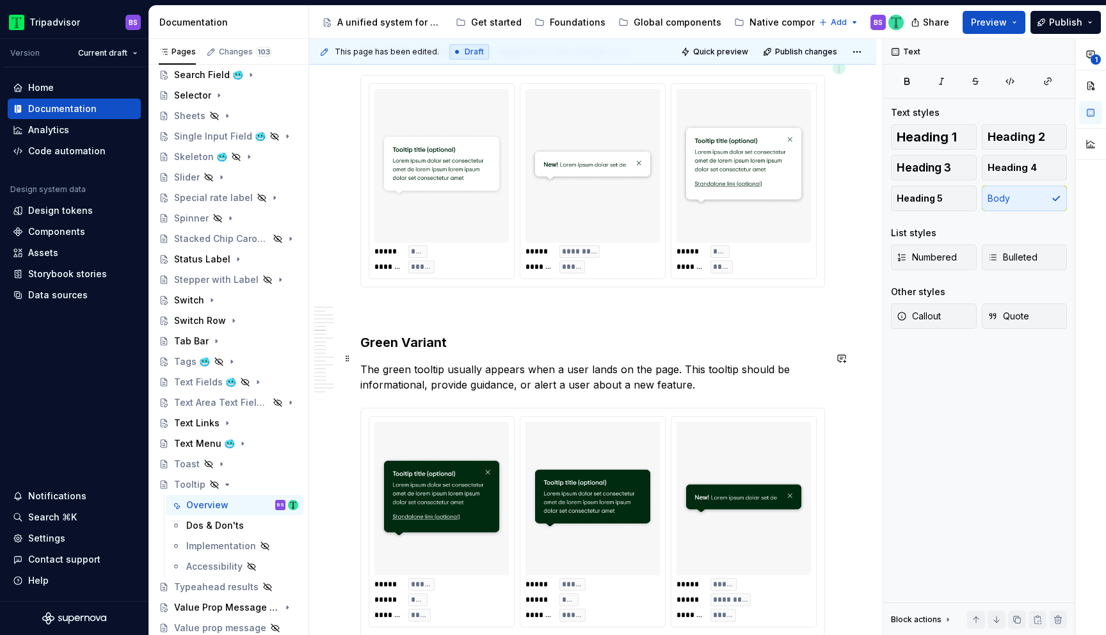
click at [386, 362] on p "The green tooltip usually appears when a user lands on the page. This tooltip s…" at bounding box center [592, 377] width 465 height 31
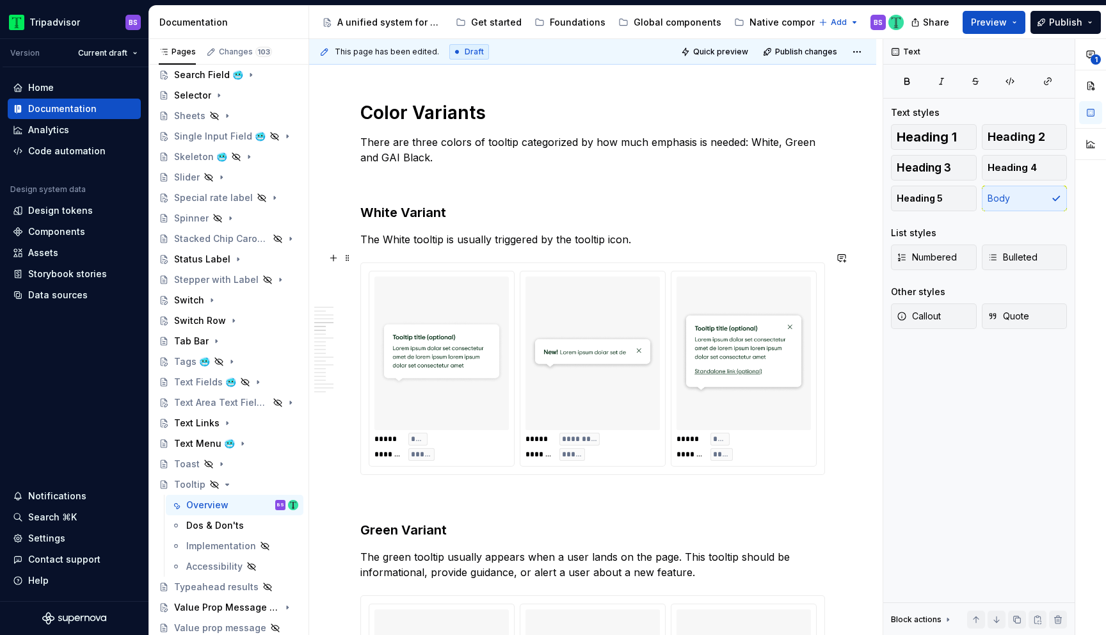
scroll to position [1497, 0]
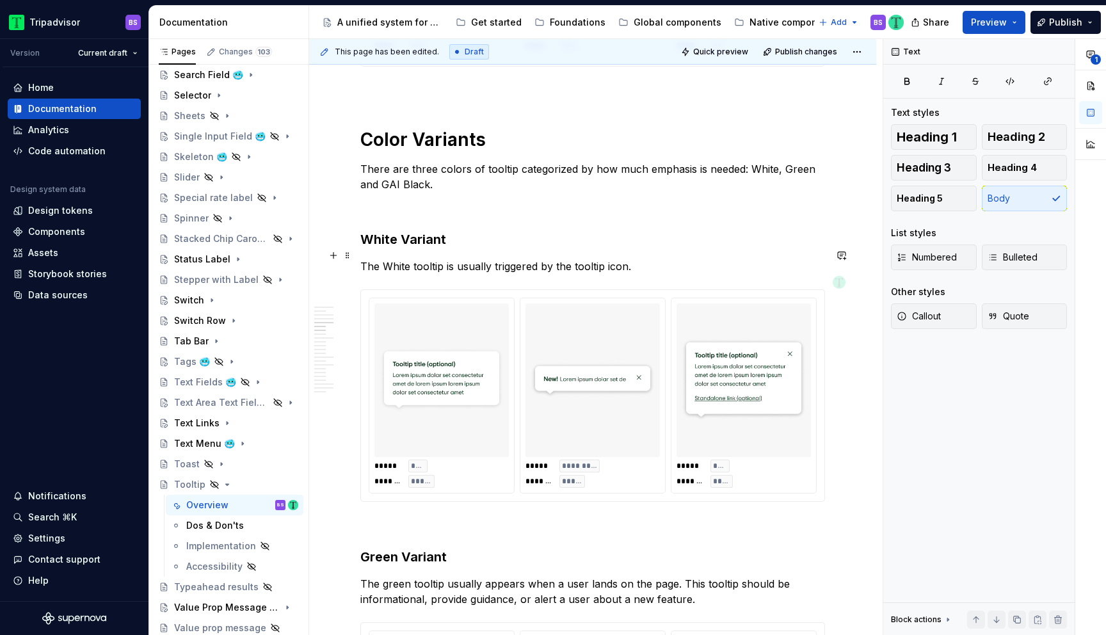
click at [390, 259] on p "The White tooltip is usually triggered by the tooltip icon." at bounding box center [592, 266] width 465 height 15
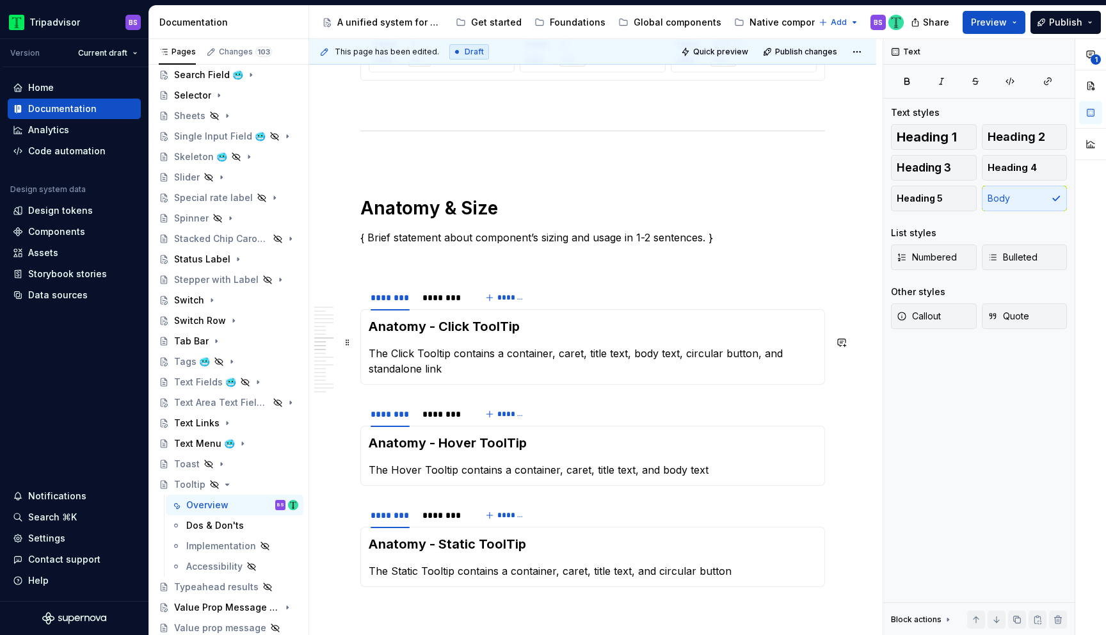
scroll to position [2616, 0]
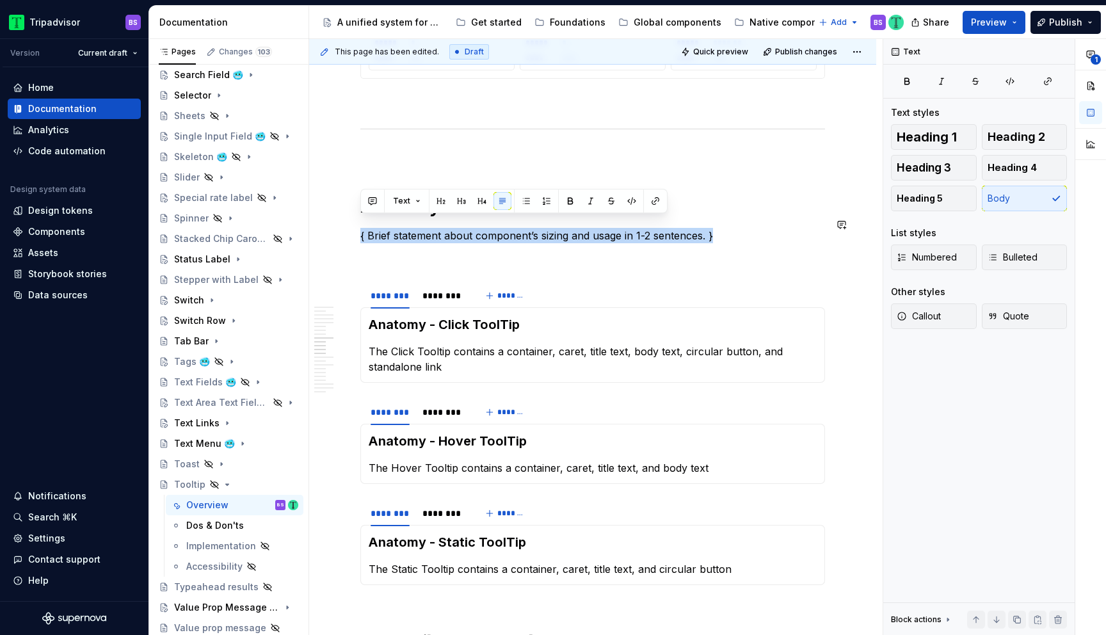
drag, startPoint x: 729, startPoint y: 223, endPoint x: 337, endPoint y: 216, distance: 392.9
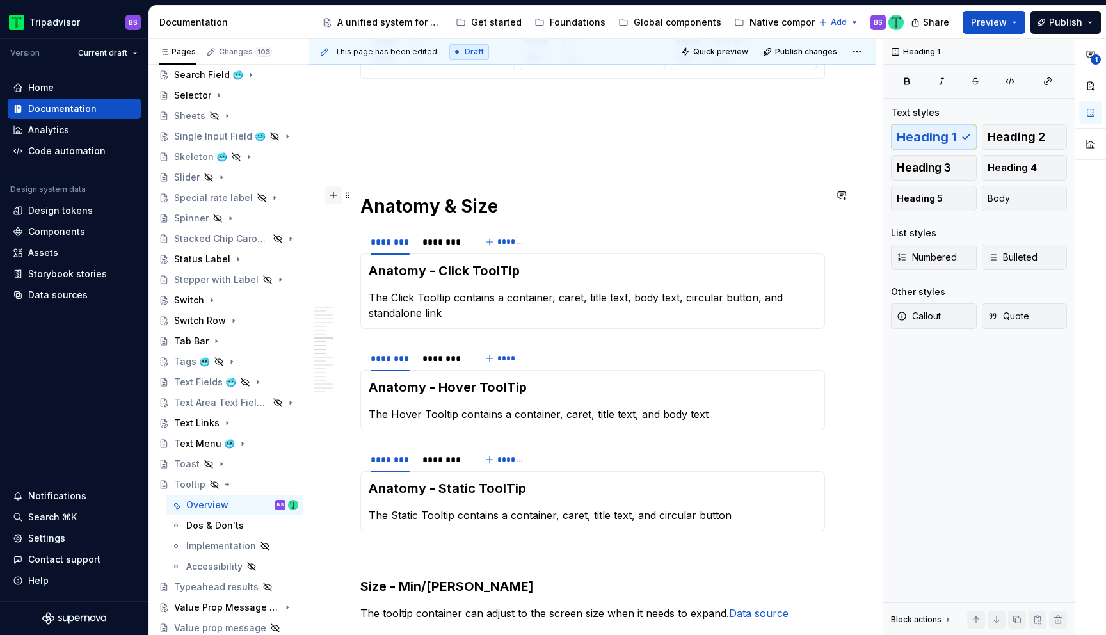
click at [332, 195] on button "button" at bounding box center [333, 195] width 18 height 18
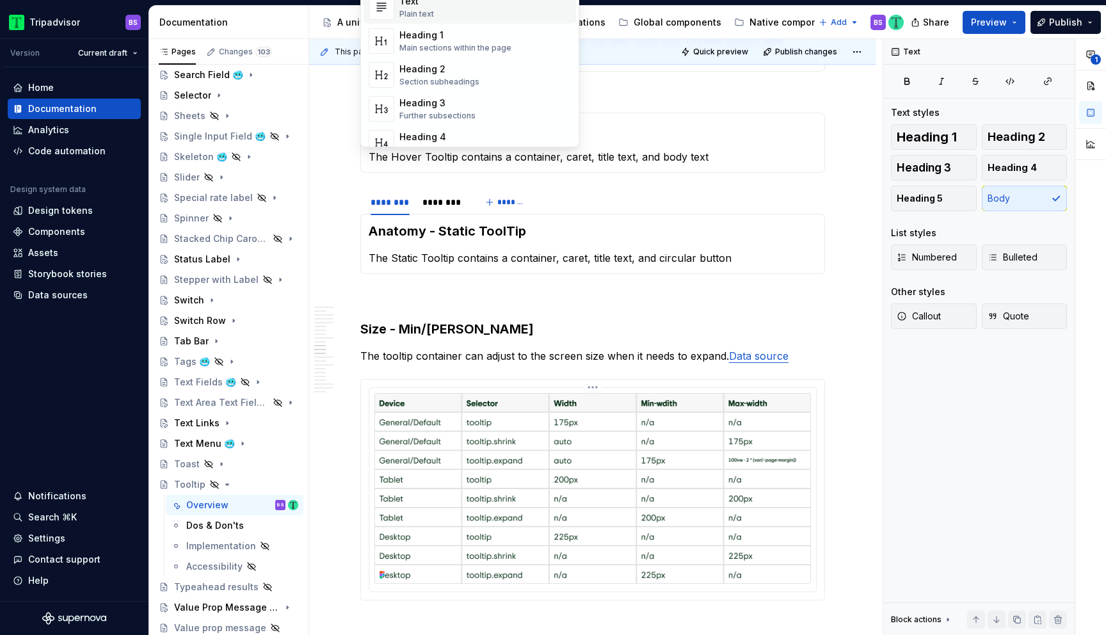
scroll to position [2957, 0]
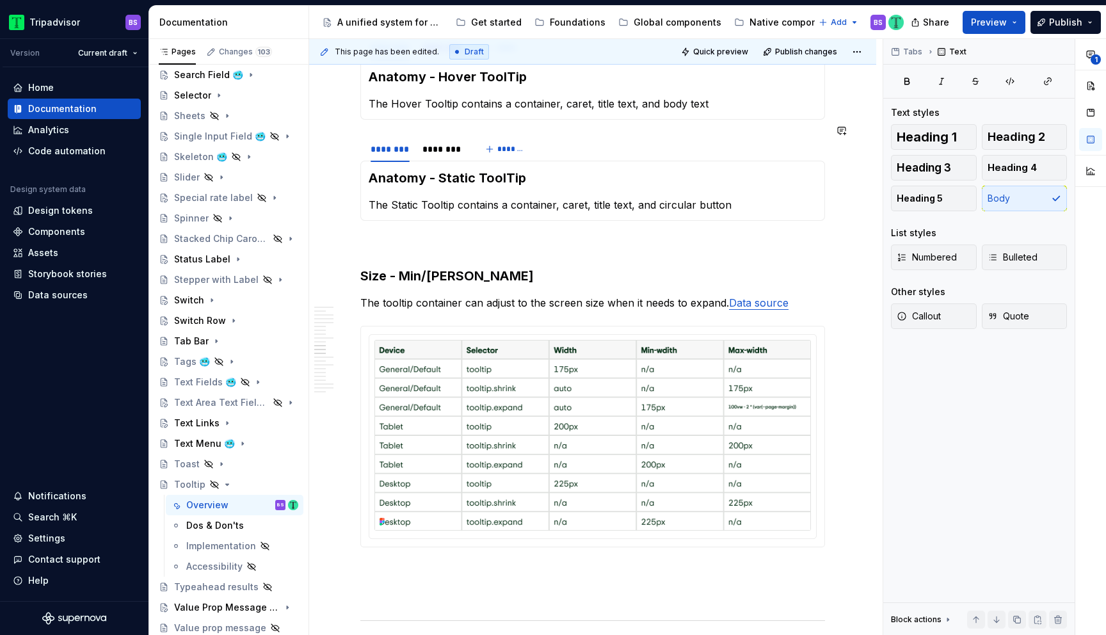
click at [427, 135] on section "******** ******** ******* Anatomy - Static ToolTip The Static Tooltip contains …" at bounding box center [592, 178] width 465 height 86
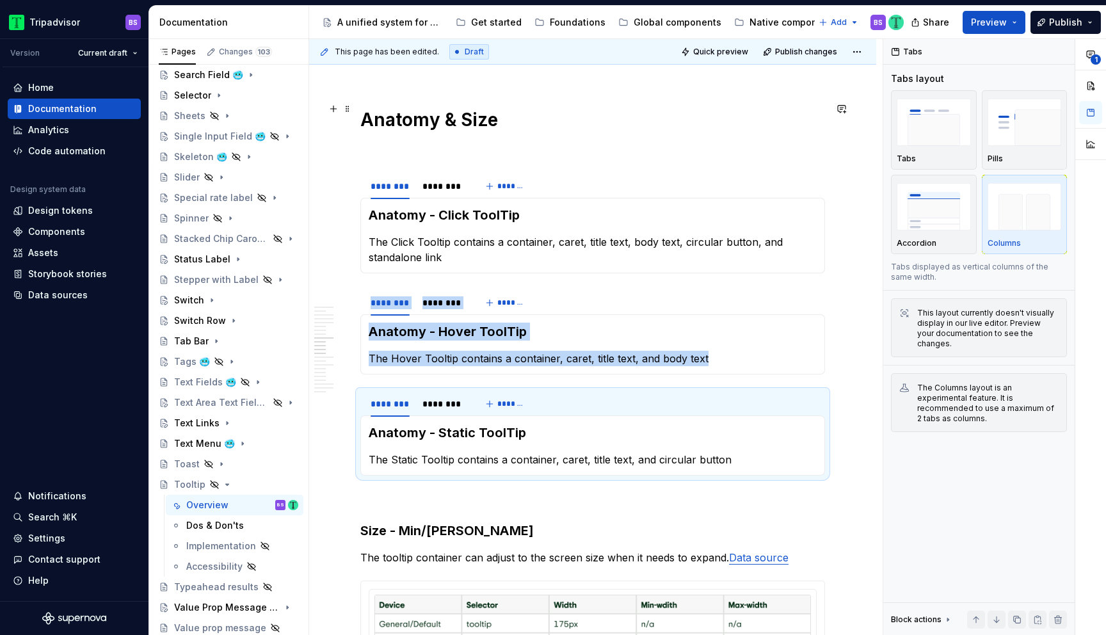
scroll to position [2673, 0]
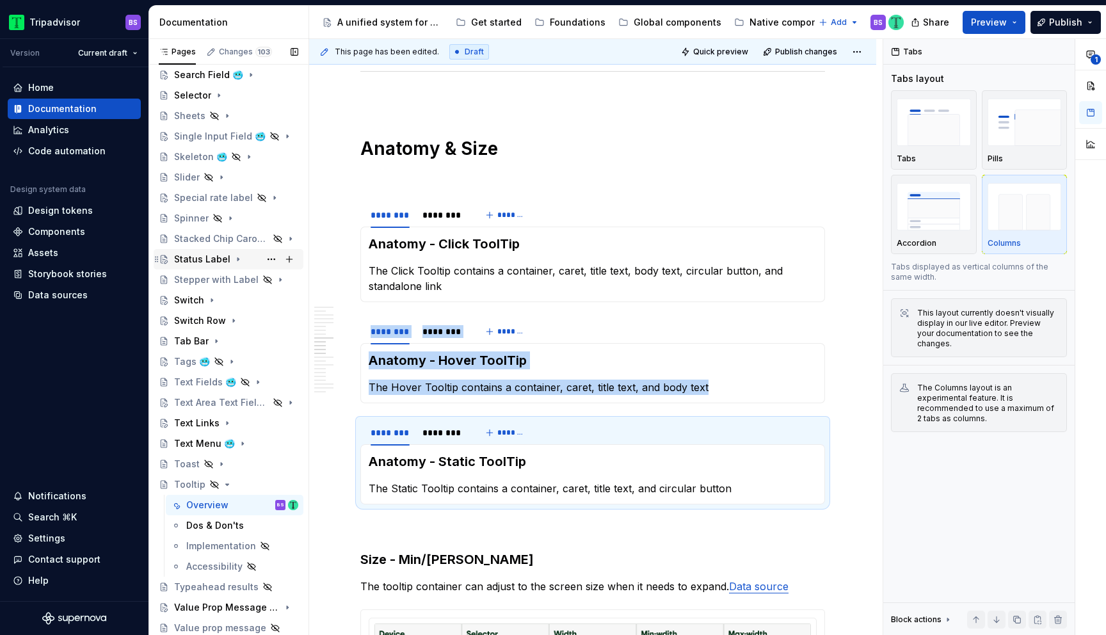
click at [211, 261] on div "Status Label" at bounding box center [202, 259] width 56 height 13
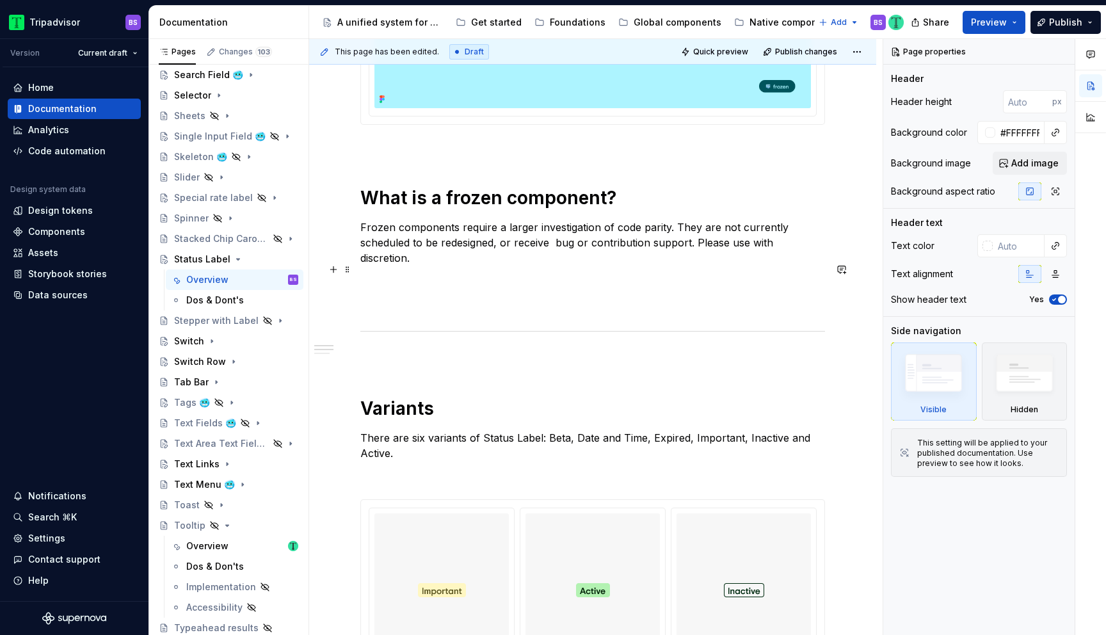
scroll to position [246, 0]
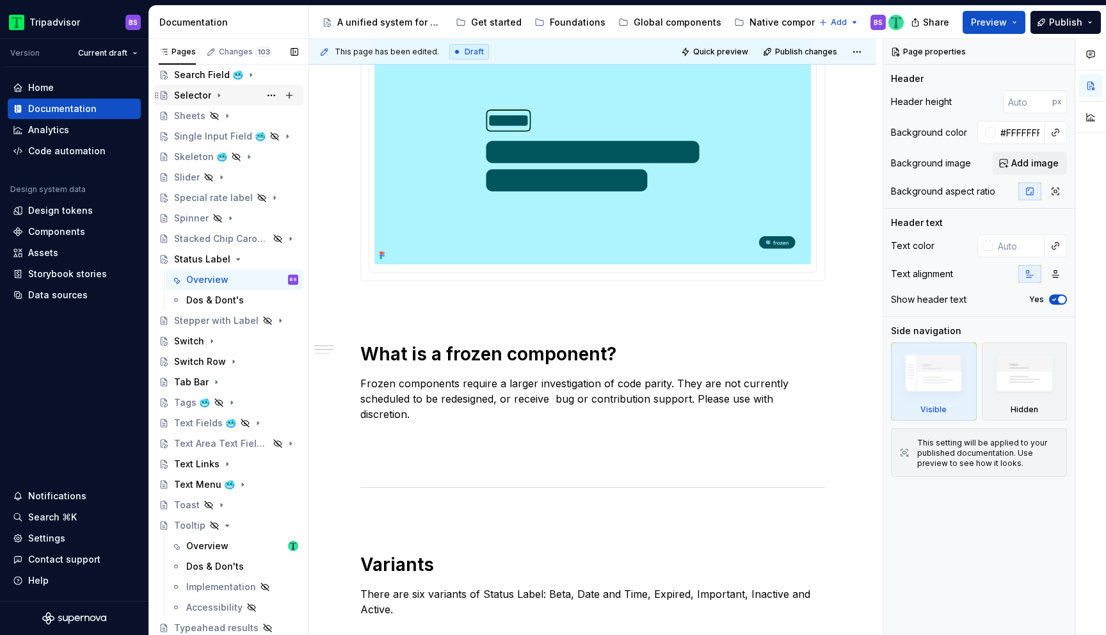
click at [196, 87] on div "Selector" at bounding box center [236, 95] width 124 height 18
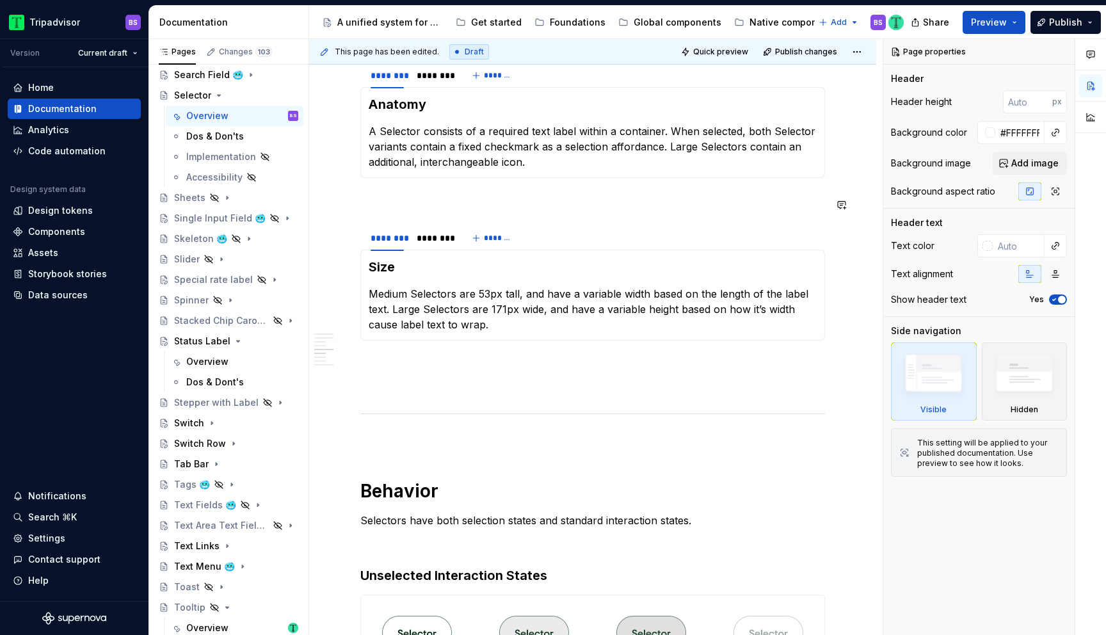
scroll to position [1050, 0]
click at [431, 211] on p at bounding box center [592, 202] width 465 height 15
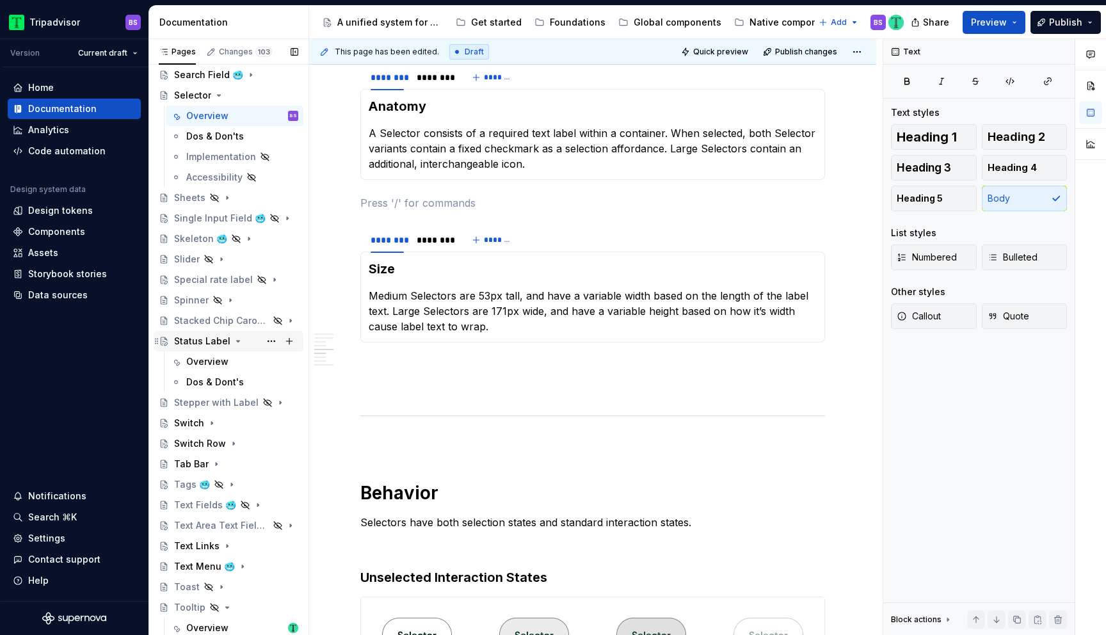
click at [237, 341] on icon "Page tree" at bounding box center [238, 340] width 3 height 1
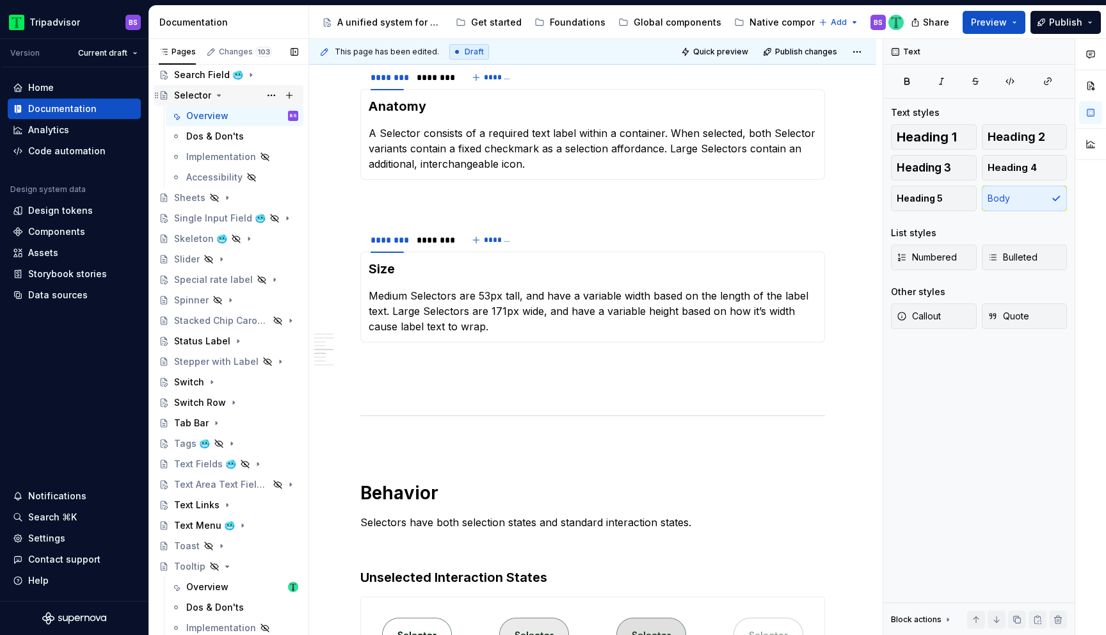
click at [214, 92] on icon "Page tree" at bounding box center [219, 95] width 10 height 10
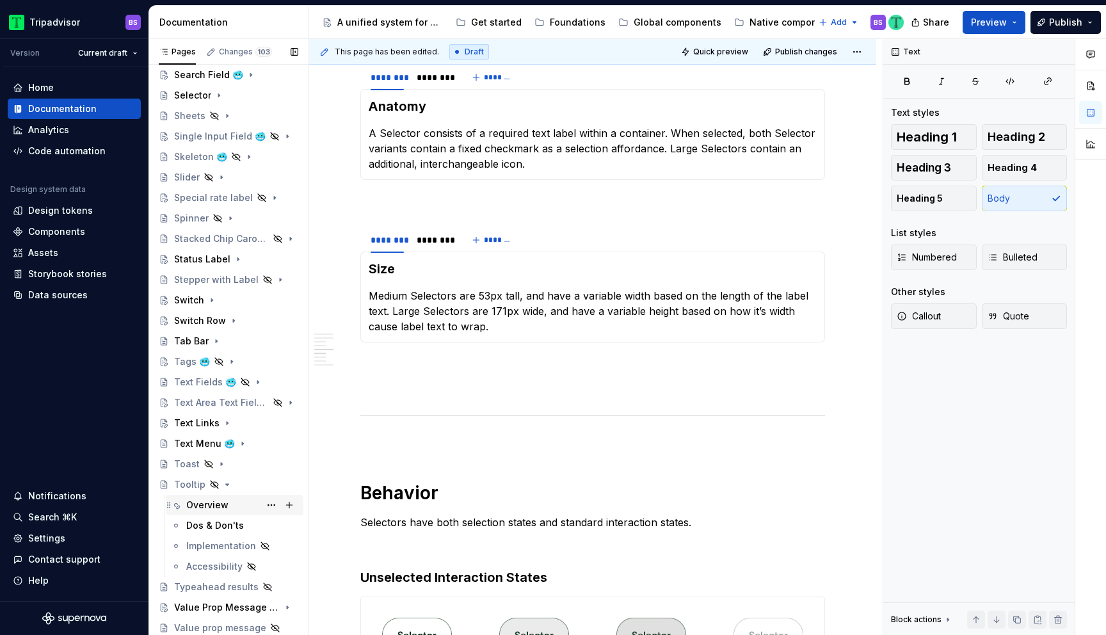
click at [230, 502] on div "Overview" at bounding box center [242, 505] width 112 height 18
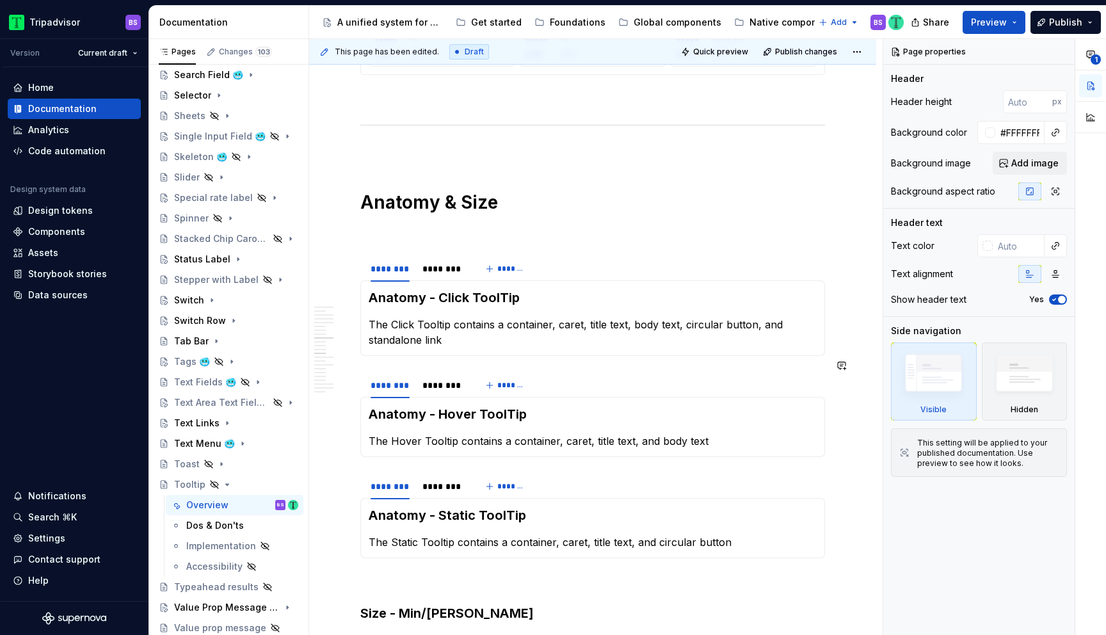
scroll to position [2709, 0]
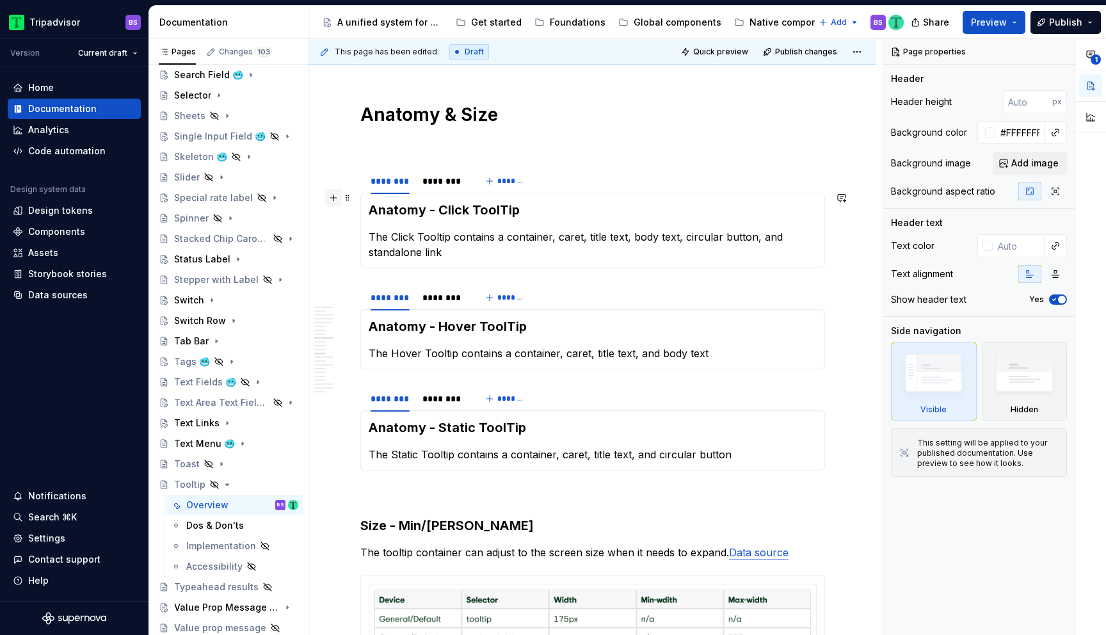
click at [333, 201] on button "button" at bounding box center [333, 198] width 18 height 18
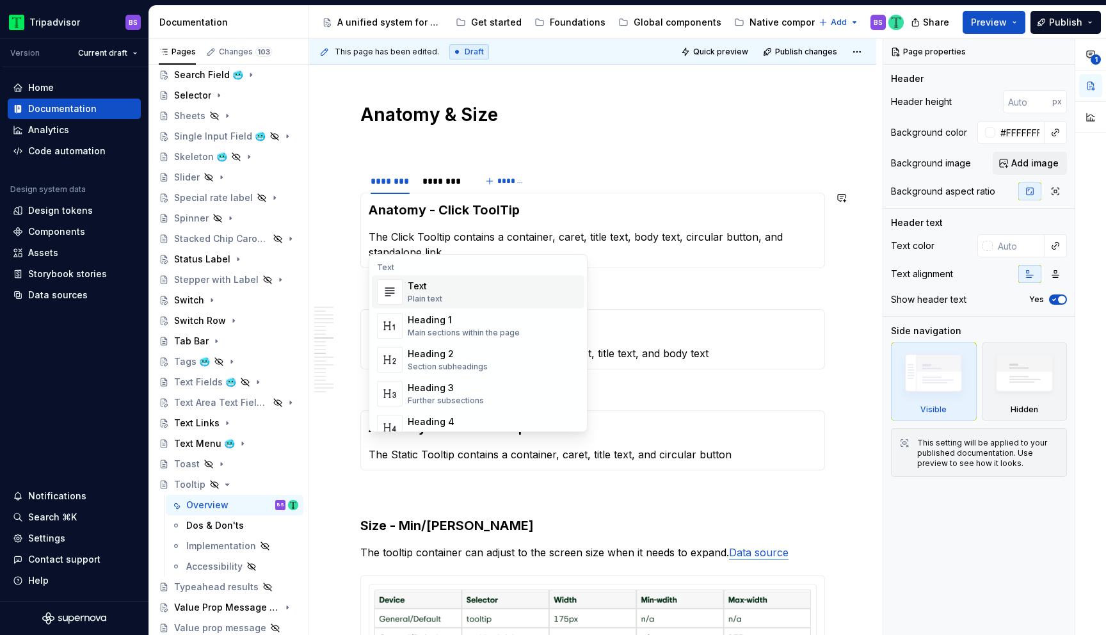
click at [536, 136] on p at bounding box center [592, 143] width 465 height 15
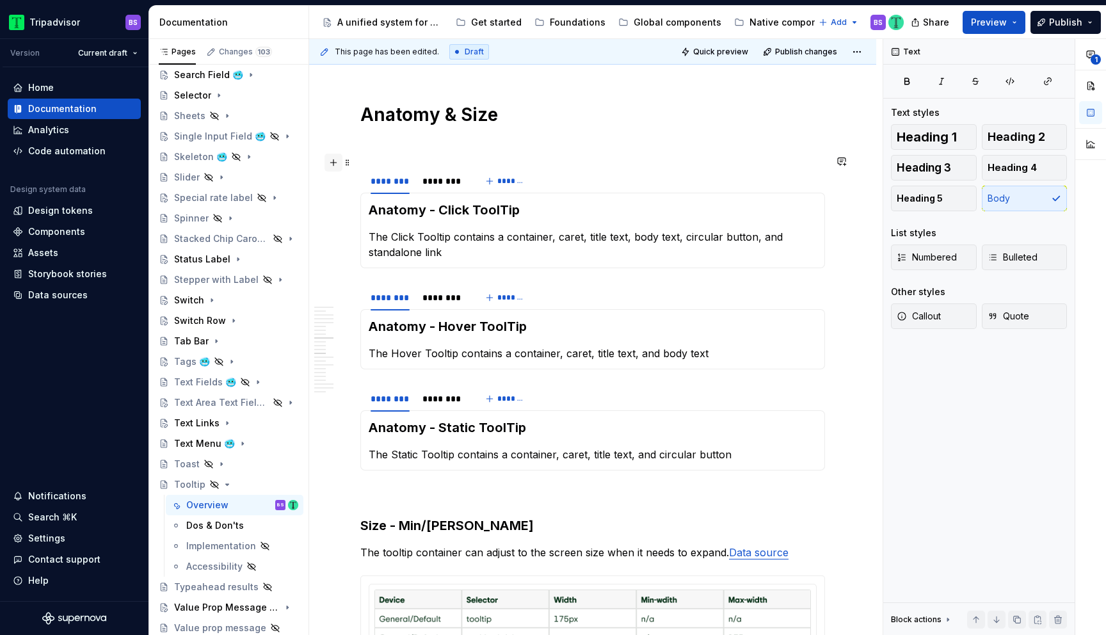
click at [332, 162] on button "button" at bounding box center [333, 163] width 18 height 18
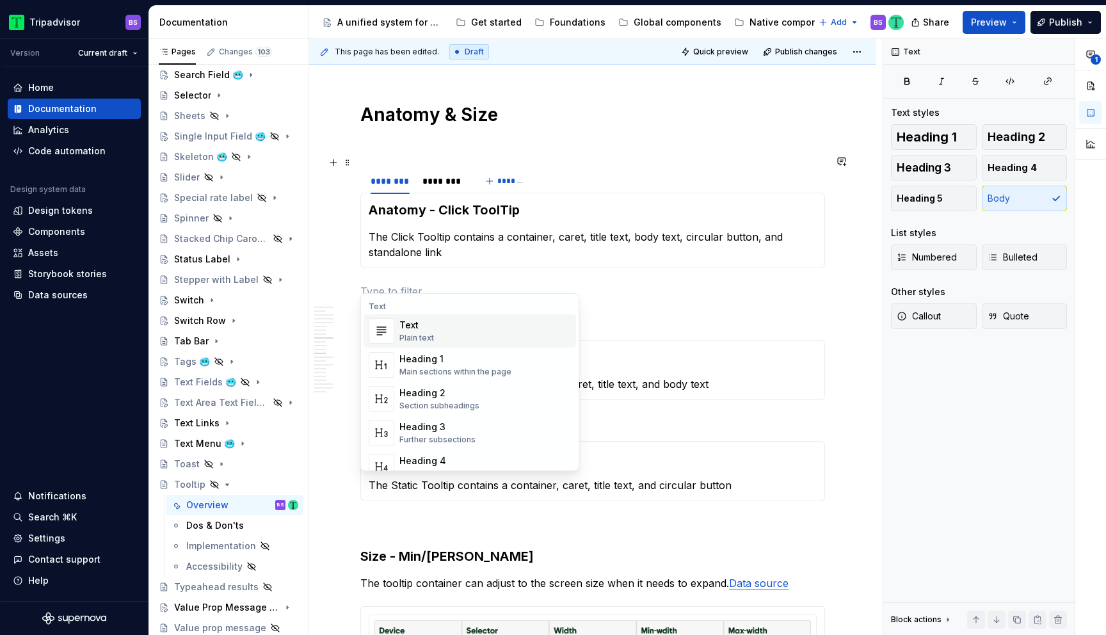
click at [431, 283] on p at bounding box center [592, 290] width 465 height 15
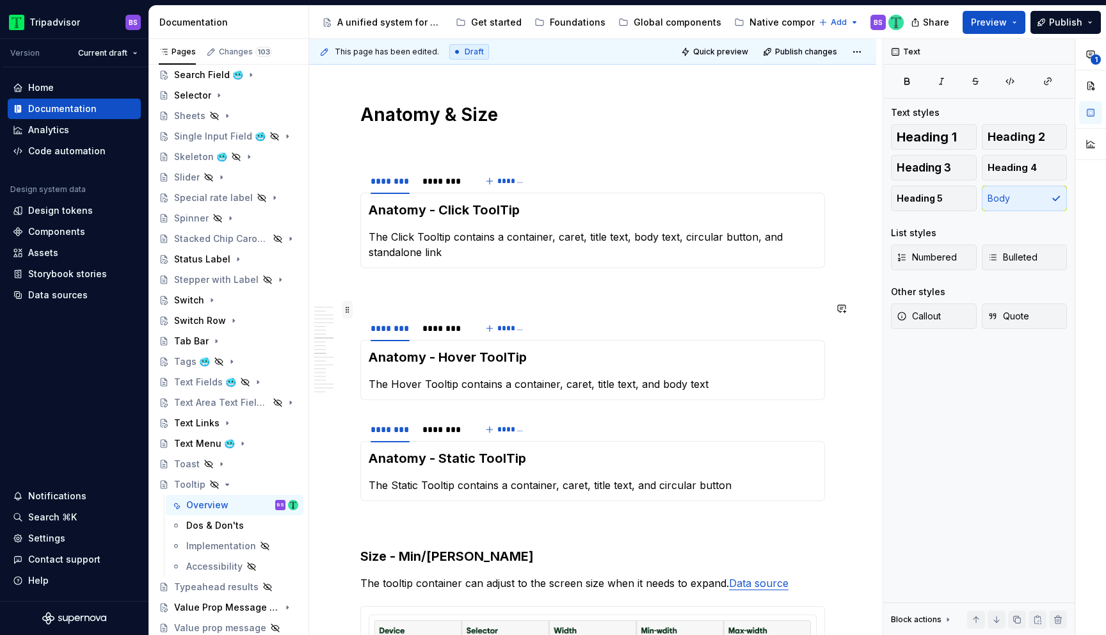
click at [348, 309] on span at bounding box center [347, 310] width 10 height 18
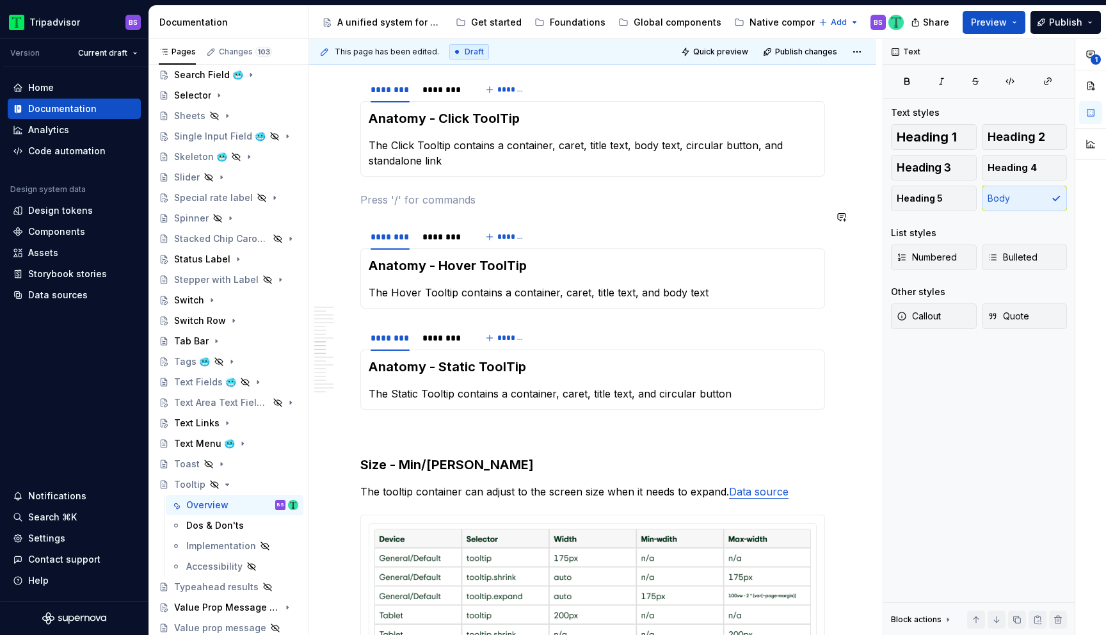
scroll to position [2814, 0]
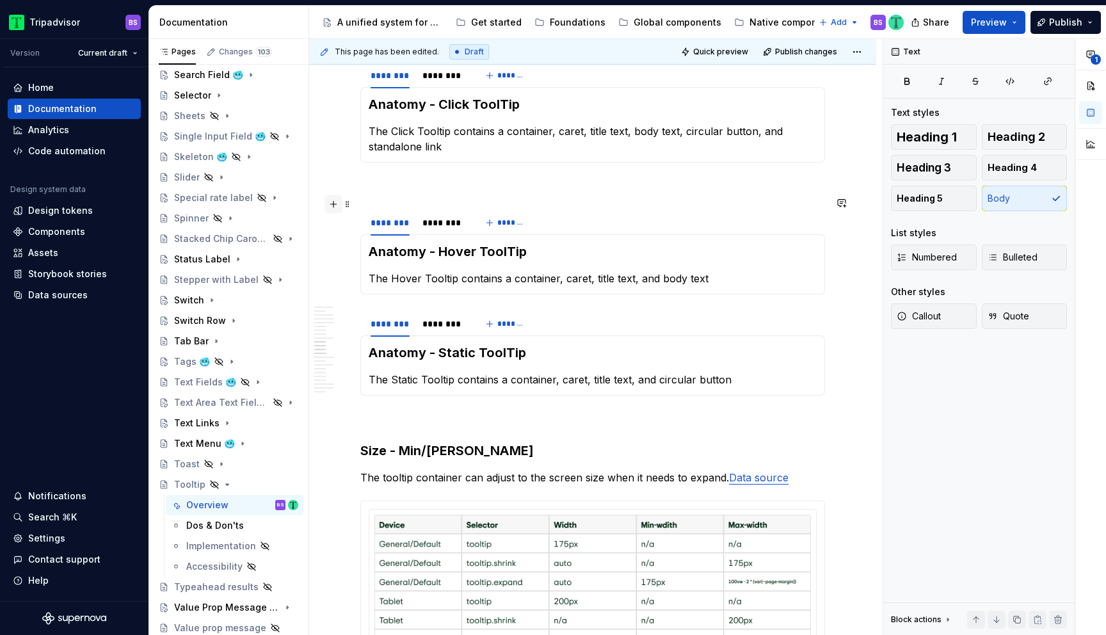
click at [331, 200] on button "button" at bounding box center [333, 204] width 18 height 18
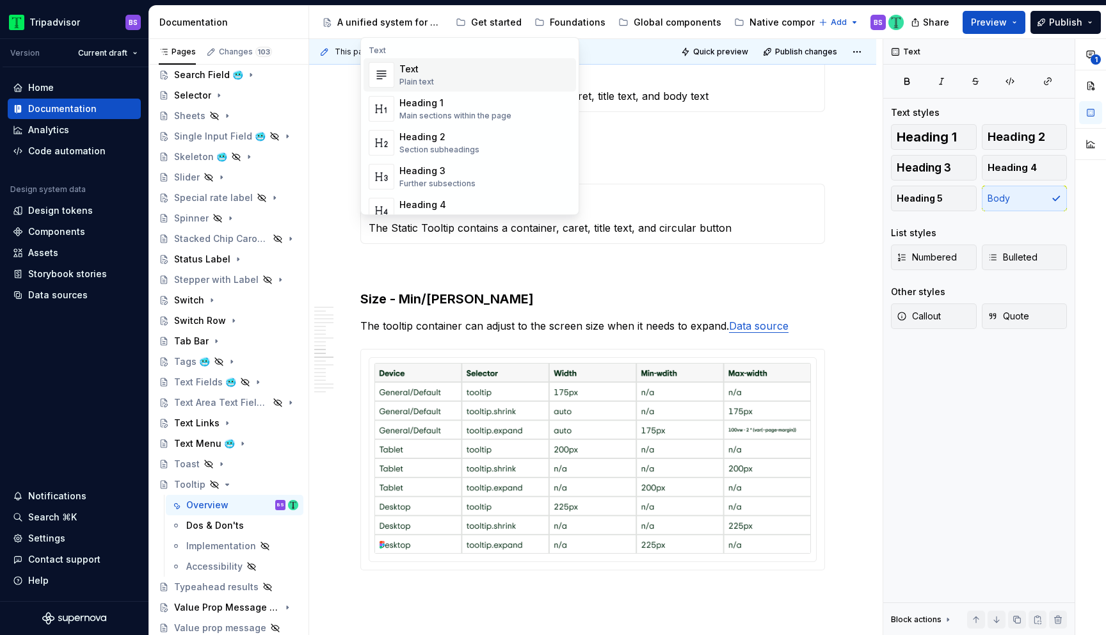
scroll to position [2944, 0]
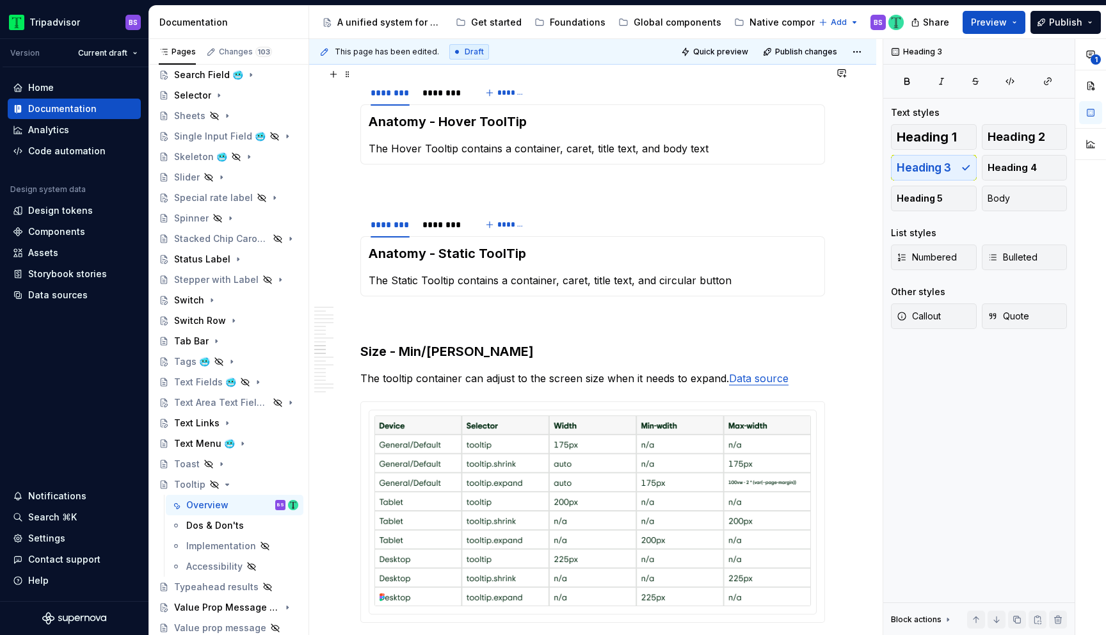
click at [675, 315] on div "**********" at bounding box center [592, 514] width 465 height 6319
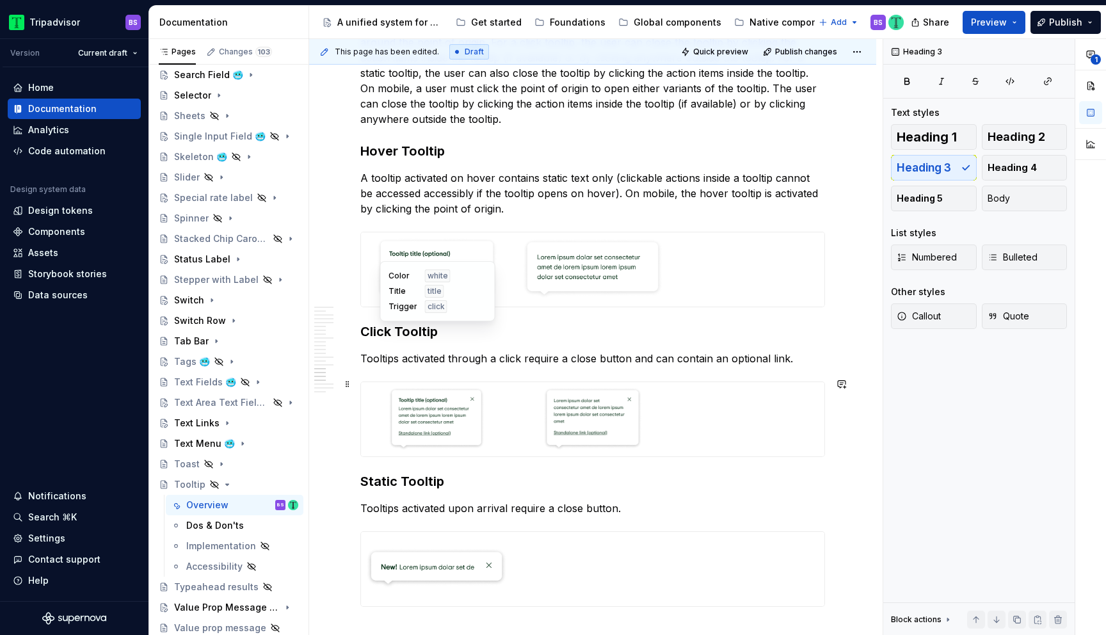
scroll to position [4718, 0]
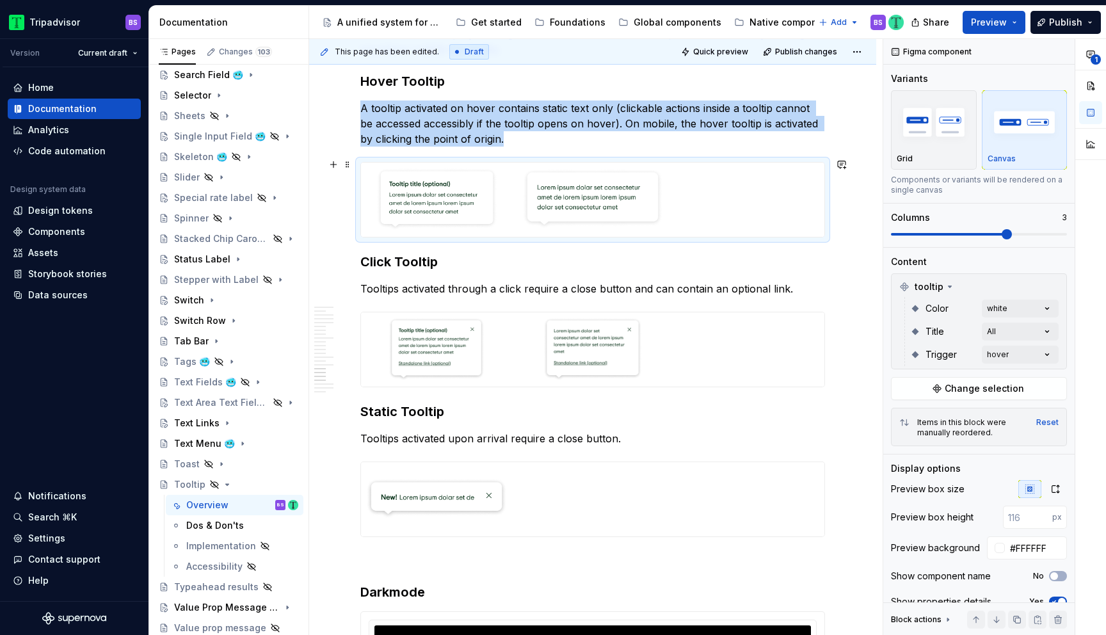
click at [736, 212] on div at bounding box center [592, 200] width 463 height 74
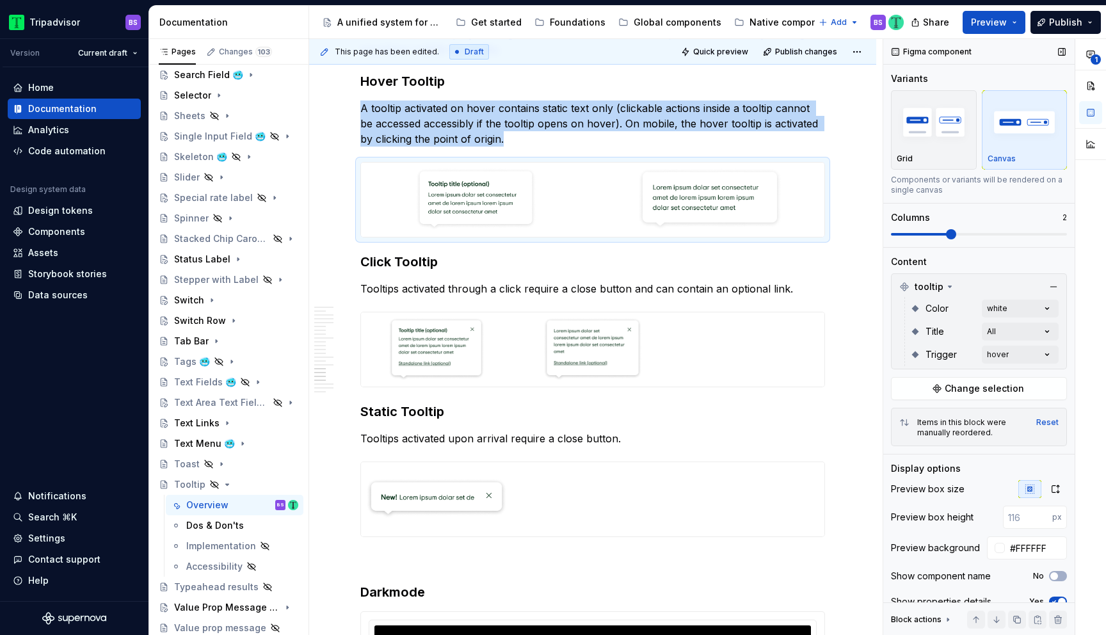
click at [946, 232] on span at bounding box center [951, 234] width 10 height 10
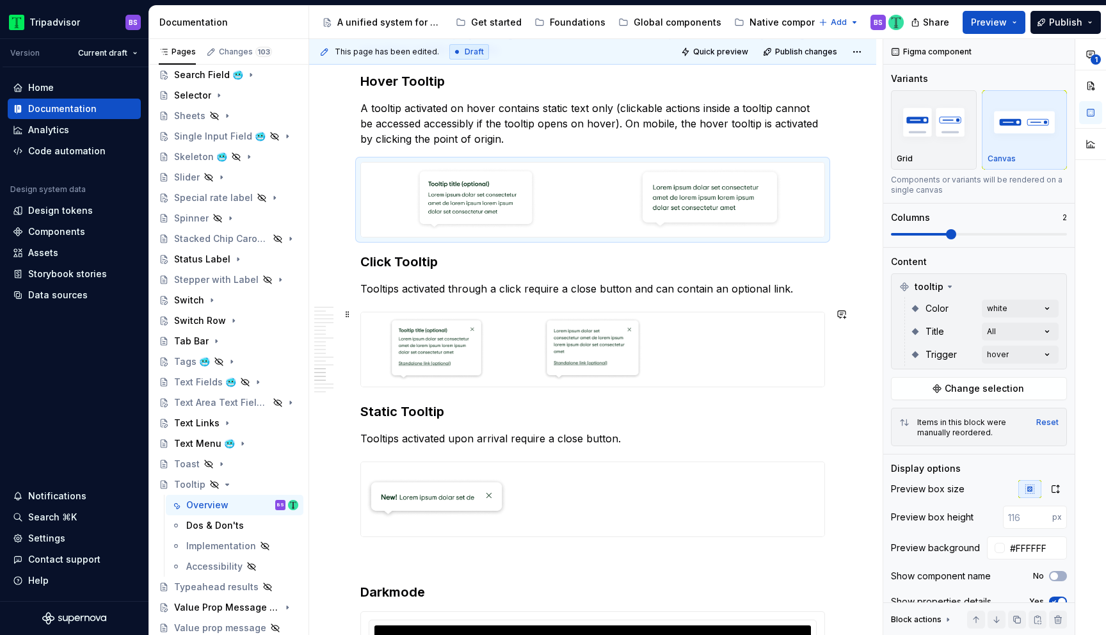
click at [731, 341] on div at bounding box center [592, 349] width 463 height 74
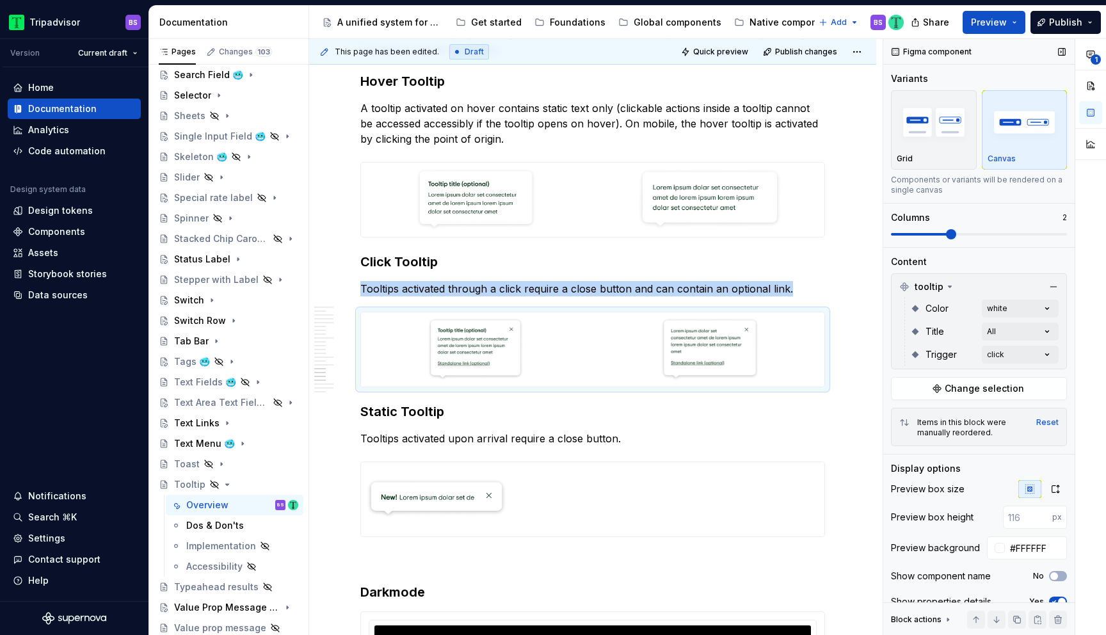
click at [956, 235] on span at bounding box center [951, 234] width 10 height 10
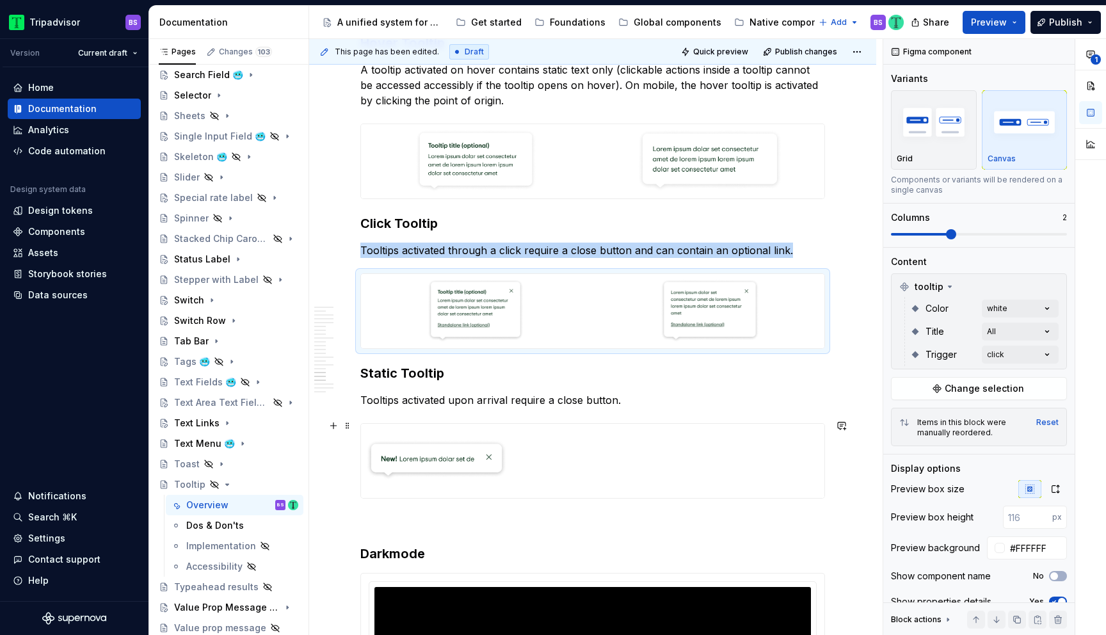
scroll to position [4812, 0]
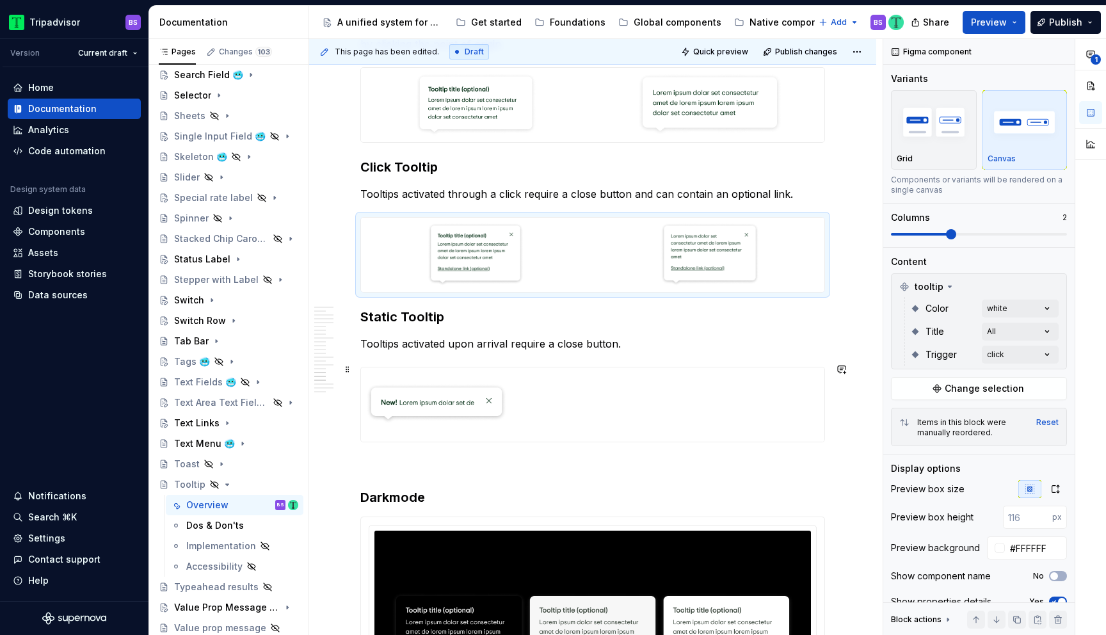
click at [662, 397] on div at bounding box center [592, 404] width 463 height 74
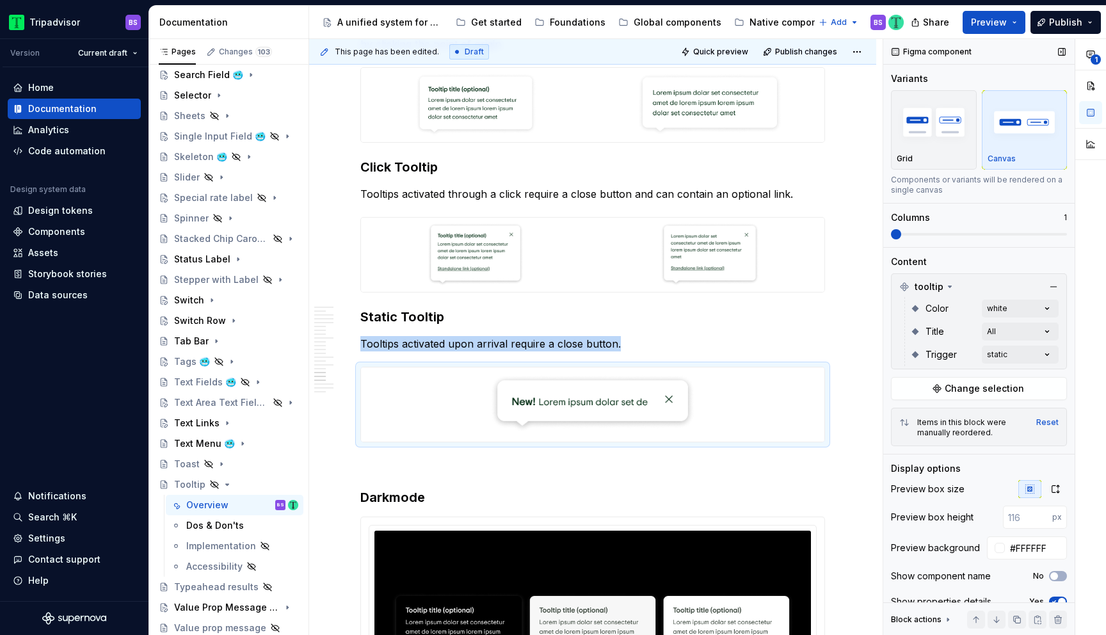
click at [891, 233] on span at bounding box center [896, 234] width 10 height 10
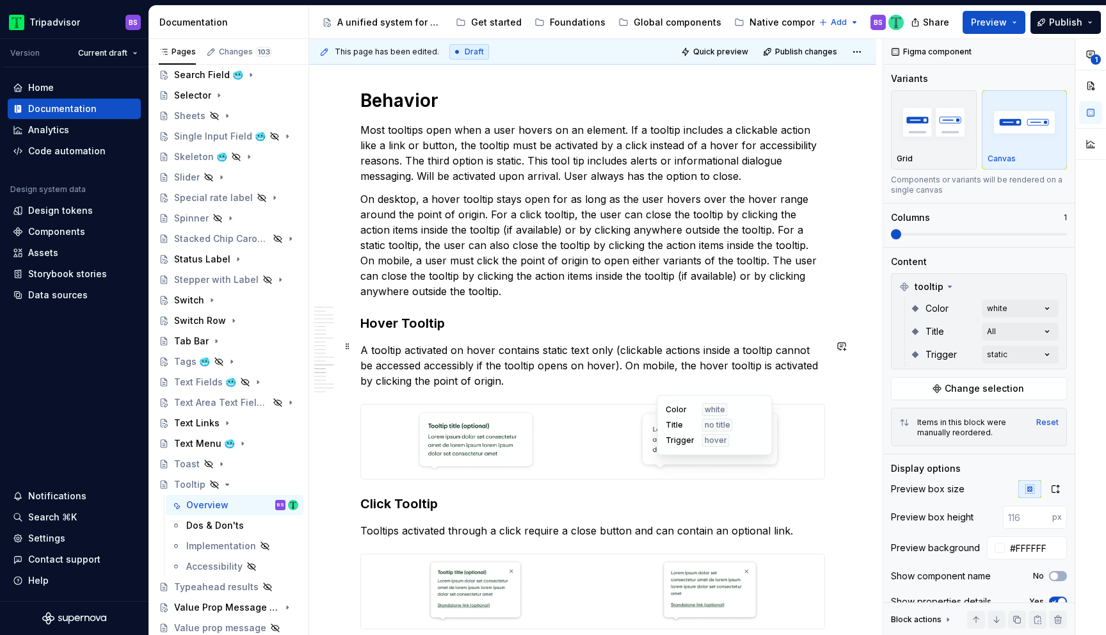
scroll to position [4434, 0]
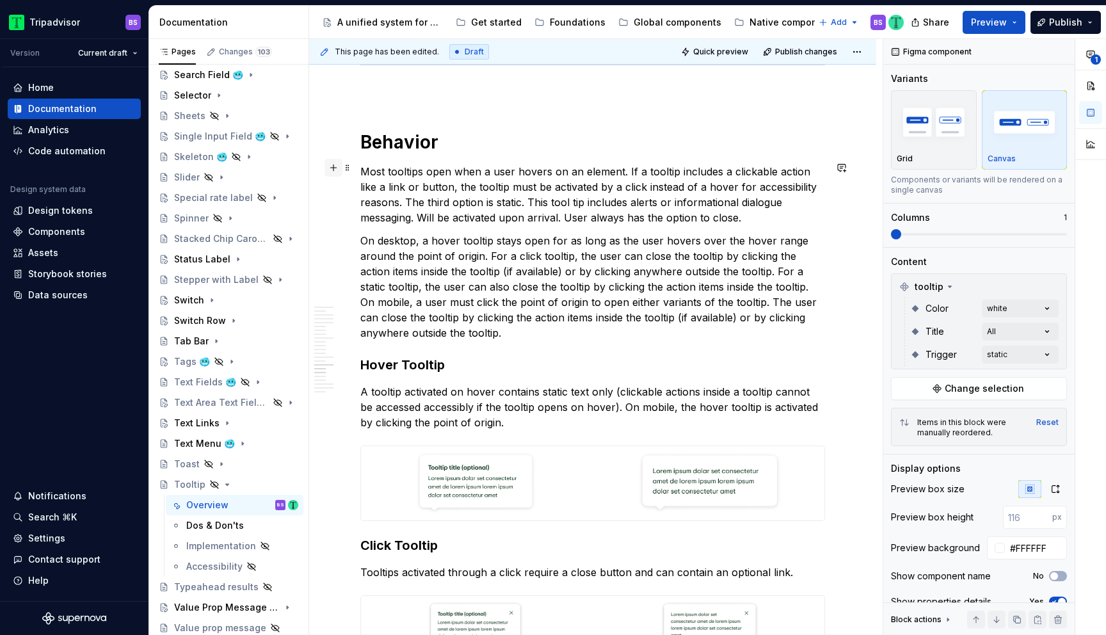
click at [335, 170] on button "button" at bounding box center [333, 168] width 18 height 18
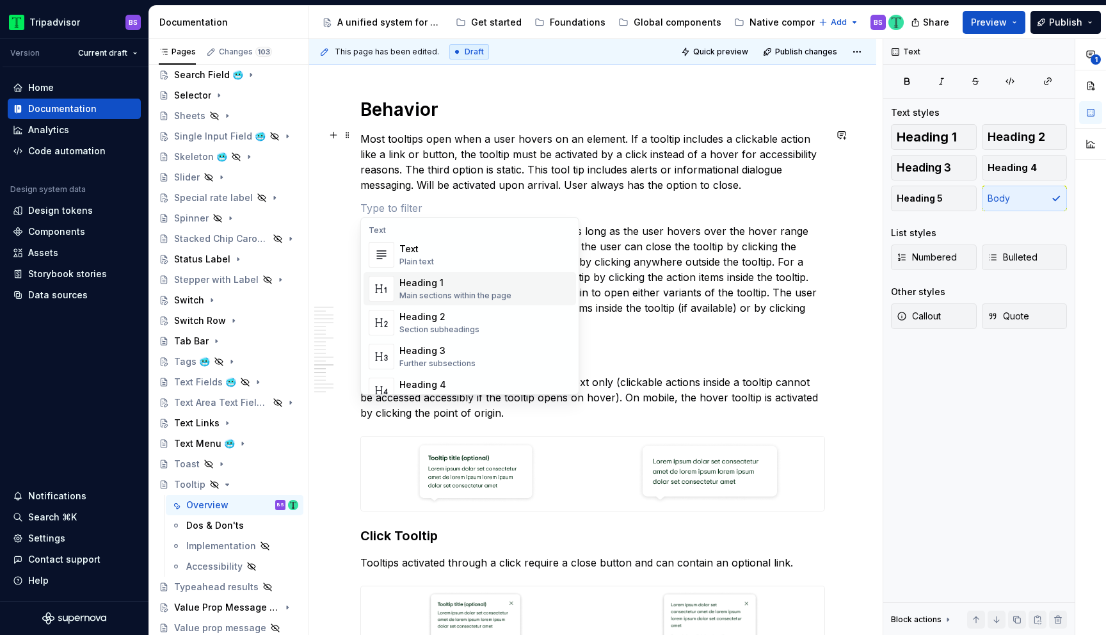
scroll to position [4468, 0]
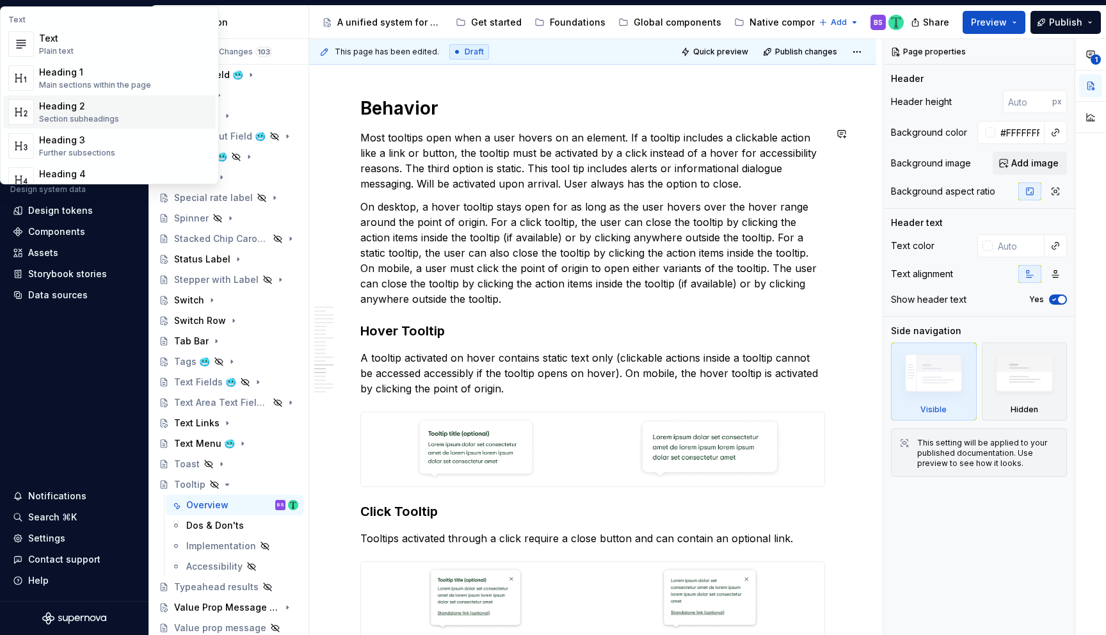
type textarea "*"
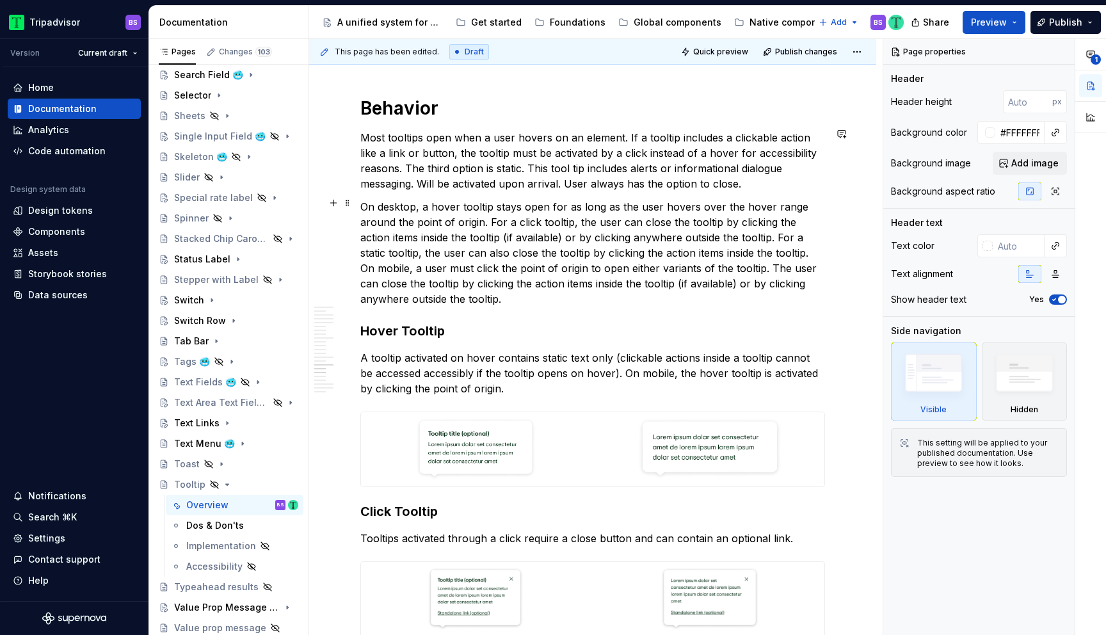
click at [335, 203] on button "button" at bounding box center [333, 203] width 18 height 18
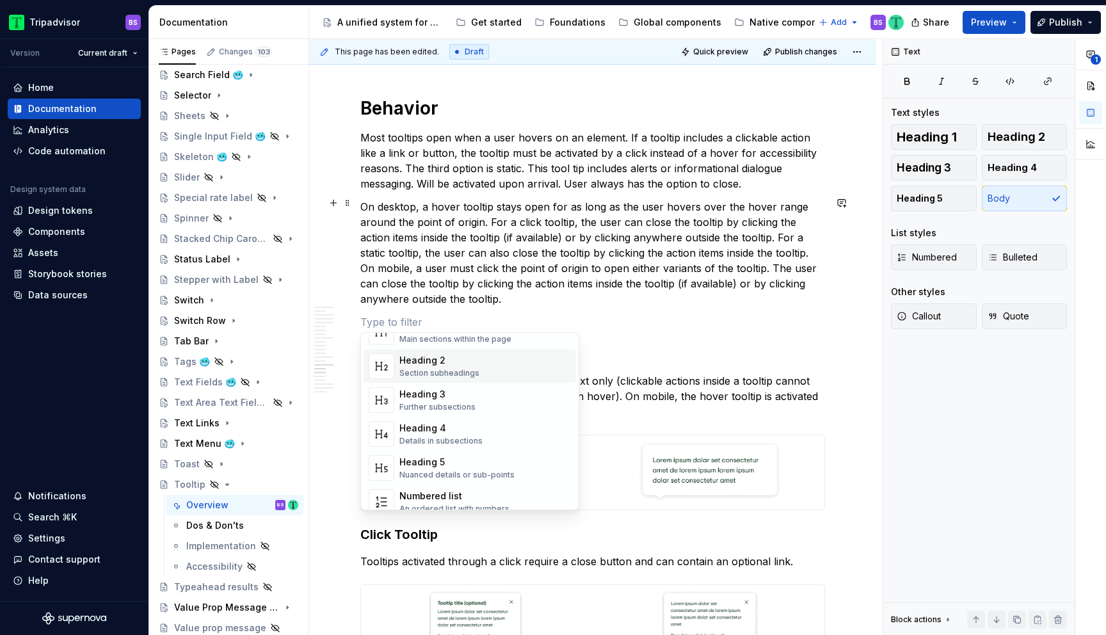
scroll to position [84, 0]
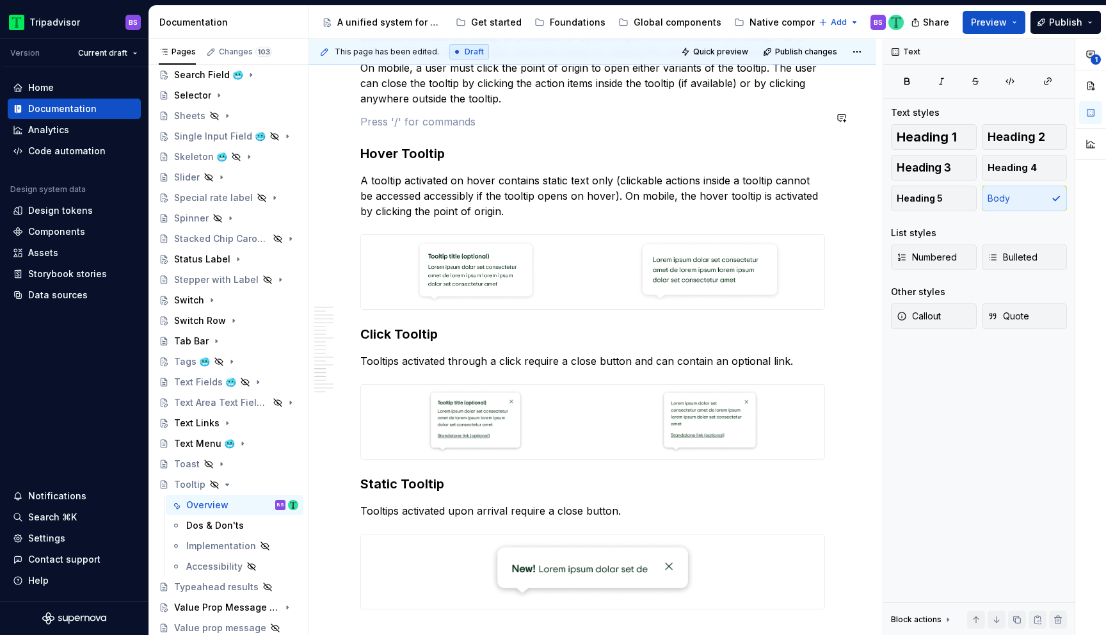
scroll to position [4671, 0]
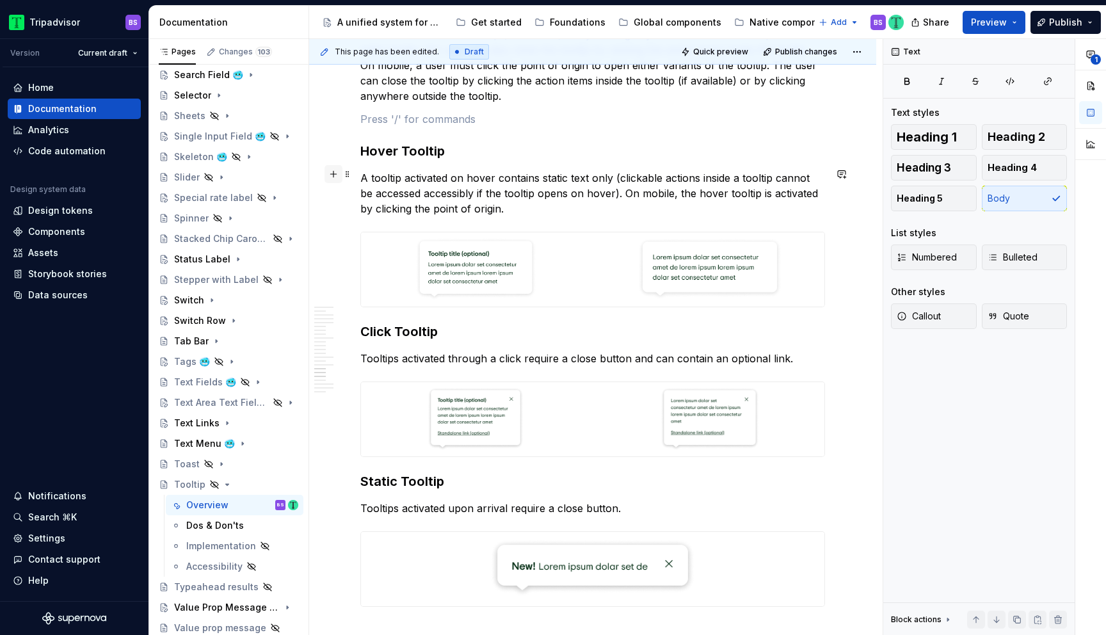
click at [332, 173] on button "button" at bounding box center [333, 174] width 18 height 18
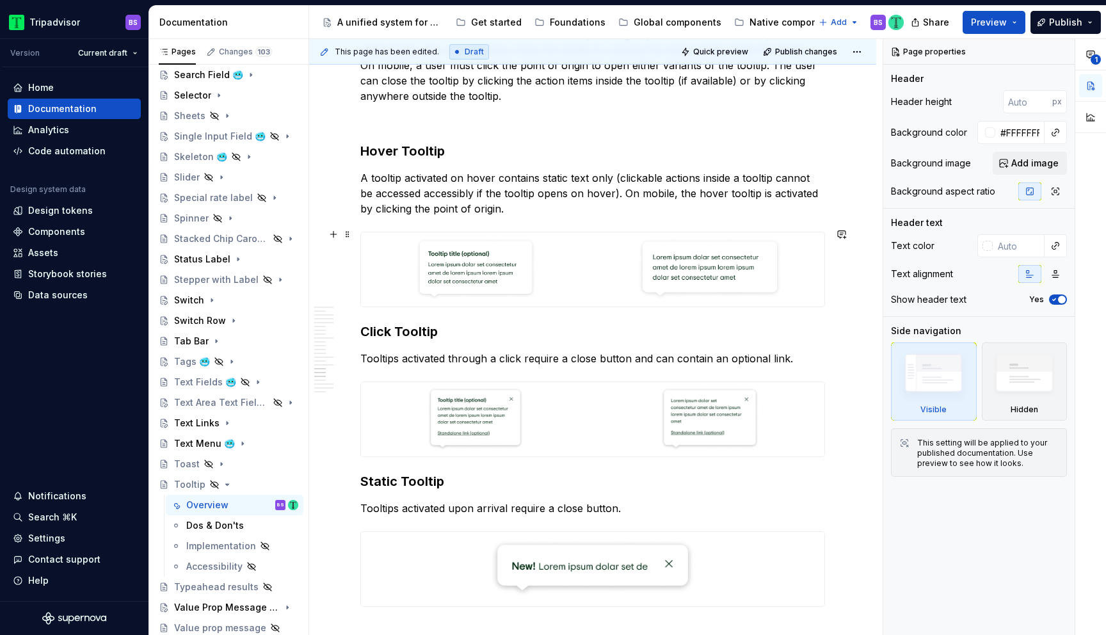
click at [333, 237] on button "button" at bounding box center [333, 234] width 18 height 18
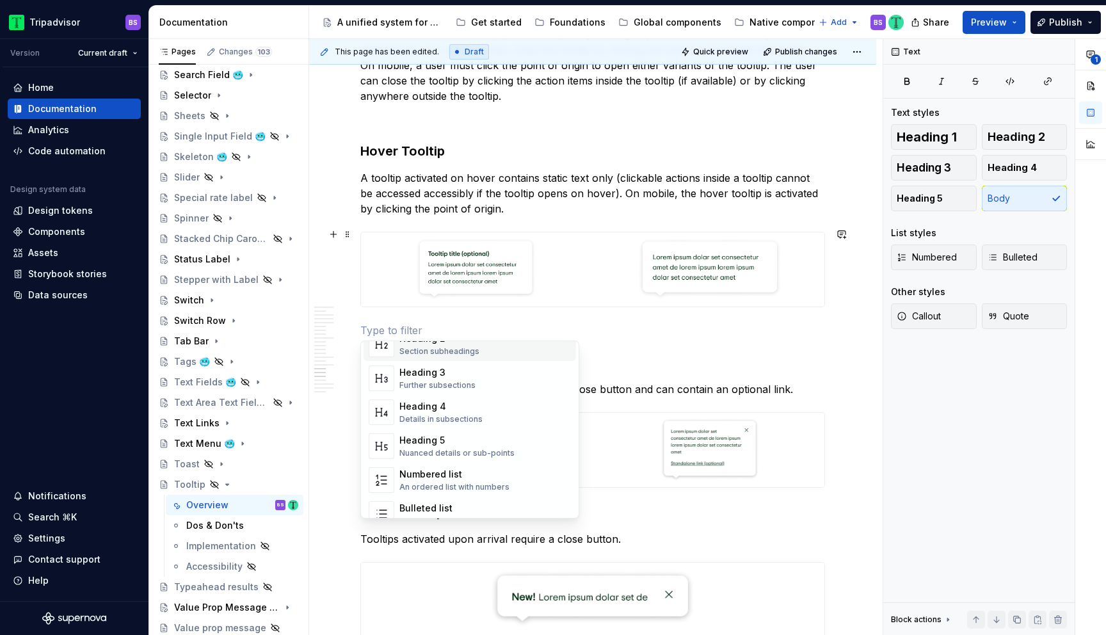
scroll to position [187, 0]
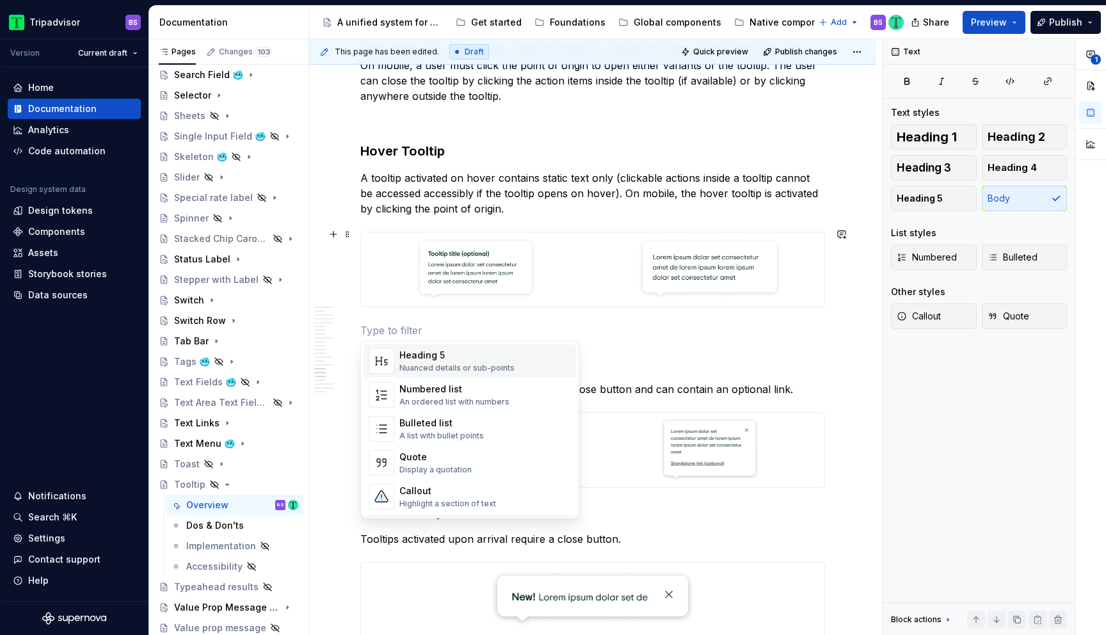
click at [609, 327] on p at bounding box center [592, 329] width 465 height 15
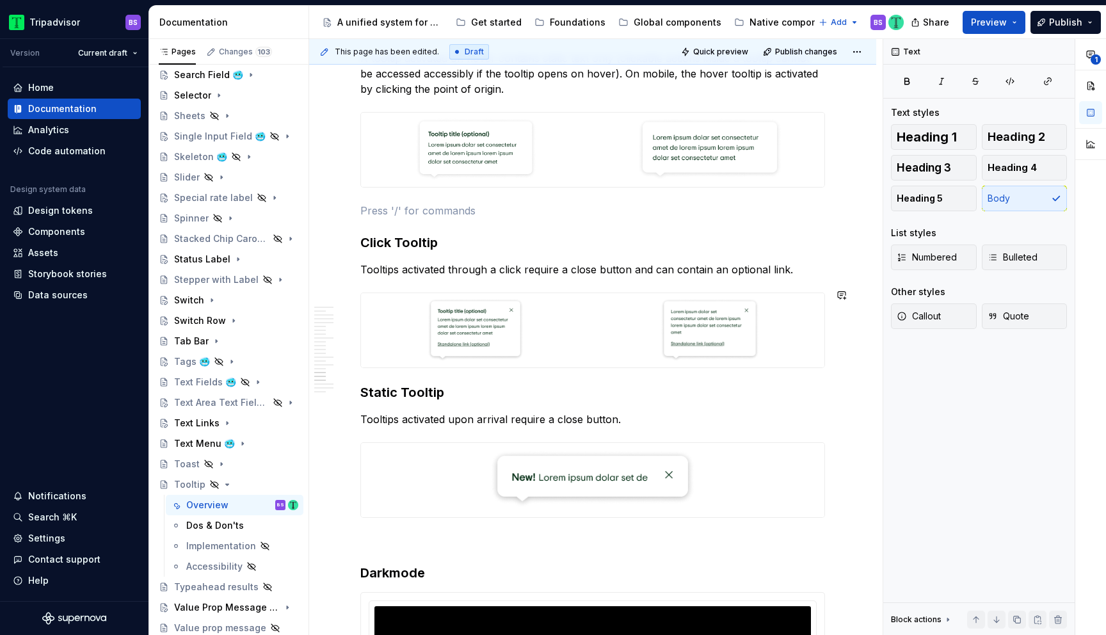
scroll to position [4829, 0]
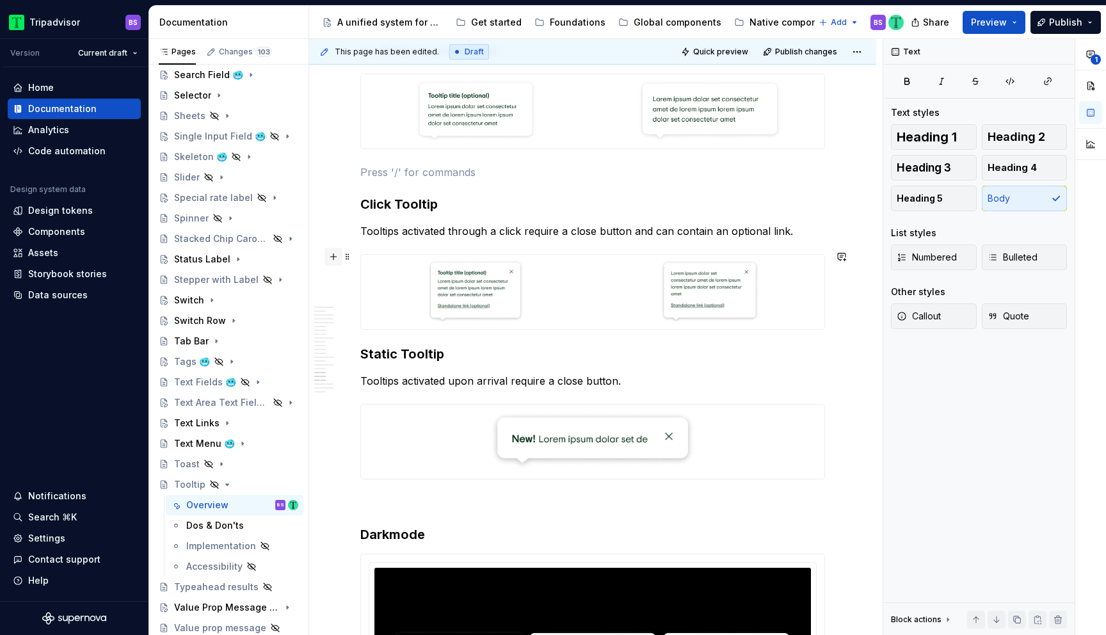
click at [333, 255] on button "button" at bounding box center [333, 257] width 18 height 18
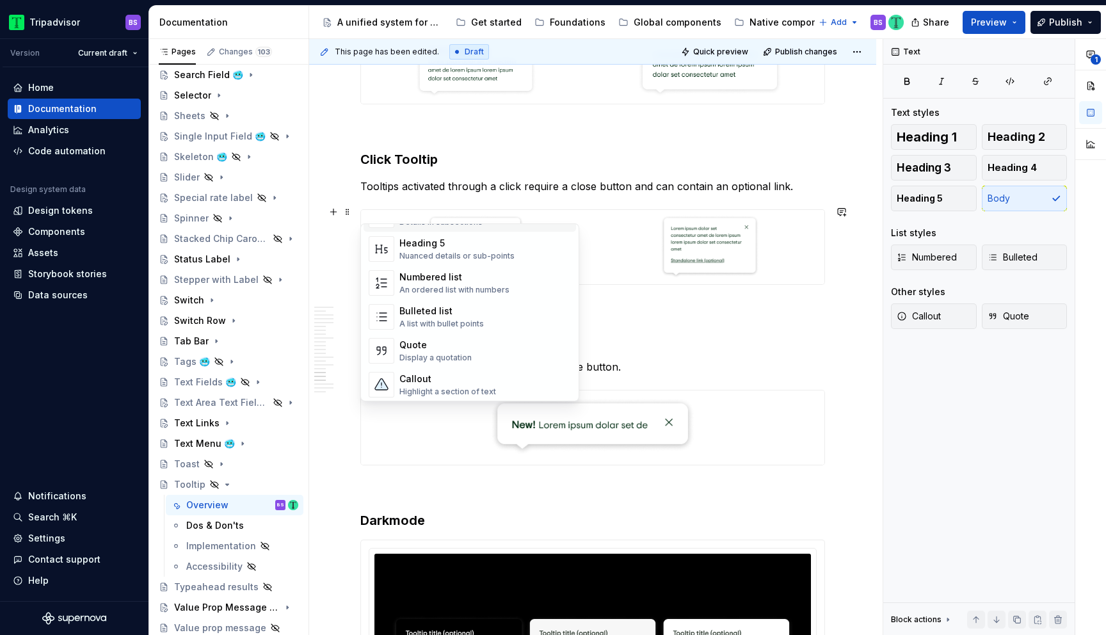
scroll to position [4979, 0]
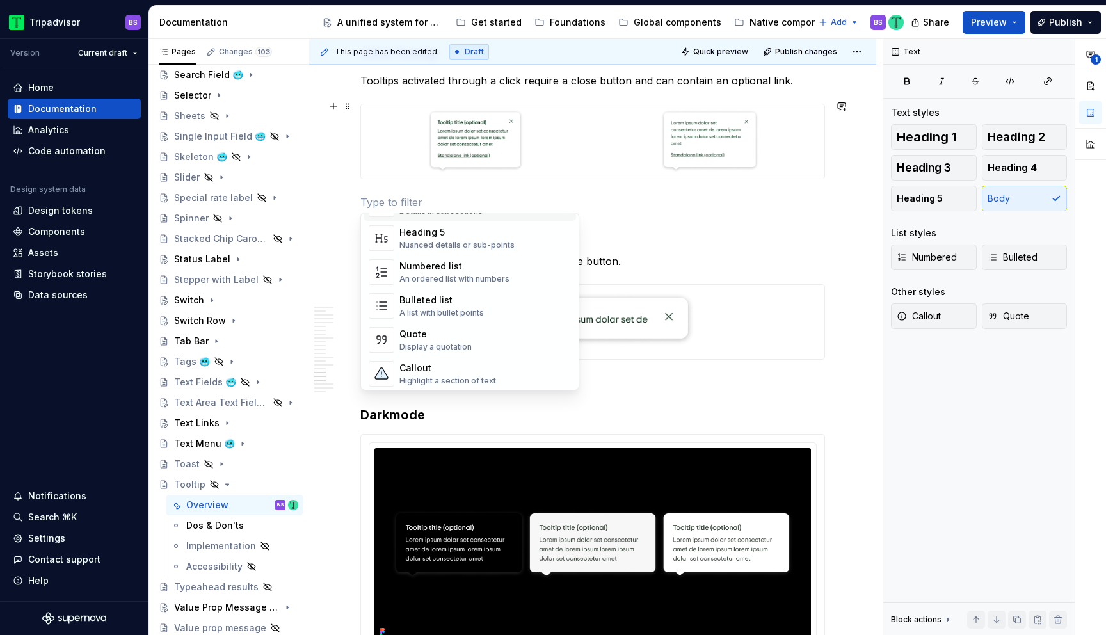
click at [346, 449] on div "This page has been edited. Draft Quick preview Publish changes Hidden page Tool…" at bounding box center [595, 337] width 573 height 596
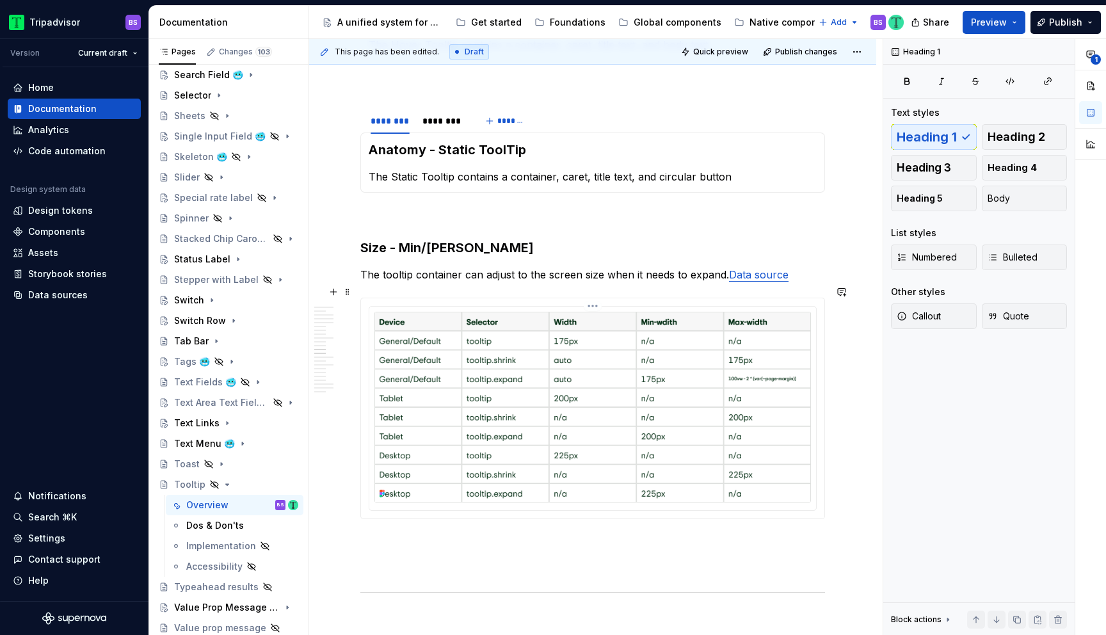
scroll to position [3048, 0]
click at [386, 266] on p "The tooltip container can adjust to the screen size when it needs to expand. Da…" at bounding box center [592, 273] width 465 height 15
click at [806, 266] on p "The Tooltip container can adjust to the screen size when it needs to expand. Da…" at bounding box center [592, 273] width 465 height 15
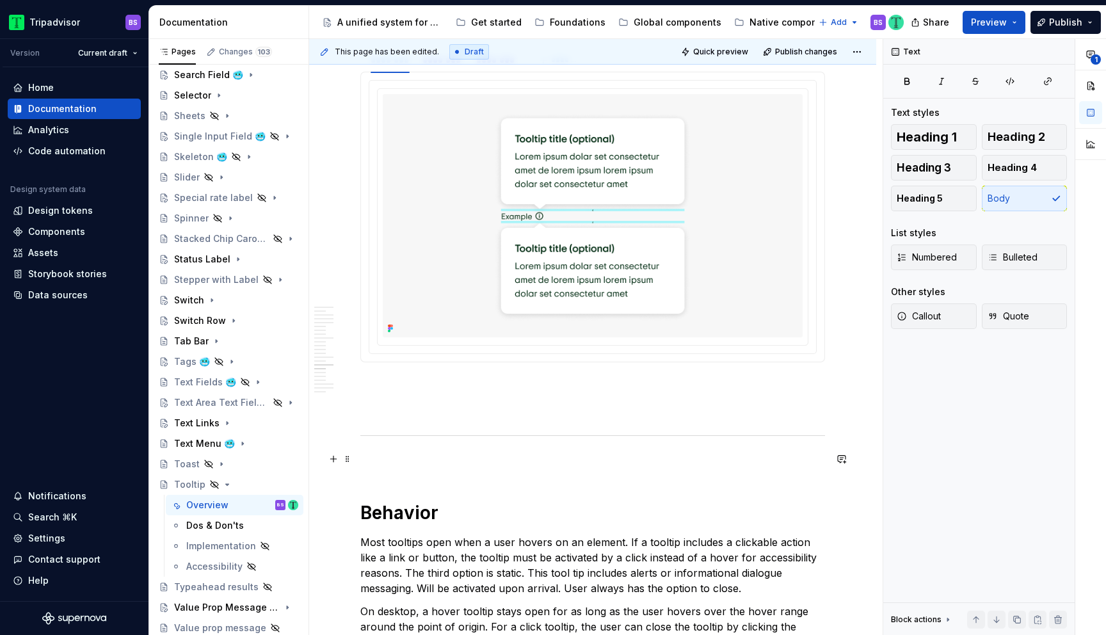
scroll to position [3853, 0]
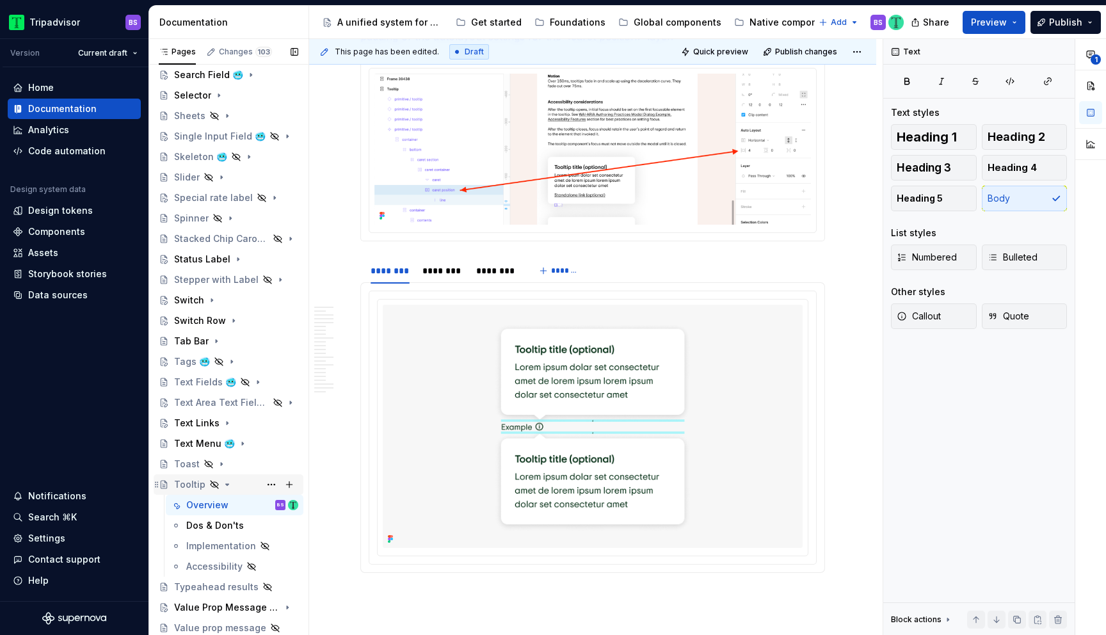
click at [225, 482] on icon "Page tree" at bounding box center [227, 484] width 10 height 10
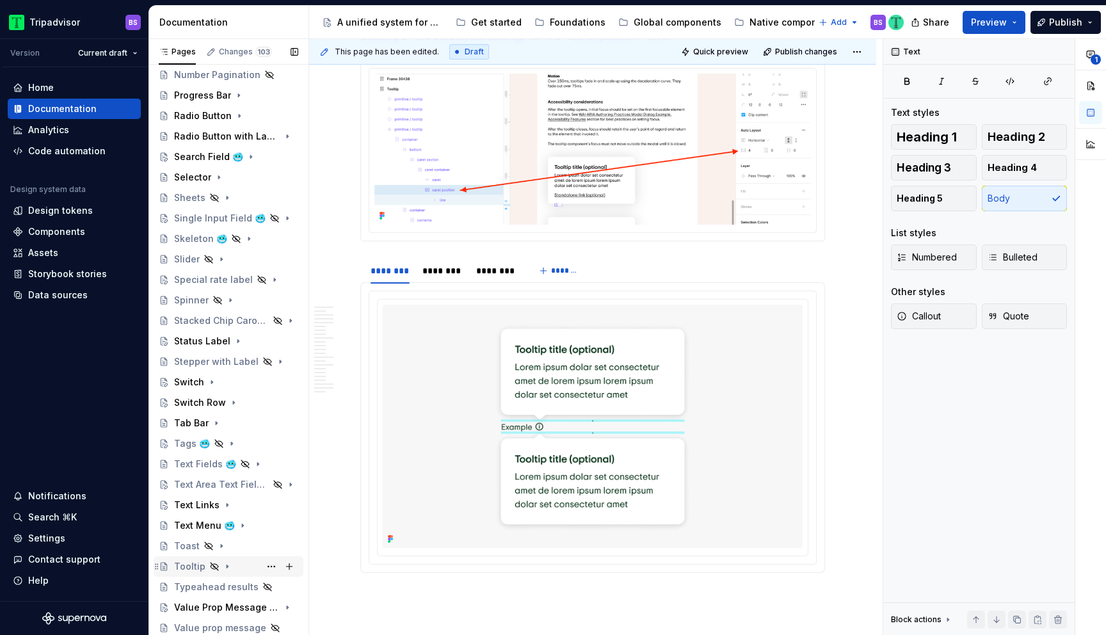
scroll to position [642, 0]
type textarea "*"
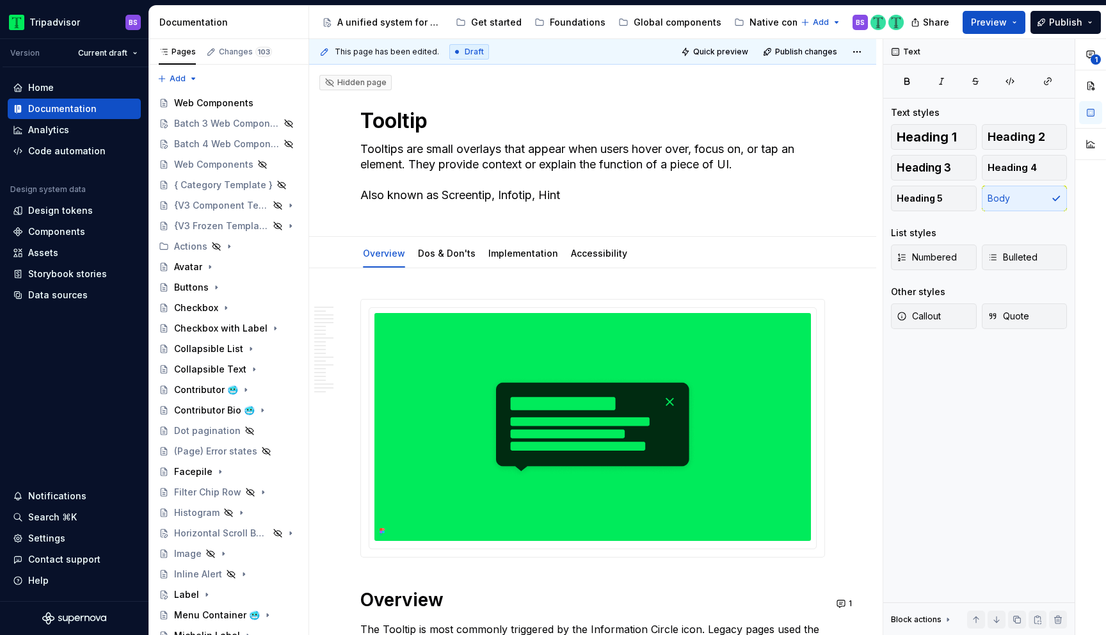
scroll to position [3853, 0]
